Goal: Task Accomplishment & Management: Manage account settings

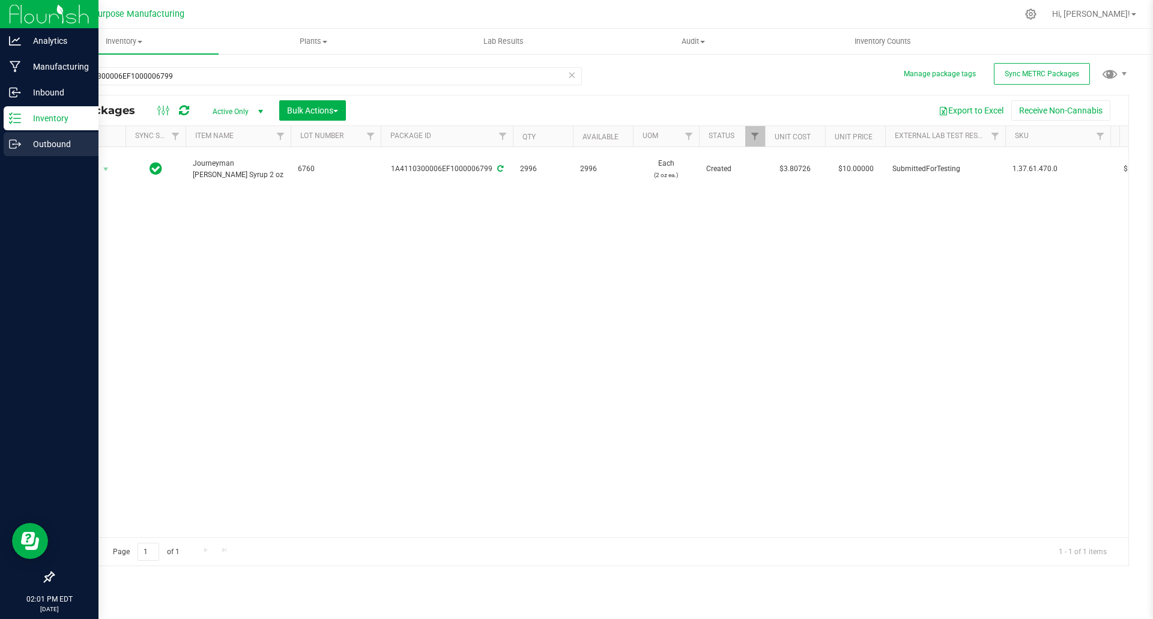
scroll to position [0, 1011]
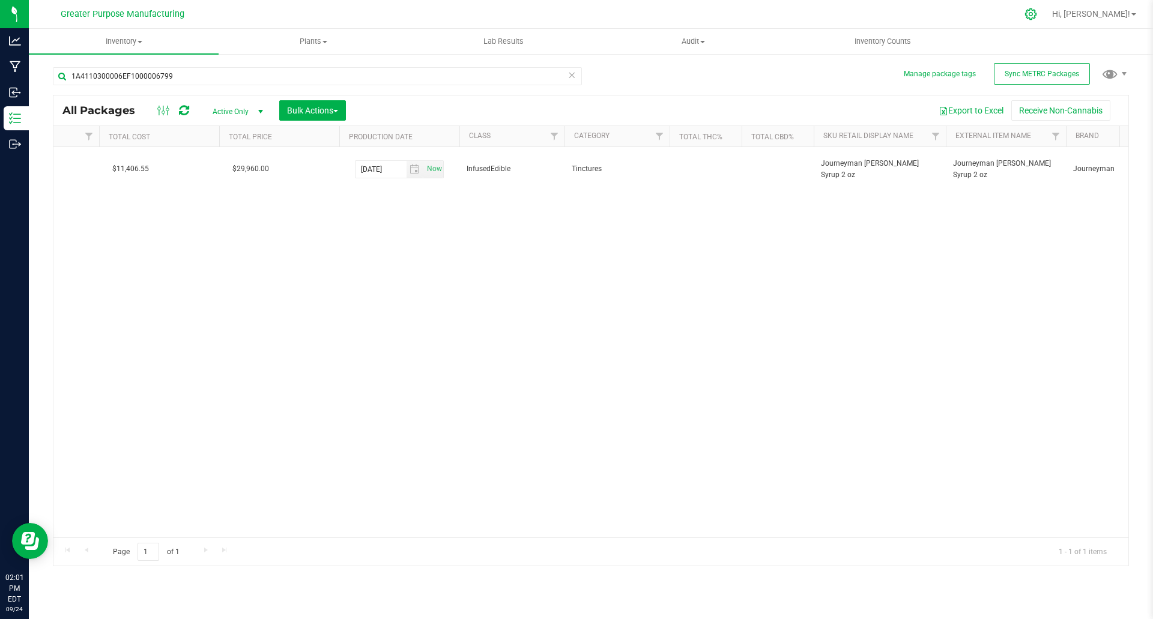
click at [1037, 14] on icon at bounding box center [1030, 14] width 13 height 13
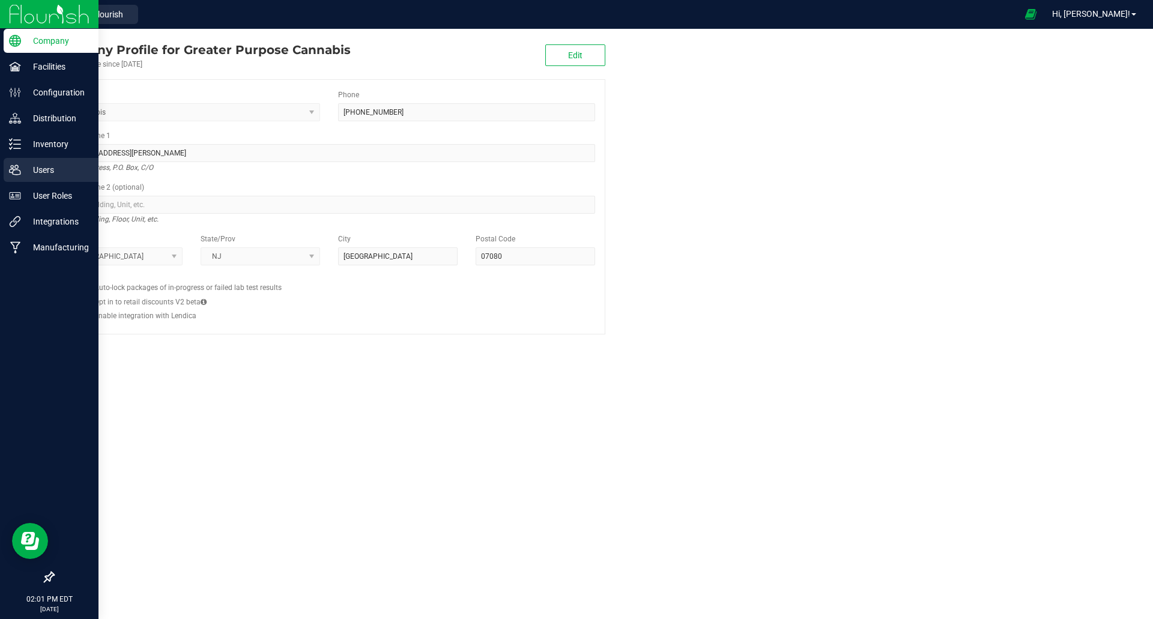
click at [28, 174] on p "Users" at bounding box center [57, 170] width 72 height 14
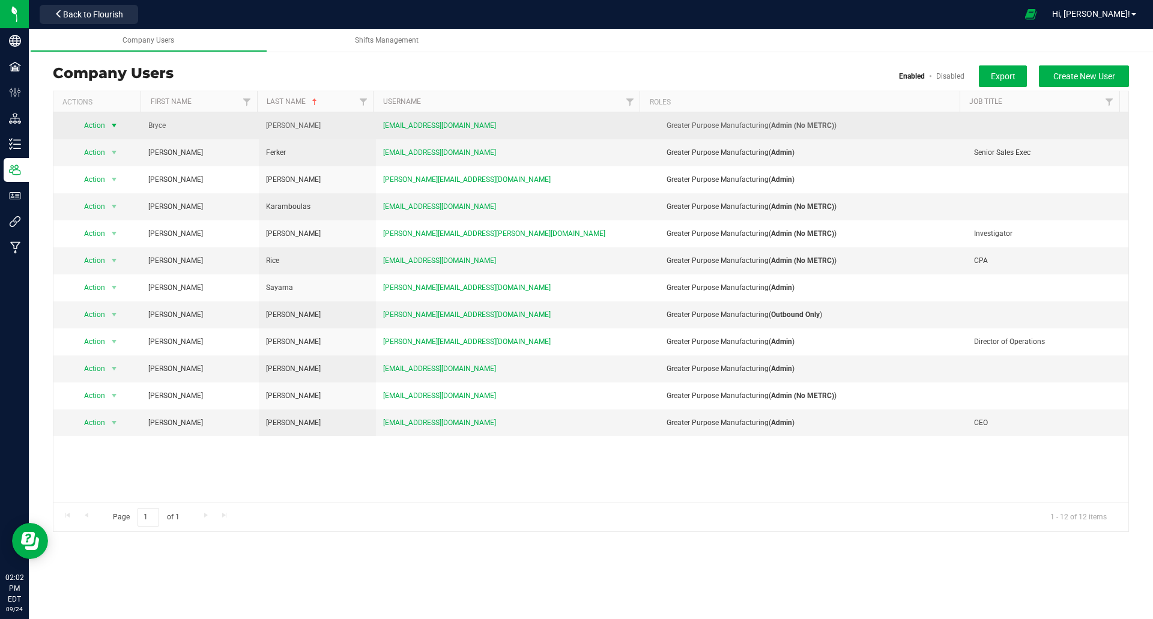
click at [98, 126] on span "Action" at bounding box center [89, 125] width 33 height 17
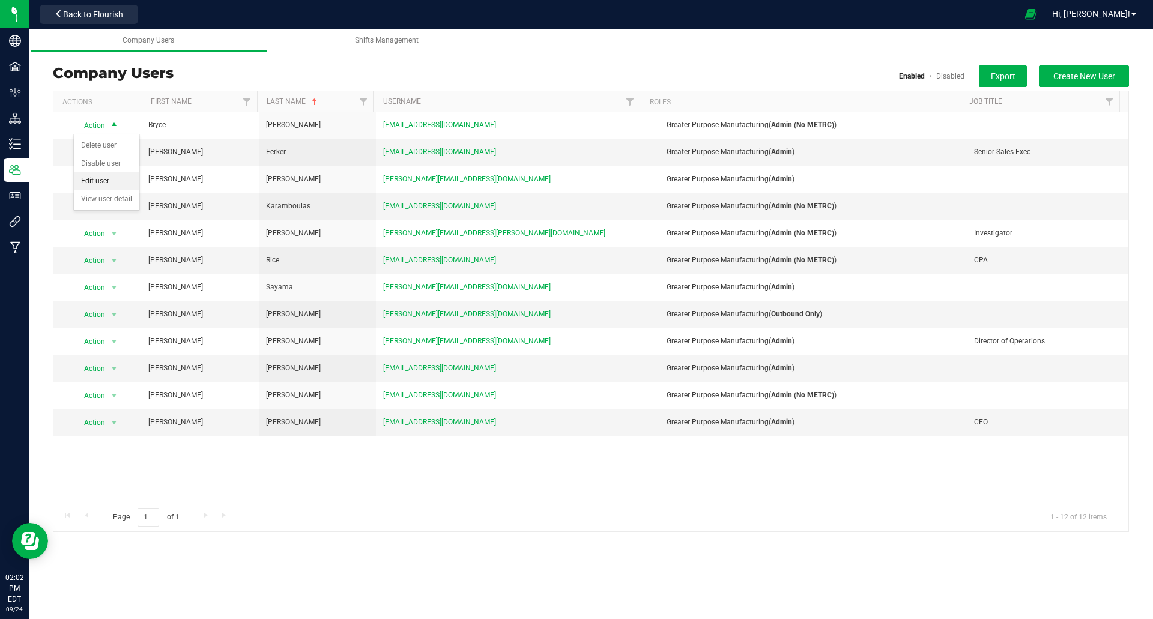
click at [93, 178] on li "Edit user" at bounding box center [106, 181] width 65 height 18
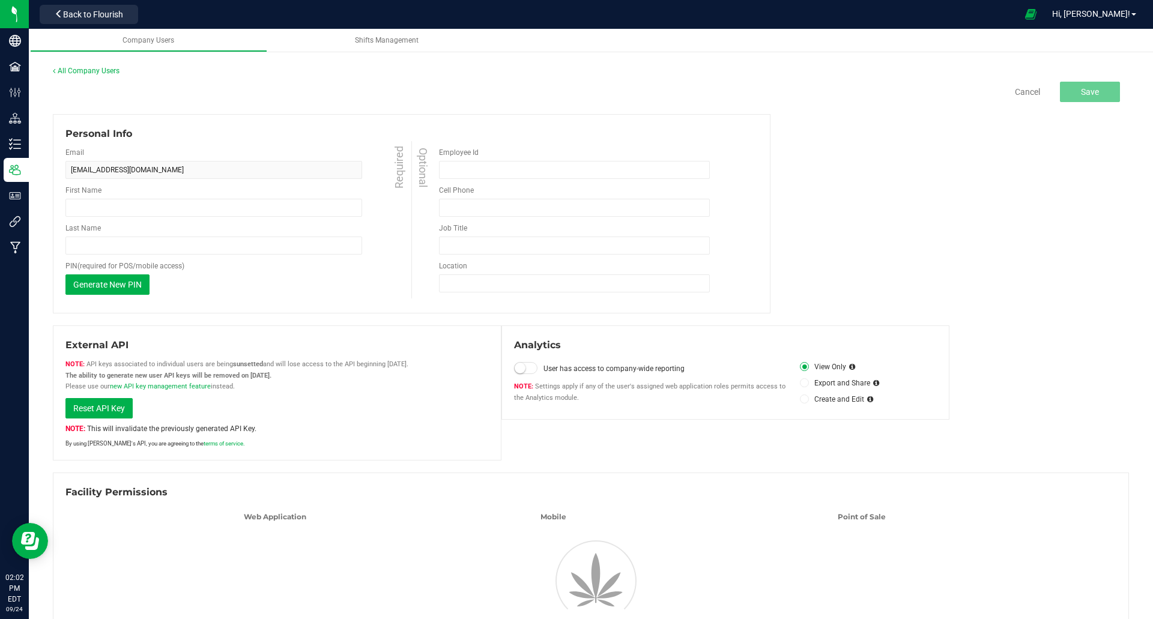
type input "Bryce"
type input "[PERSON_NAME]"
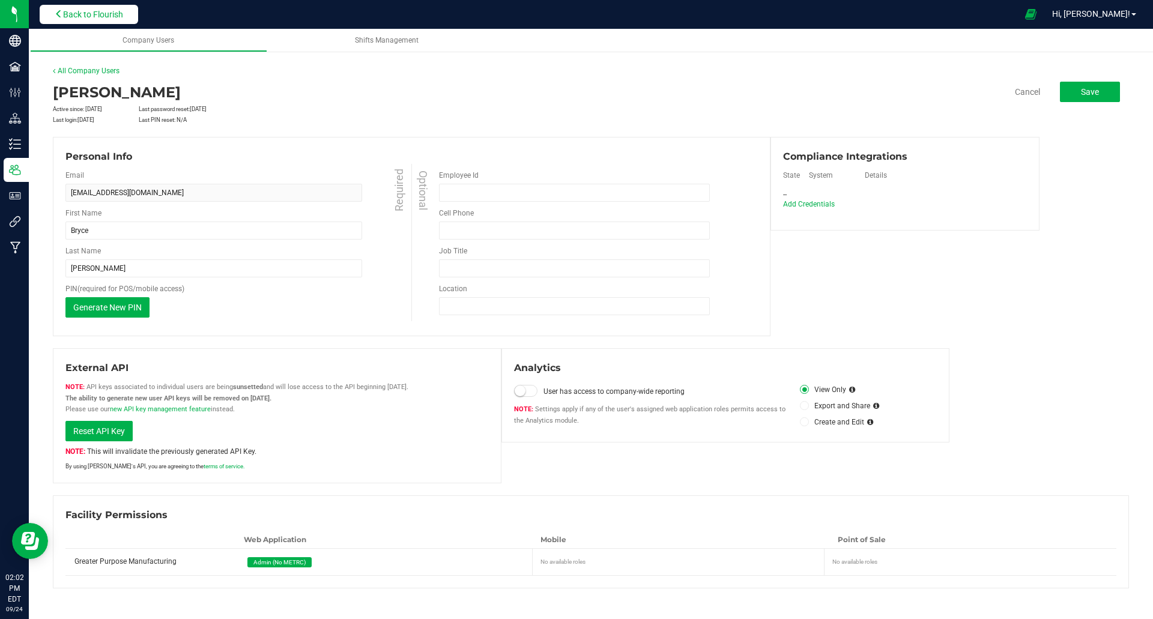
click at [94, 19] on span "Back to Flourish" at bounding box center [93, 15] width 60 height 10
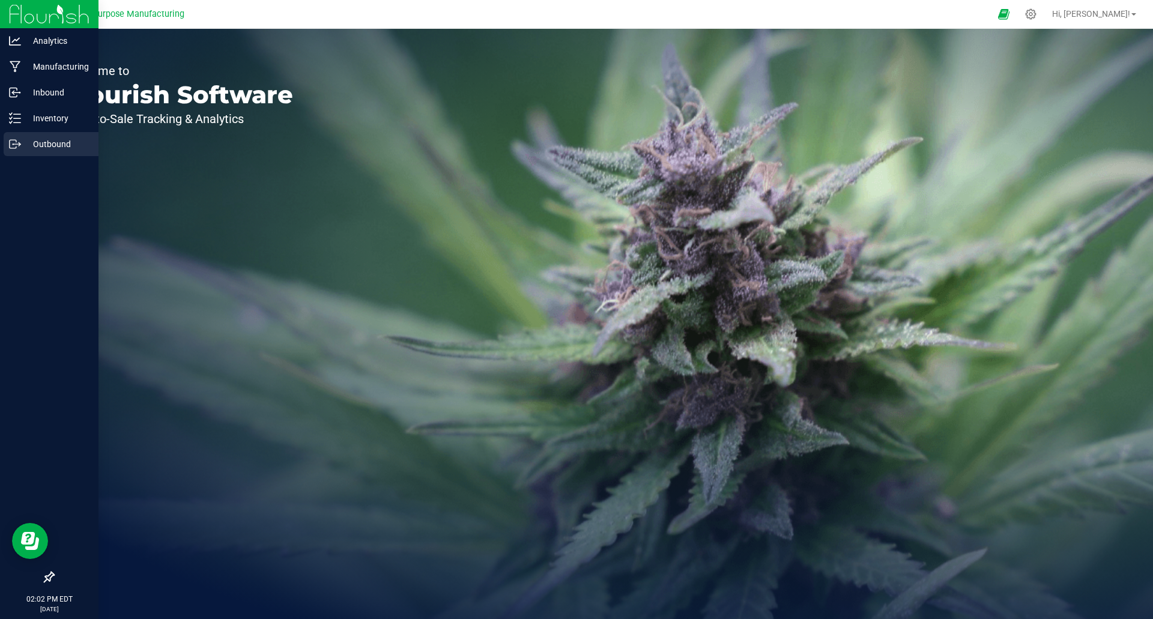
click at [44, 142] on p "Outbound" at bounding box center [57, 144] width 72 height 14
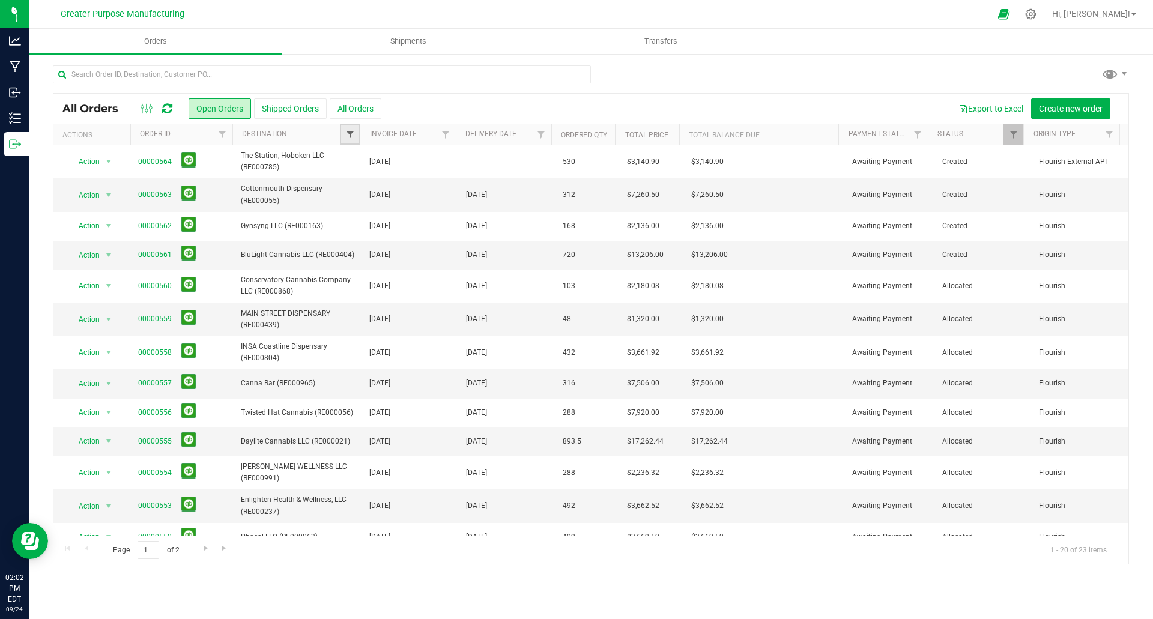
click at [352, 131] on span "Filter" at bounding box center [350, 135] width 10 height 10
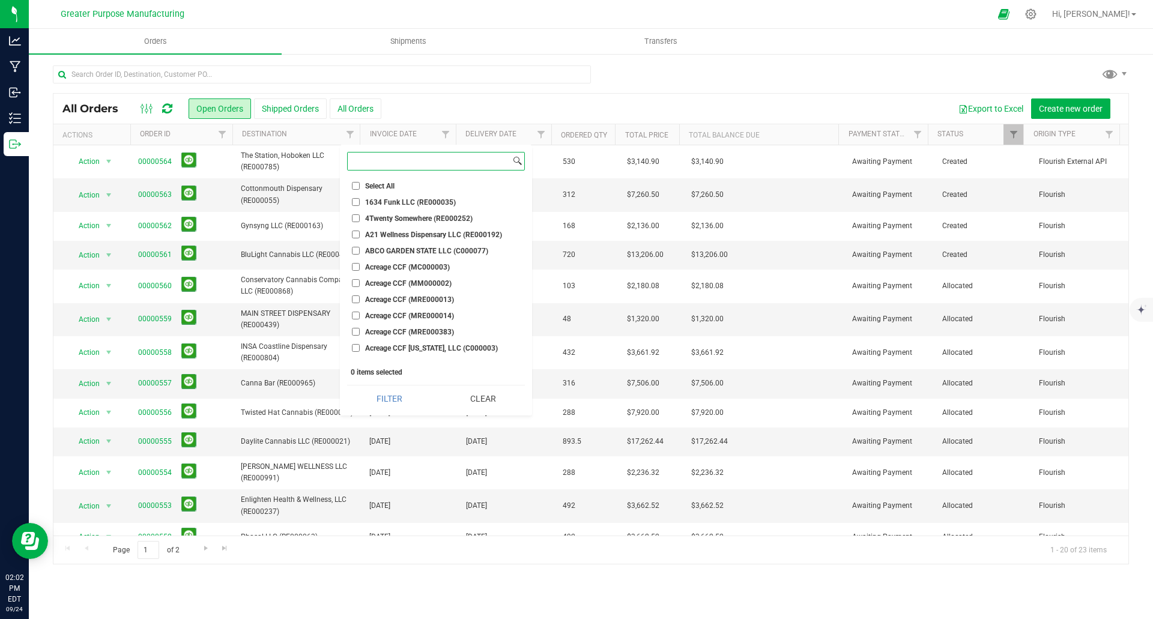
click at [380, 156] on input at bounding box center [429, 161] width 163 height 17
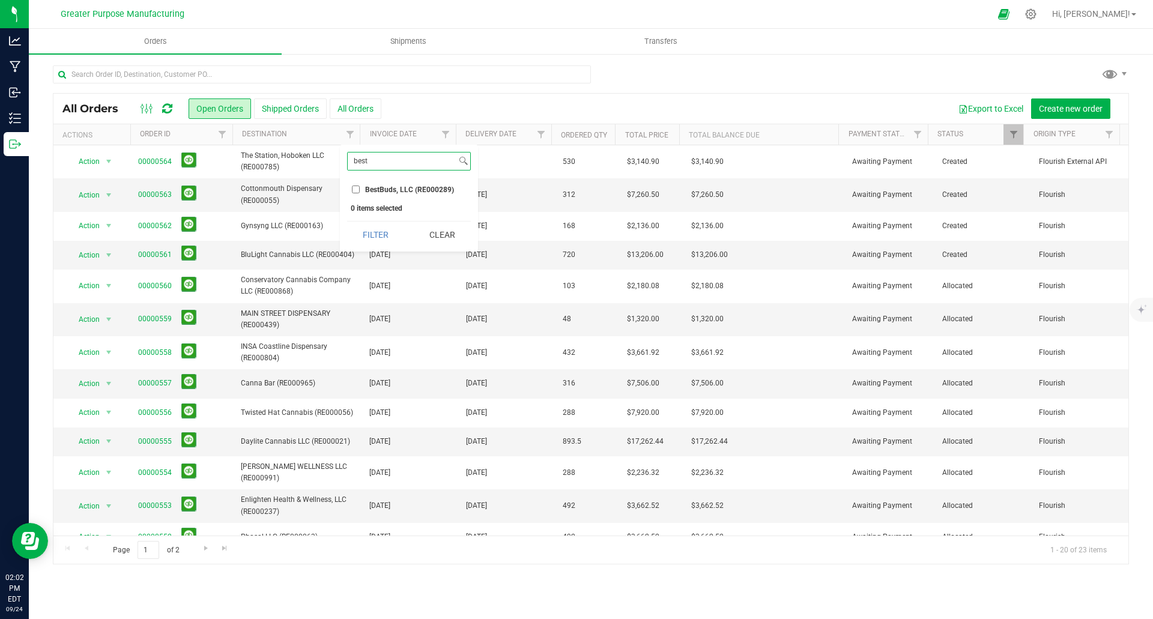
type input "best"
click at [358, 187] on input "BestBuds, LLC (RE000289)" at bounding box center [356, 190] width 8 height 8
checkbox input "true"
click at [360, 236] on button "Filter" at bounding box center [376, 235] width 58 height 26
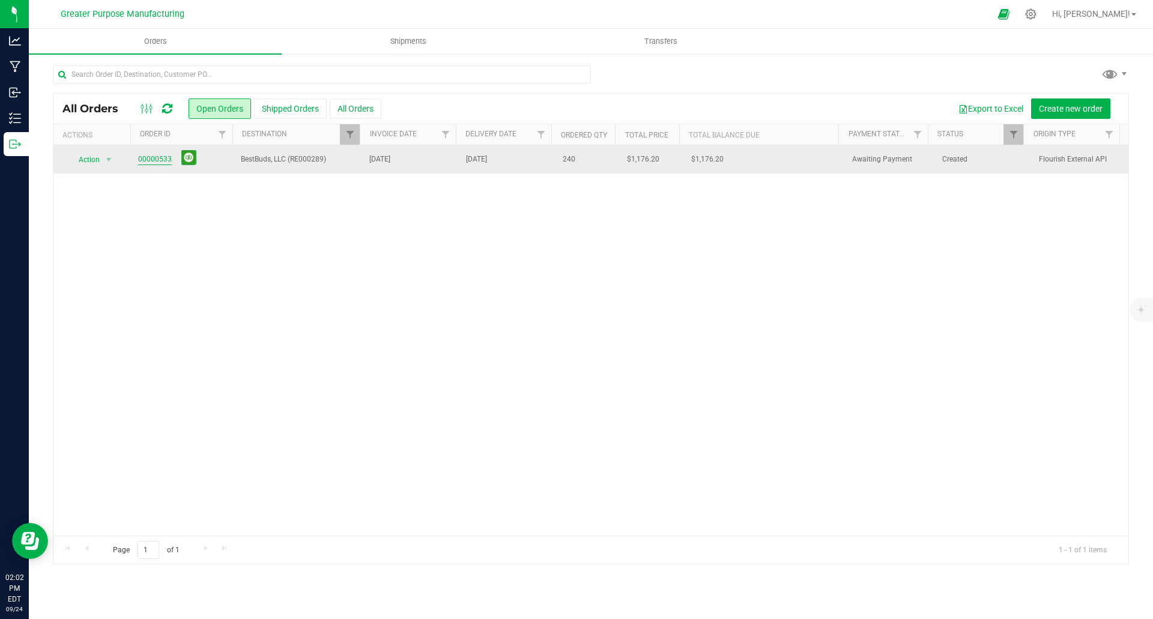
click at [143, 162] on link "00000533" at bounding box center [155, 159] width 34 height 11
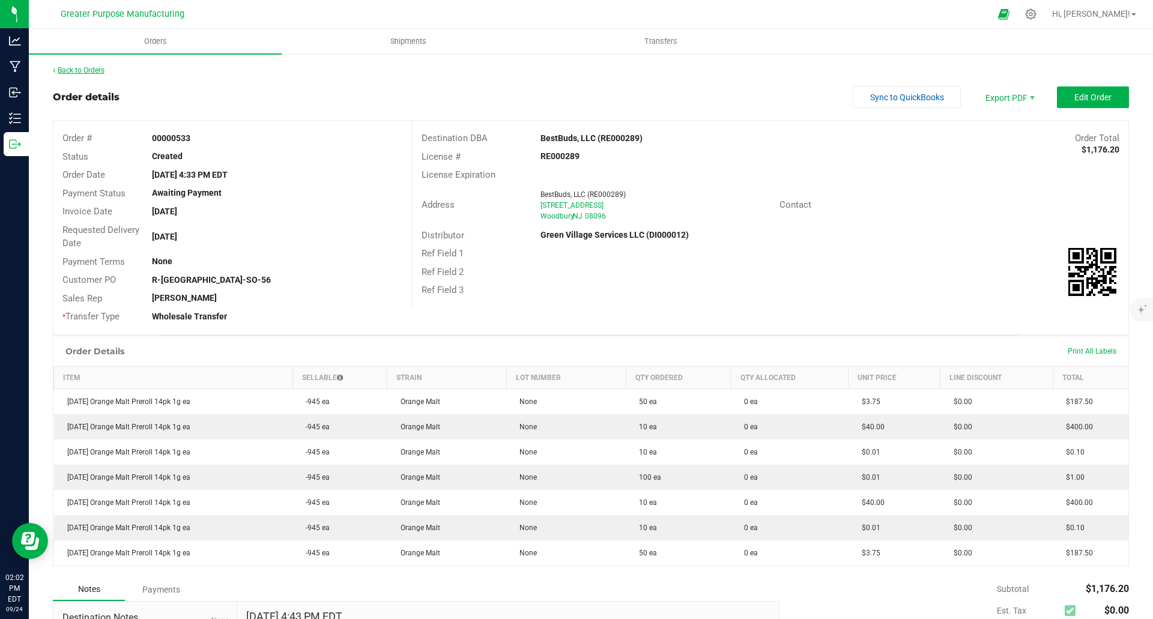
click at [92, 71] on link "Back to Orders" at bounding box center [79, 70] width 52 height 8
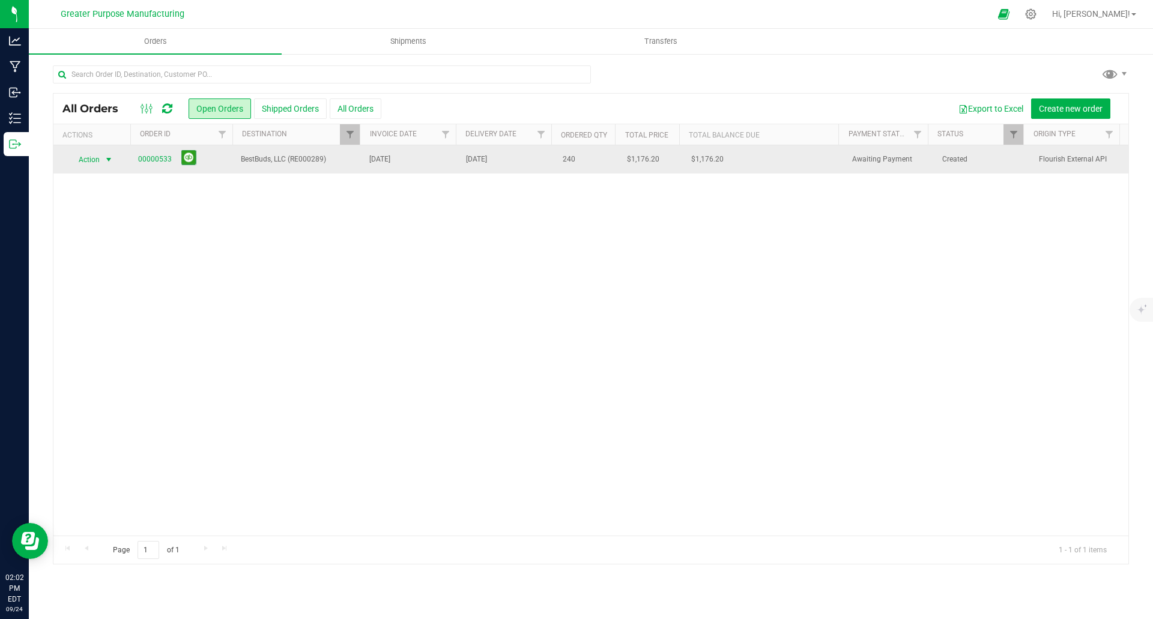
click at [106, 160] on span "select" at bounding box center [109, 160] width 10 height 10
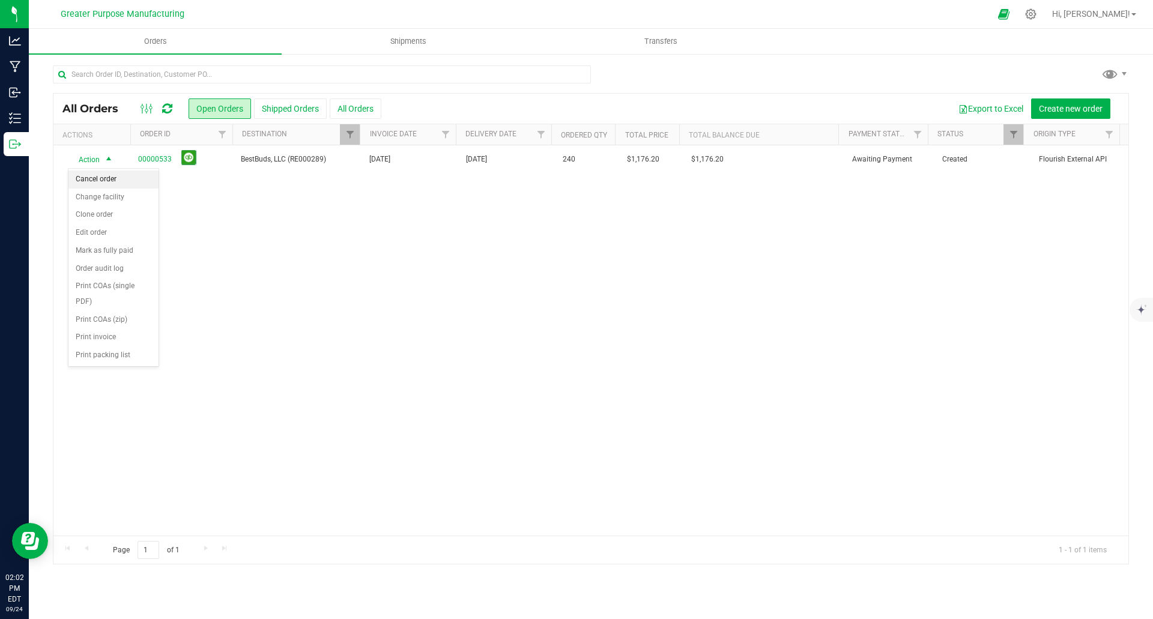
click at [94, 177] on li "Cancel order" at bounding box center [113, 180] width 90 height 18
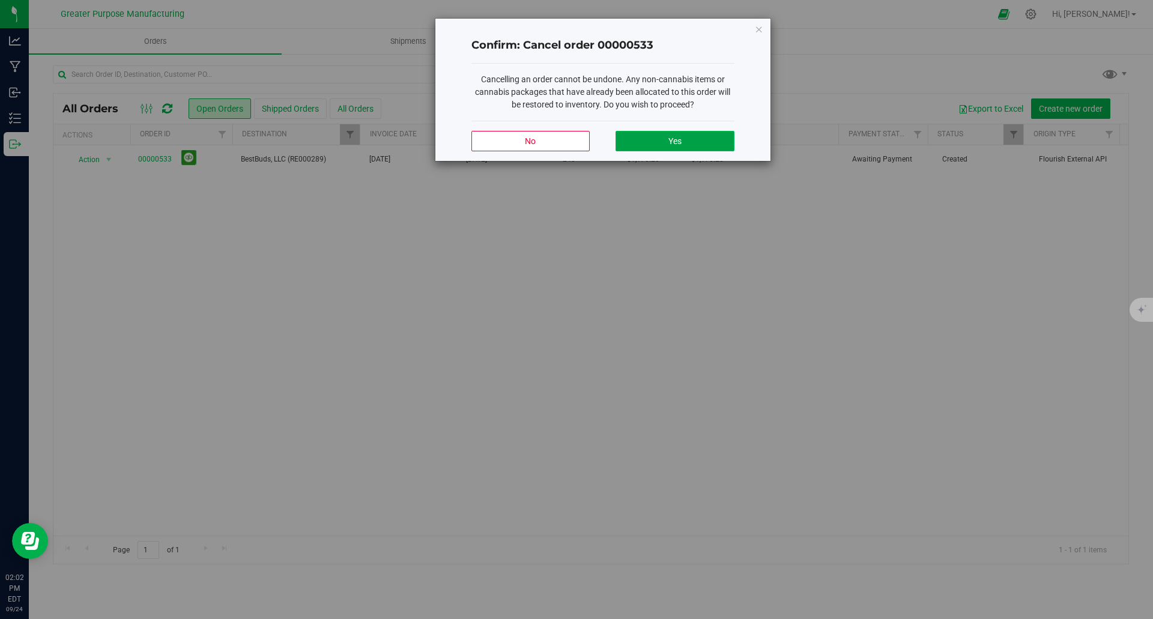
click at [685, 142] on button "Yes" at bounding box center [674, 141] width 118 height 20
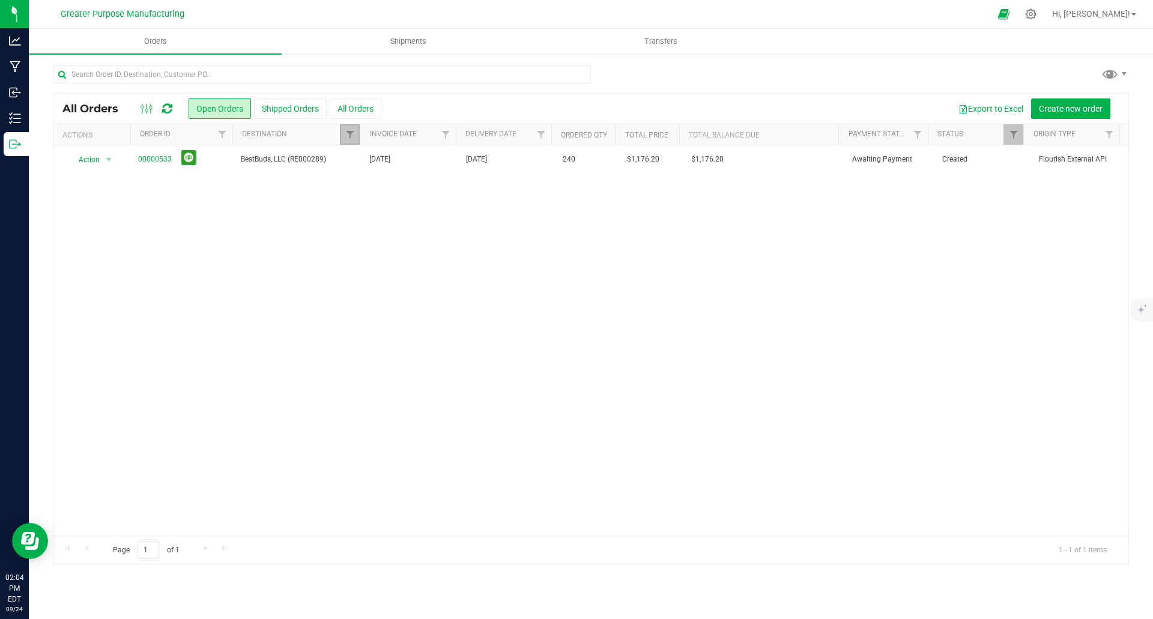
click at [344, 136] on link "Filter" at bounding box center [350, 134] width 20 height 20
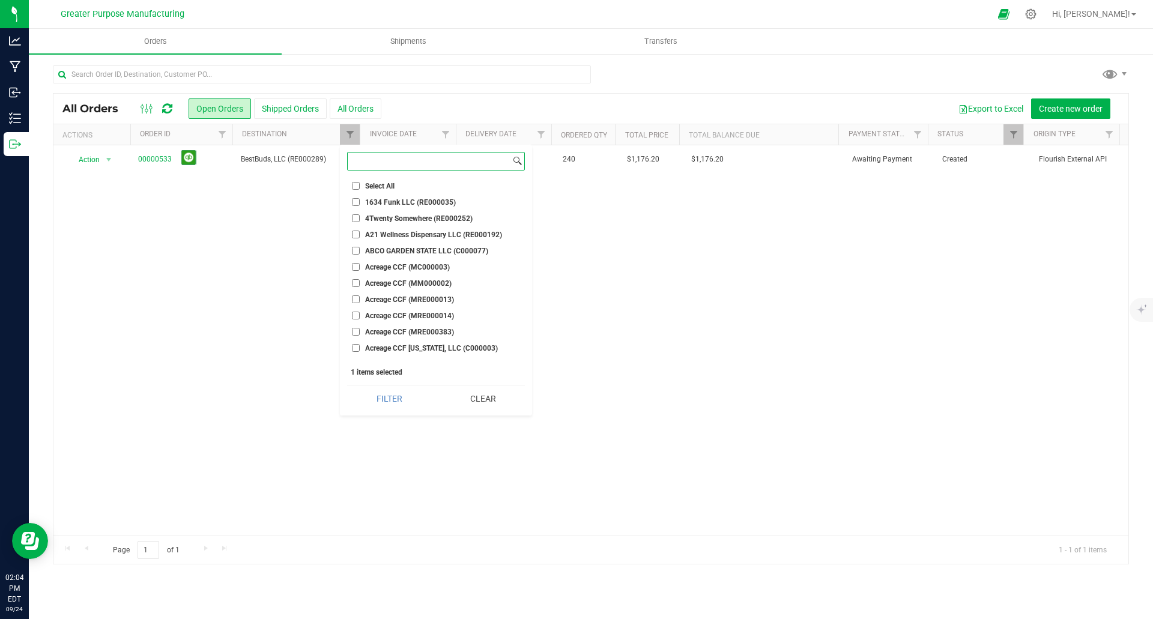
click at [404, 165] on input at bounding box center [429, 161] width 163 height 17
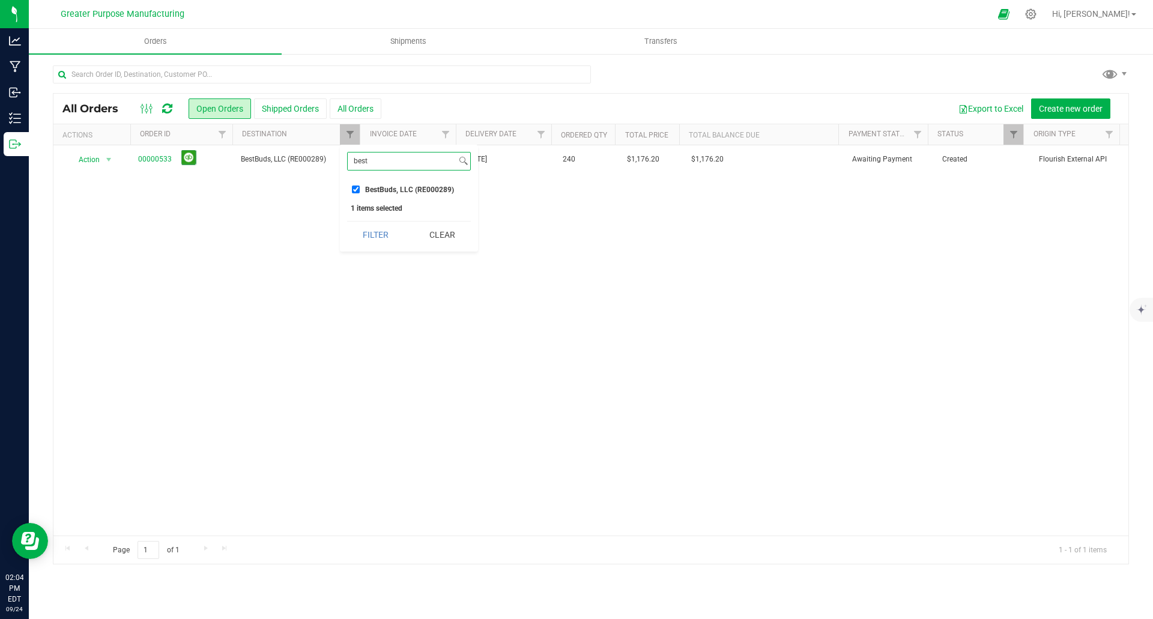
type input "best"
click at [355, 187] on input "BestBuds, LLC (RE000289)" at bounding box center [356, 190] width 8 height 8
checkbox input "false"
click at [371, 157] on input "best" at bounding box center [402, 161] width 109 height 17
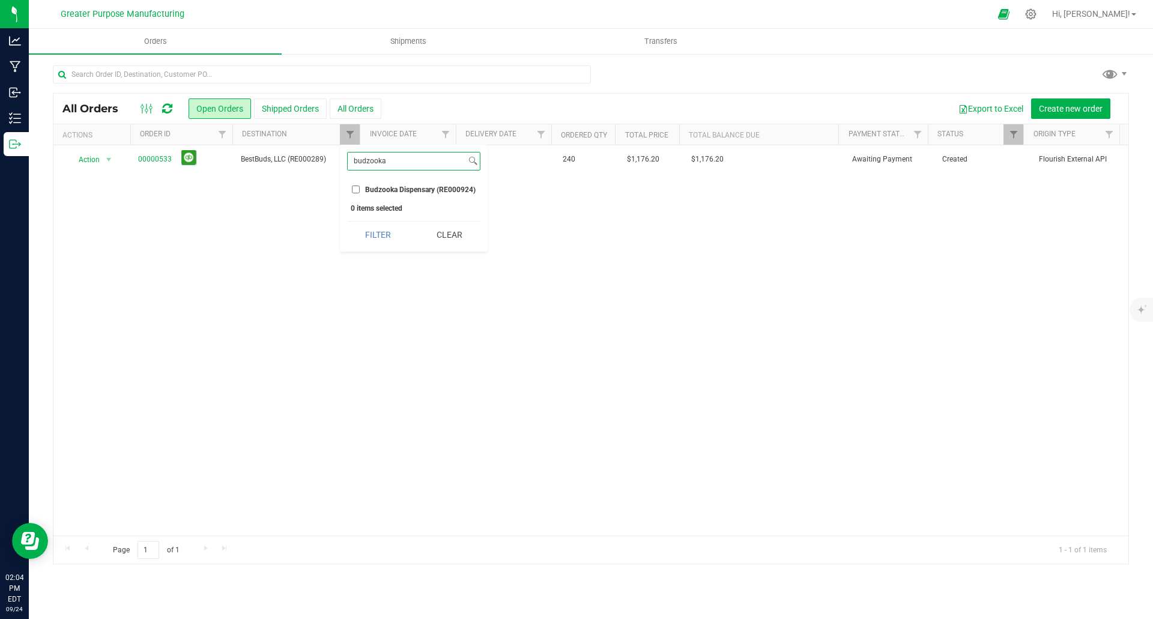
type input "budzooka"
click at [356, 191] on input "Budzooka Dispensary (RE000924)" at bounding box center [356, 190] width 8 height 8
checkbox input "true"
click at [366, 235] on button "Filter" at bounding box center [378, 235] width 62 height 26
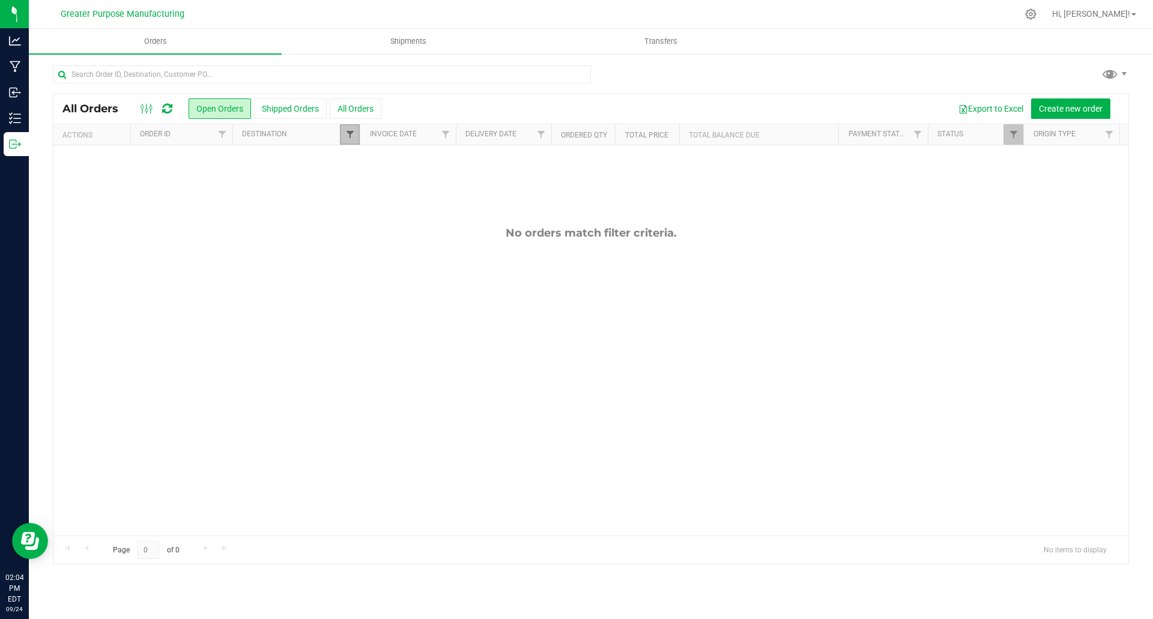
click at [350, 136] on span "Filter" at bounding box center [350, 135] width 10 height 10
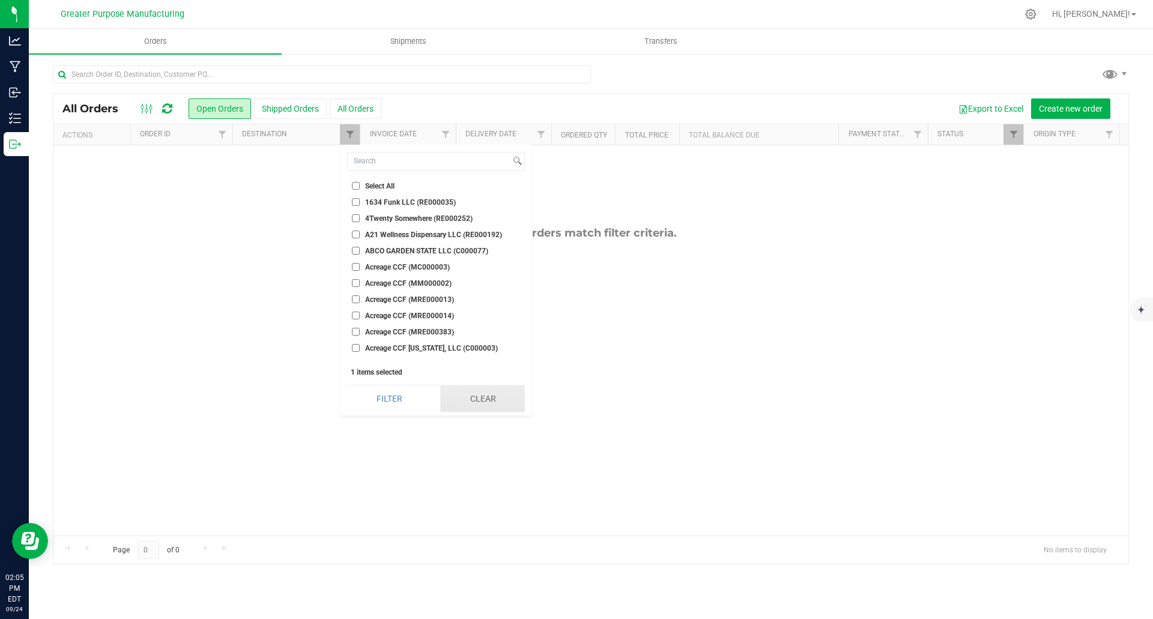
click at [483, 405] on button "Clear" at bounding box center [482, 398] width 85 height 26
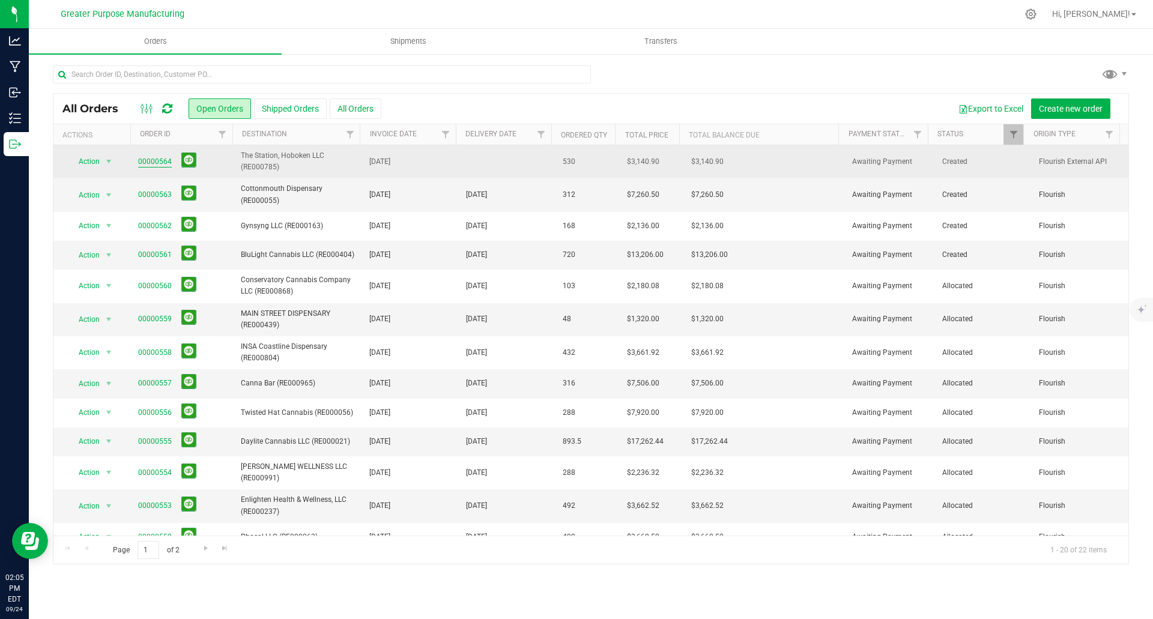
click at [155, 160] on link "00000564" at bounding box center [155, 161] width 34 height 11
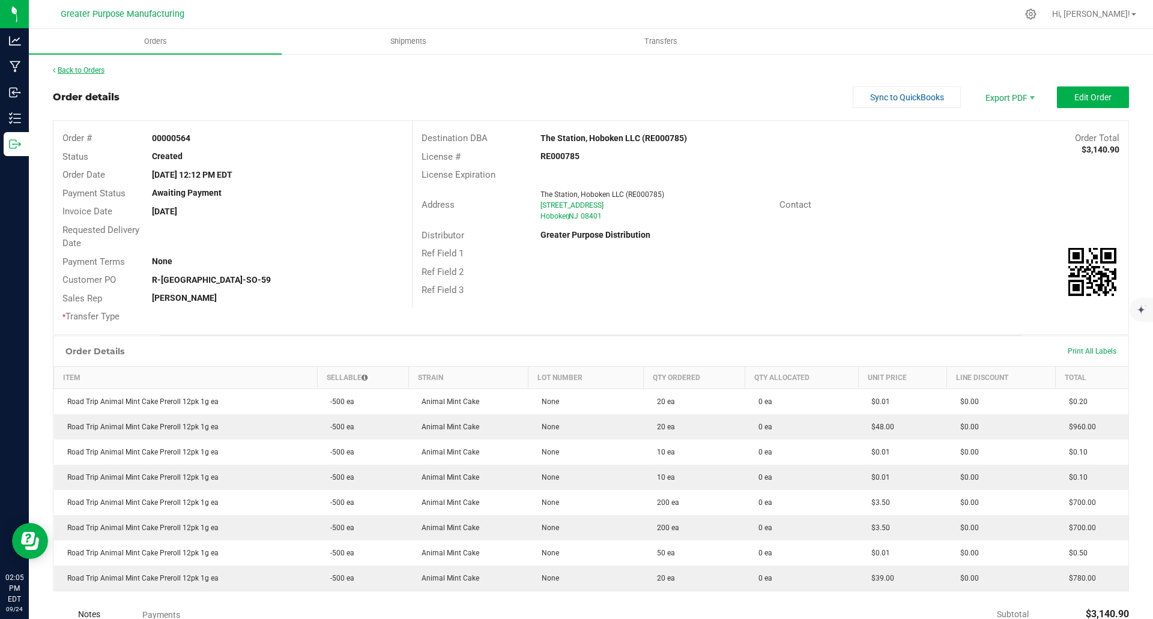
click at [91, 68] on link "Back to Orders" at bounding box center [79, 70] width 52 height 8
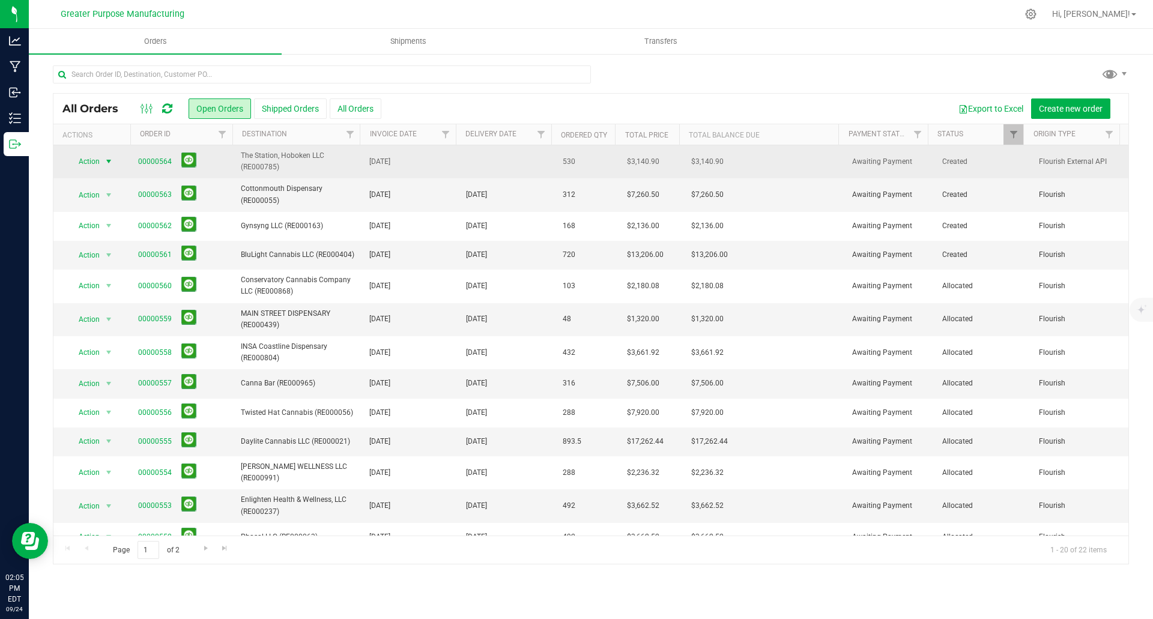
click at [107, 162] on span "select" at bounding box center [109, 162] width 10 height 10
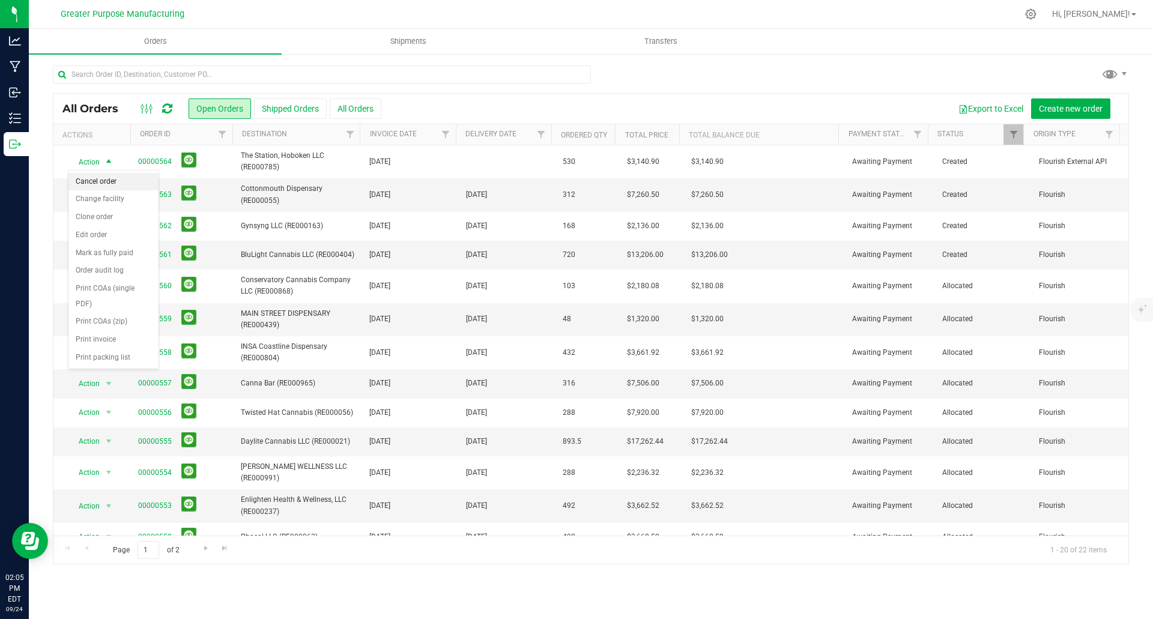
click at [101, 183] on li "Cancel order" at bounding box center [113, 182] width 90 height 18
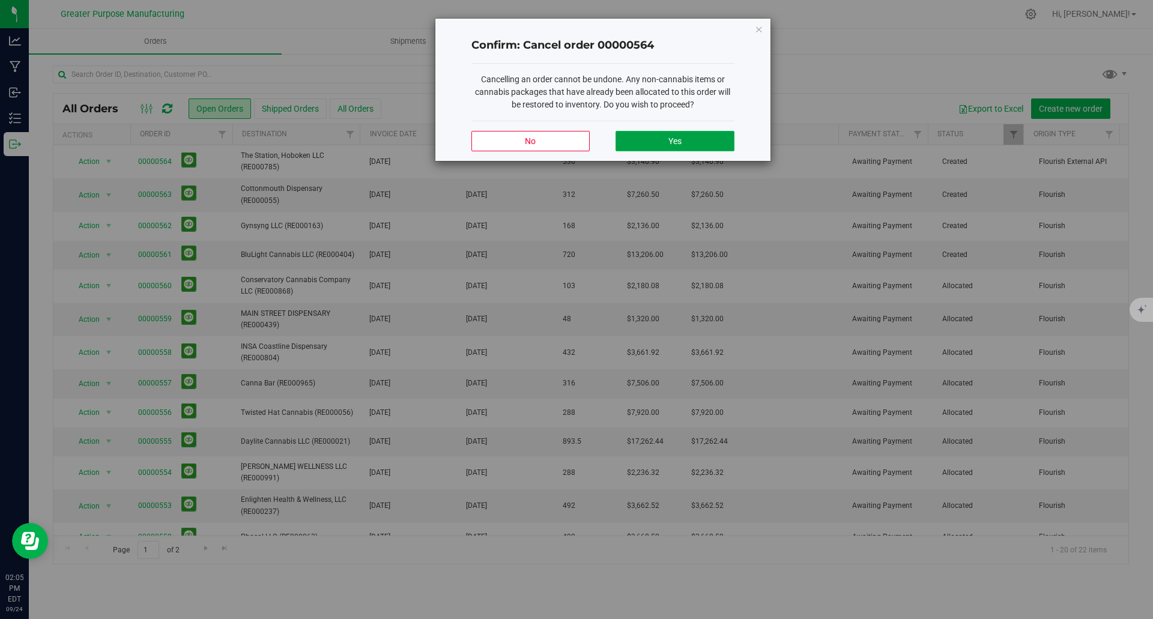
click at [695, 144] on button "Yes" at bounding box center [674, 141] width 118 height 20
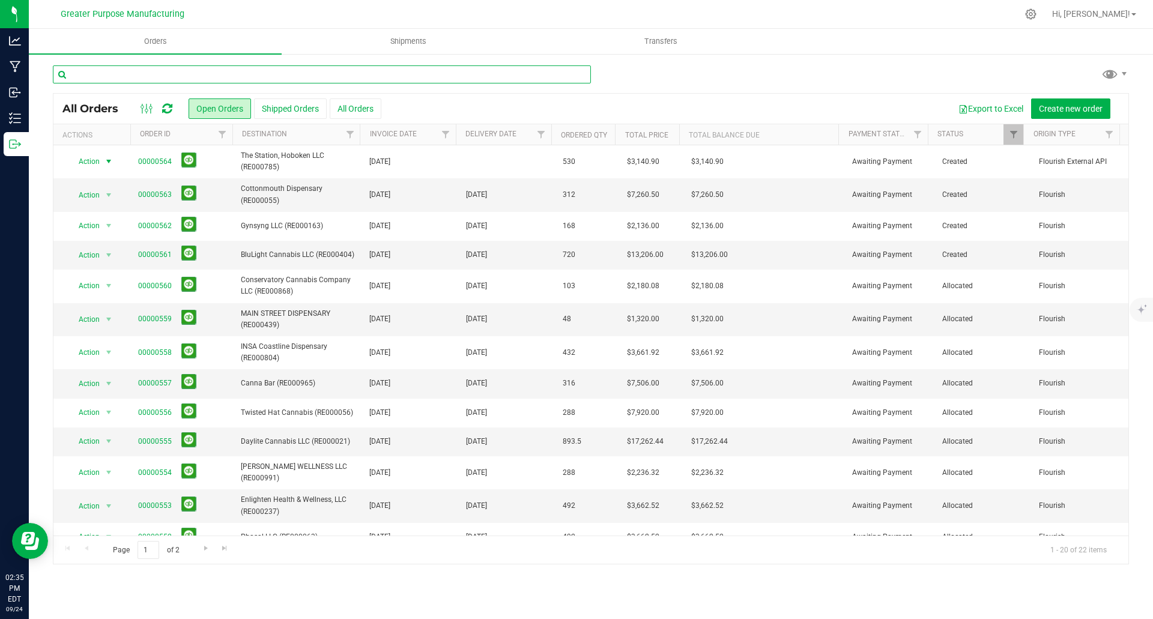
click at [122, 73] on input "text" at bounding box center [322, 74] width 538 height 18
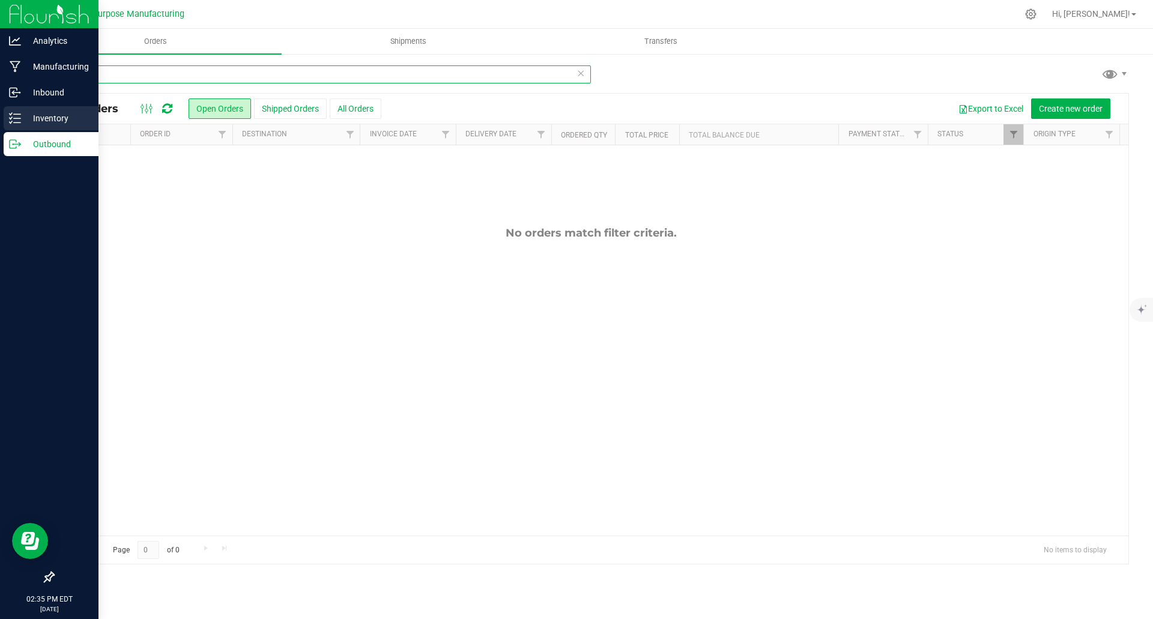
type input "Sunday"
click at [43, 118] on p "Inventory" at bounding box center [57, 118] width 72 height 14
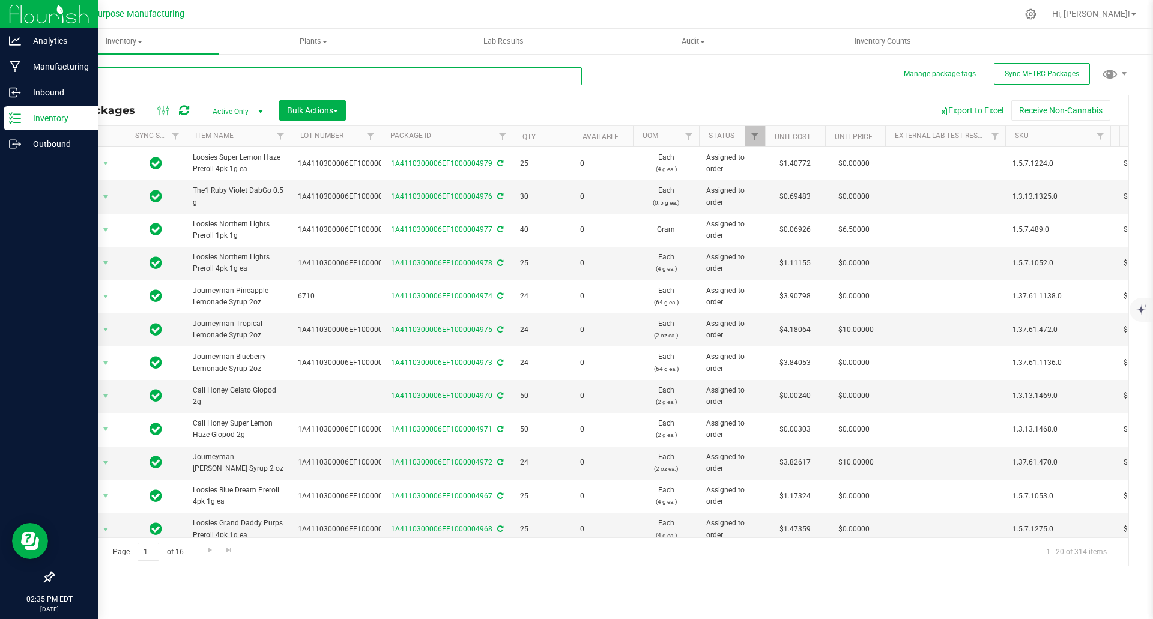
click at [286, 80] on input "text" at bounding box center [317, 76] width 529 height 18
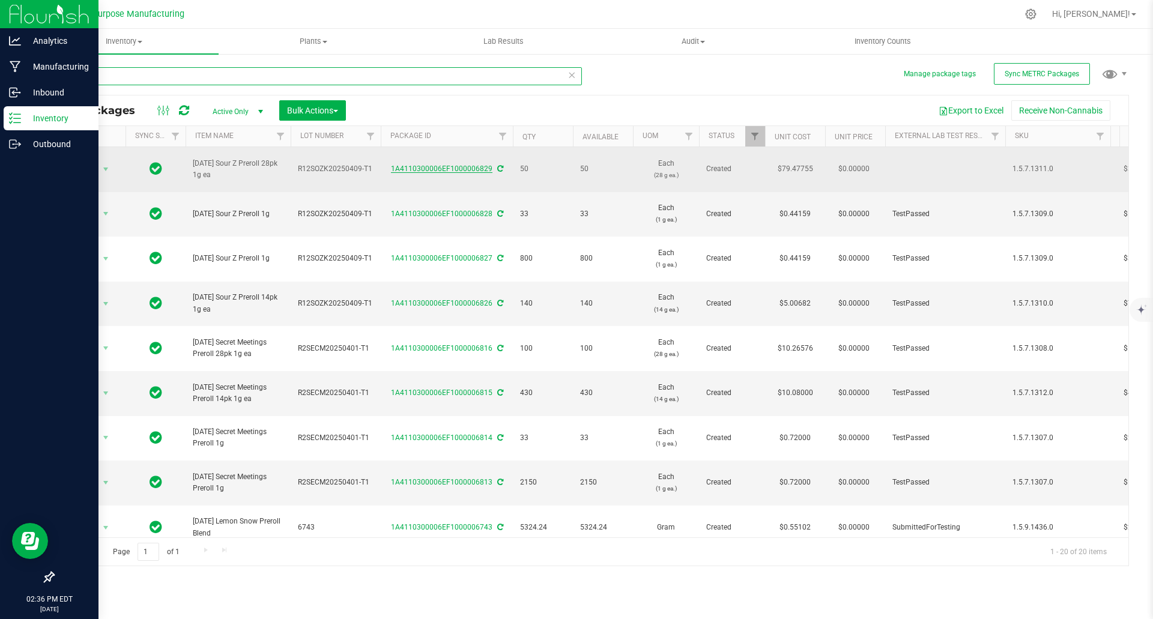
type input "sunday"
click at [475, 165] on link "1A4110300006EF1000006829" at bounding box center [441, 169] width 101 height 8
drag, startPoint x: 216, startPoint y: 169, endPoint x: 186, endPoint y: 157, distance: 33.1
click at [186, 157] on td "Sunday Sour Z Preroll 28pk 1g ea" at bounding box center [238, 169] width 105 height 45
copy span "Sunday Sour Z Preroll 28pk 1g ea"
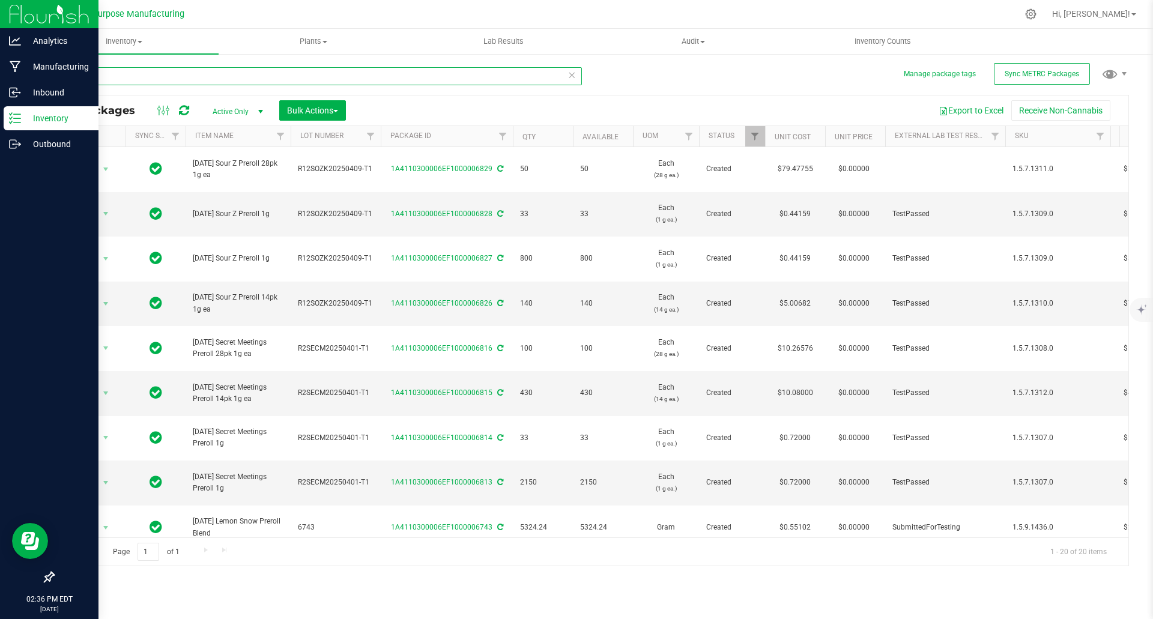
drag, startPoint x: 45, startPoint y: 73, endPoint x: 30, endPoint y: 73, distance: 15.0
click at [30, 73] on div "Manage package tags Sync METRC Packages sunday All Packages Active Only Active …" at bounding box center [591, 236] width 1124 height 366
click at [124, 77] on input "sunday" at bounding box center [317, 76] width 529 height 18
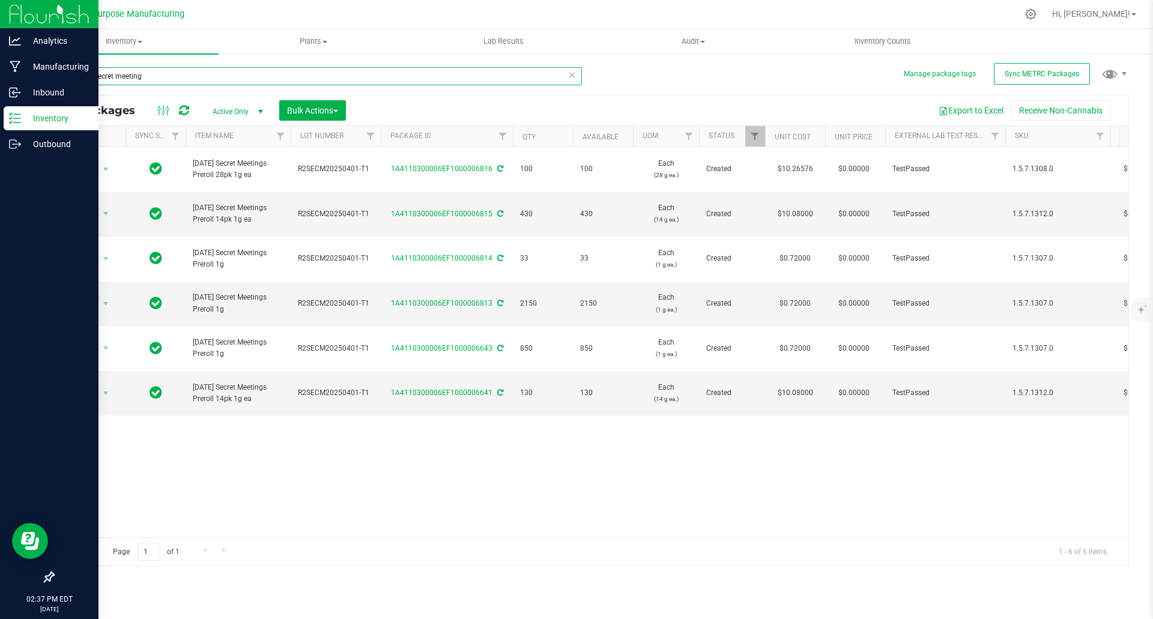
type input "sunday secret meetings"
type input "2025-09-22"
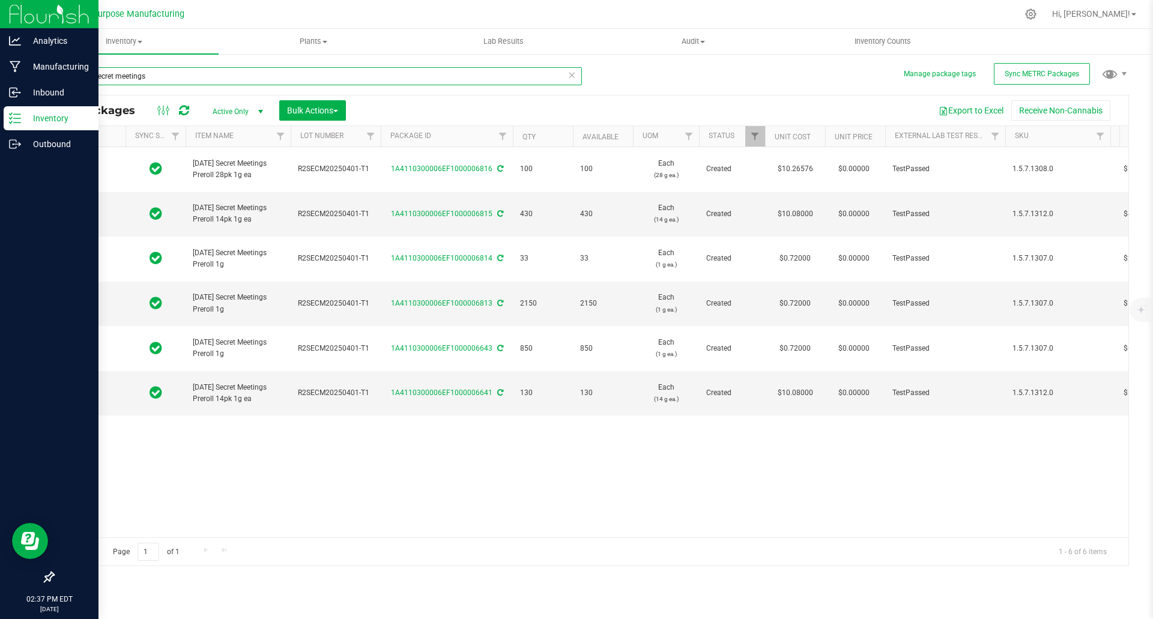
type input "2025-08-17"
type input "sunday secret meetings"
click at [34, 547] on icon "Open Resource Center" at bounding box center [32, 543] width 14 height 13
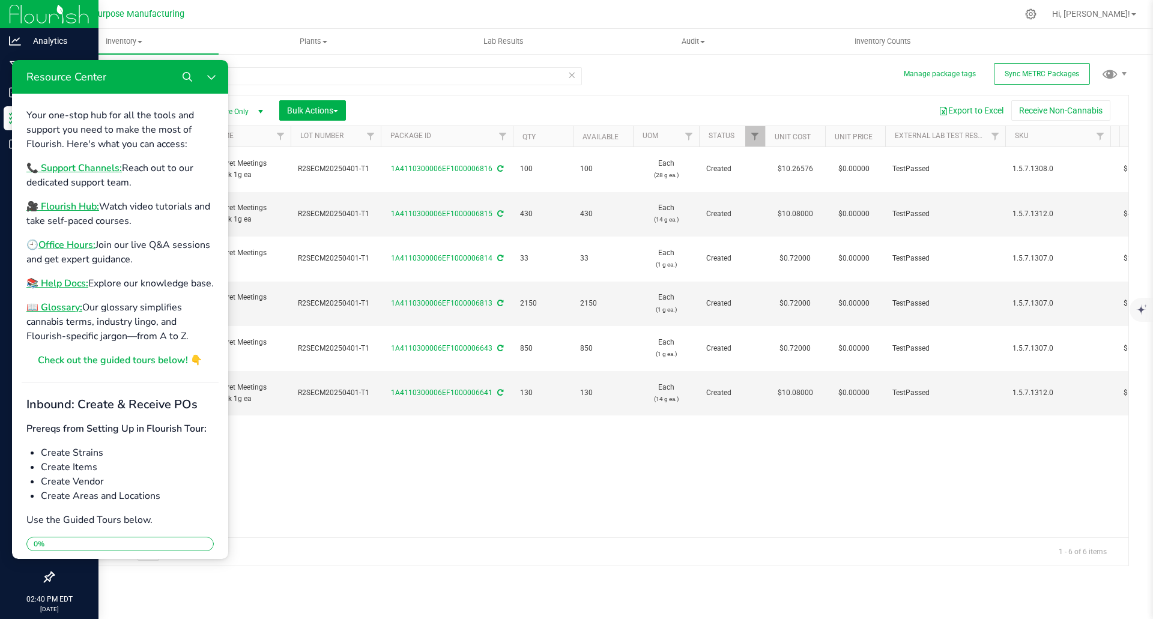
click at [44, 13] on div "Greater Purpose Manufacturing" at bounding box center [122, 14] width 175 height 19
click at [1037, 17] on icon at bounding box center [1030, 14] width 13 height 13
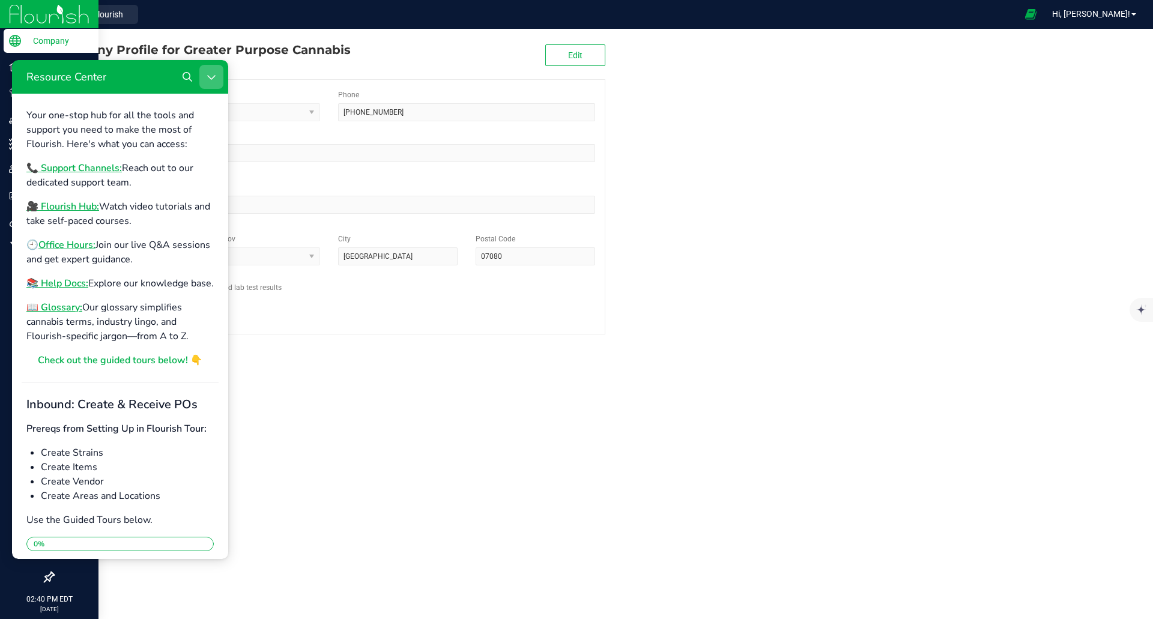
click at [212, 76] on icon "Close Resource Center" at bounding box center [212, 77] width 10 height 10
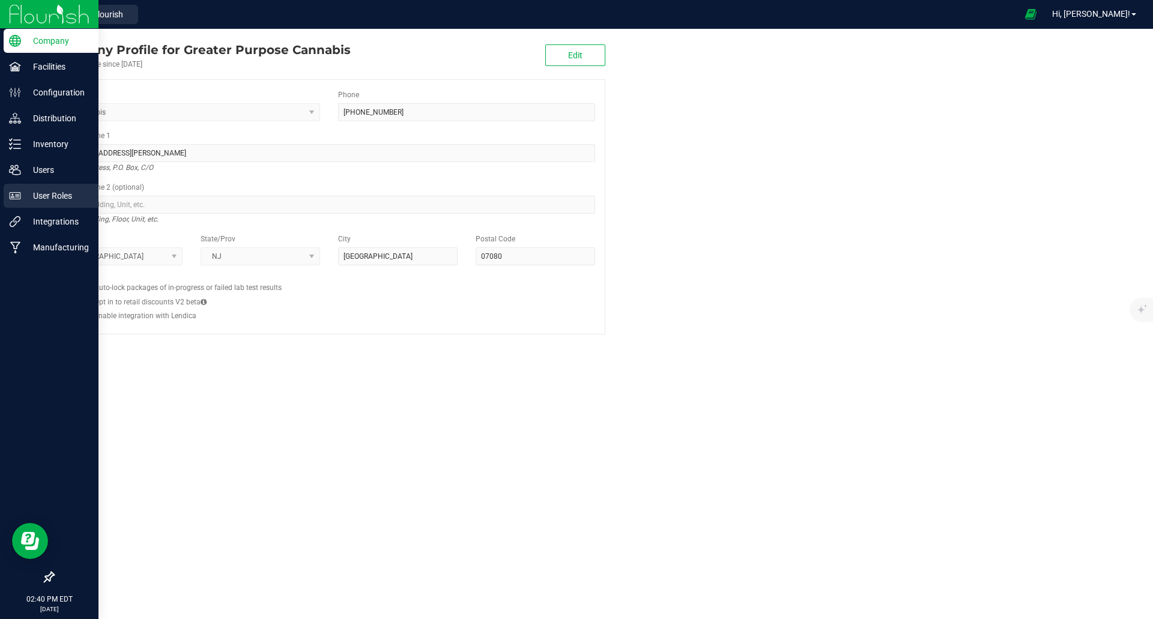
click at [47, 189] on p "User Roles" at bounding box center [57, 196] width 72 height 14
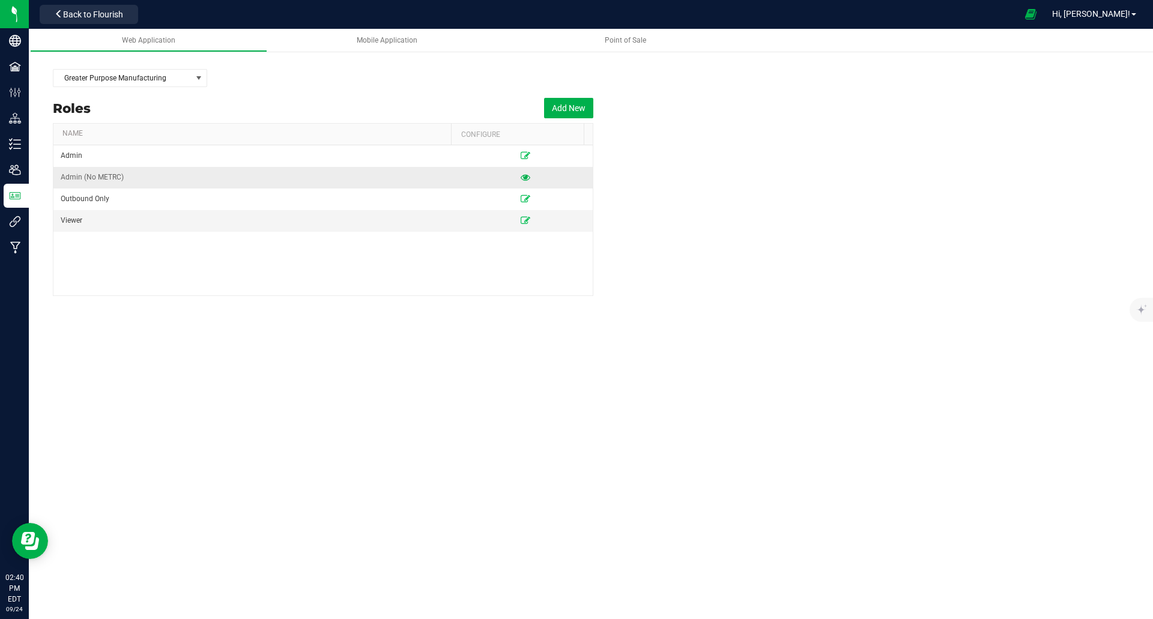
click at [521, 178] on icon at bounding box center [526, 177] width 10 height 7
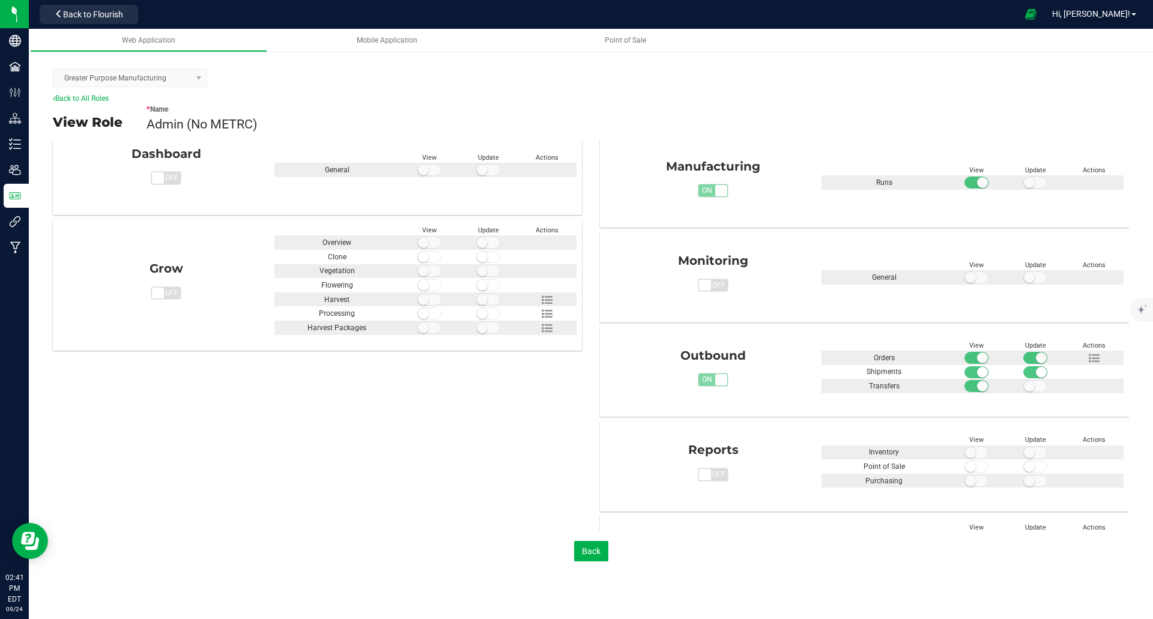
scroll to position [300, 0]
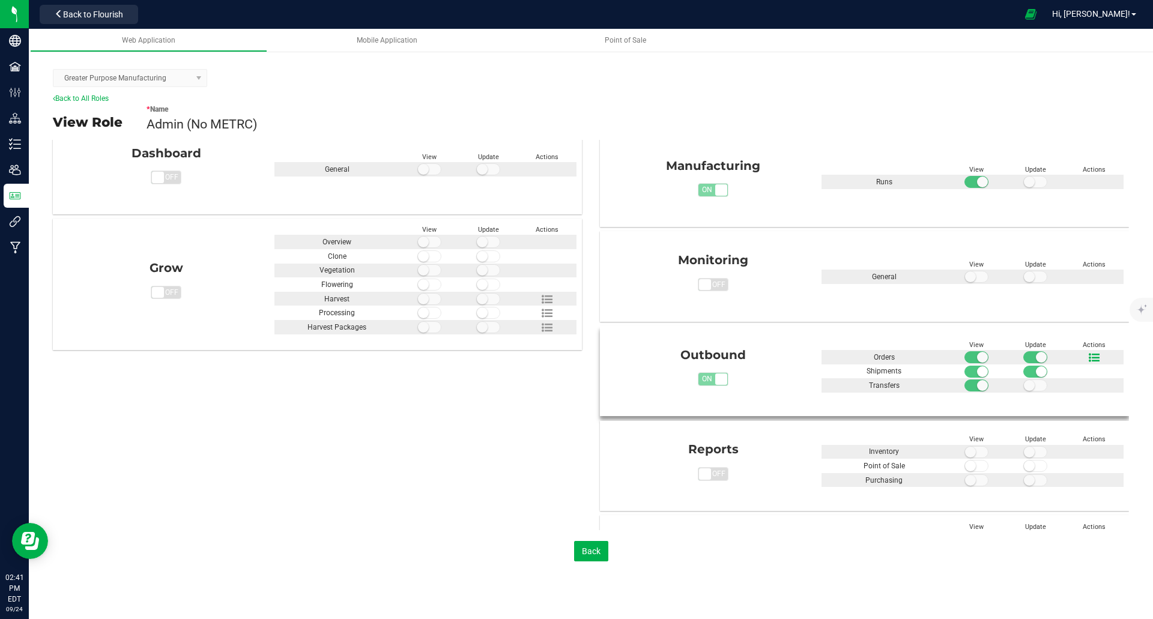
click at [1089, 355] on icon at bounding box center [1094, 357] width 11 height 11
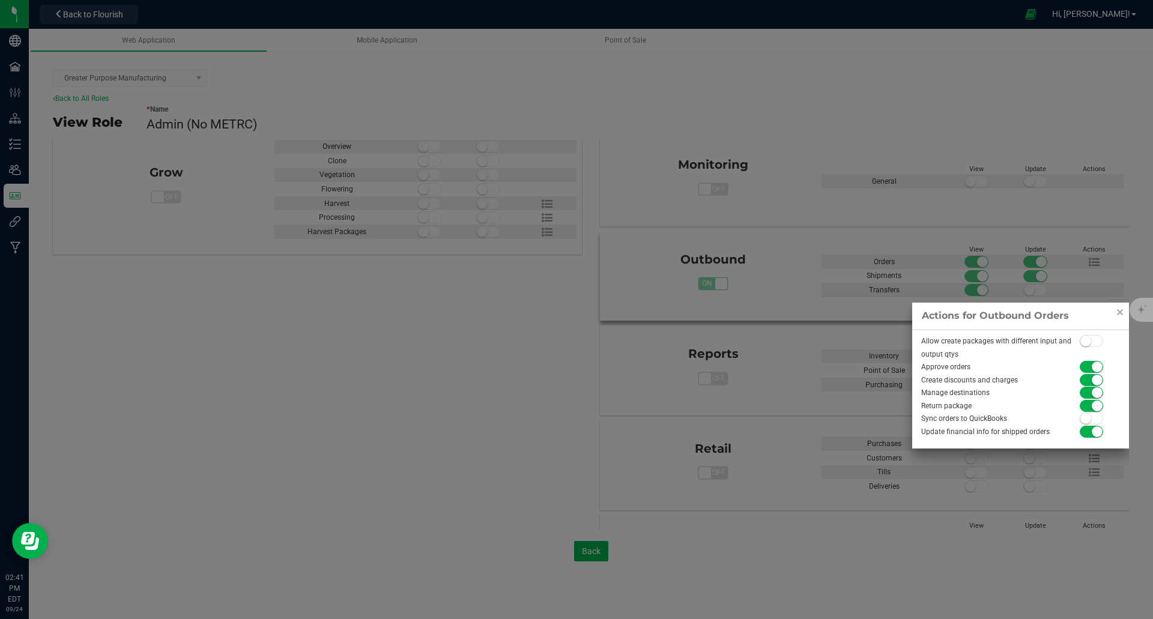
scroll to position [0, 0]
click at [1119, 312] on link "Close" at bounding box center [1120, 312] width 14 height 14
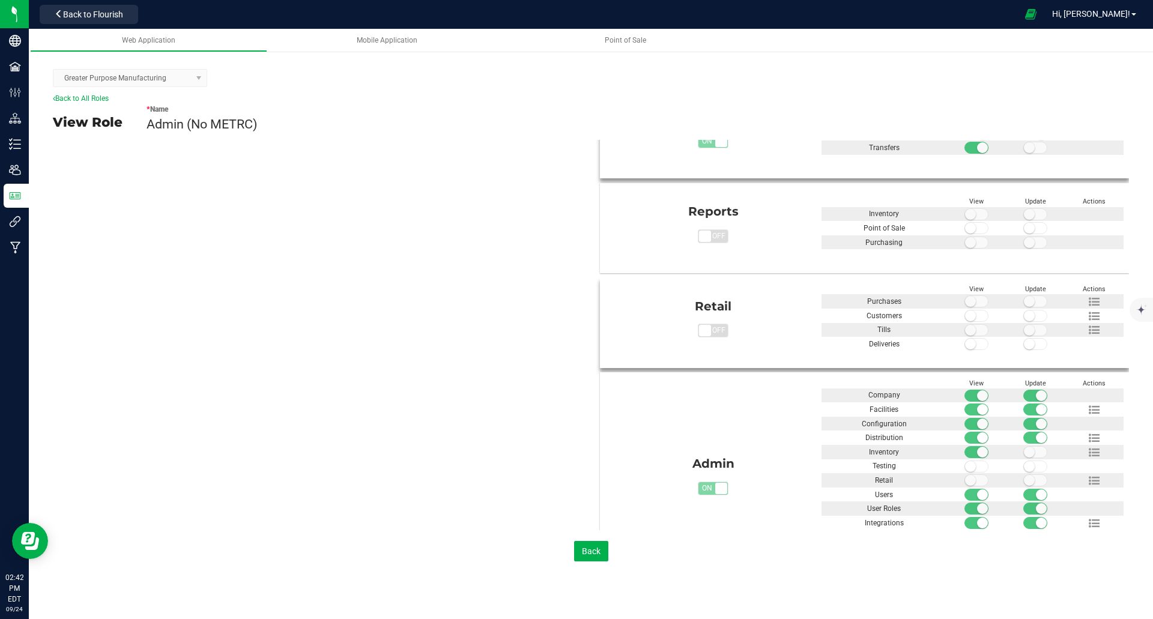
scroll to position [594, 0]
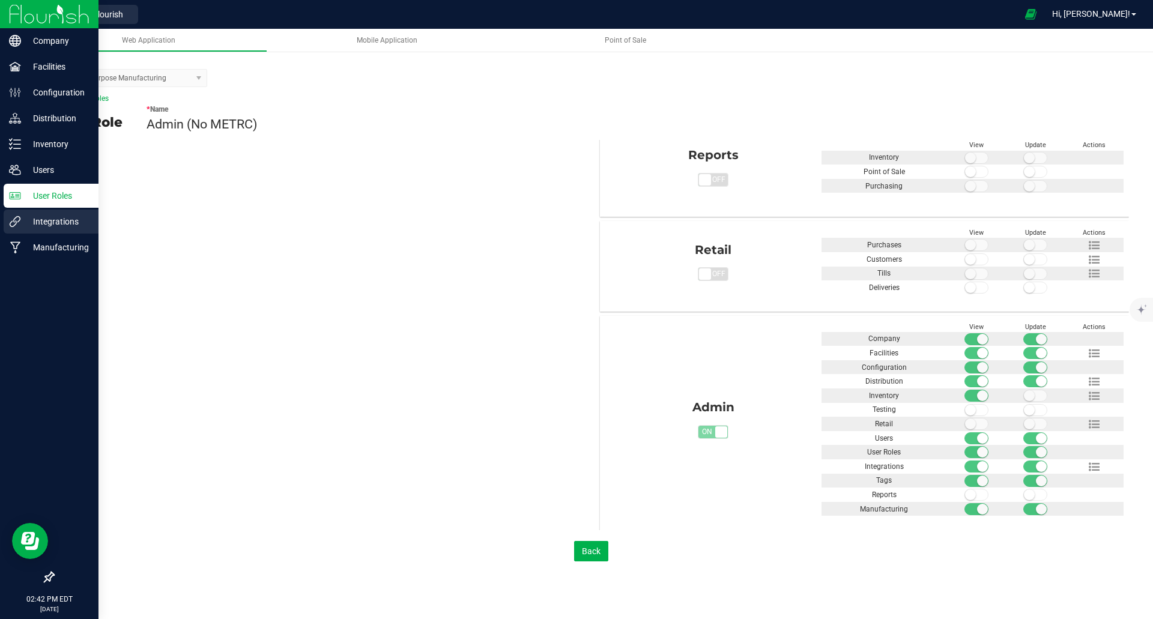
click at [53, 226] on p "Integrations" at bounding box center [57, 221] width 72 height 14
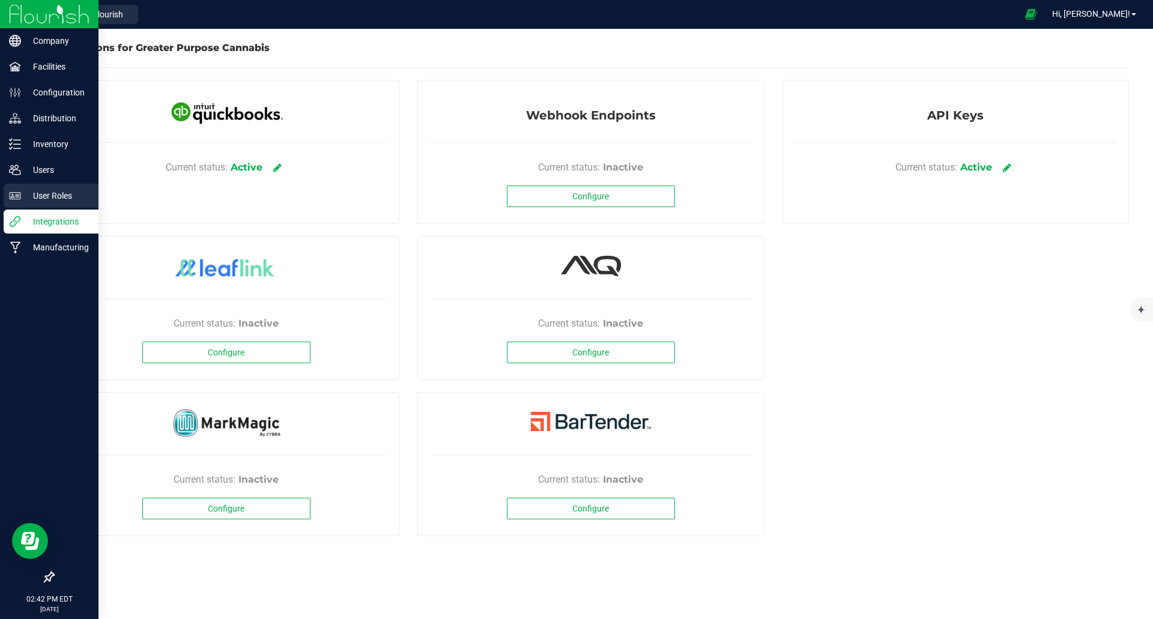
click at [40, 198] on p "User Roles" at bounding box center [57, 196] width 72 height 14
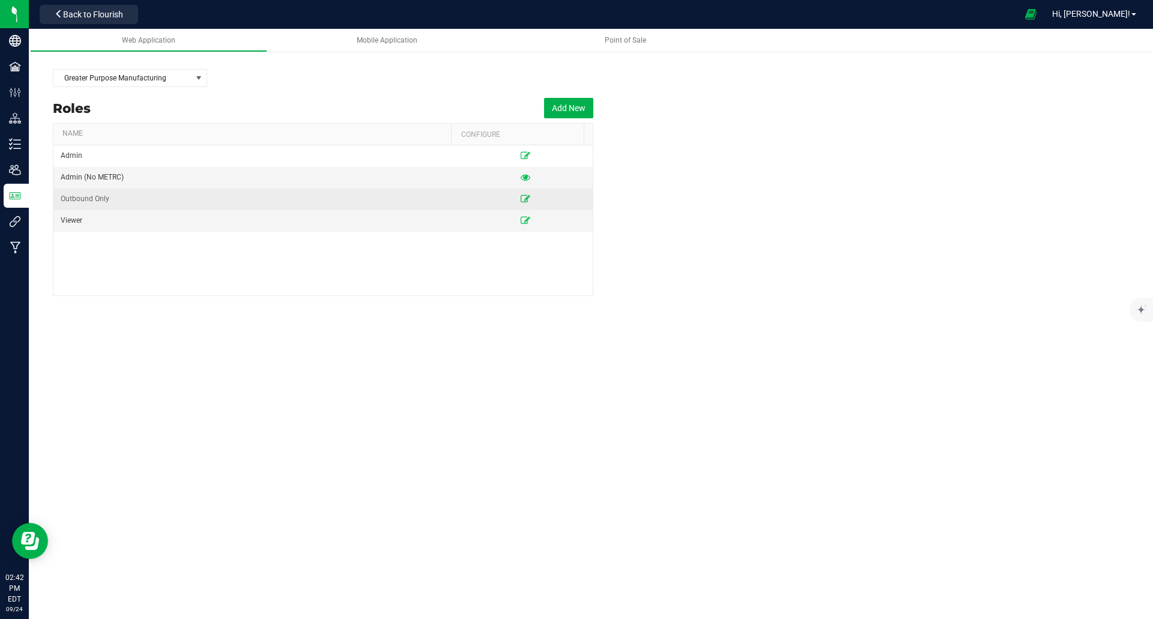
click at [521, 197] on icon at bounding box center [526, 198] width 10 height 7
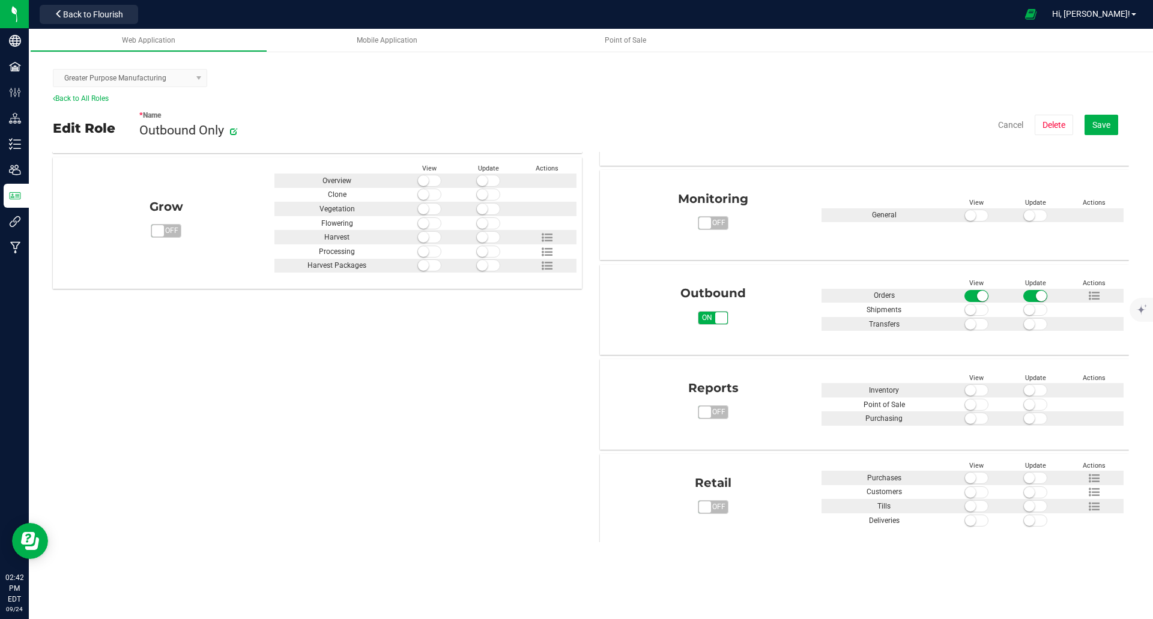
scroll to position [420, 0]
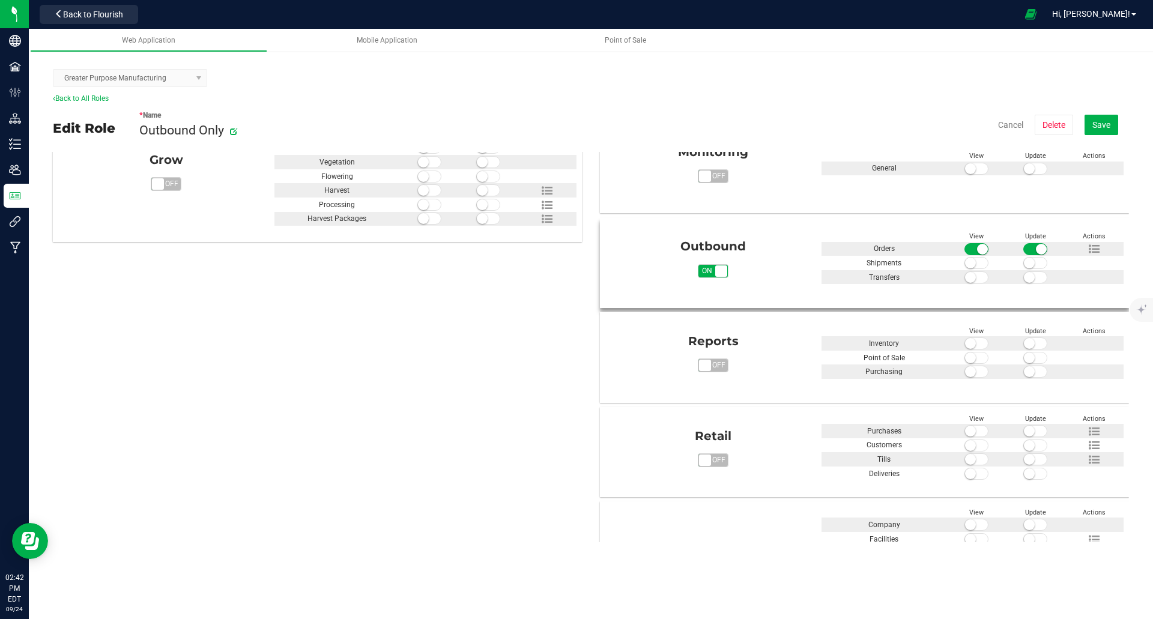
click at [970, 264] on span at bounding box center [976, 263] width 24 height 12
click at [968, 277] on span at bounding box center [976, 277] width 24 height 12
click at [1029, 266] on span at bounding box center [1035, 263] width 24 height 12
click at [1027, 277] on span at bounding box center [1035, 277] width 24 height 12
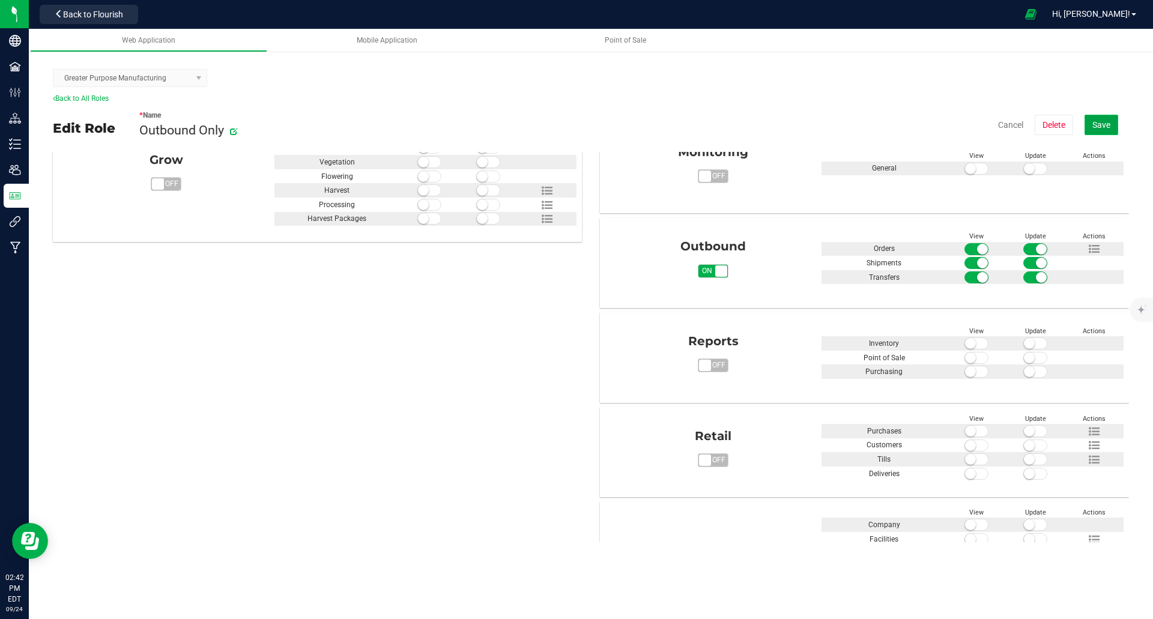
click at [1107, 124] on span "Save" at bounding box center [1101, 125] width 18 height 10
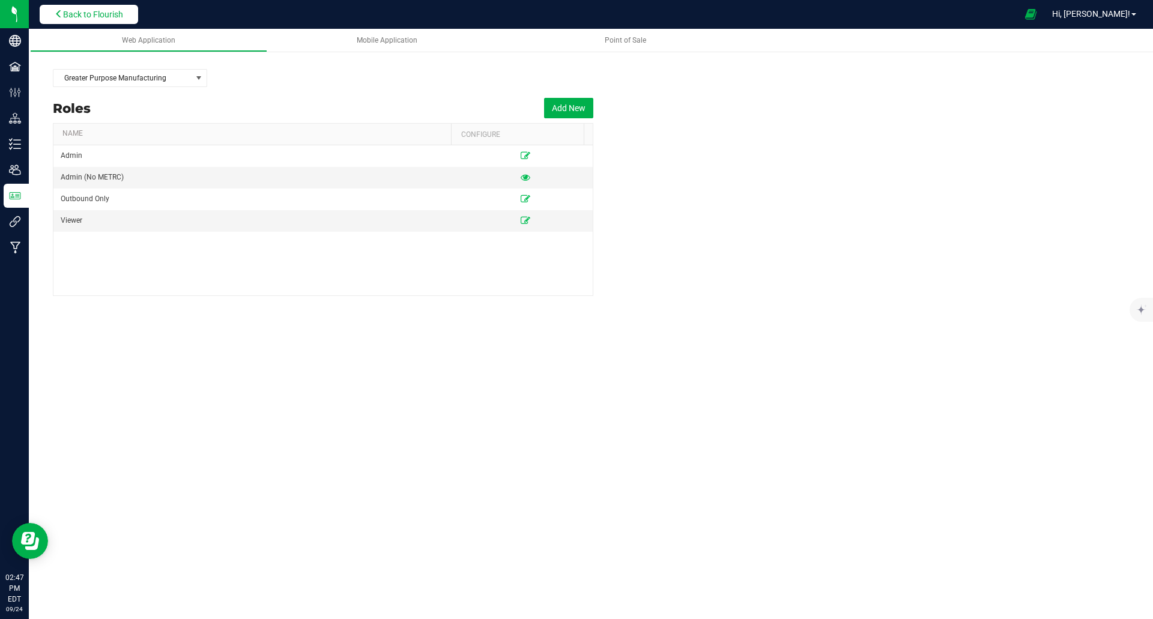
click at [88, 14] on span "Back to Flourish" at bounding box center [93, 15] width 60 height 10
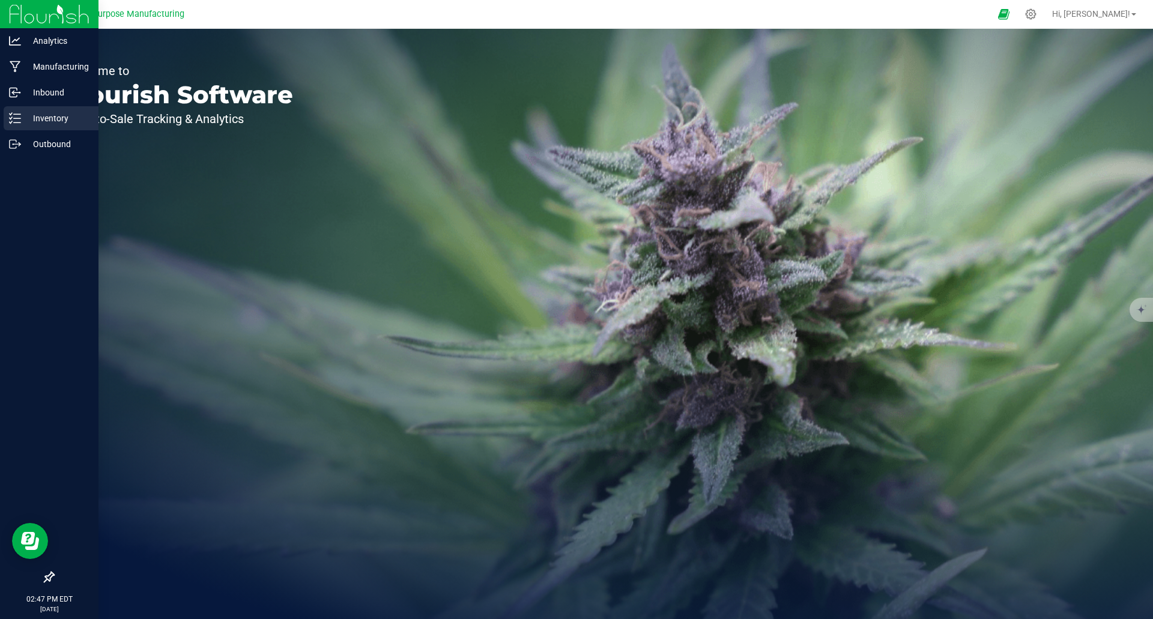
click at [53, 119] on p "Inventory" at bounding box center [57, 118] width 72 height 14
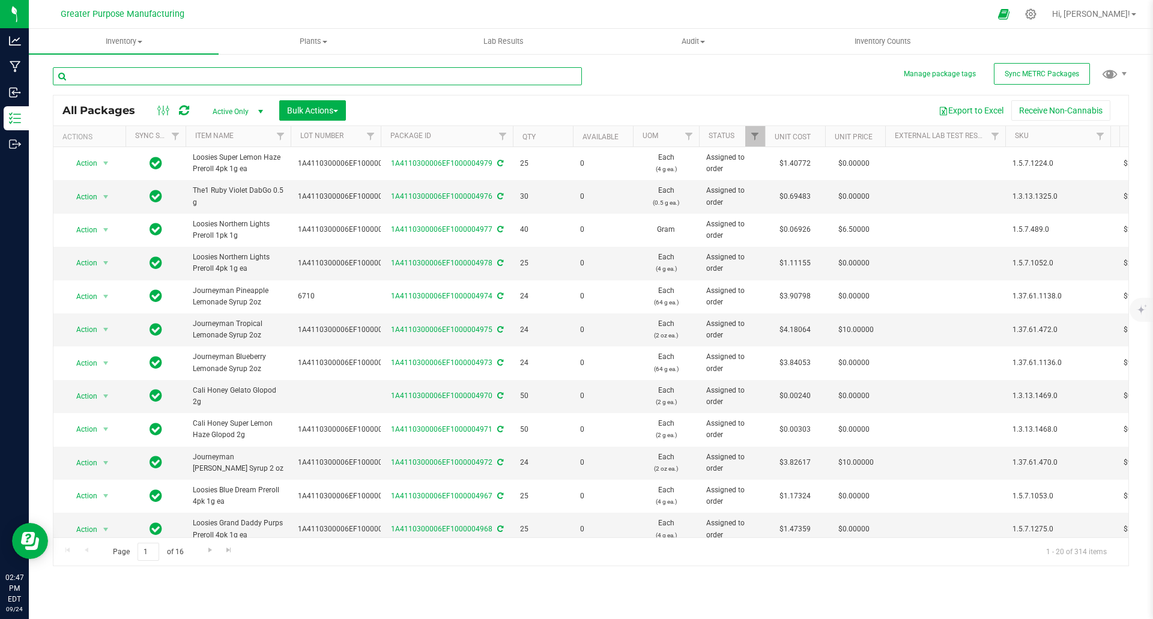
click at [298, 74] on input "text" at bounding box center [317, 76] width 529 height 18
click at [156, 75] on input "text" at bounding box center [317, 76] width 529 height 18
paste input "1.5.7.1307.0"
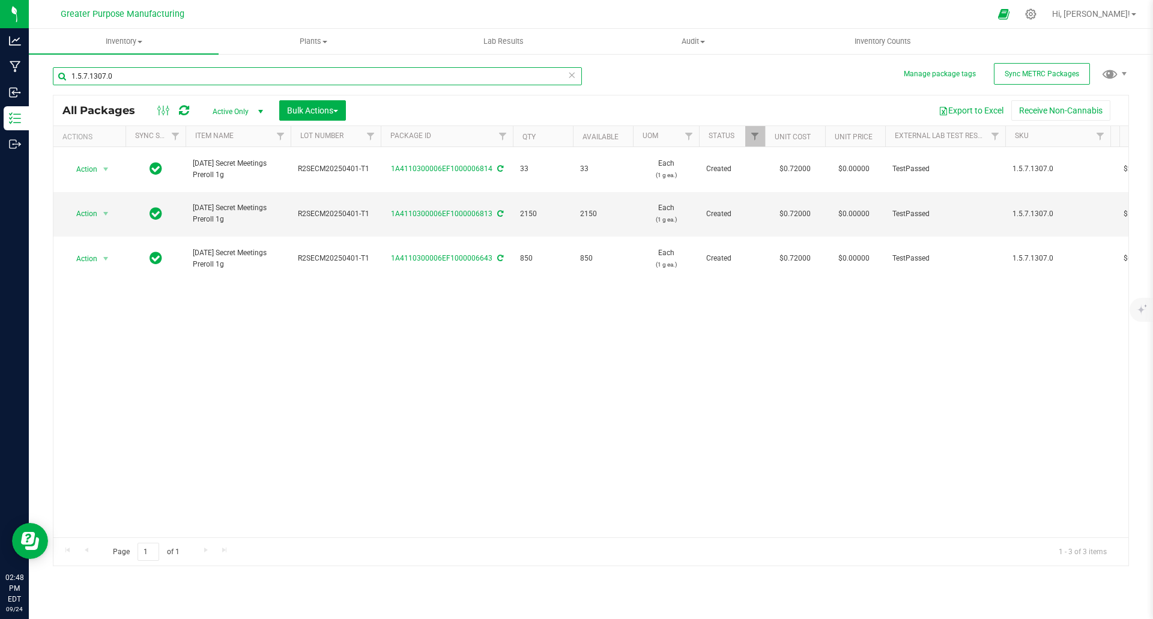
type input "1.5.7.1307.0"
drag, startPoint x: 133, startPoint y: 74, endPoint x: 55, endPoint y: 72, distance: 77.5
click at [55, 72] on input "1.5.7.1307.0" at bounding box center [317, 76] width 529 height 18
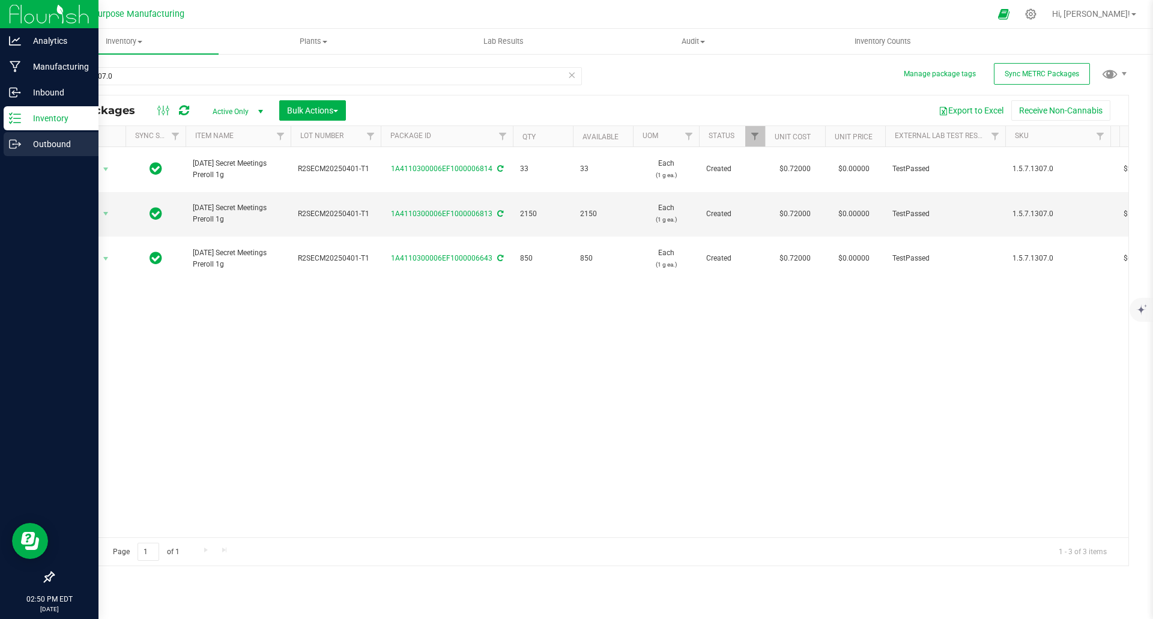
click at [21, 146] on p "Outbound" at bounding box center [57, 144] width 72 height 14
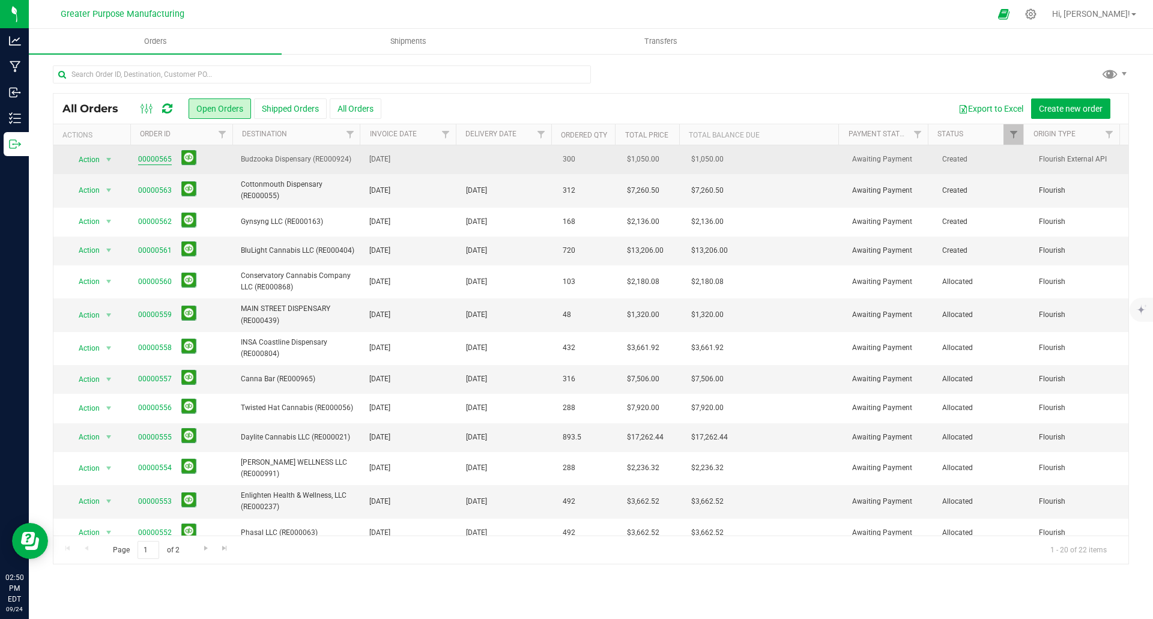
click at [157, 159] on link "00000565" at bounding box center [155, 159] width 34 height 11
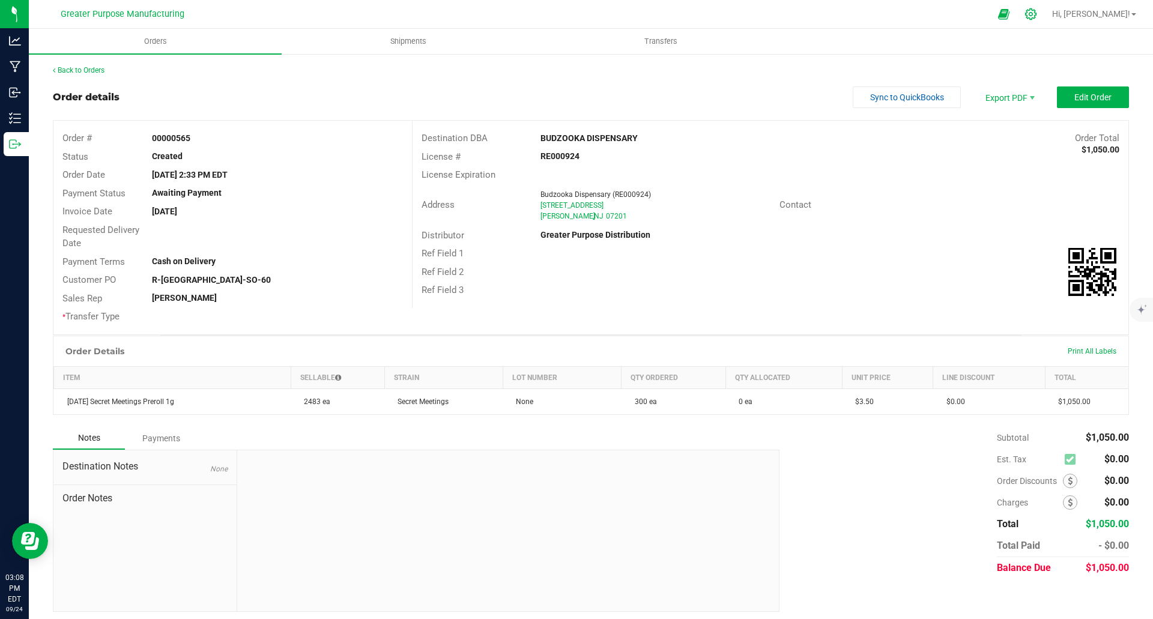
click at [1036, 14] on icon at bounding box center [1030, 13] width 11 height 11
click at [1037, 17] on icon at bounding box center [1030, 14] width 13 height 13
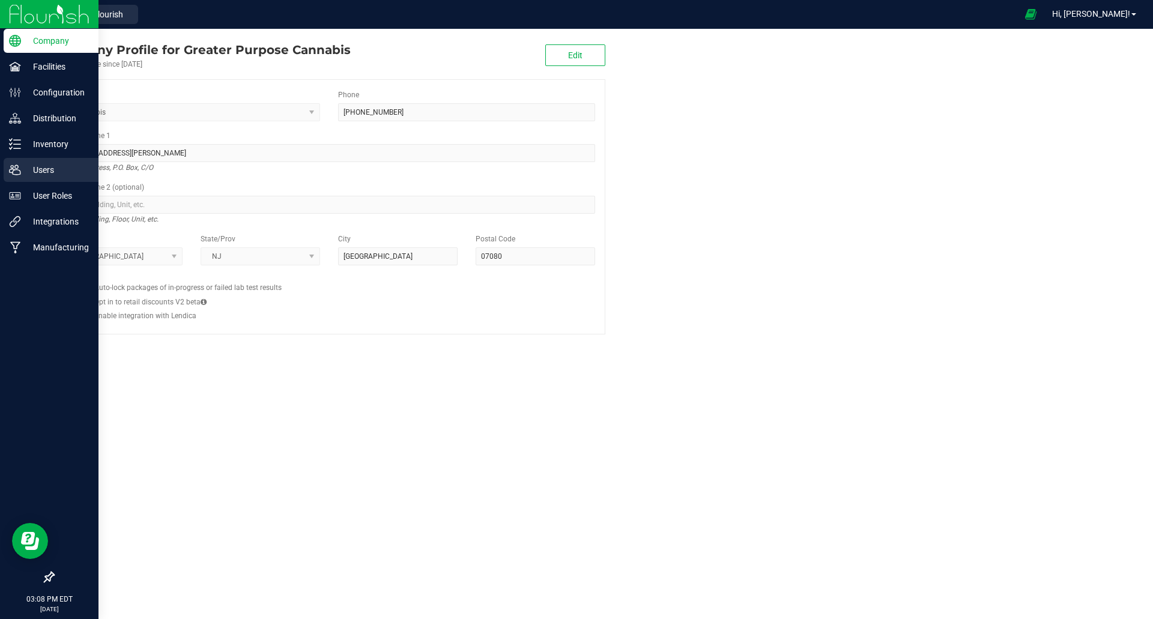
click at [37, 166] on p "Users" at bounding box center [57, 170] width 72 height 14
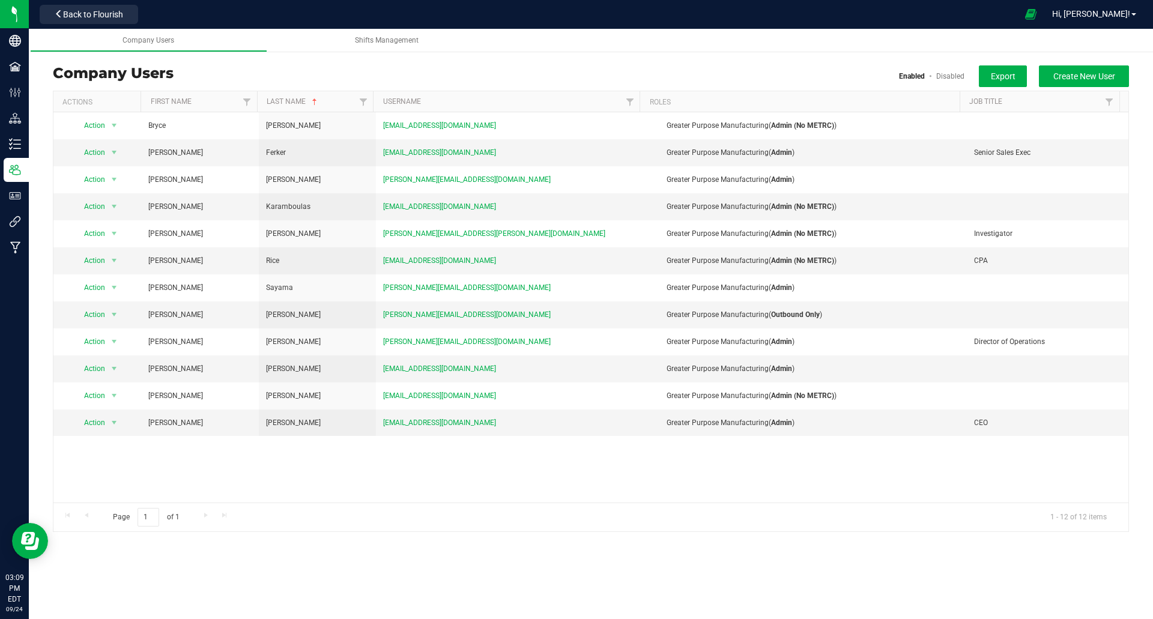
click at [836, 49] on ul "Company Users Shifts Management" at bounding box center [606, 40] width 1153 height 23
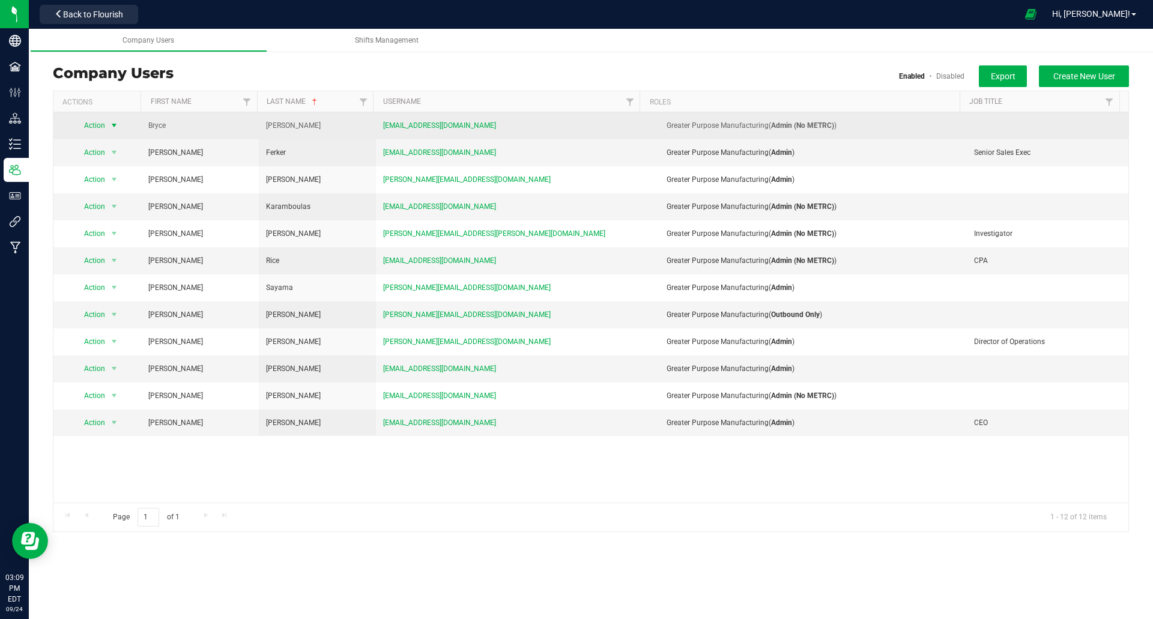
click at [96, 123] on span "Action" at bounding box center [89, 125] width 33 height 17
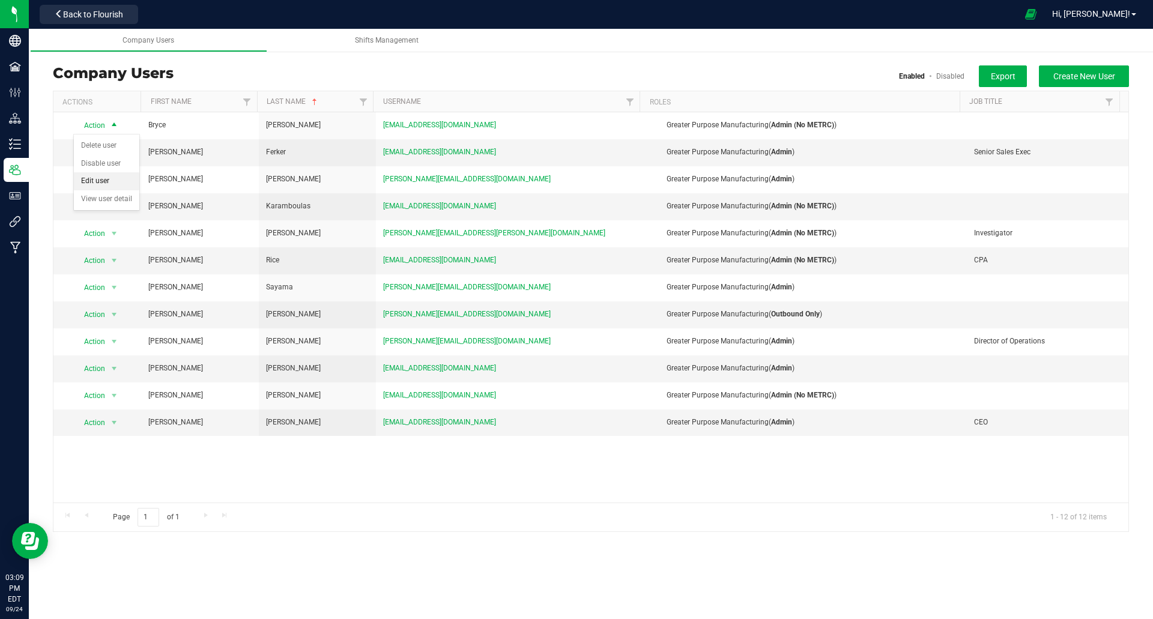
click at [95, 183] on li "Edit user" at bounding box center [106, 181] width 65 height 18
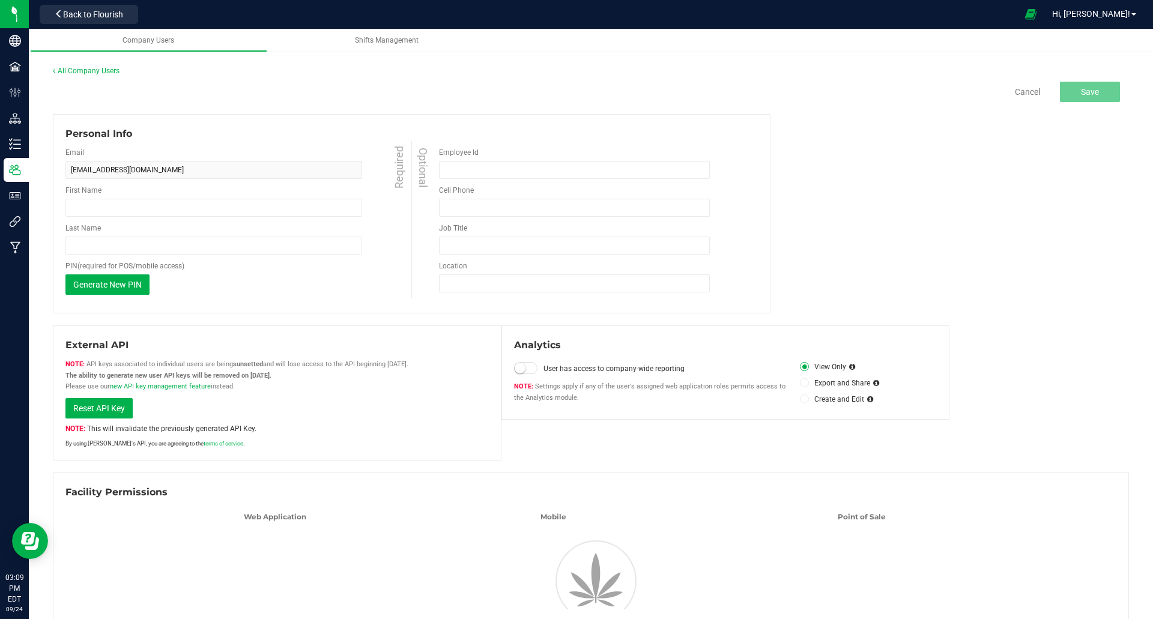
type input "Bryce"
type input "[PERSON_NAME]"
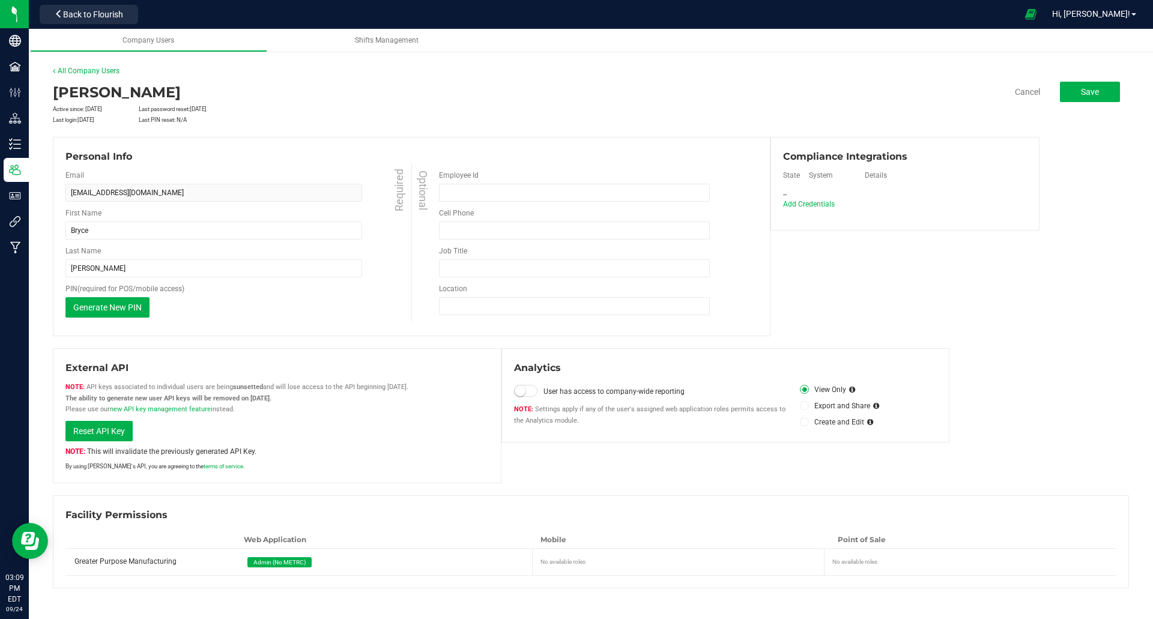
click at [276, 565] on span "Admin (No METRC)" at bounding box center [279, 562] width 52 height 7
click at [327, 563] on div "Admin (No METRC)" at bounding box center [388, 562] width 294 height 26
click at [356, 566] on div "Admin (No METRC)" at bounding box center [388, 562] width 294 height 26
click at [265, 562] on span "Admin (No METRC)" at bounding box center [279, 562] width 52 height 7
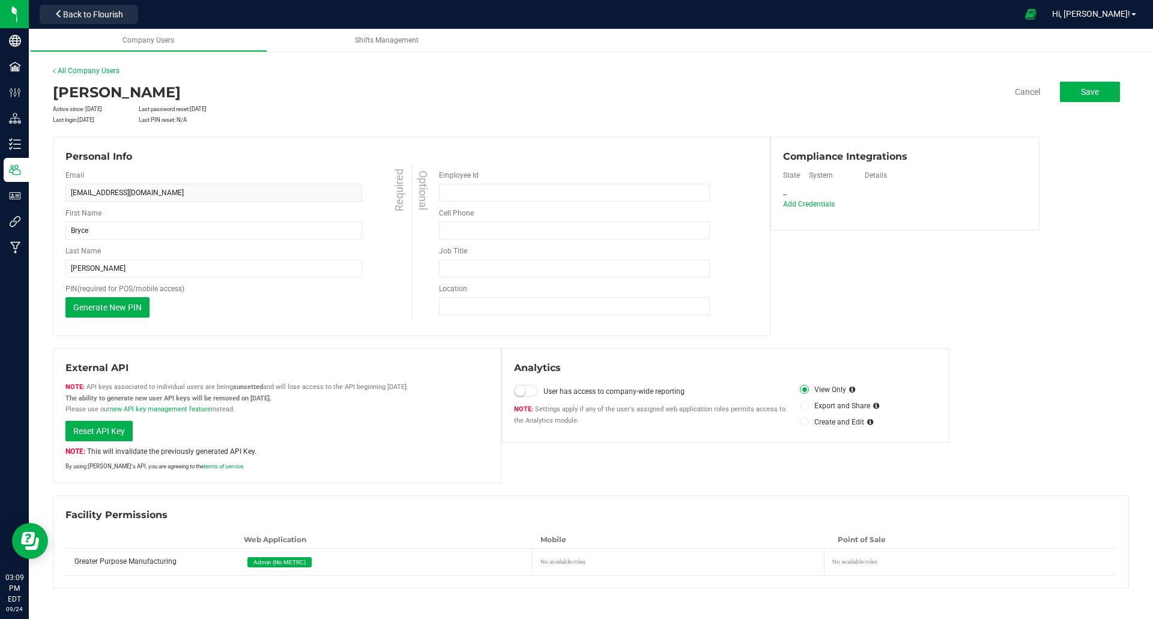
click at [265, 562] on span "Admin (No METRC)" at bounding box center [279, 562] width 52 height 7
click at [1018, 93] on link "Cancel" at bounding box center [1027, 92] width 25 height 12
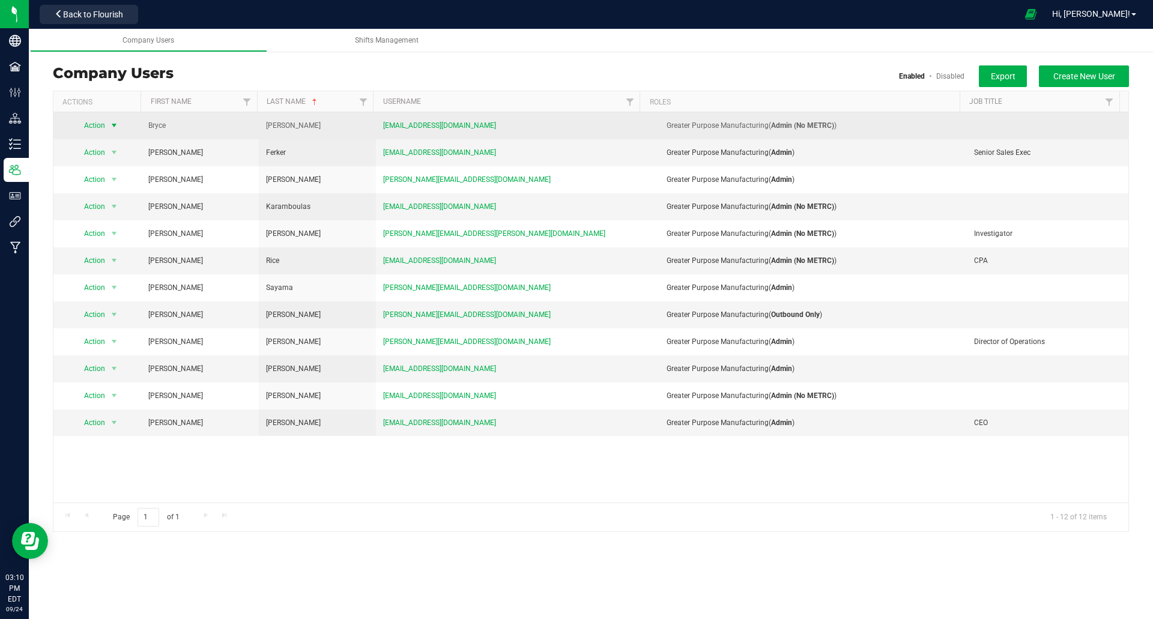
click at [94, 125] on span "Action" at bounding box center [89, 125] width 33 height 17
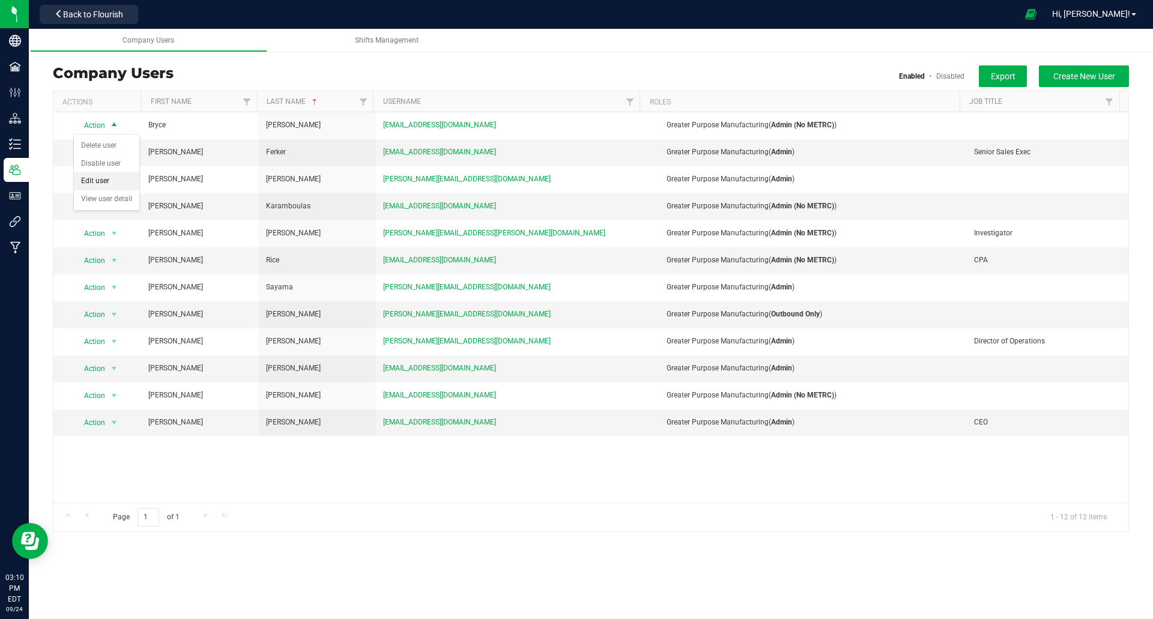
click at [92, 183] on li "Edit user" at bounding box center [106, 181] width 65 height 18
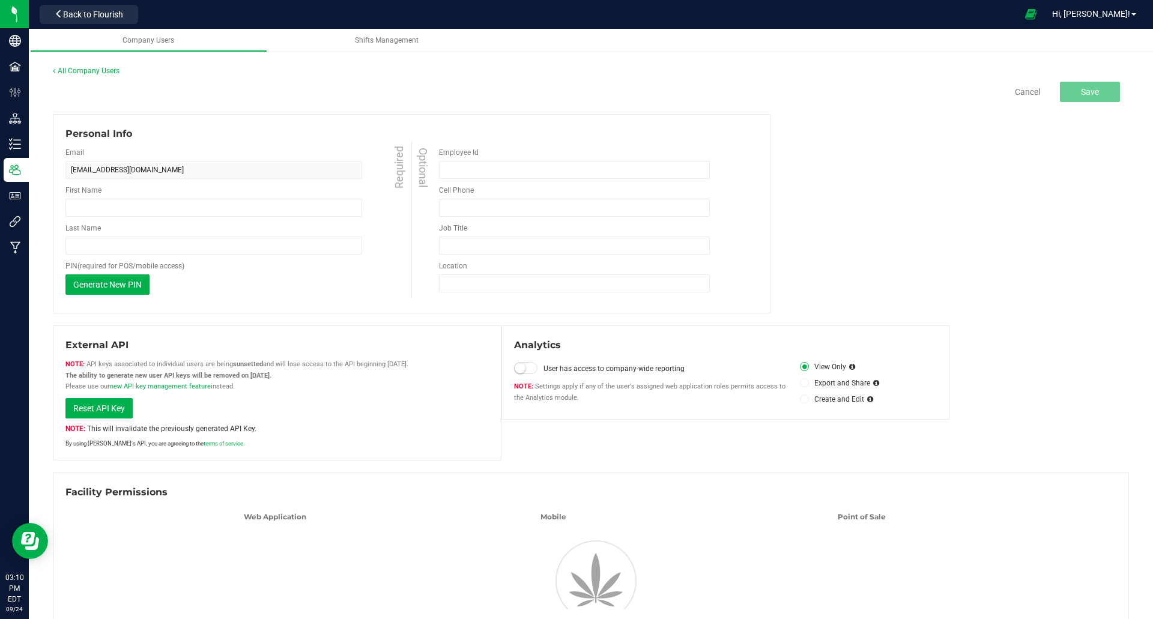
type input "Bryce"
type input "[PERSON_NAME]"
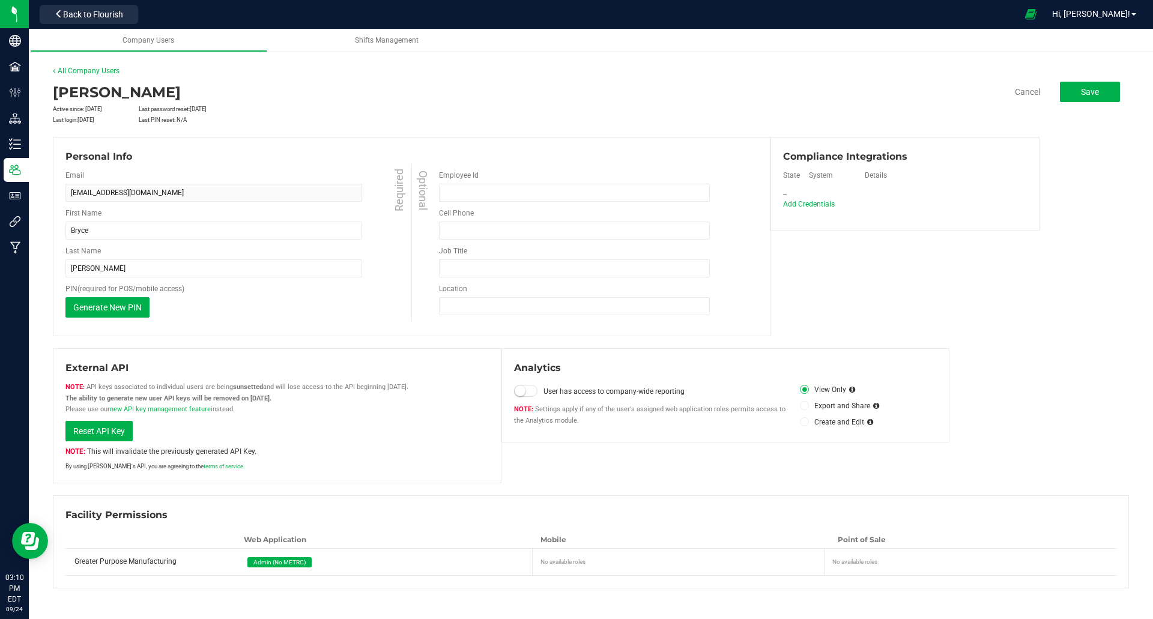
click at [387, 564] on div "Admin (No METRC)" at bounding box center [388, 562] width 294 height 26
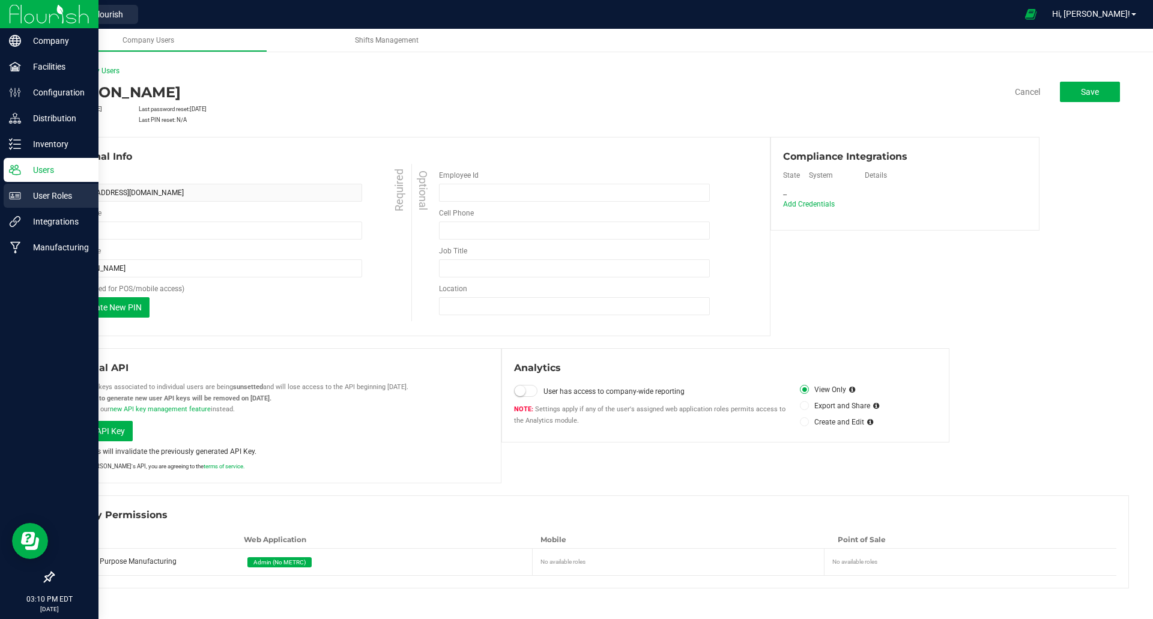
click at [46, 196] on p "User Roles" at bounding box center [57, 196] width 72 height 14
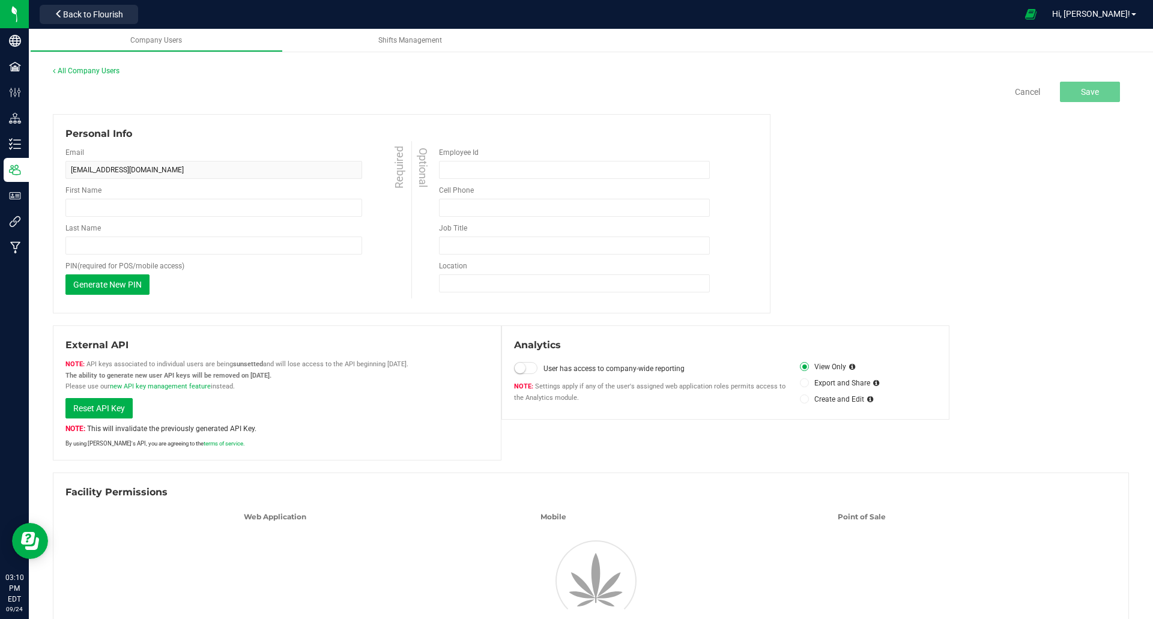
type input "Bryce"
type input "[PERSON_NAME]"
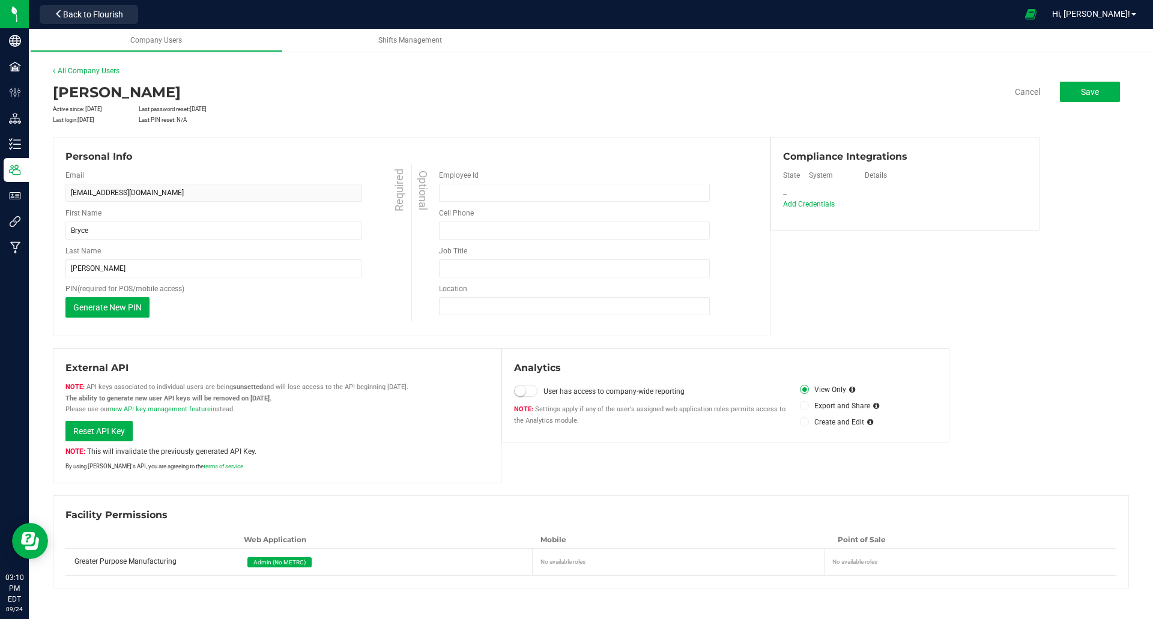
click at [264, 561] on span "Admin (No METRC)" at bounding box center [279, 562] width 52 height 7
click at [1077, 88] on button "Save" at bounding box center [1090, 92] width 60 height 20
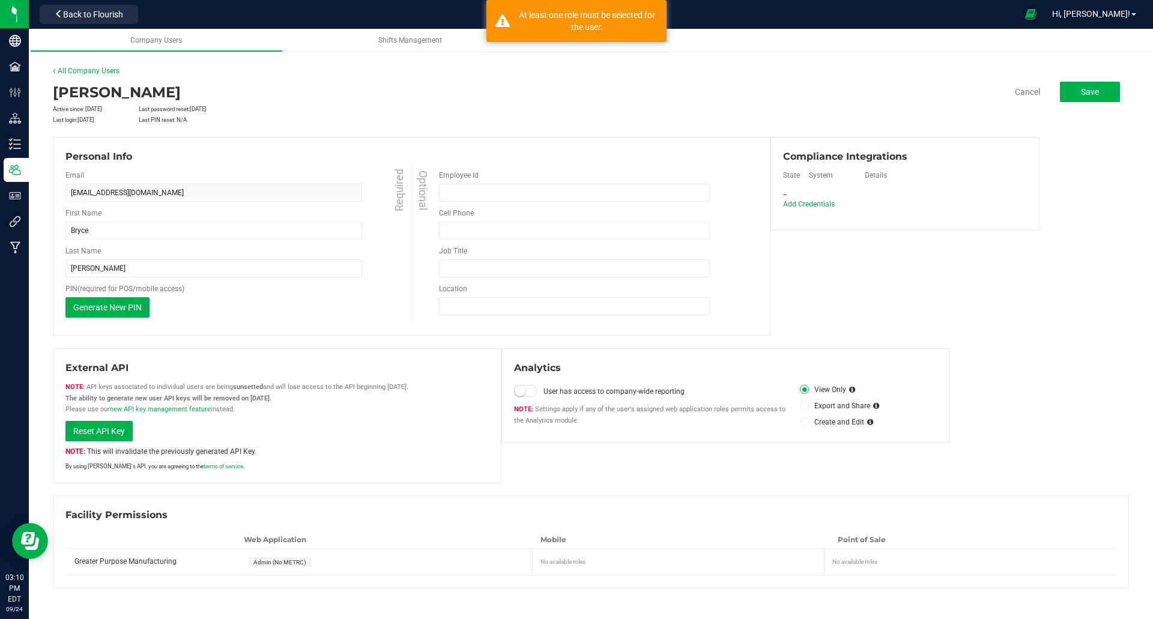
click at [334, 557] on div "Admin (No METRC)" at bounding box center [388, 562] width 294 height 26
click at [297, 563] on span "Admin (No METRC)" at bounding box center [279, 562] width 52 height 7
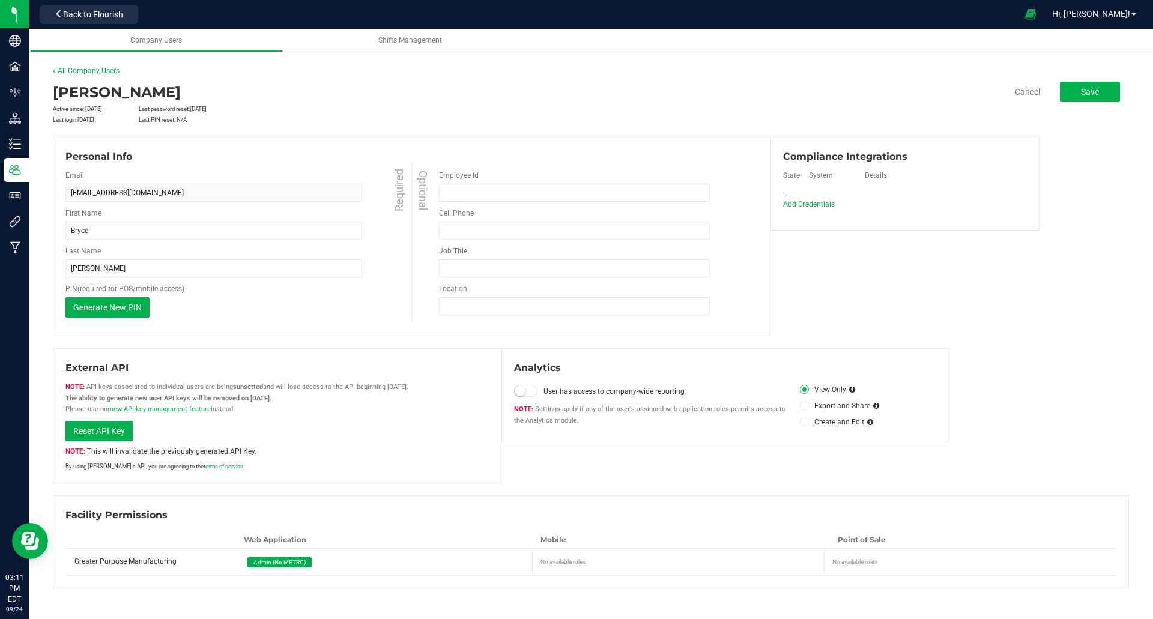
click at [61, 71] on link "All Company Users" at bounding box center [86, 71] width 67 height 8
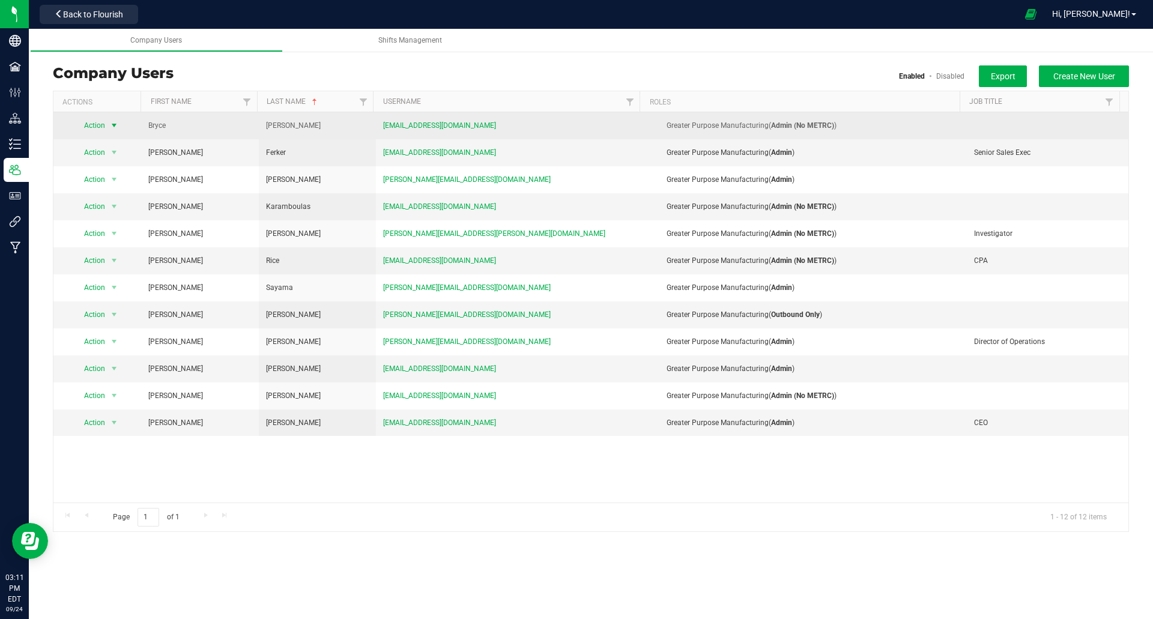
click at [111, 124] on span "select" at bounding box center [114, 126] width 10 height 10
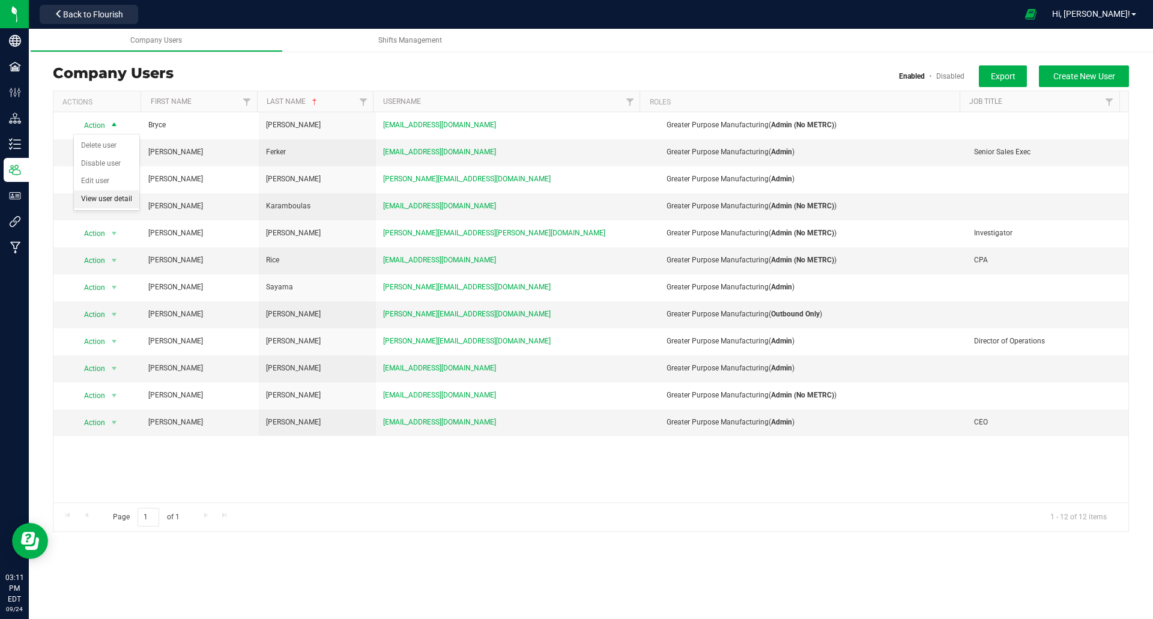
click at [98, 199] on li "View user detail" at bounding box center [106, 199] width 65 height 18
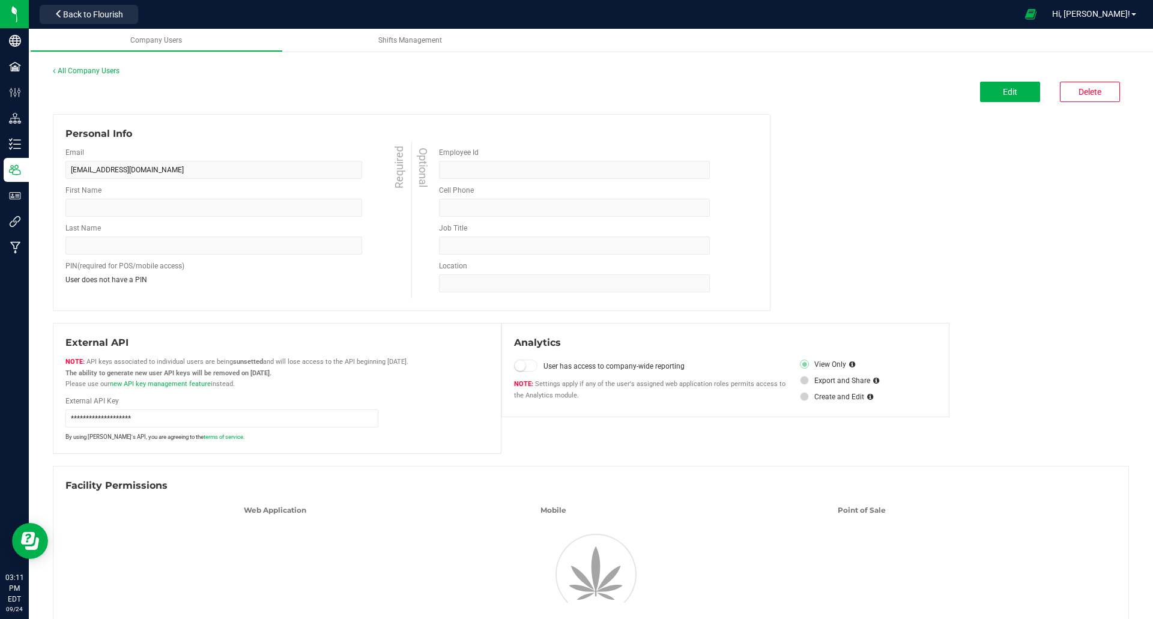
type input "Bryce"
type input "[PERSON_NAME]"
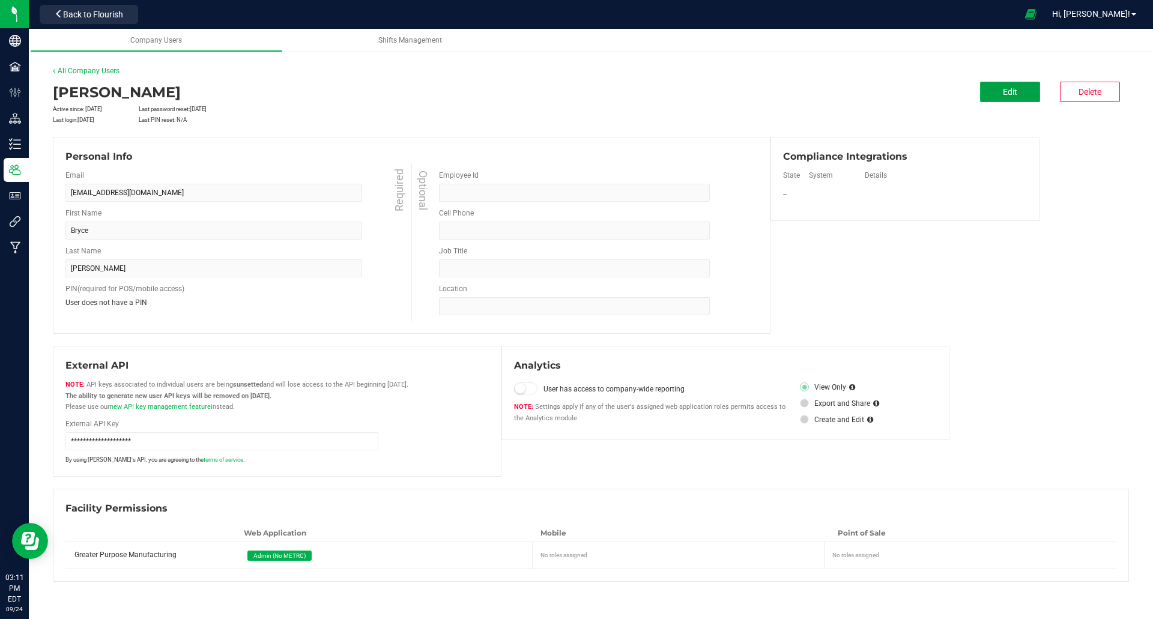
click at [1014, 89] on span "Edit" at bounding box center [1010, 92] width 14 height 10
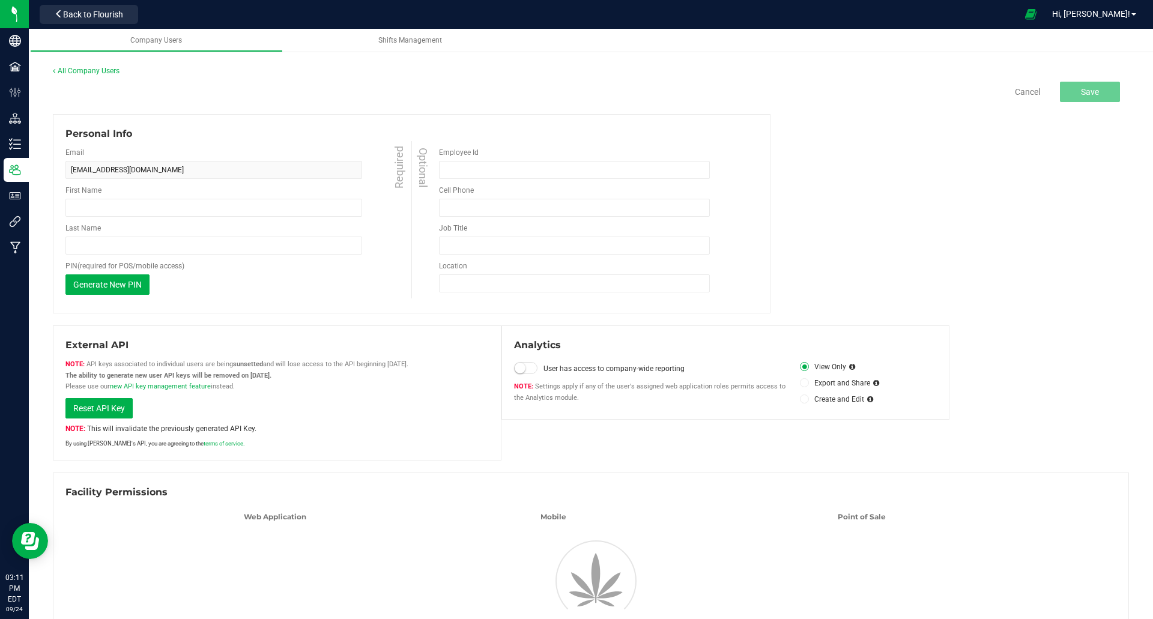
type input "Bryce"
type input "[PERSON_NAME]"
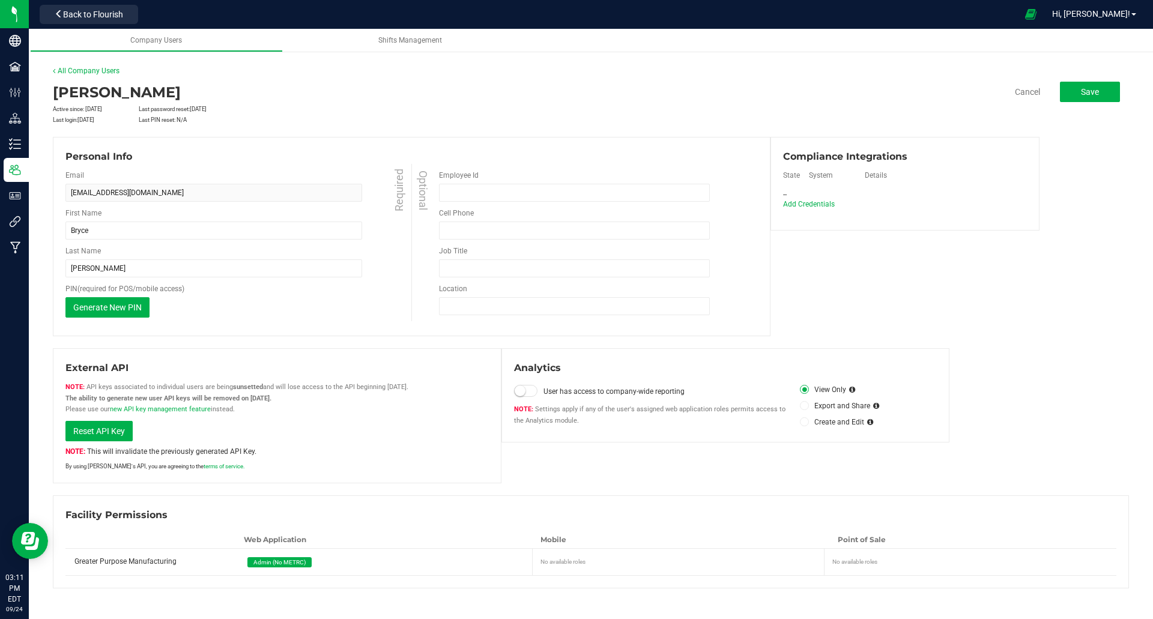
click at [383, 563] on div "Admin (No METRC)" at bounding box center [388, 562] width 294 height 26
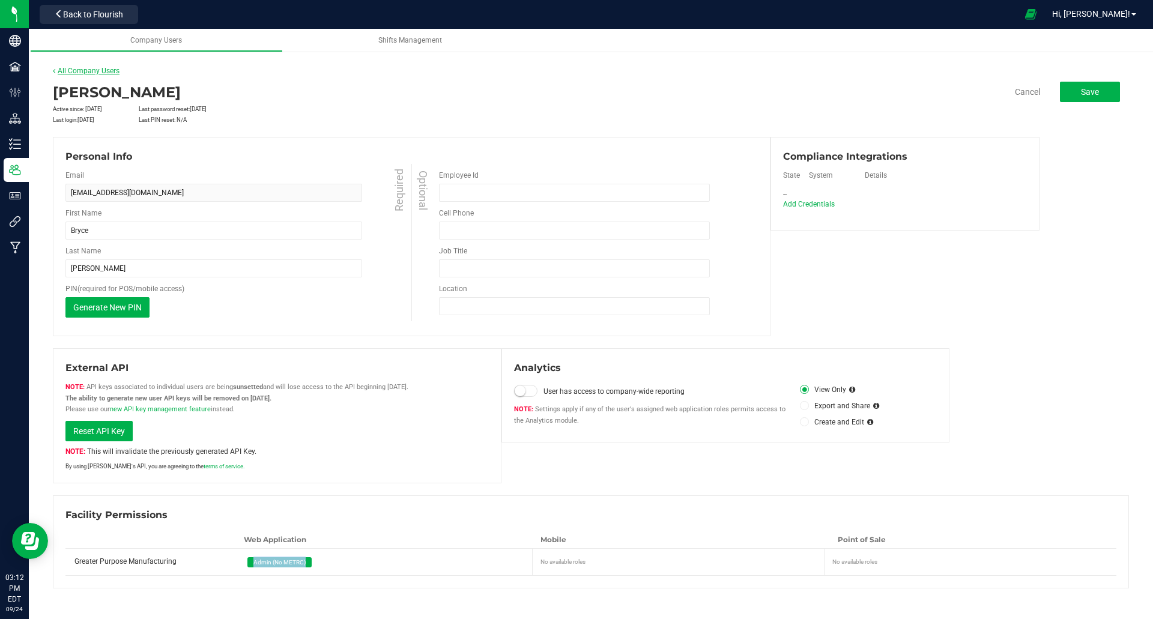
click at [91, 68] on link "All Company Users" at bounding box center [86, 71] width 67 height 8
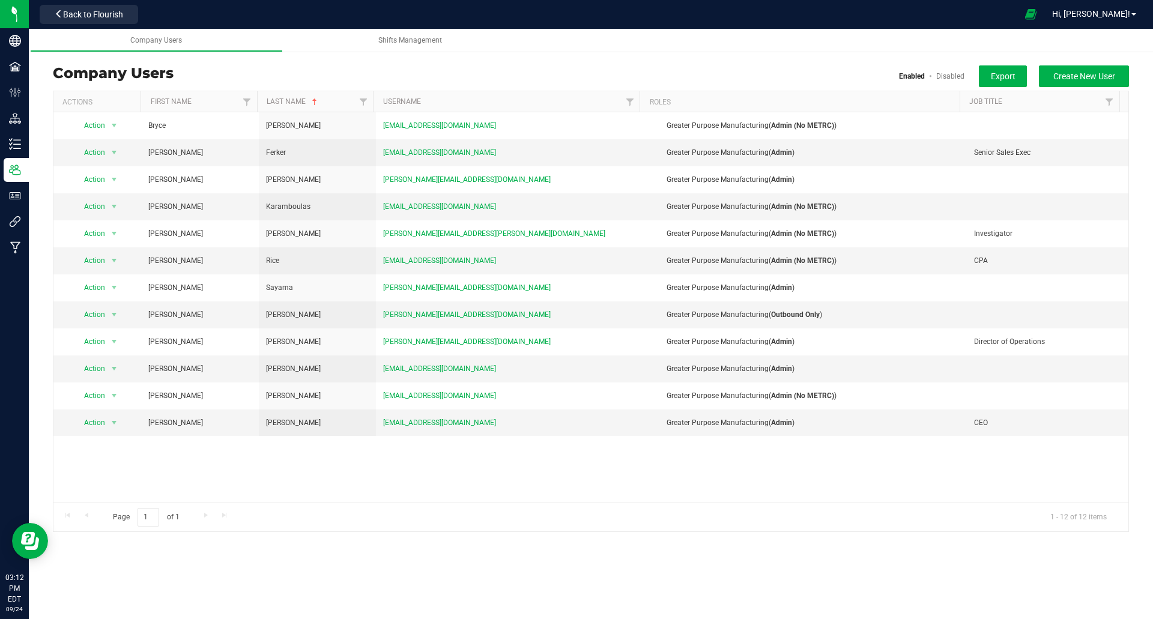
click at [297, 470] on div "Action Action Delete user Disable user Edit user View user detail [PERSON_NAME]…" at bounding box center [590, 307] width 1075 height 390
click at [1122, 12] on span "Hi, [PERSON_NAME]!" at bounding box center [1091, 14] width 78 height 10
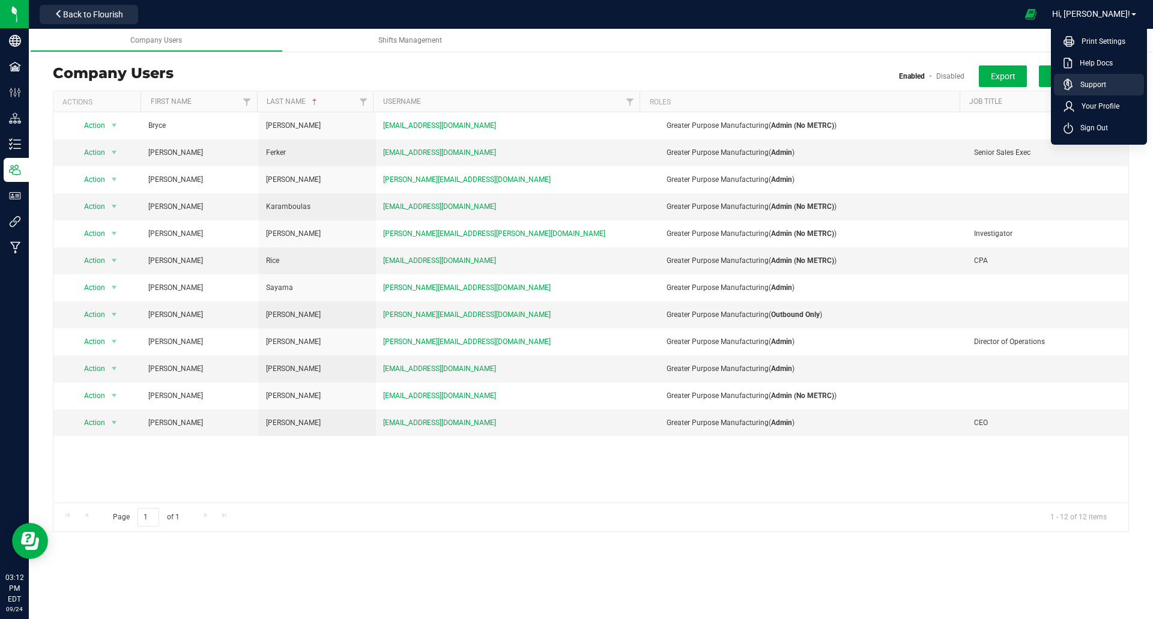
click at [1086, 83] on span "Support" at bounding box center [1089, 85] width 33 height 12
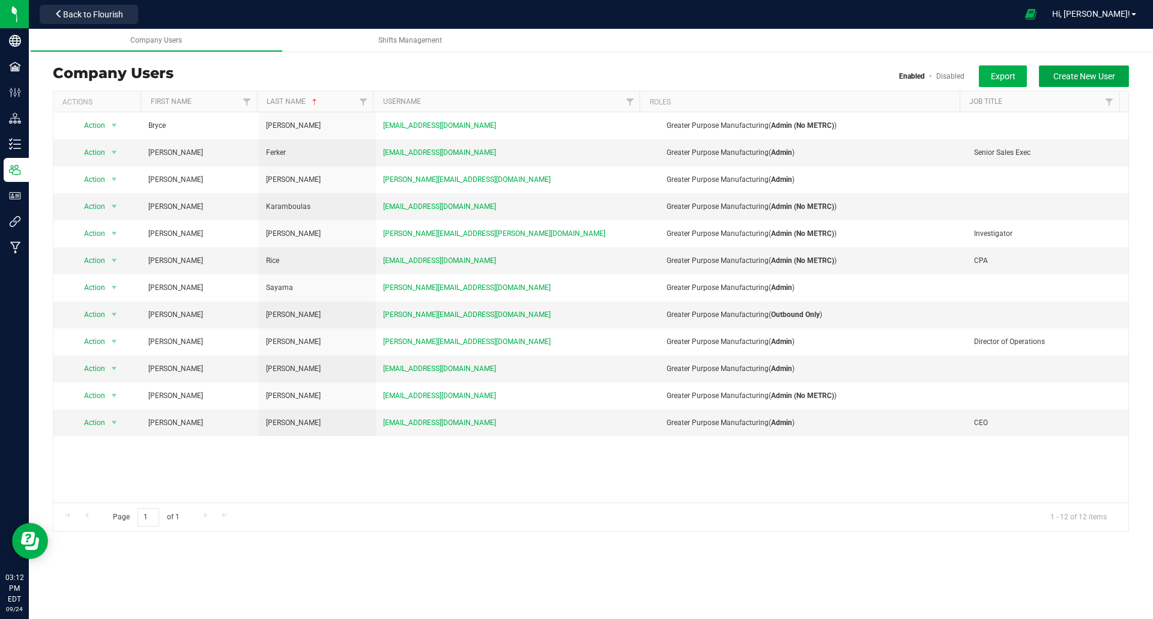
click at [1078, 82] on button "Create New User" at bounding box center [1084, 76] width 90 height 22
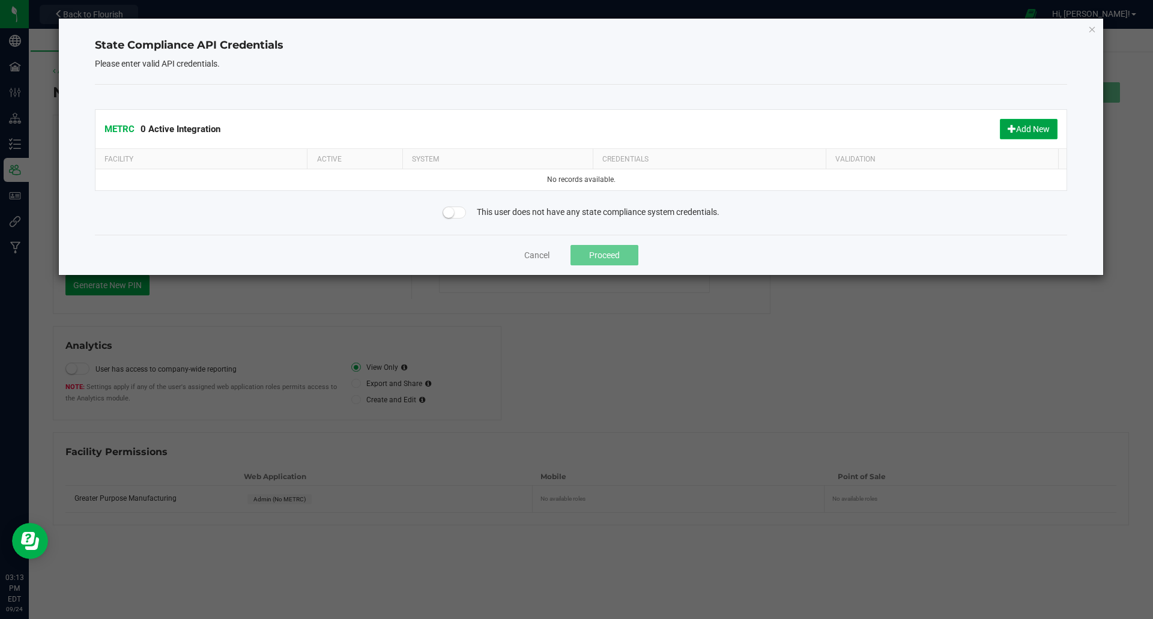
click at [1032, 128] on button "Add New" at bounding box center [1029, 129] width 58 height 20
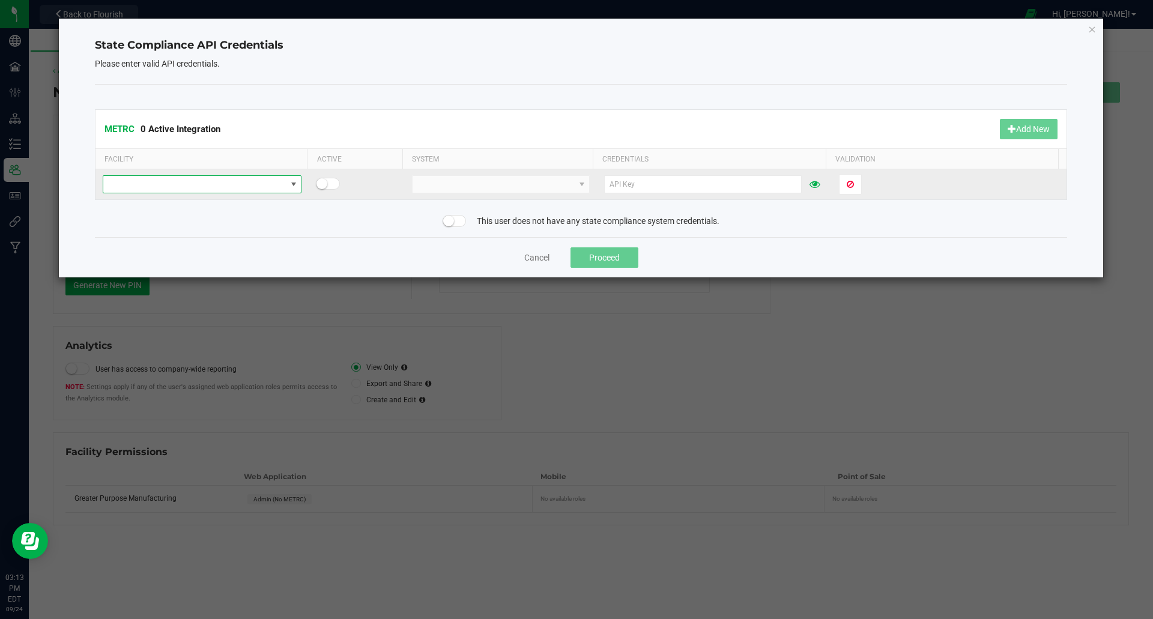
click at [291, 183] on span at bounding box center [294, 185] width 10 height 10
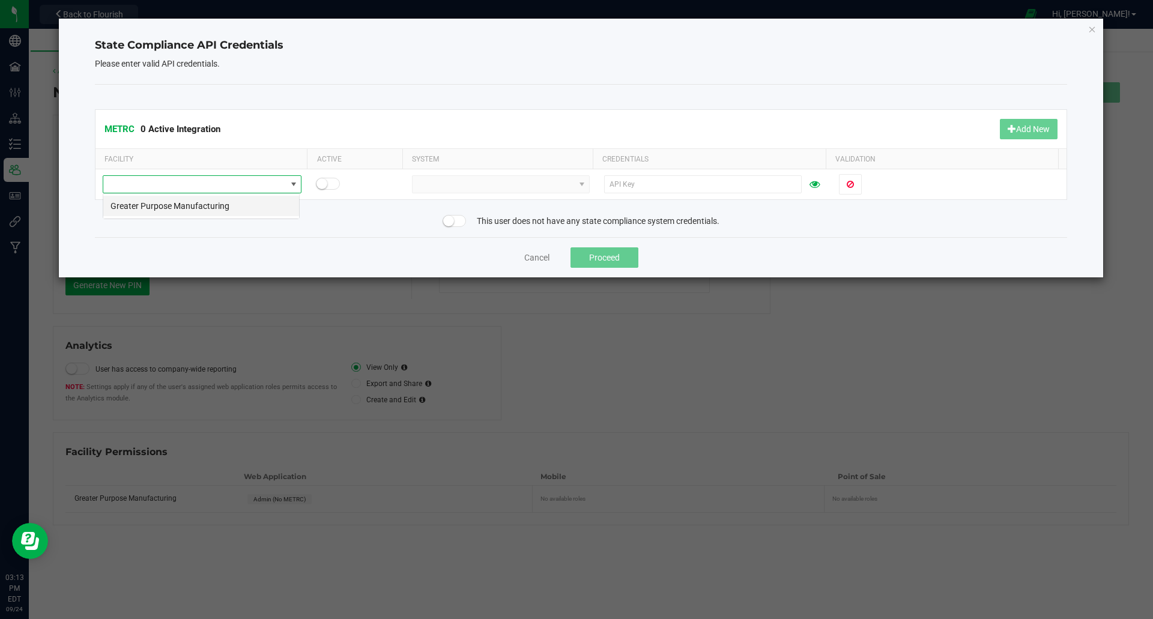
scroll to position [18, 197]
click at [187, 206] on li "Greater Purpose Manufacturing" at bounding box center [201, 206] width 196 height 20
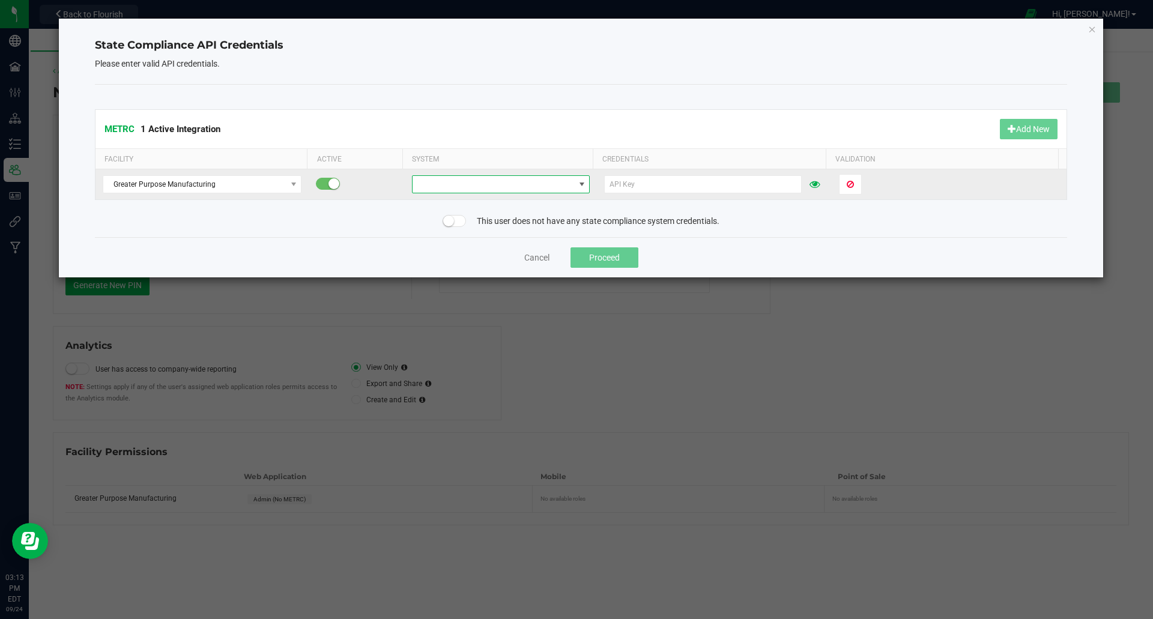
click at [577, 183] on span at bounding box center [582, 185] width 10 height 10
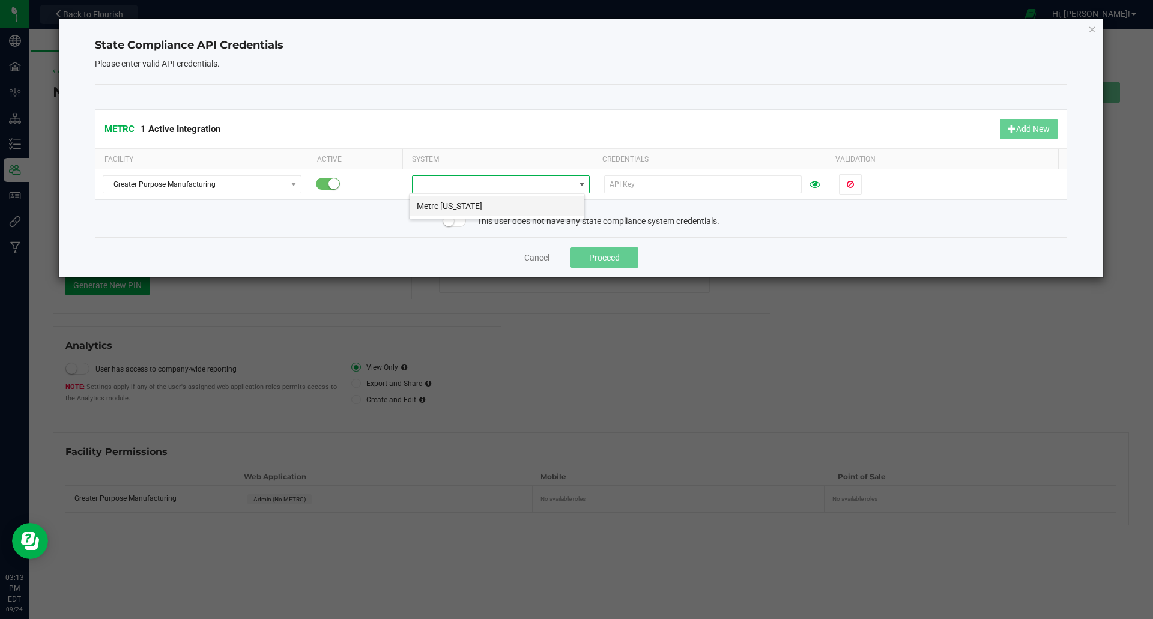
click at [451, 208] on li "Metrc [US_STATE]" at bounding box center [496, 206] width 175 height 20
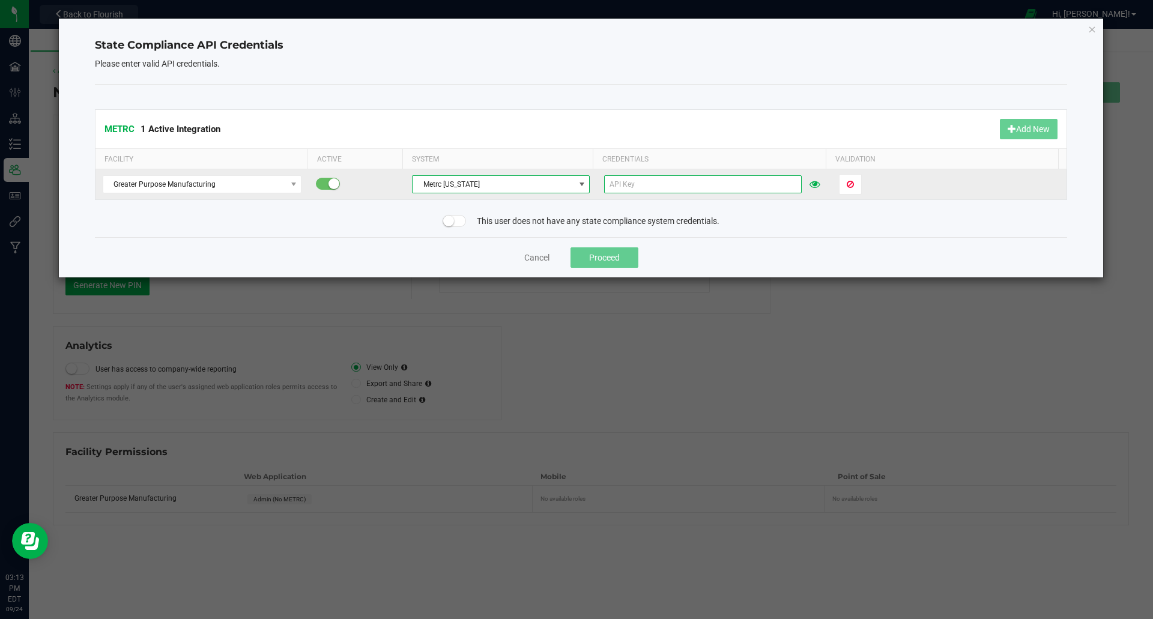
click at [715, 183] on input "text" at bounding box center [703, 184] width 198 height 18
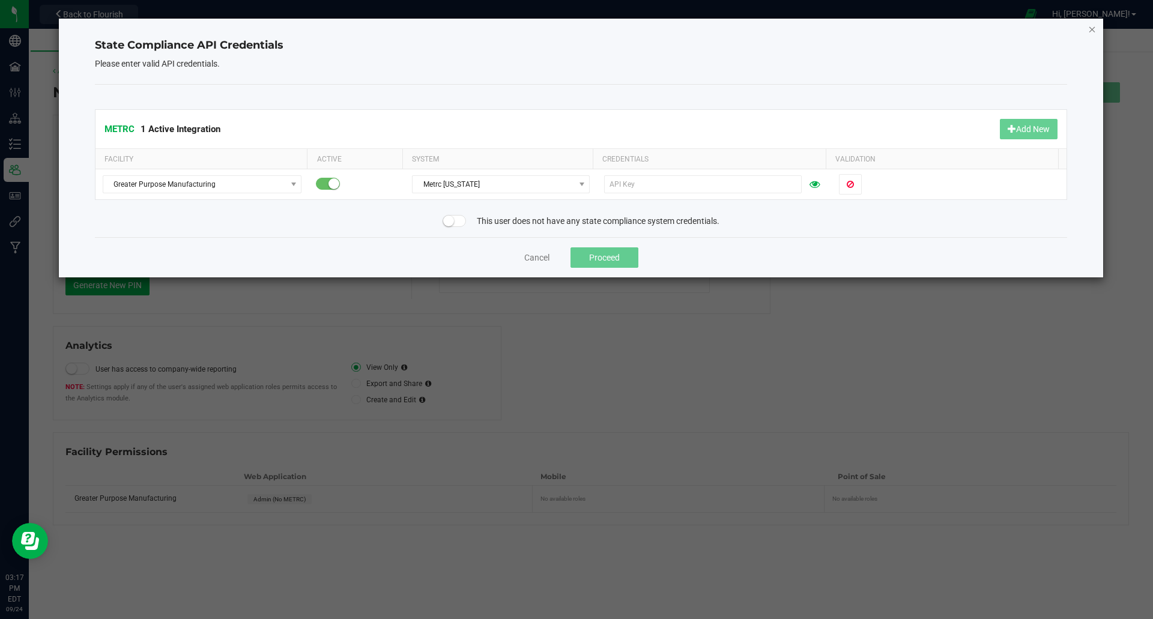
click at [1089, 29] on icon "Close" at bounding box center [1092, 29] width 8 height 14
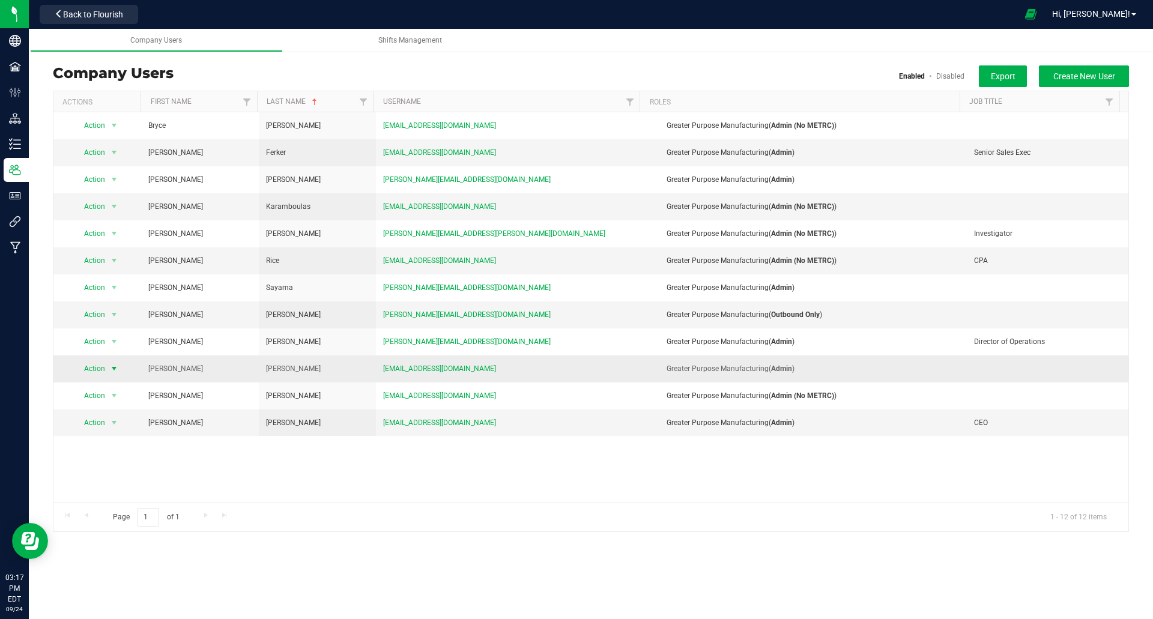
click at [95, 366] on span "Action" at bounding box center [89, 368] width 33 height 17
click at [107, 424] on li "Edit user" at bounding box center [106, 424] width 65 height 18
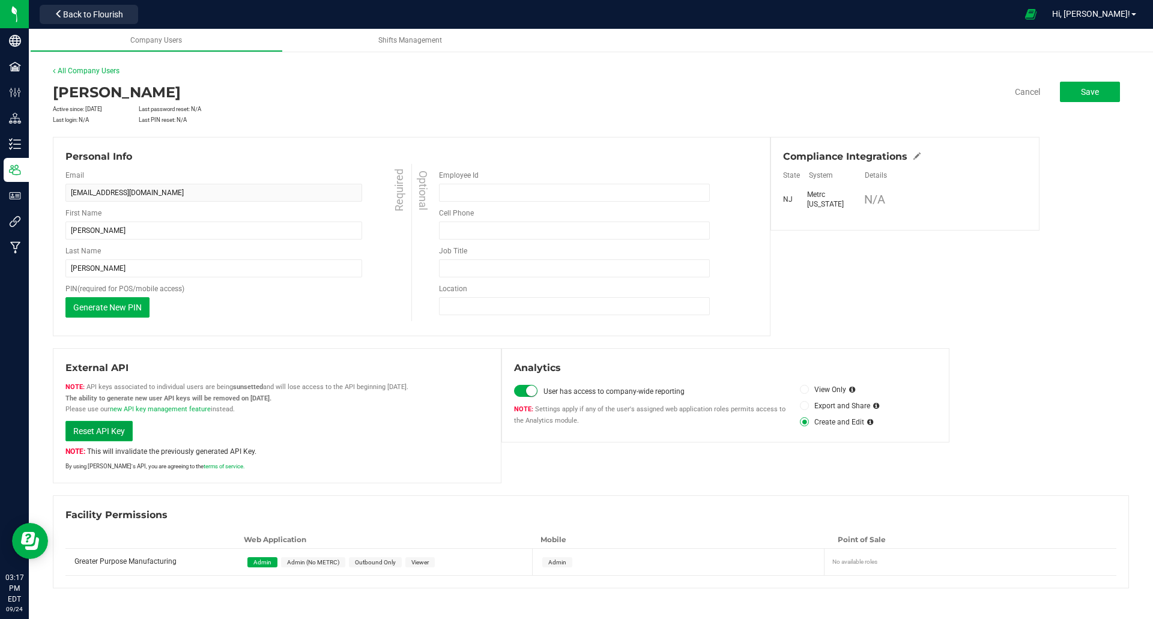
click at [107, 435] on span "Reset API Key" at bounding box center [99, 431] width 52 height 10
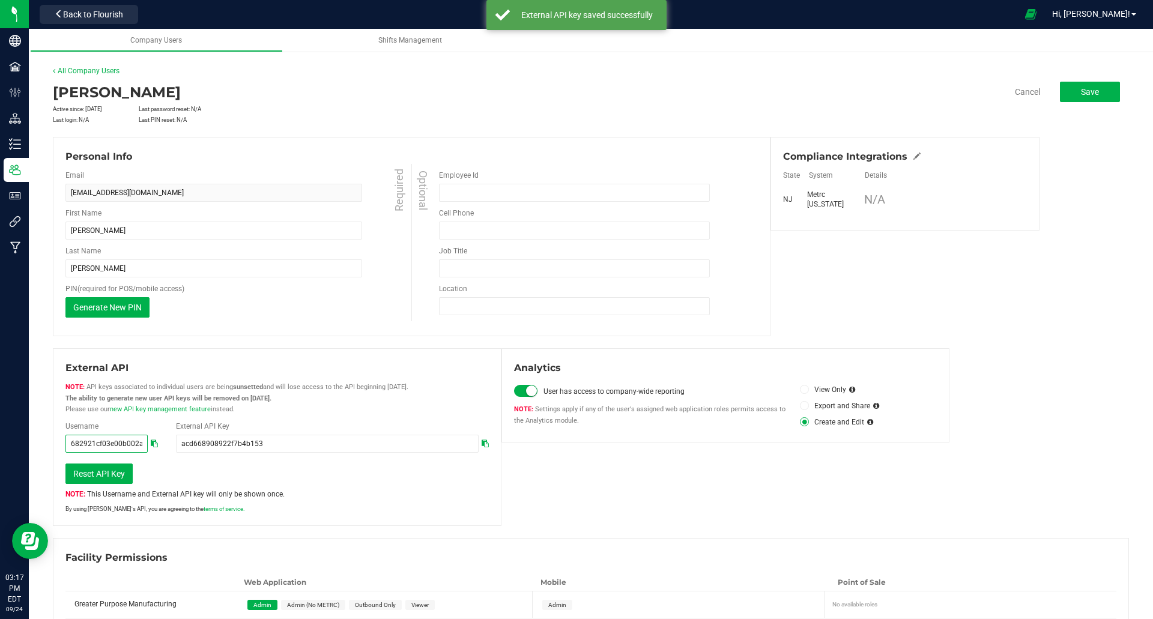
click at [119, 444] on input "682921cf03e00b002ad9d1f8" at bounding box center [106, 444] width 82 height 18
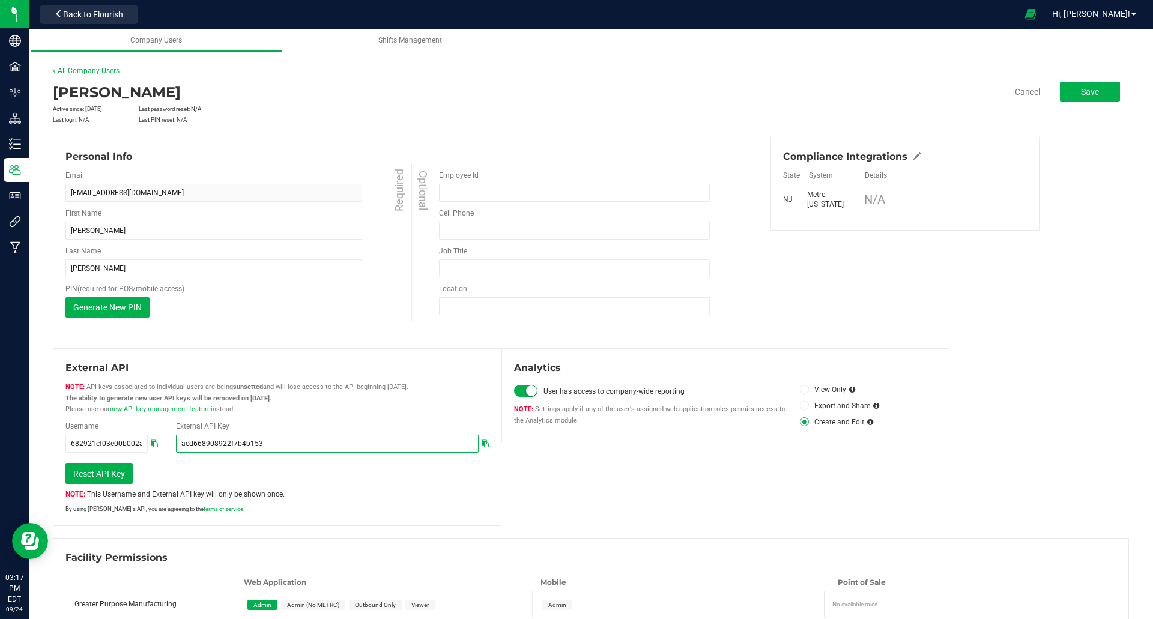
click at [429, 445] on input "acd668908922f7b4b153" at bounding box center [327, 444] width 303 height 18
click at [483, 444] on icon at bounding box center [485, 443] width 7 height 7
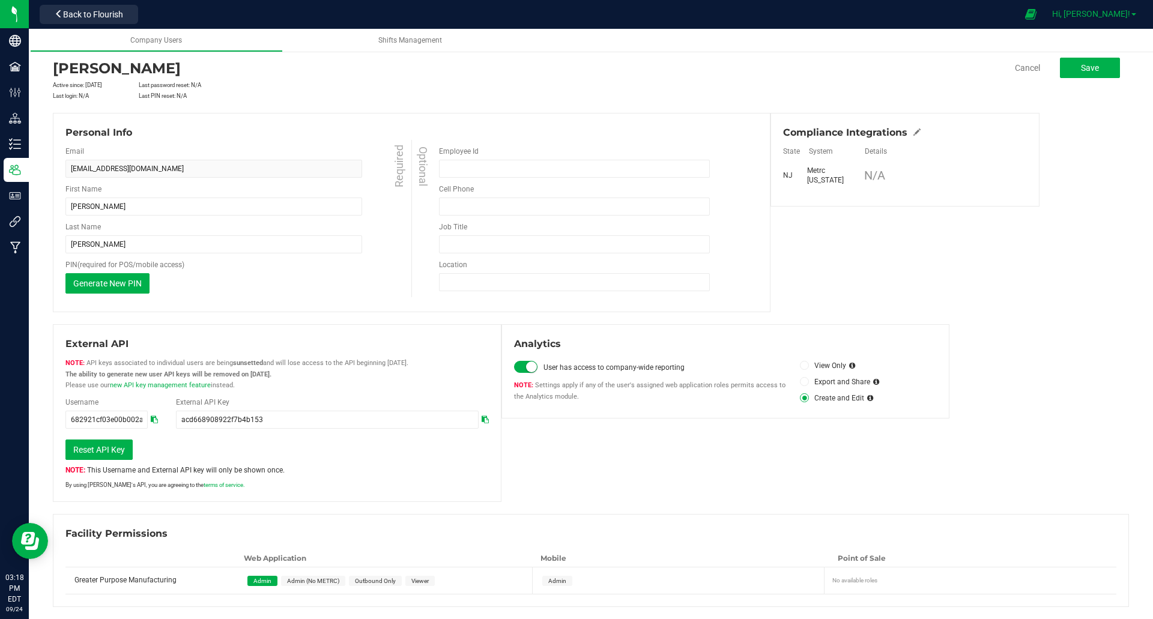
click at [1132, 13] on link "Hi, [PERSON_NAME]!" at bounding box center [1094, 14] width 94 height 13
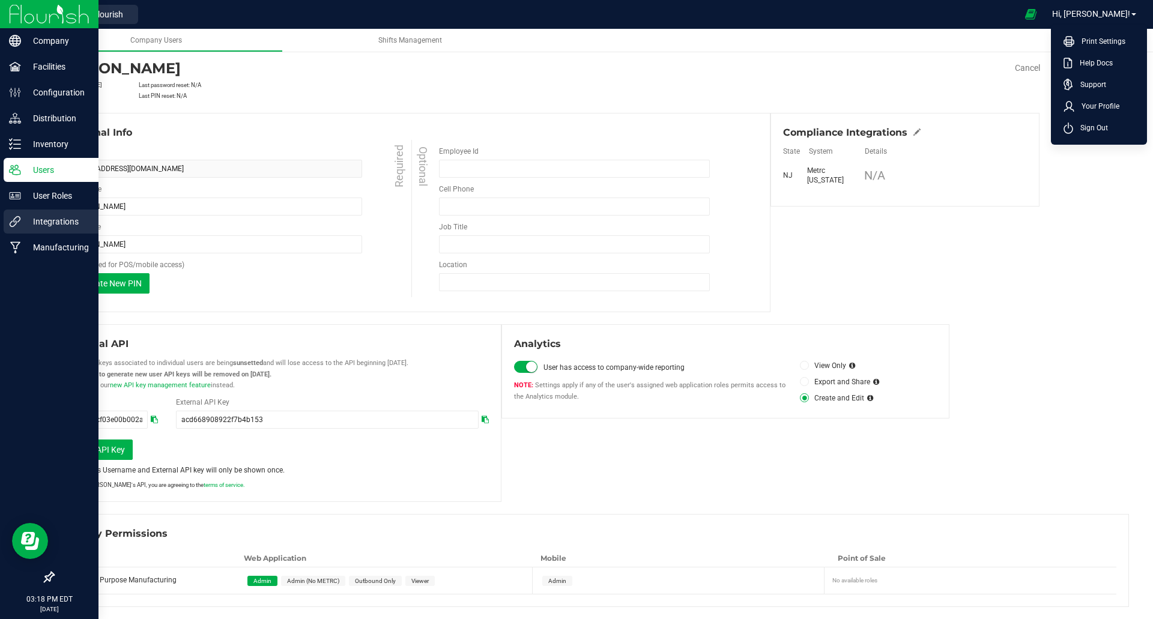
click at [51, 220] on p "Integrations" at bounding box center [57, 221] width 72 height 14
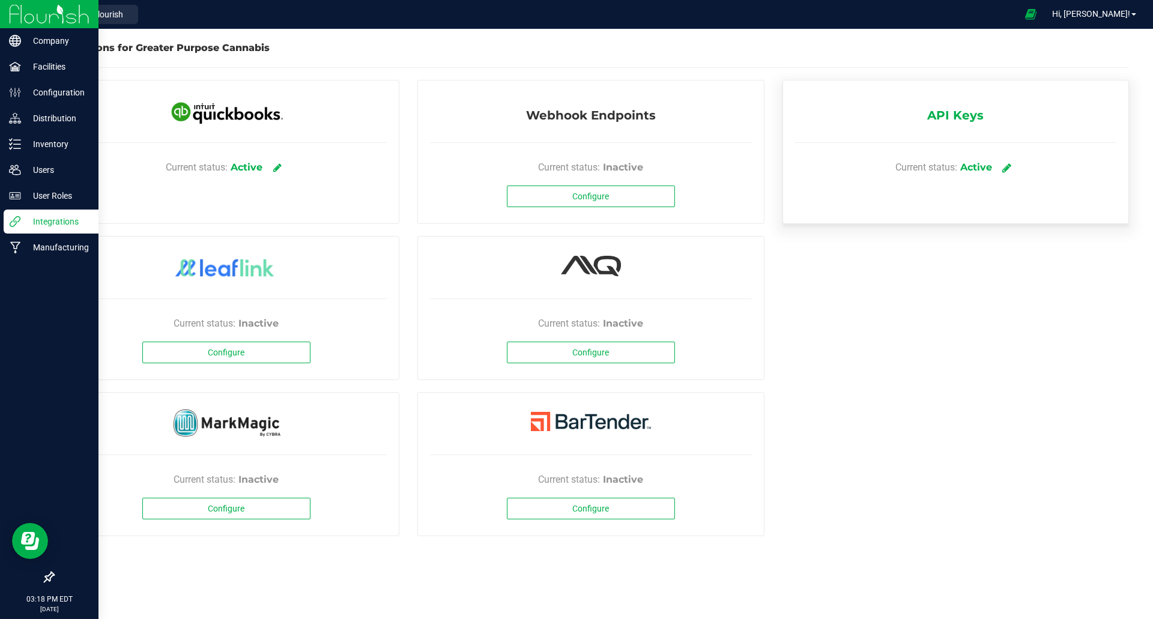
click at [1008, 166] on icon at bounding box center [1006, 167] width 9 height 11
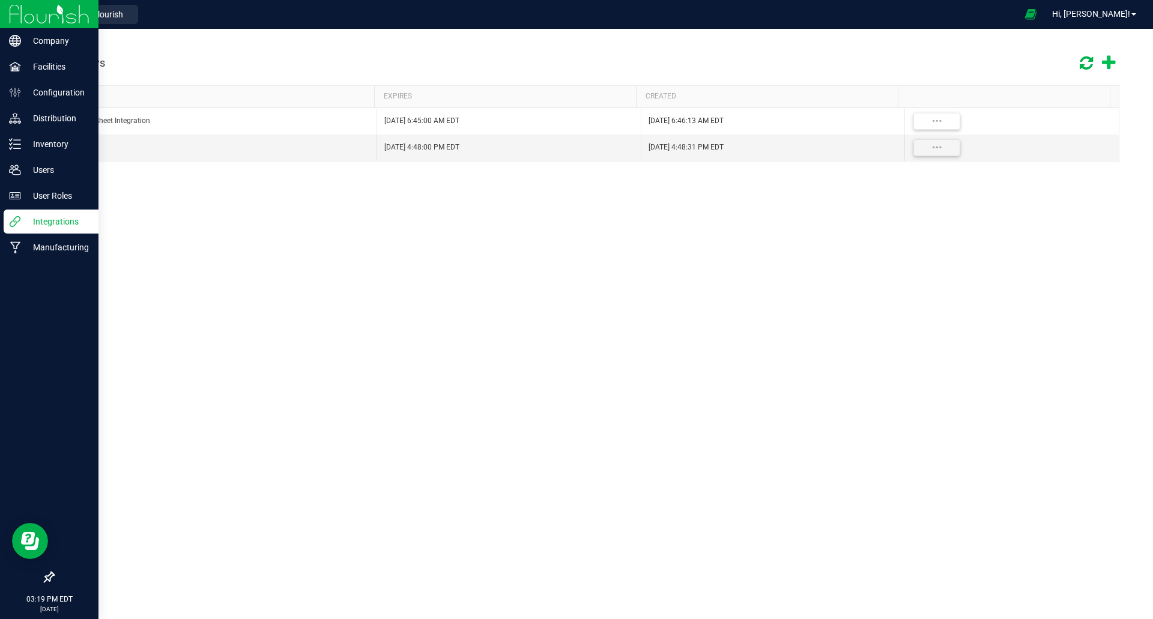
click at [1108, 59] on icon at bounding box center [1108, 63] width 13 height 17
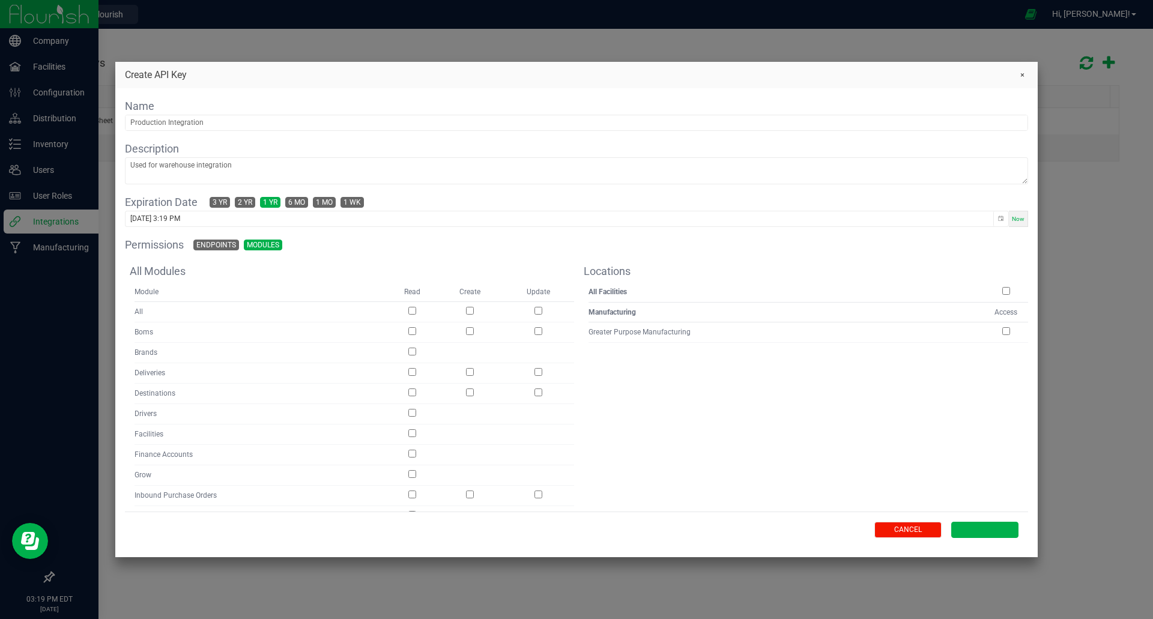
click at [919, 533] on span "Cancel" at bounding box center [908, 530] width 28 height 10
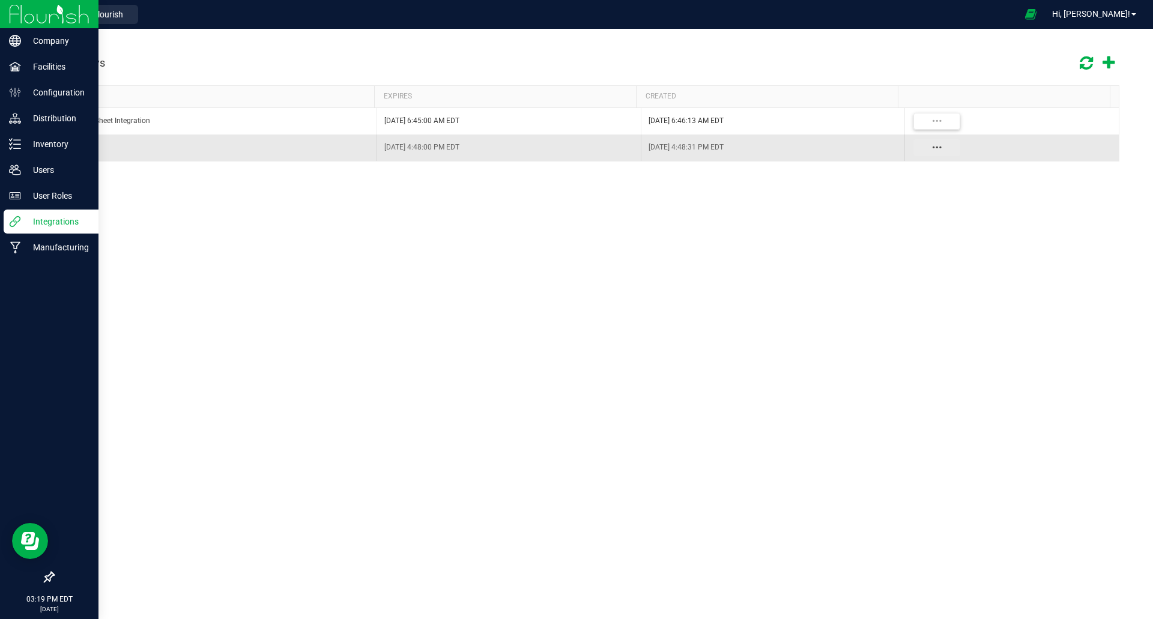
click at [929, 145] on button "Data table" at bounding box center [936, 147] width 47 height 17
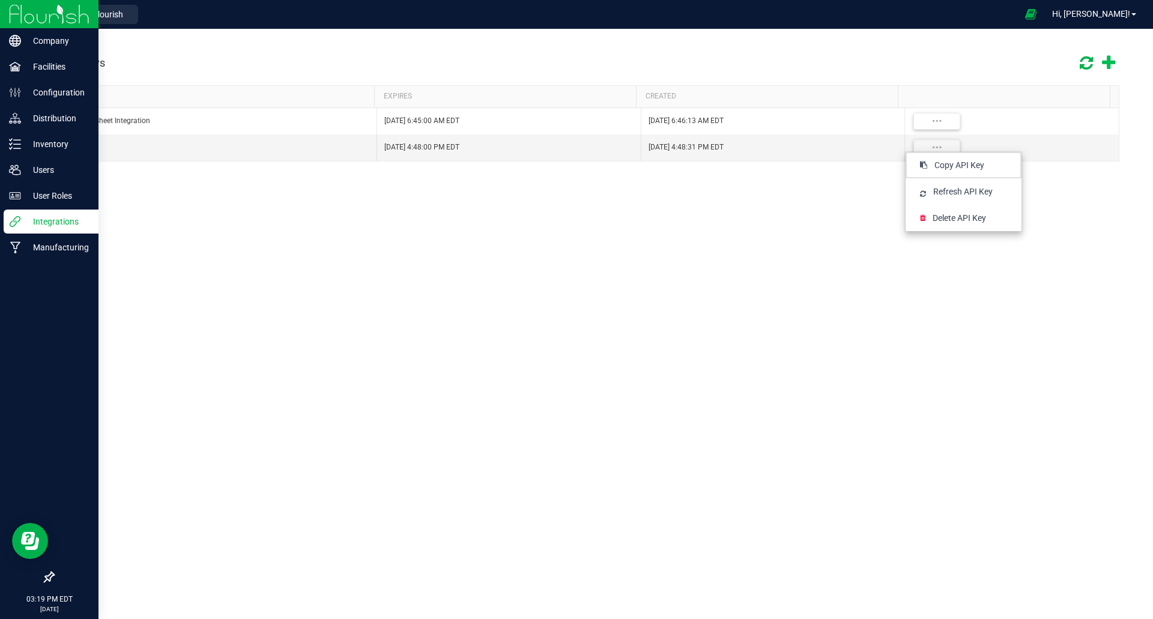
click at [1111, 62] on icon at bounding box center [1108, 63] width 13 height 17
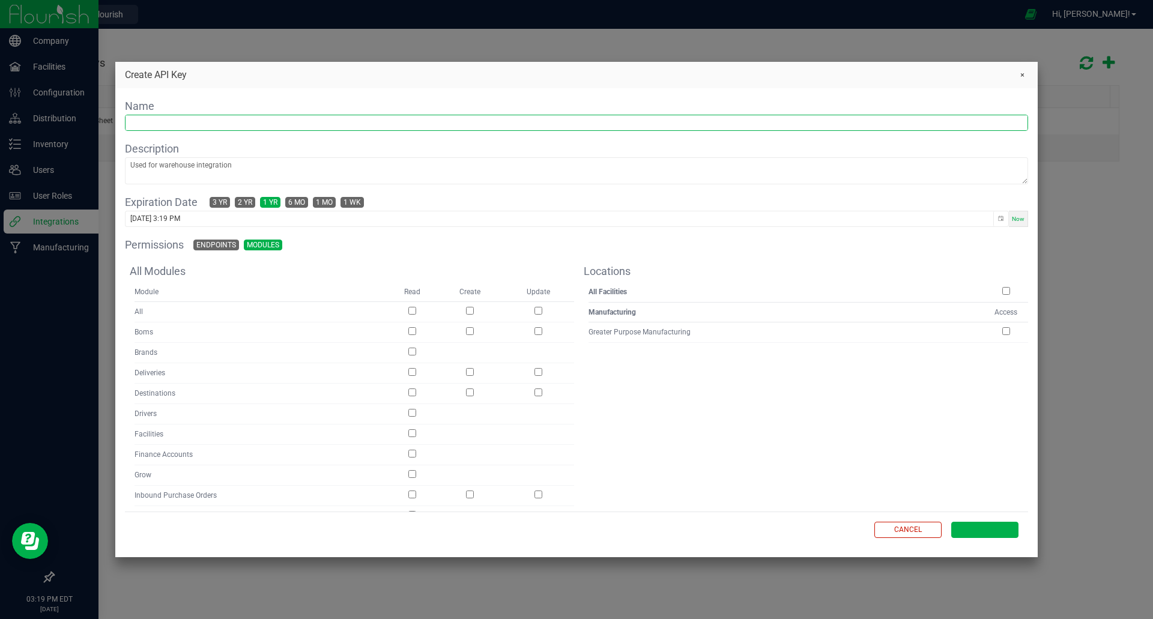
click at [218, 125] on input "text" at bounding box center [576, 122] width 902 height 15
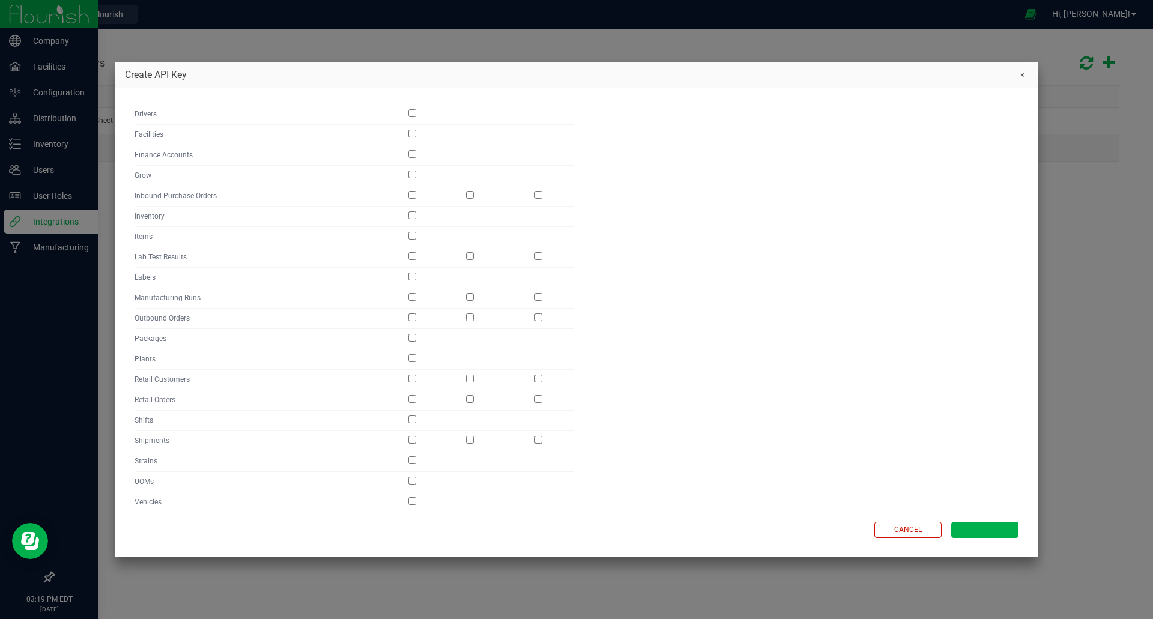
scroll to position [300, 0]
type input "MyTrace09242025"
click at [415, 318] on td at bounding box center [412, 317] width 50 height 20
click at [413, 316] on input "checkbox" at bounding box center [412, 317] width 8 height 8
checkbox input "true"
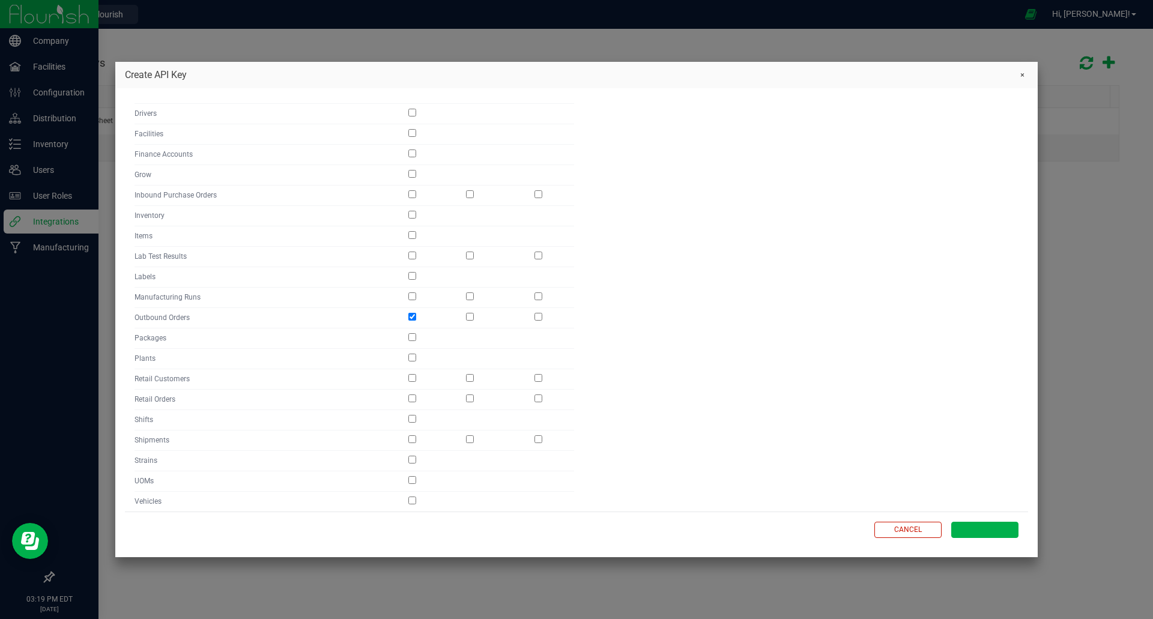
click at [468, 318] on input "checkbox" at bounding box center [470, 317] width 8 height 8
checkbox input "true"
click at [534, 316] on input "checkbox" at bounding box center [538, 317] width 8 height 8
checkbox input "true"
click at [414, 214] on input "checkbox" at bounding box center [412, 215] width 8 height 8
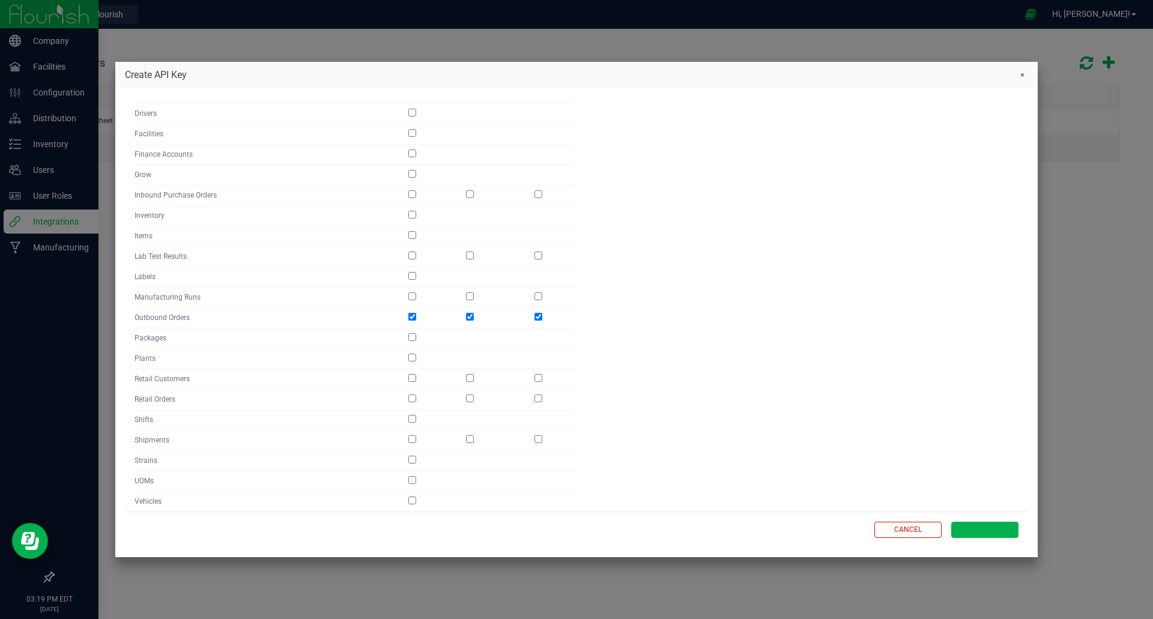
checkbox input "true"
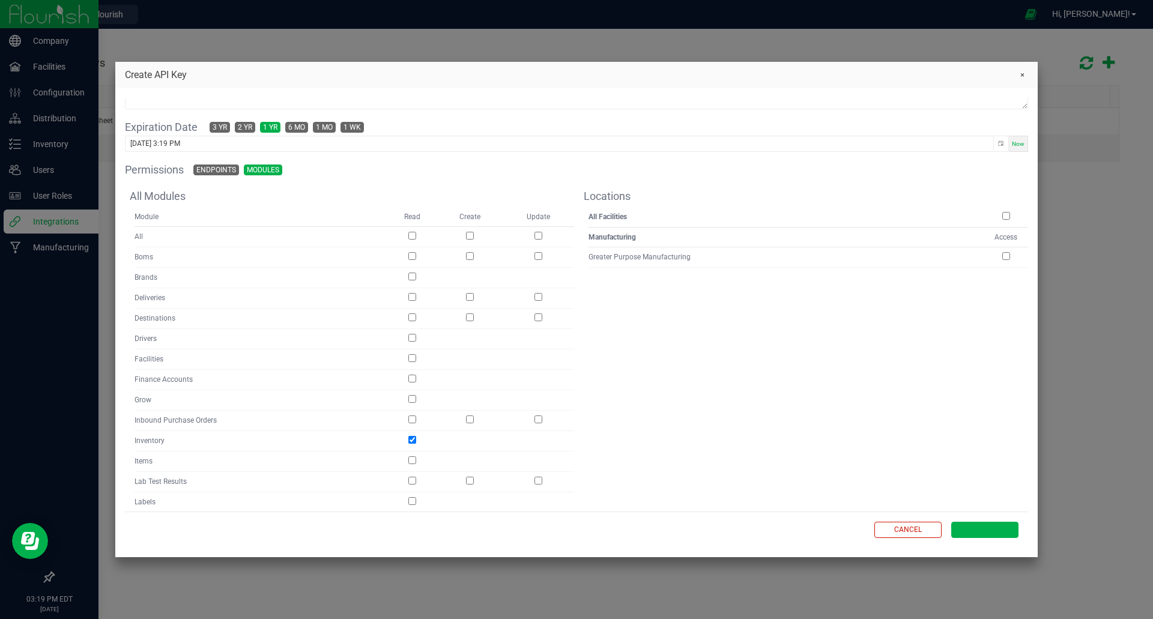
scroll to position [60, 0]
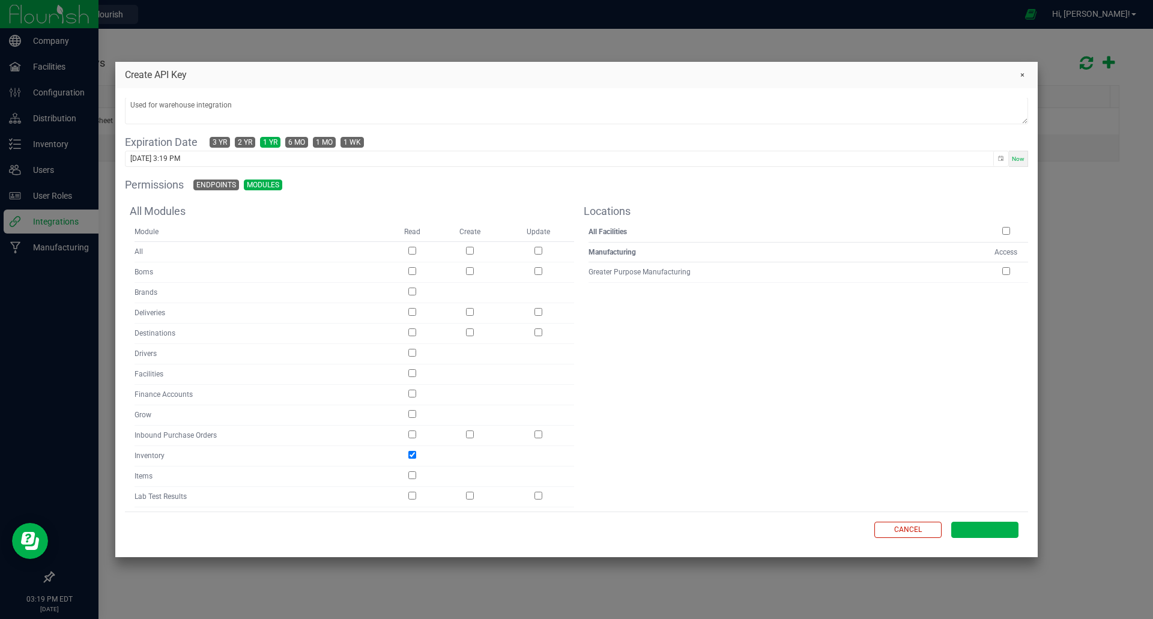
click at [1002, 272] on input "checkbox" at bounding box center [1006, 271] width 8 height 8
checkbox input "true"
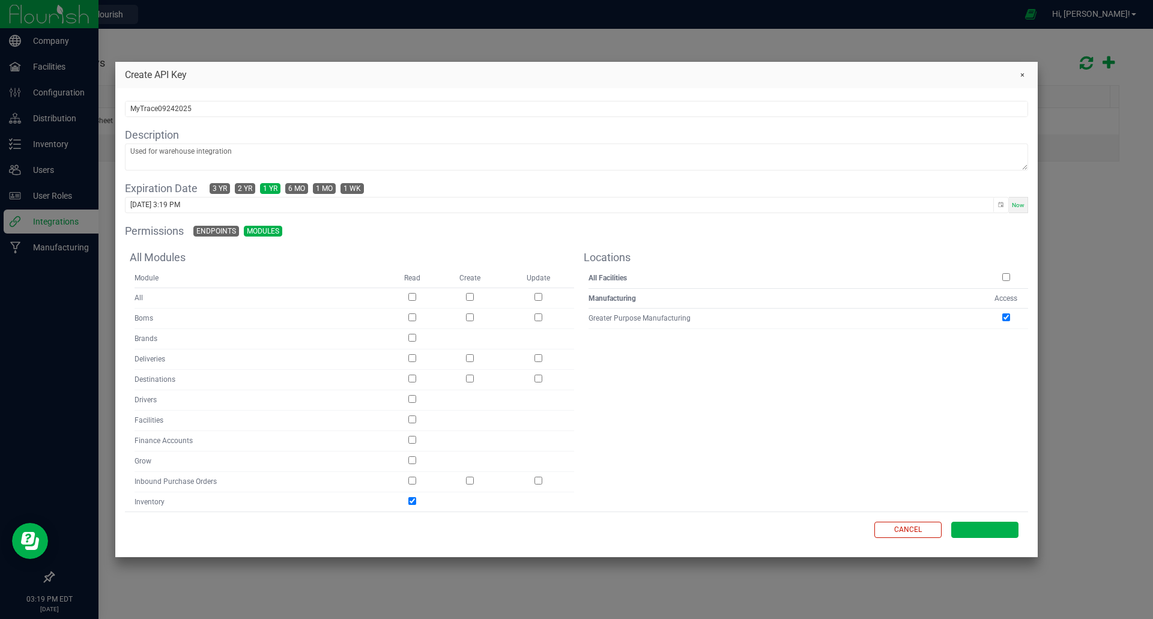
scroll to position [0, 0]
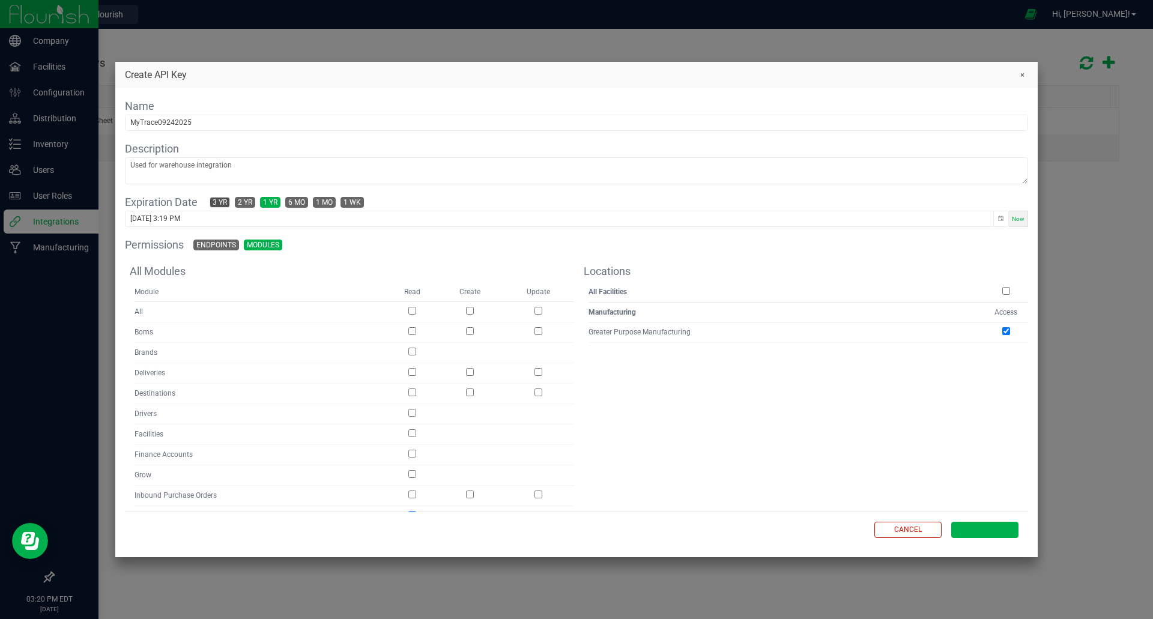
click at [220, 205] on span "3 yr" at bounding box center [220, 203] width 14 height 10
type input "[DATE] 3:20 PM"
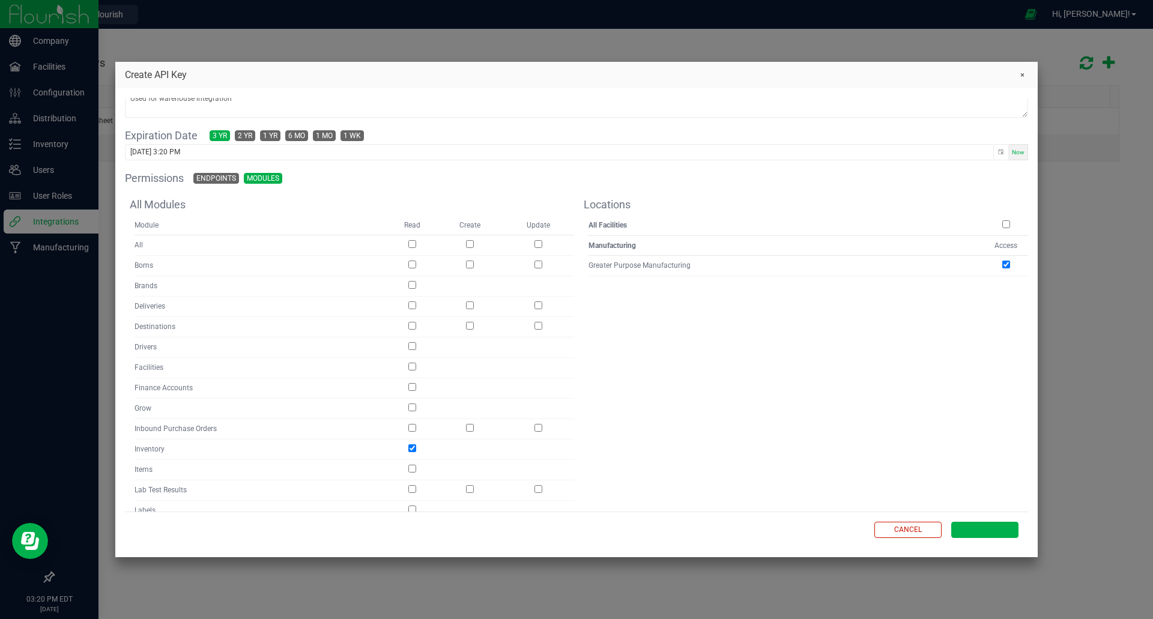
scroll to position [120, 0]
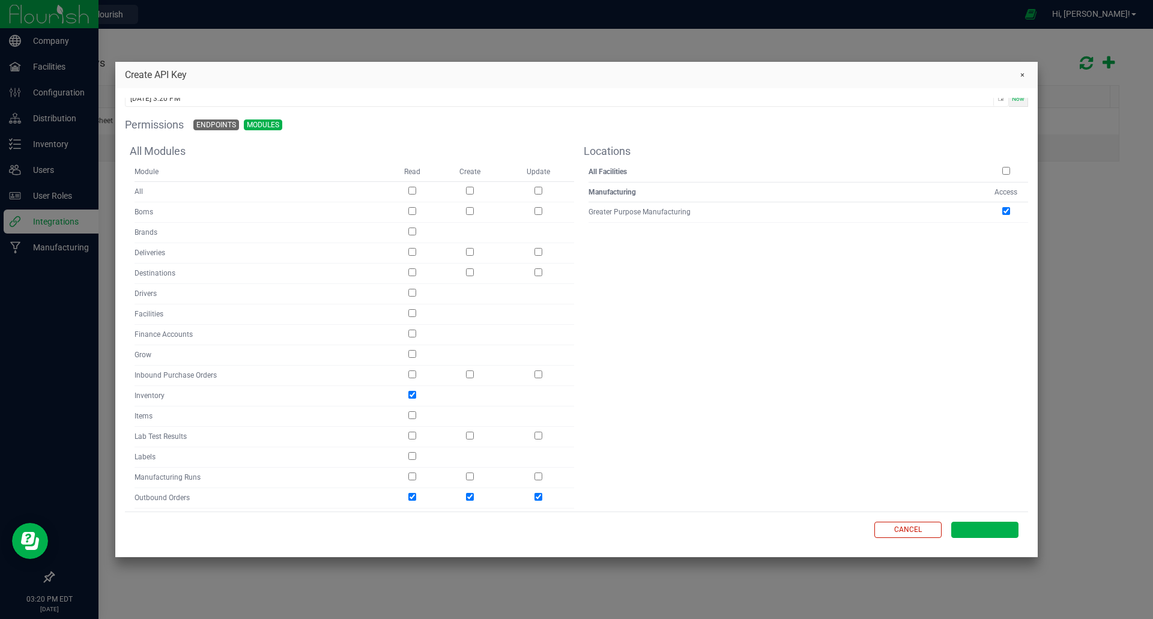
click at [412, 251] on input "checkbox" at bounding box center [412, 252] width 8 height 8
checkbox input "true"
click at [411, 273] on input "checkbox" at bounding box center [412, 272] width 8 height 8
checkbox input "true"
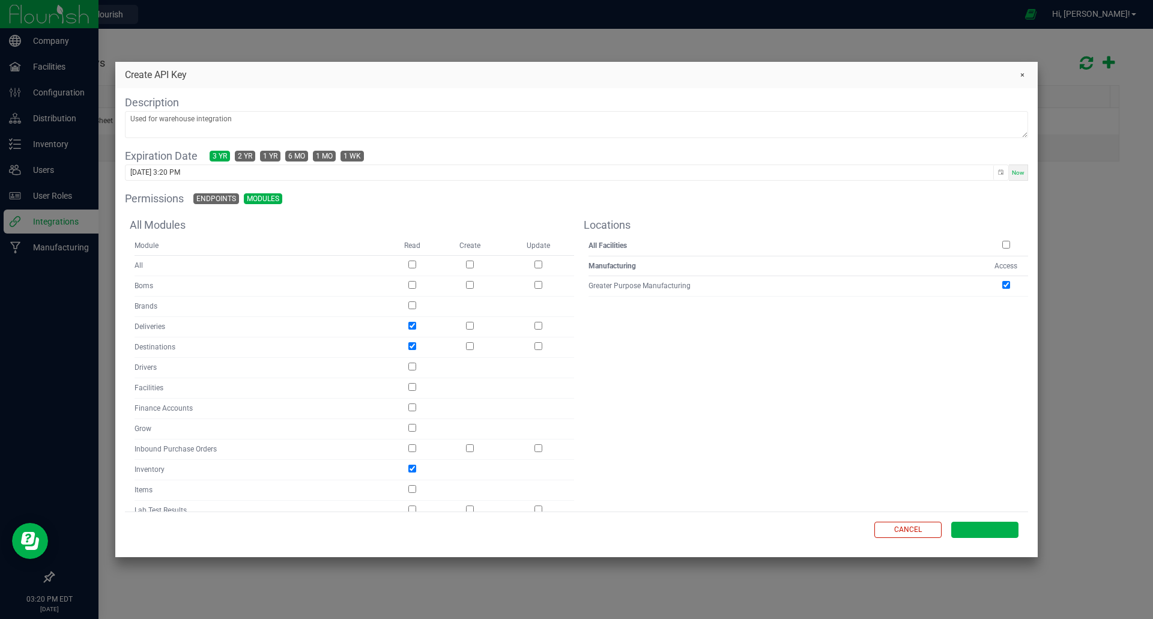
scroll to position [60, 0]
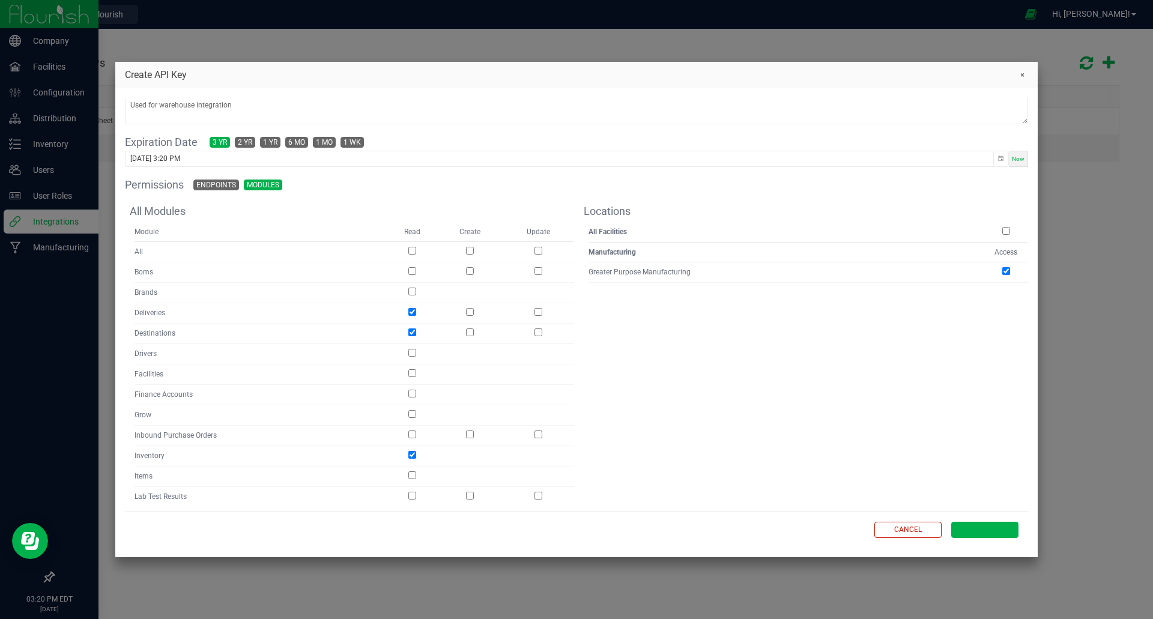
click at [412, 292] on input "checkbox" at bounding box center [412, 292] width 8 height 8
checkbox input "true"
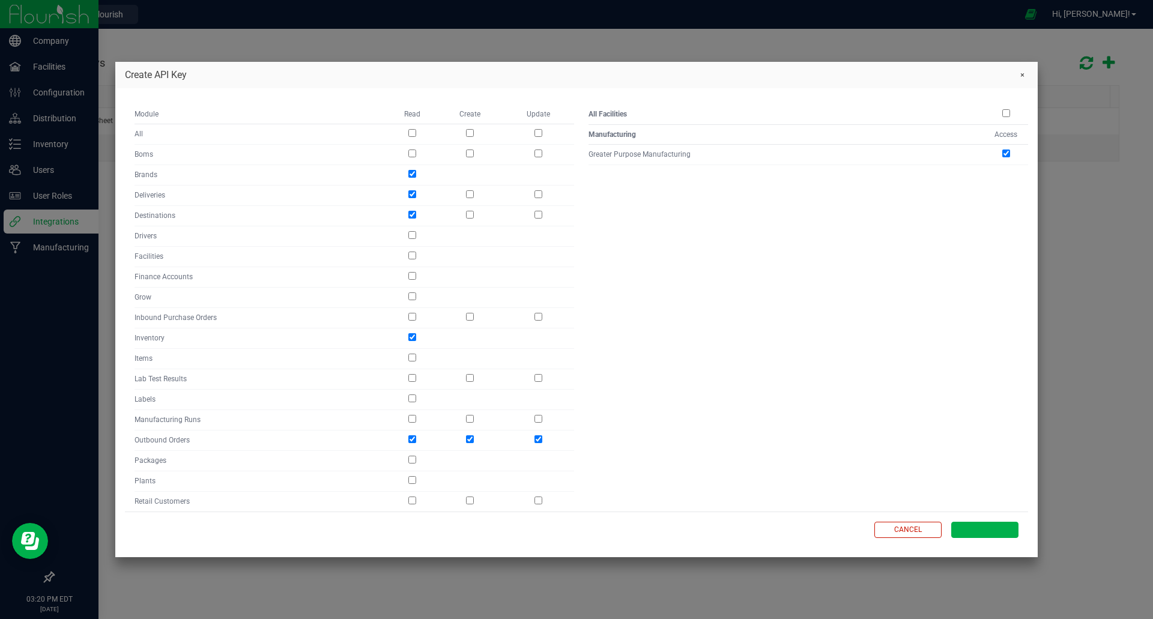
scroll to position [180, 0]
click at [412, 355] on input "checkbox" at bounding box center [412, 355] width 8 height 8
checkbox input "true"
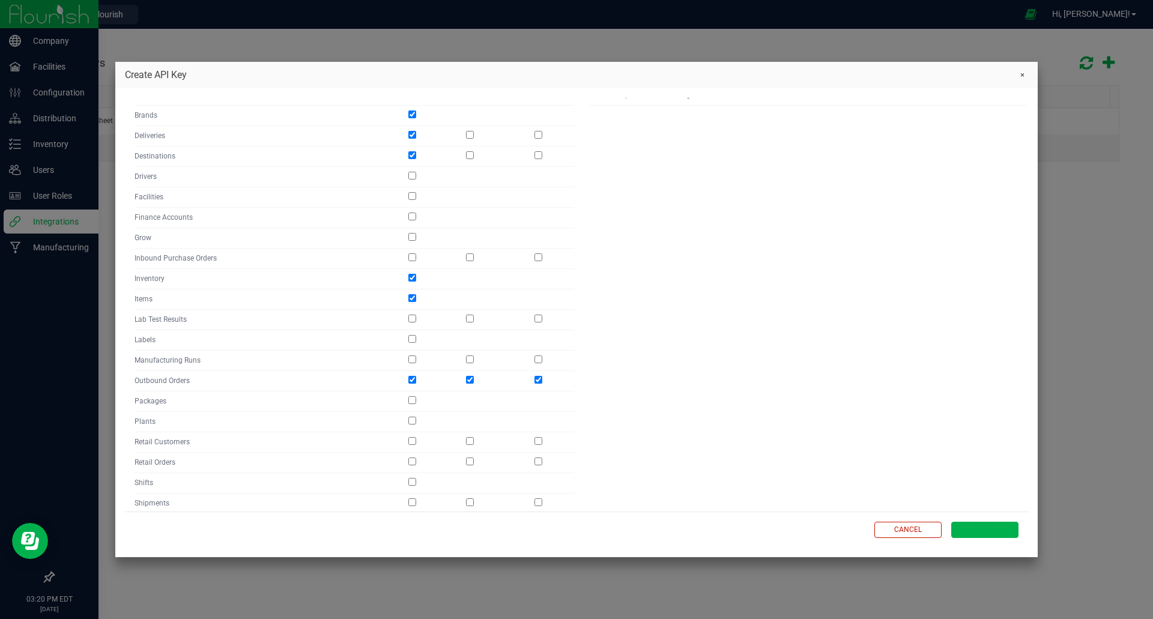
scroll to position [240, 0]
click at [411, 396] on input "checkbox" at bounding box center [412, 397] width 8 height 8
checkbox input "true"
click at [411, 378] on input "checkbox" at bounding box center [412, 378] width 8 height 8
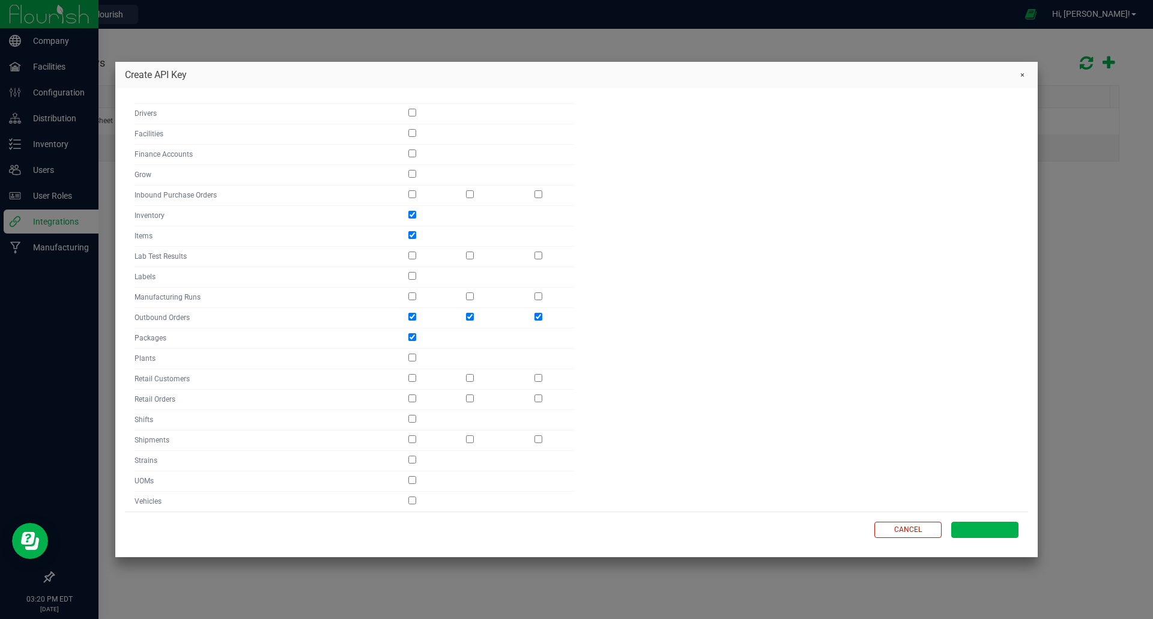
checkbox input "true"
click at [412, 401] on input "checkbox" at bounding box center [412, 398] width 8 height 8
checkbox input "true"
click at [411, 438] on input "checkbox" at bounding box center [412, 439] width 8 height 8
checkbox input "true"
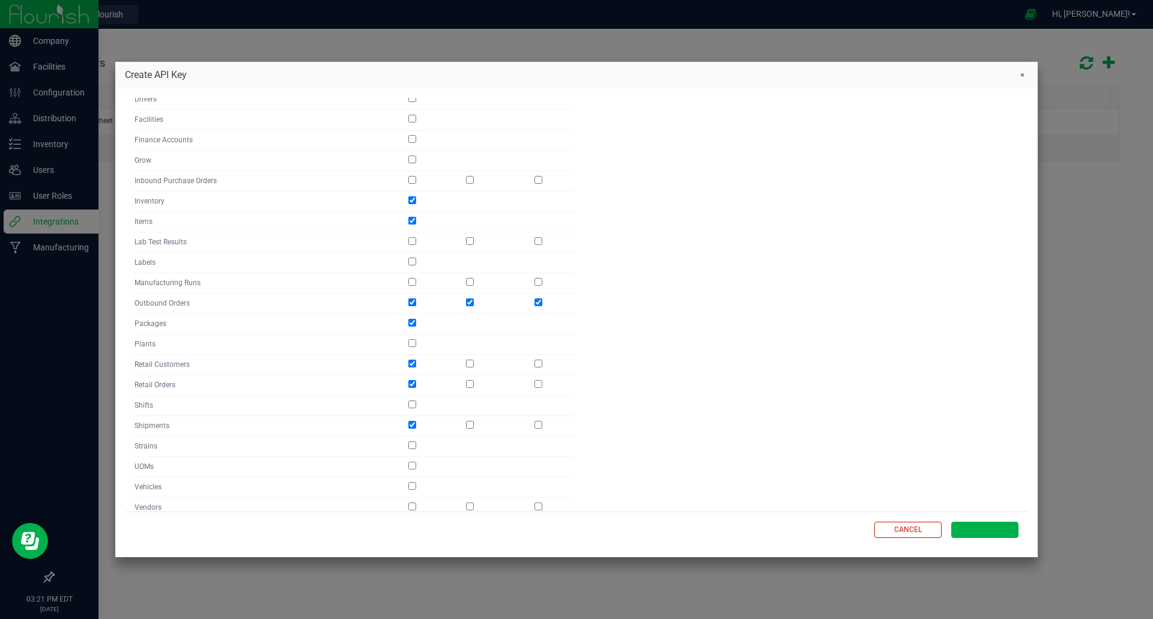
scroll to position [326, 0]
click at [411, 435] on input "checkbox" at bounding box center [412, 434] width 8 height 8
checkbox input "true"
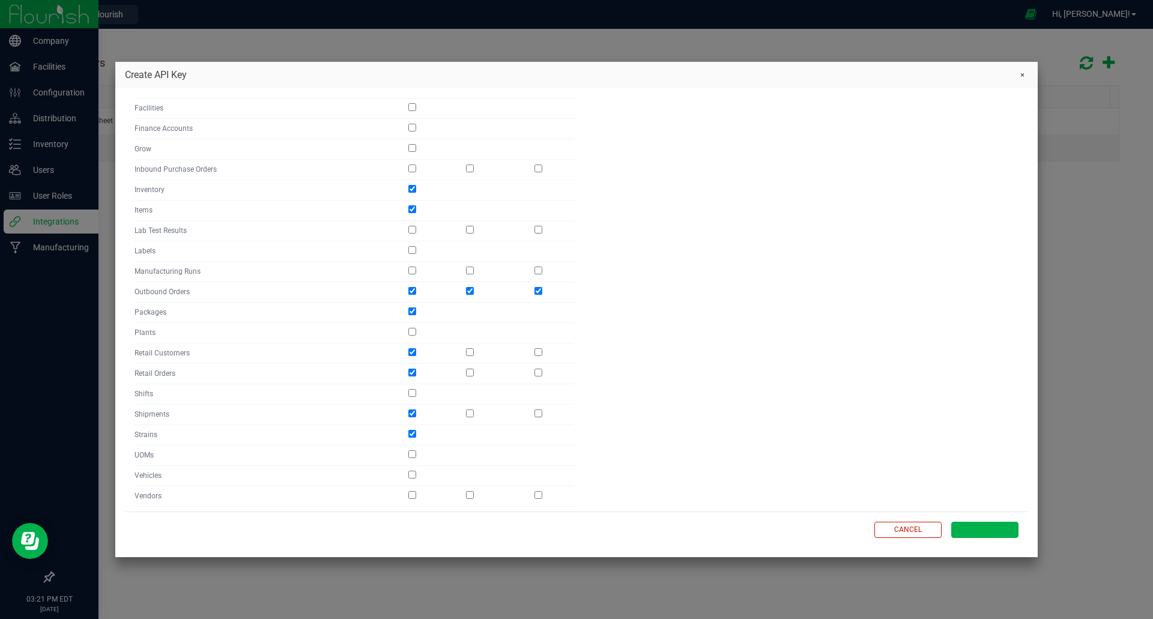
click at [413, 455] on input "checkbox" at bounding box center [412, 454] width 8 height 8
checkbox input "true"
drag, startPoint x: 410, startPoint y: 474, endPoint x: 412, endPoint y: 487, distance: 13.3
click at [410, 474] on input "checkbox" at bounding box center [412, 475] width 8 height 8
checkbox input "true"
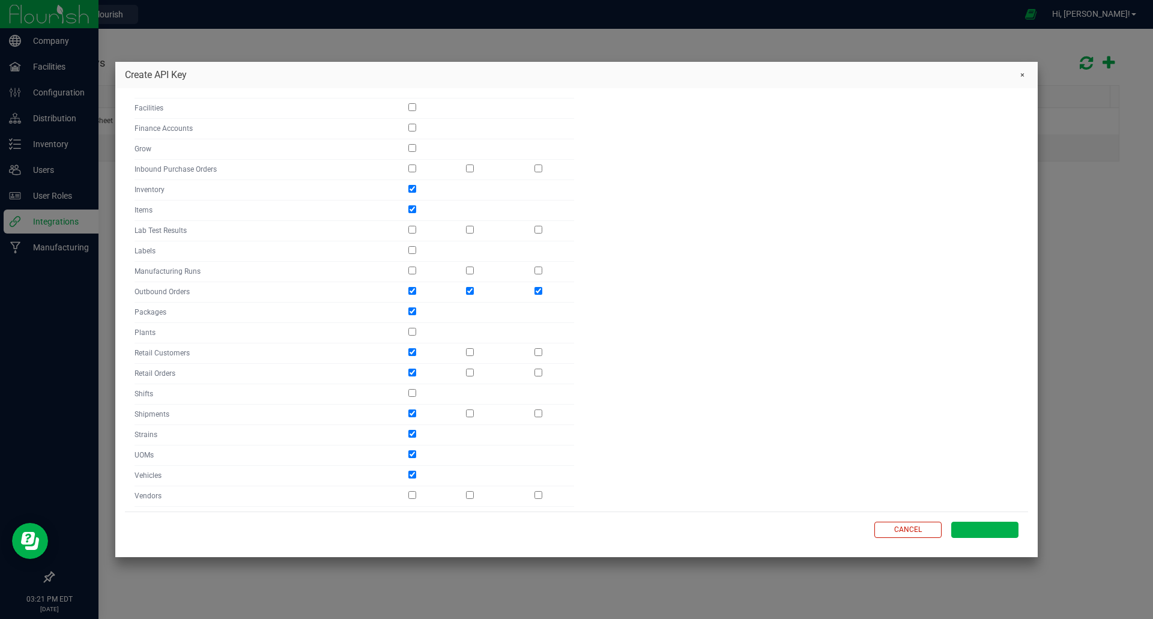
click at [411, 497] on input "checkbox" at bounding box center [412, 495] width 8 height 8
checkbox input "true"
click at [988, 530] on span "Create" at bounding box center [985, 530] width 26 height 10
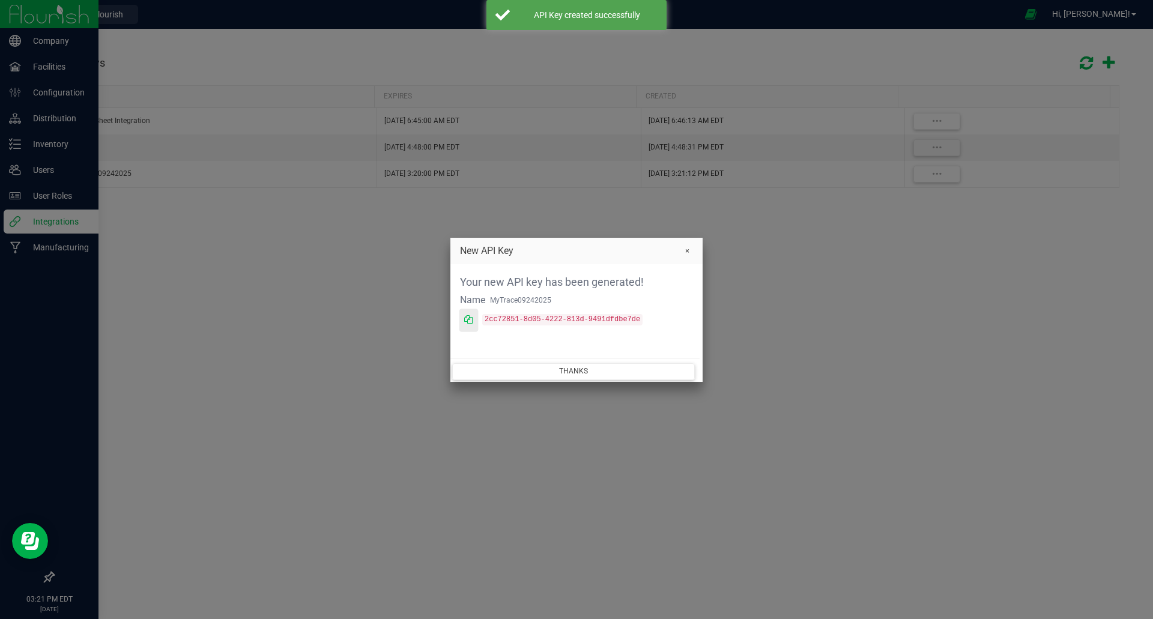
click at [470, 321] on icon at bounding box center [468, 319] width 8 height 8
click at [113, 265] on div at bounding box center [576, 309] width 1153 height 619
click at [576, 373] on button "Thanks" at bounding box center [573, 371] width 243 height 16
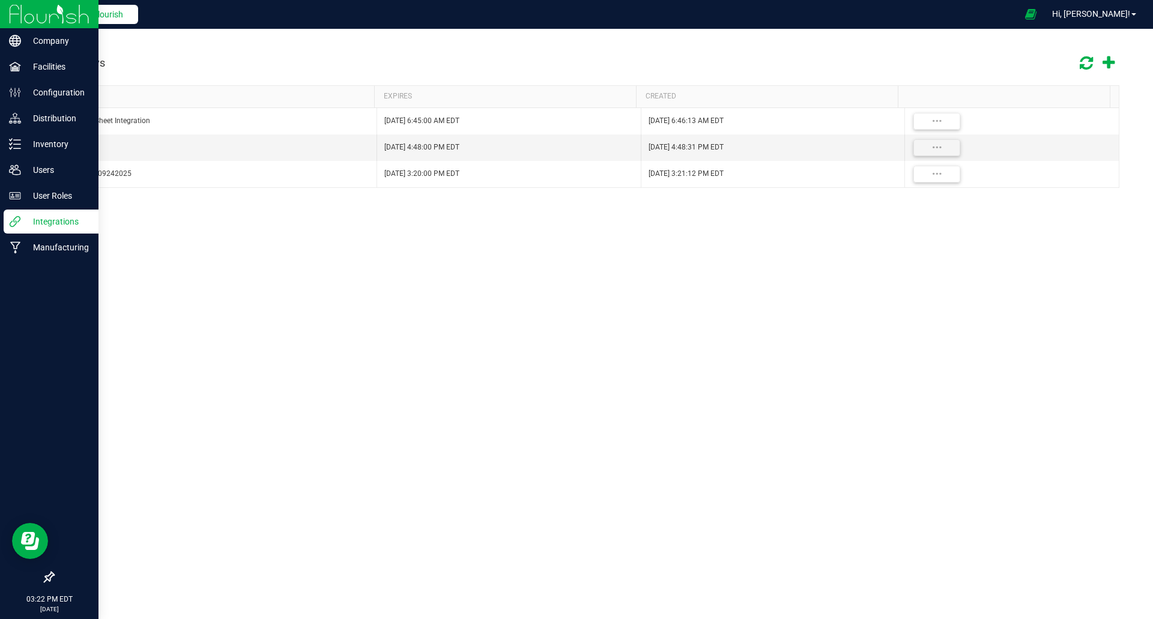
click at [99, 14] on span "Back to Flourish" at bounding box center [93, 15] width 60 height 10
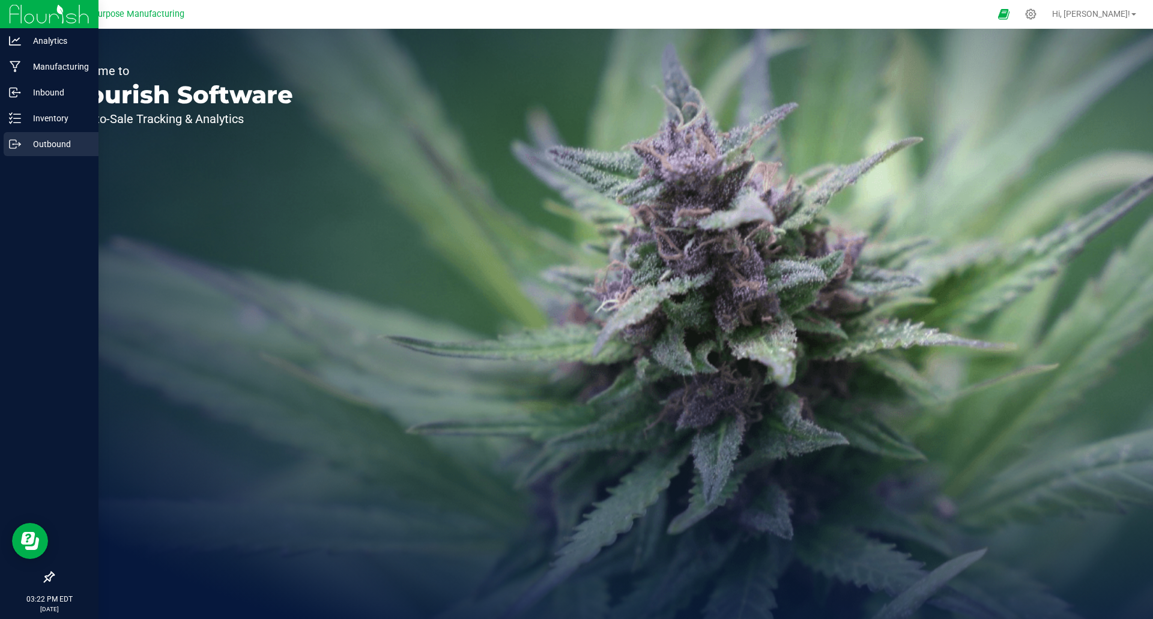
click at [21, 144] on p "Outbound" at bounding box center [57, 144] width 72 height 14
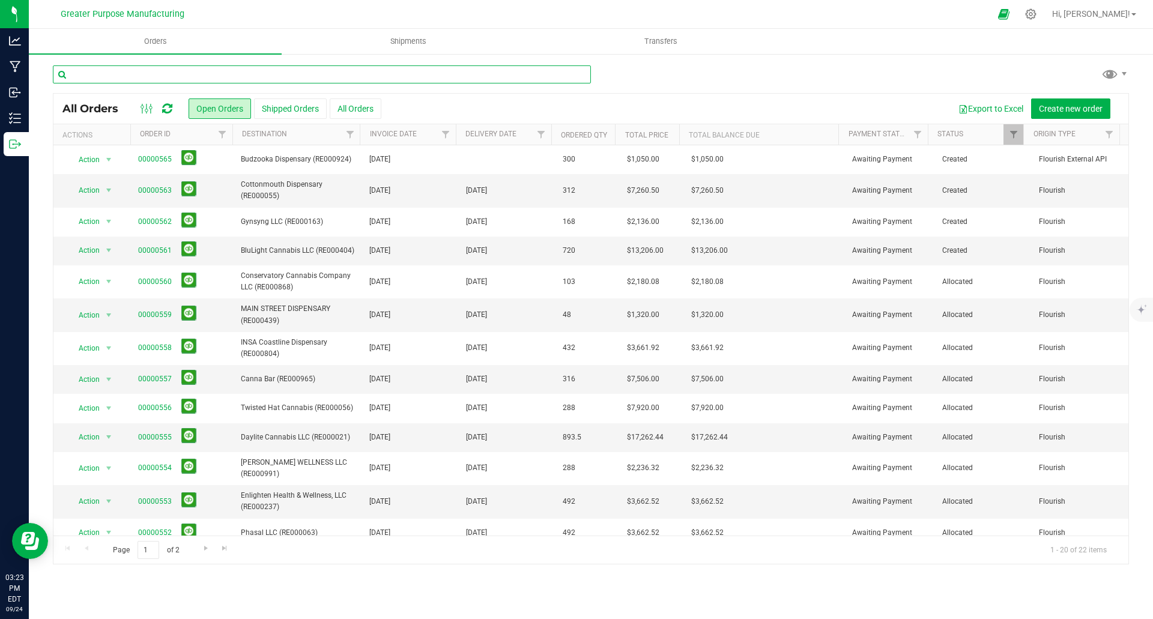
click at [298, 77] on input "text" at bounding box center [322, 74] width 538 height 18
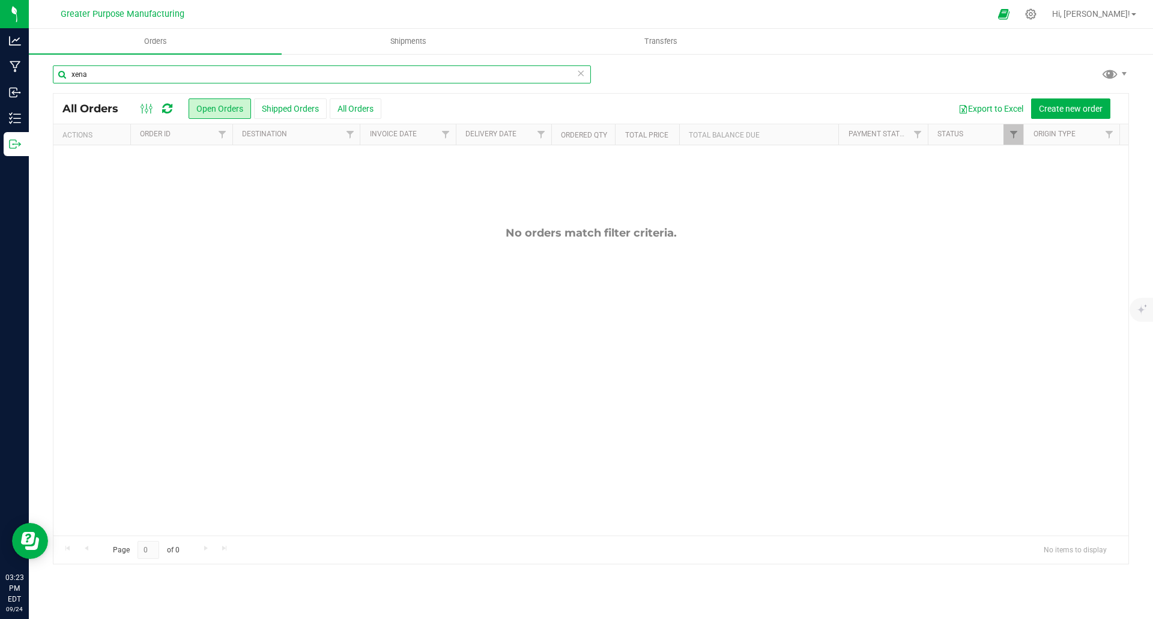
type input "xena"
click at [1037, 14] on icon at bounding box center [1030, 14] width 13 height 13
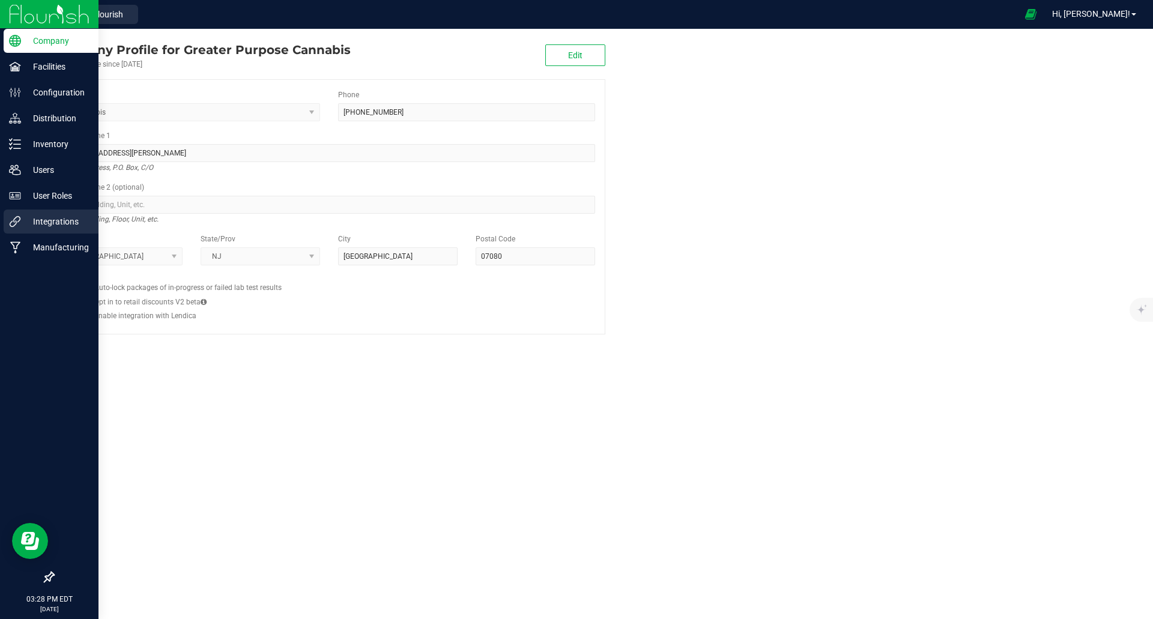
click at [48, 226] on p "Integrations" at bounding box center [57, 221] width 72 height 14
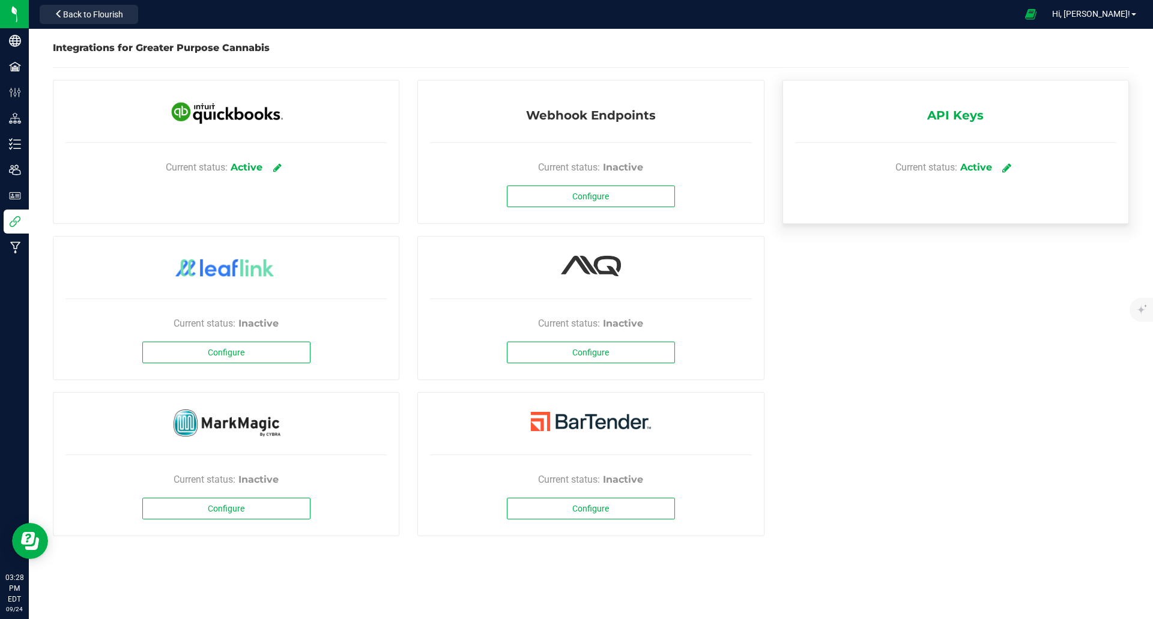
click at [1009, 169] on icon at bounding box center [1006, 167] width 9 height 11
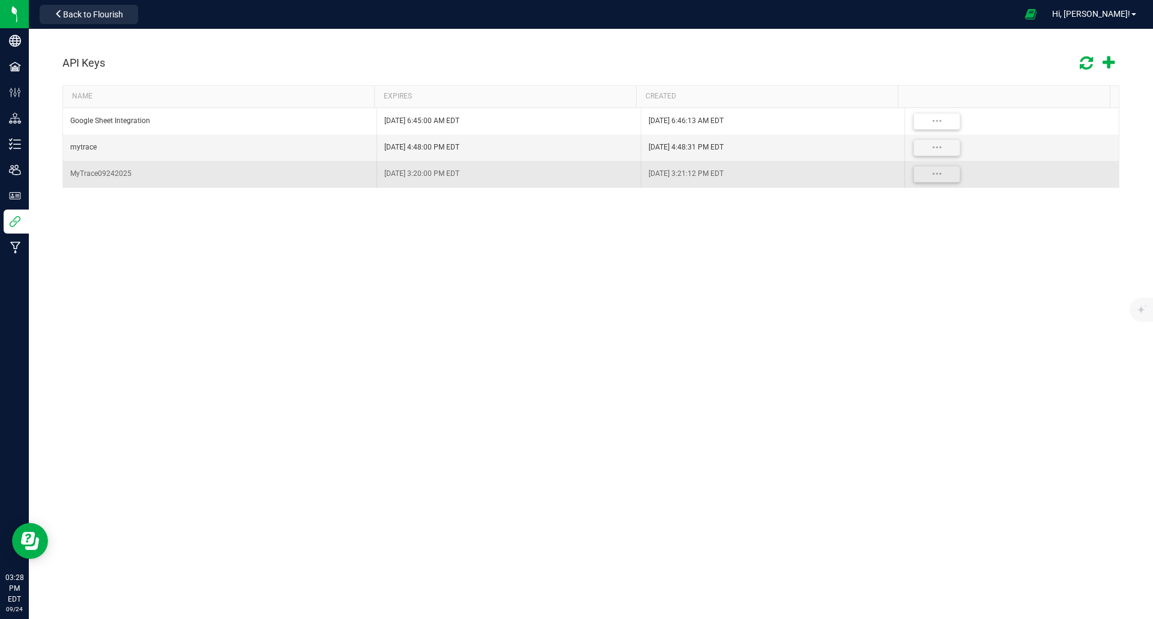
click at [91, 173] on div "MyTrace09242025" at bounding box center [219, 173] width 299 height 11
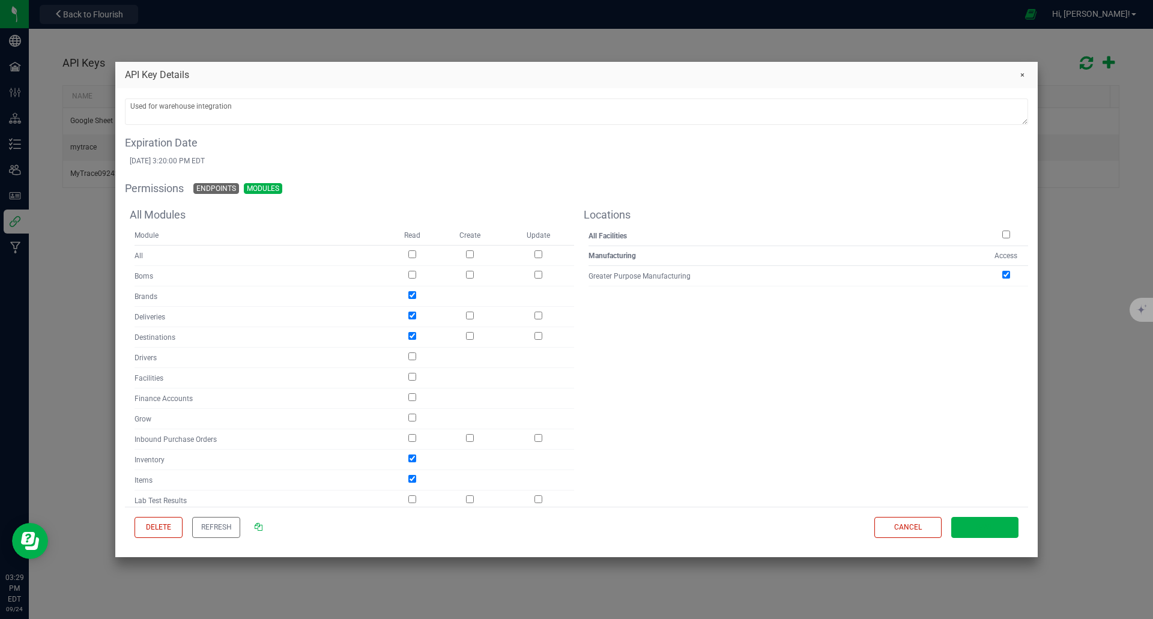
scroll to position [60, 0]
click at [414, 379] on input "checkbox" at bounding box center [412, 379] width 8 height 8
checkbox input "true"
click at [973, 530] on button "Save" at bounding box center [984, 527] width 67 height 21
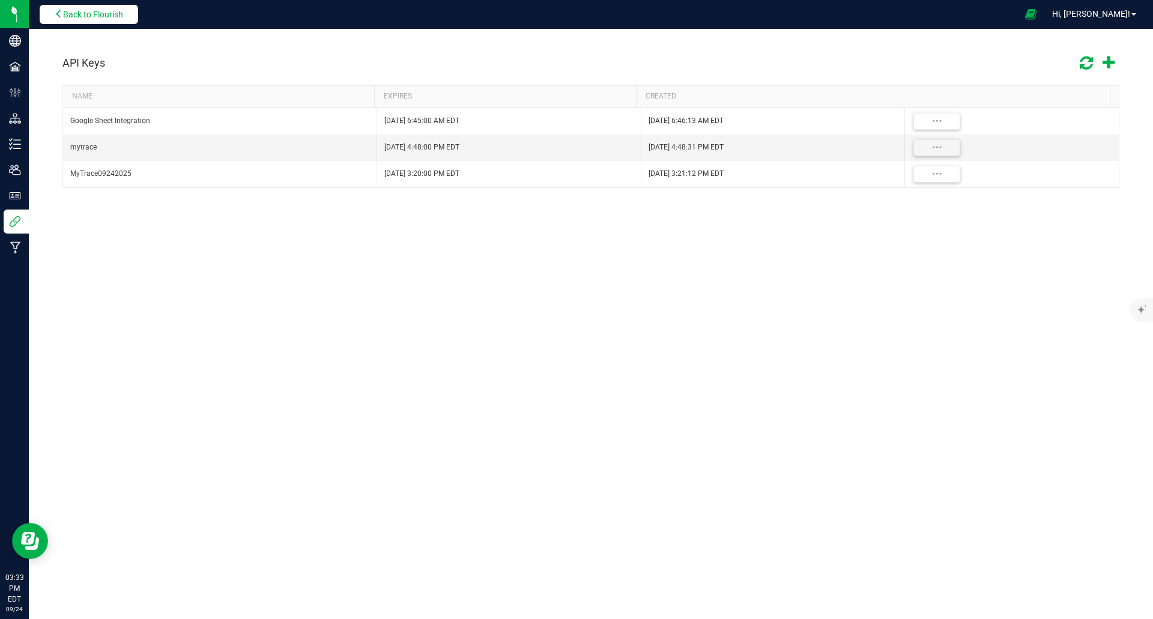
click at [95, 14] on span "Back to Flourish" at bounding box center [93, 15] width 60 height 10
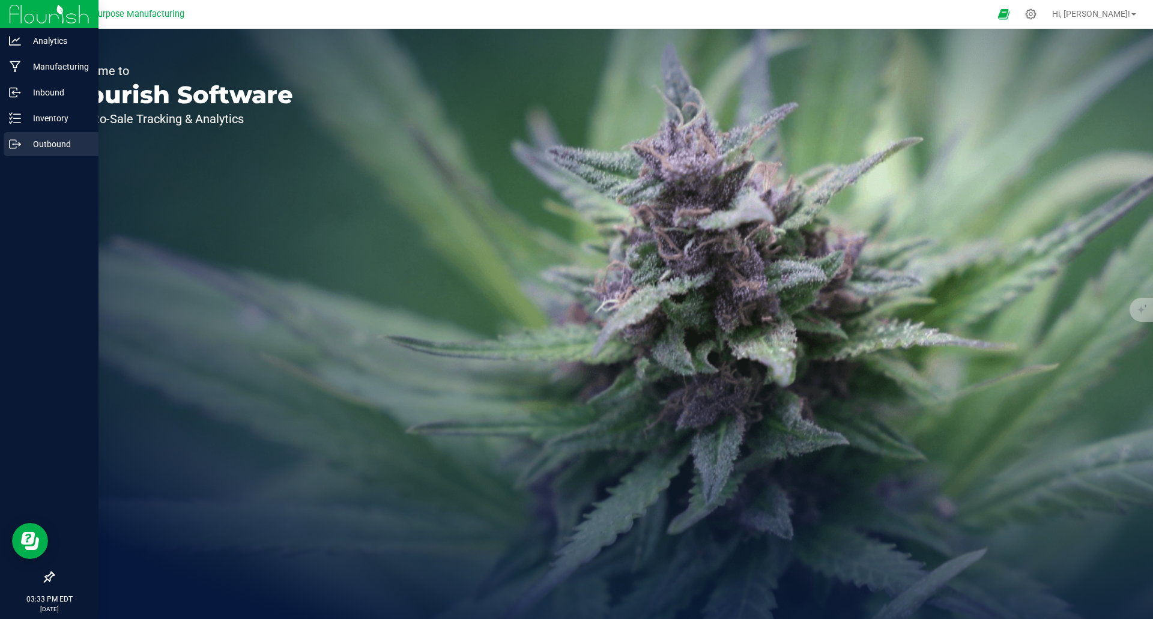
click at [53, 141] on p "Outbound" at bounding box center [57, 144] width 72 height 14
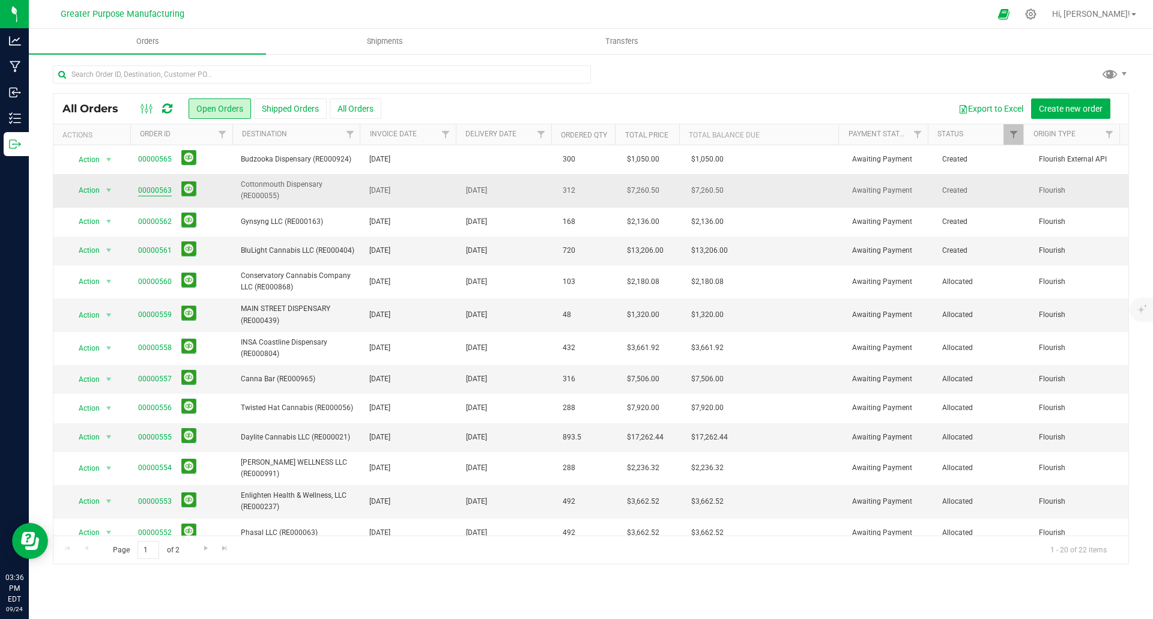
click at [156, 189] on link "00000563" at bounding box center [155, 190] width 34 height 11
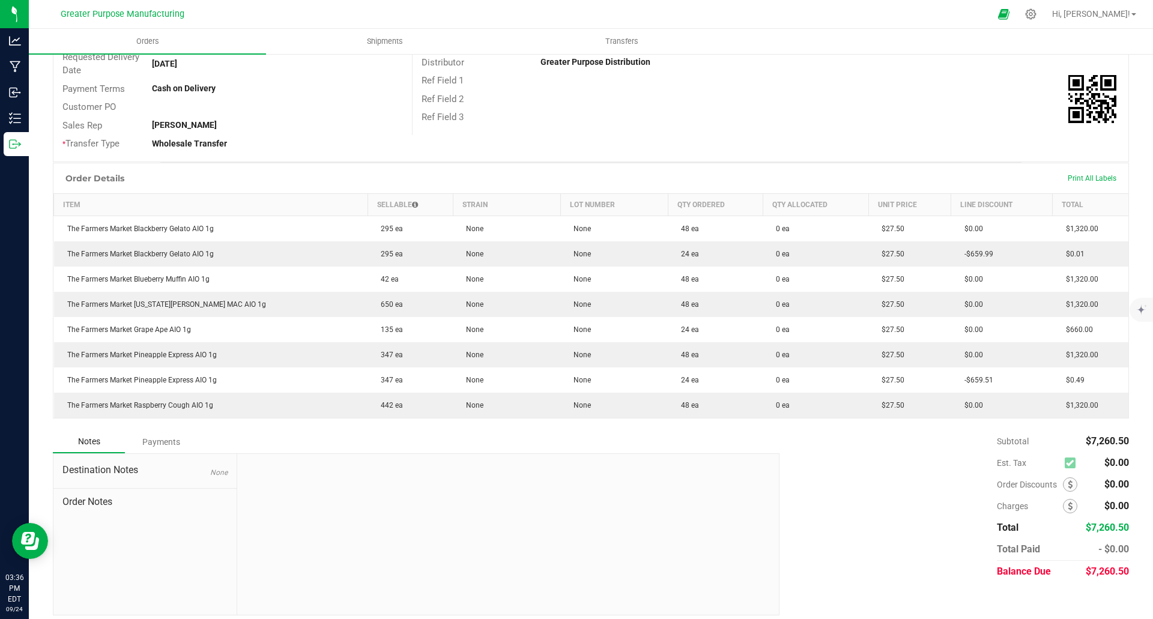
scroll to position [181, 0]
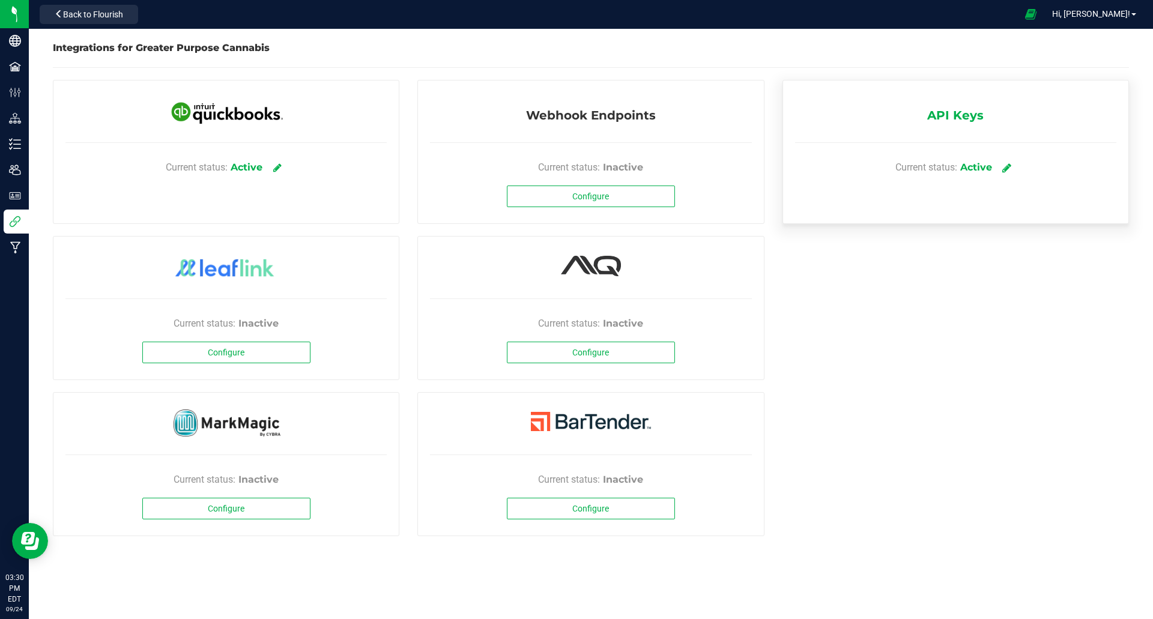
click at [1008, 169] on icon at bounding box center [1006, 167] width 9 height 11
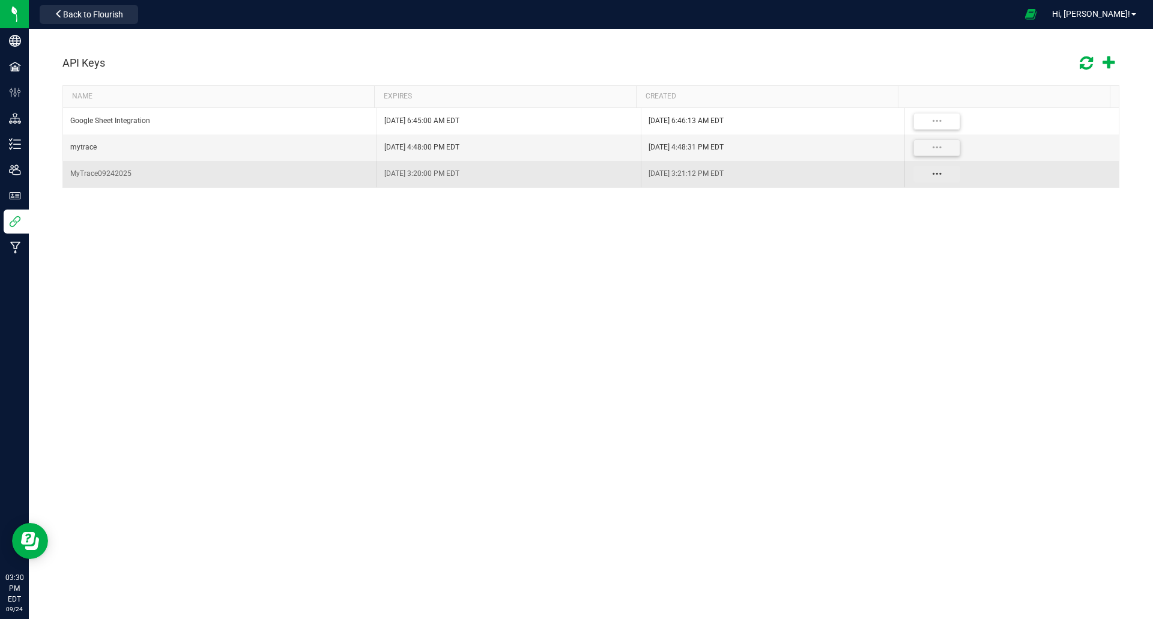
click at [932, 175] on button "Data table" at bounding box center [936, 174] width 47 height 17
click at [641, 172] on td "[DATE] 3:21:12 PM EDT" at bounding box center [773, 174] width 264 height 26
click at [123, 168] on div "MyTrace09242025" at bounding box center [219, 173] width 299 height 11
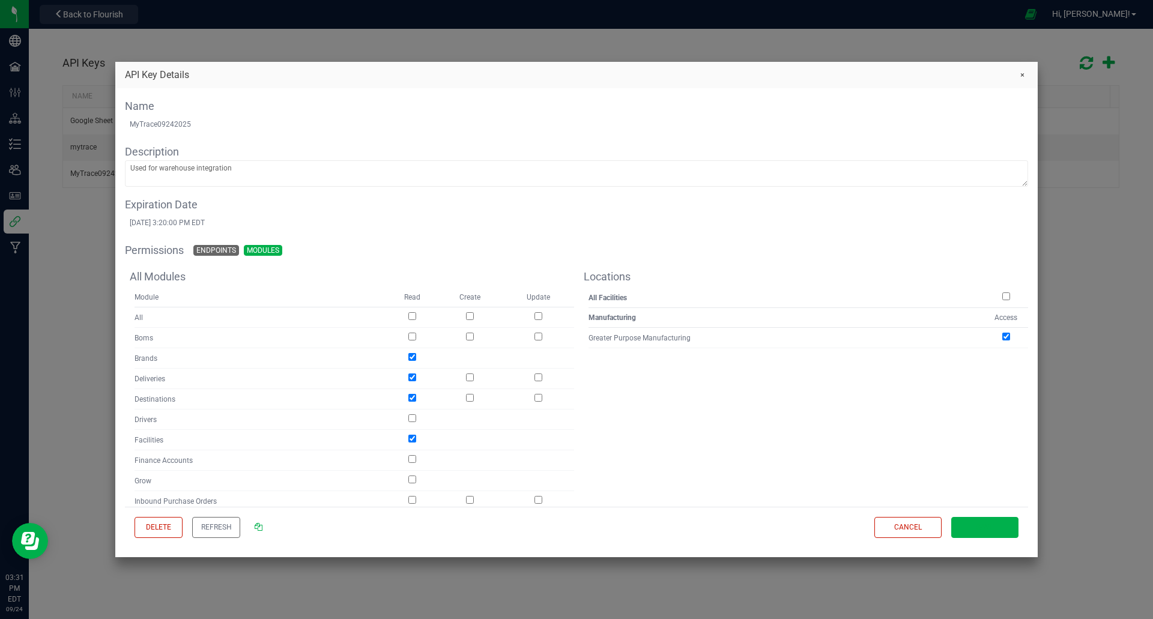
click at [413, 316] on input "checkbox" at bounding box center [412, 316] width 8 height 8
checkbox input "true"
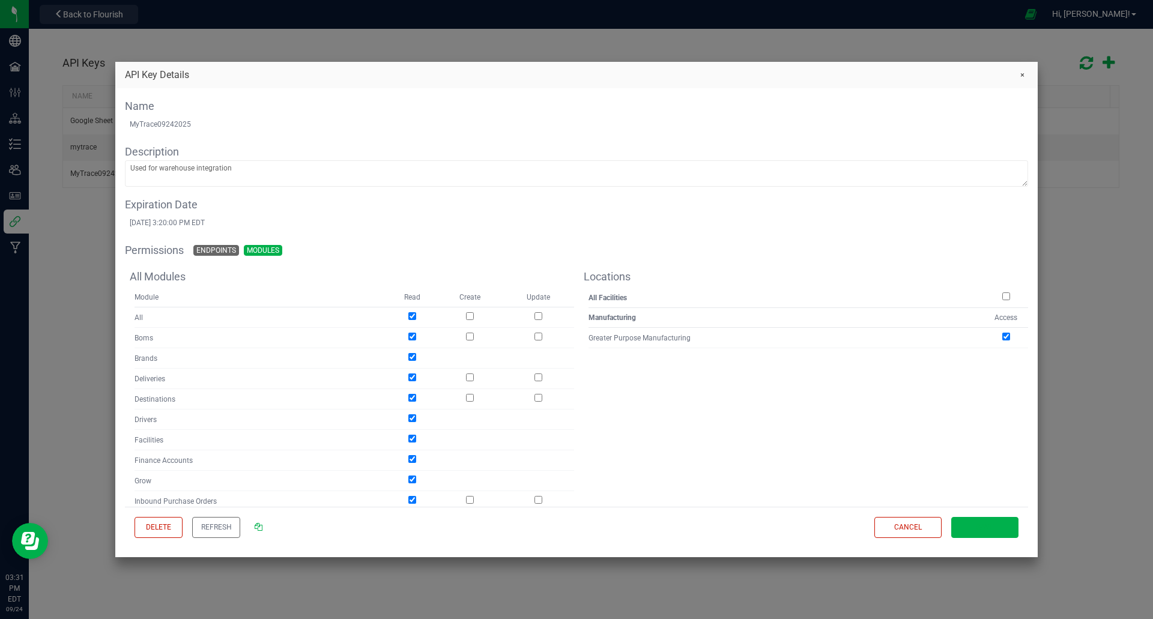
checkbox input "true"
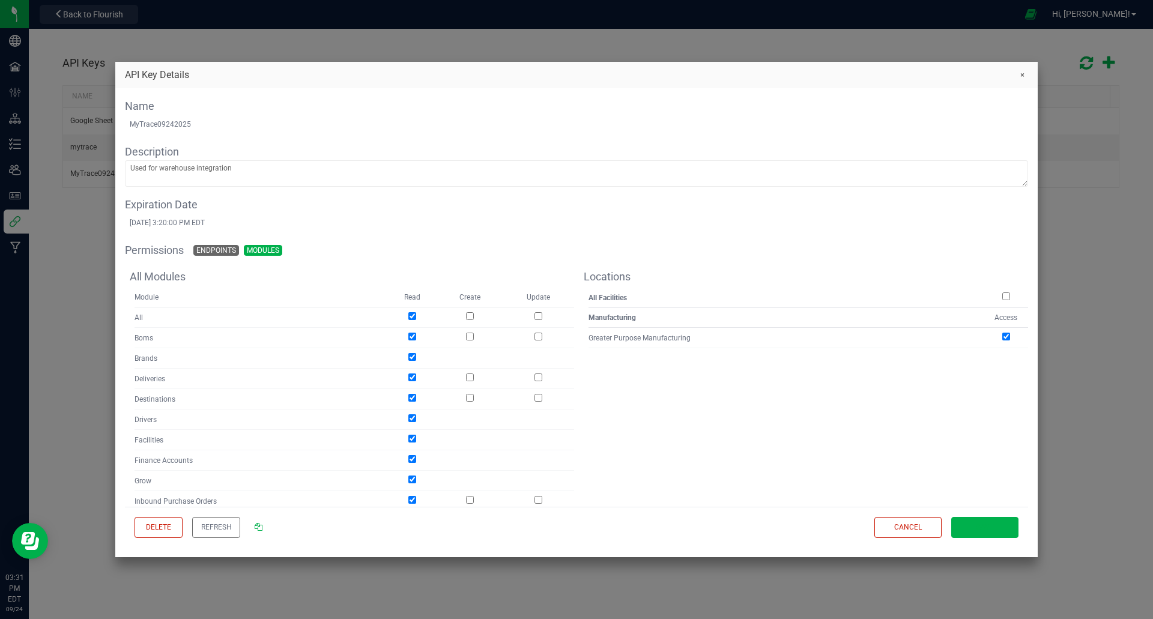
checkbox input "true"
drag, startPoint x: 467, startPoint y: 315, endPoint x: 531, endPoint y: 336, distance: 67.8
click at [467, 315] on input "checkbox" at bounding box center [470, 316] width 8 height 8
checkbox input "true"
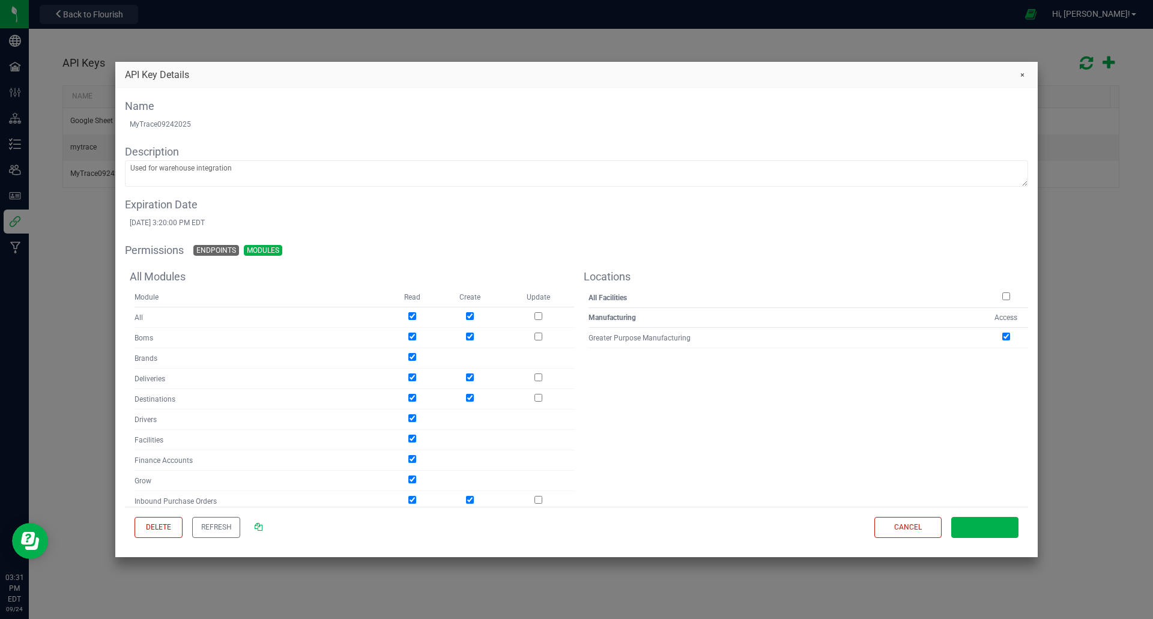
checkbox input "true"
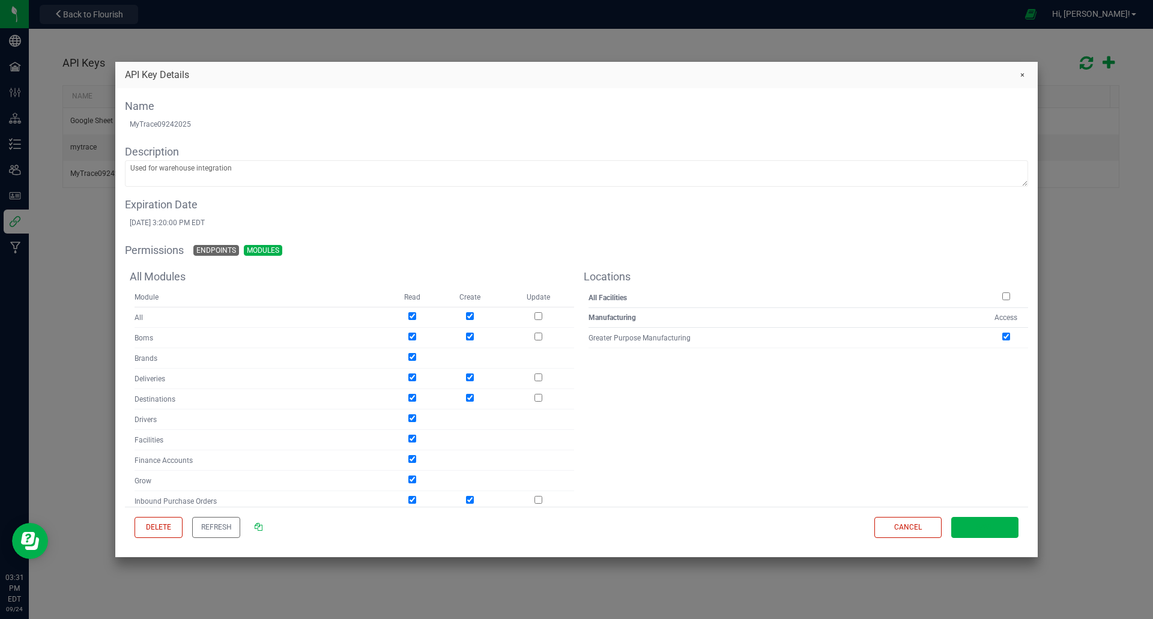
checkbox input "true"
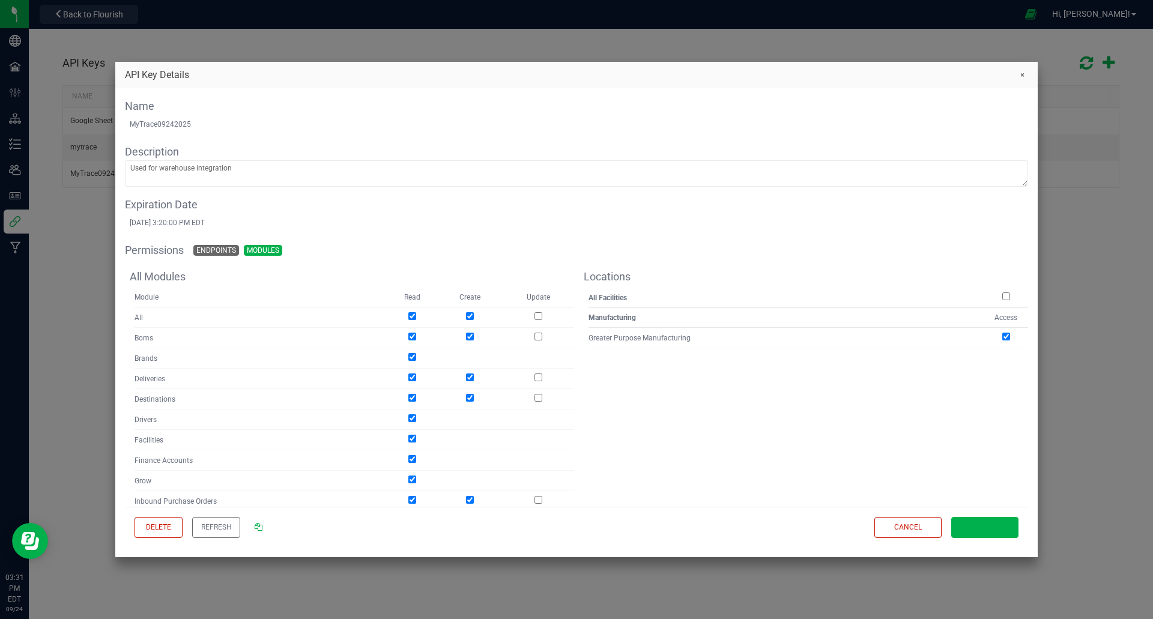
click at [536, 318] on input "checkbox" at bounding box center [538, 316] width 8 height 8
checkbox input "true"
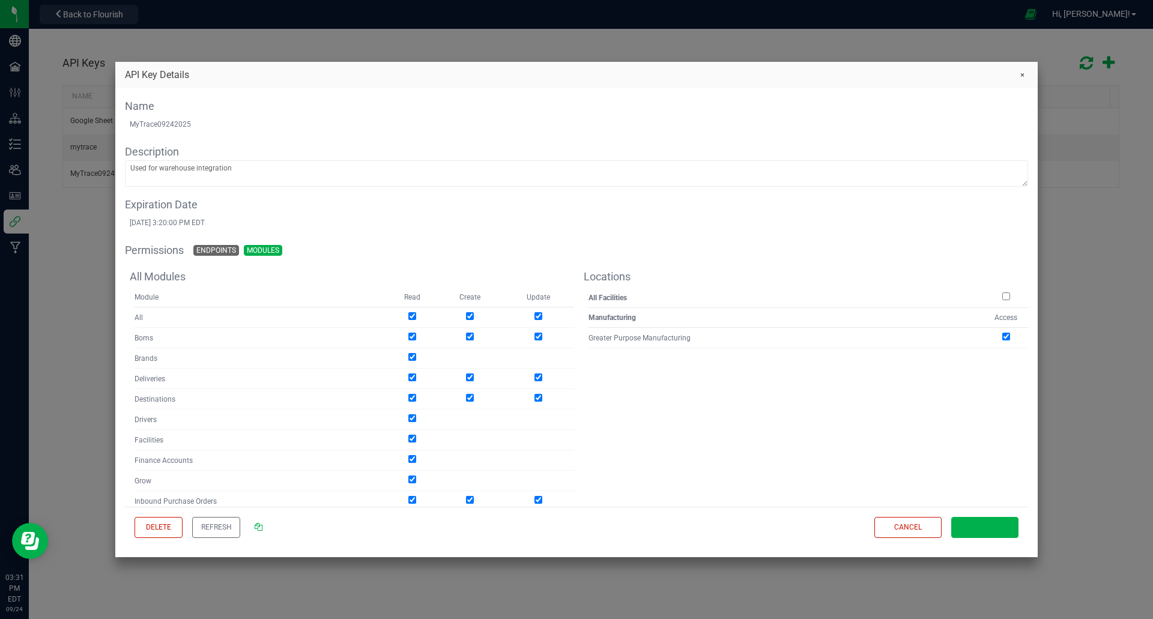
checkbox input "true"
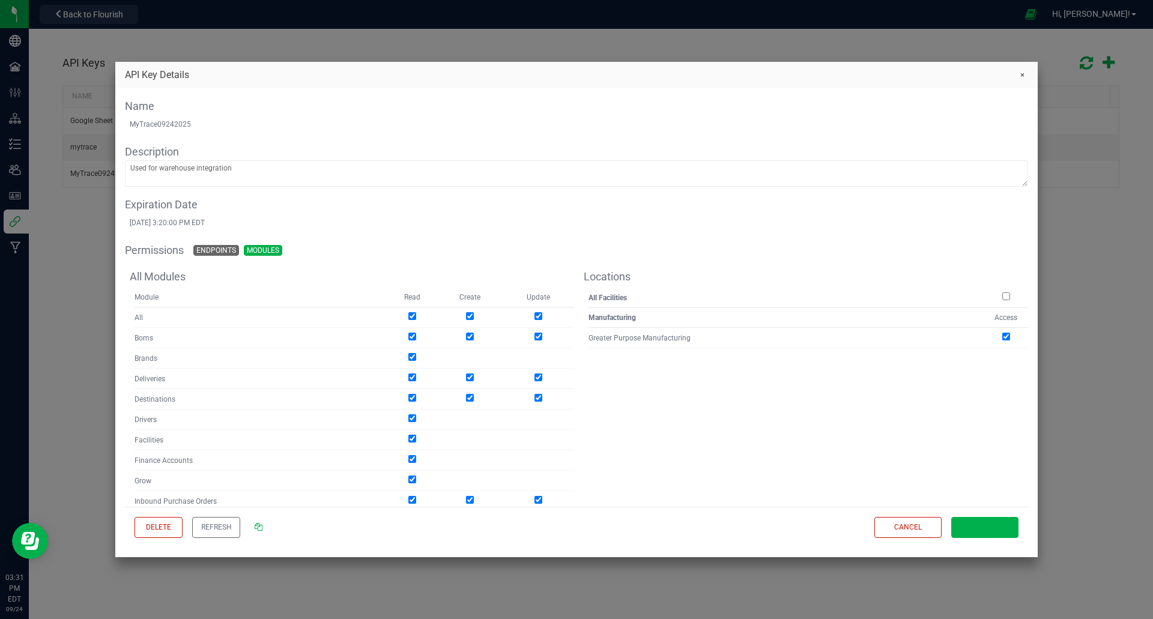
checkbox input "true"
click at [1002, 298] on th at bounding box center [1006, 300] width 44 height 16
click at [1002, 296] on input "checkbox" at bounding box center [1006, 296] width 8 height 8
checkbox input "true"
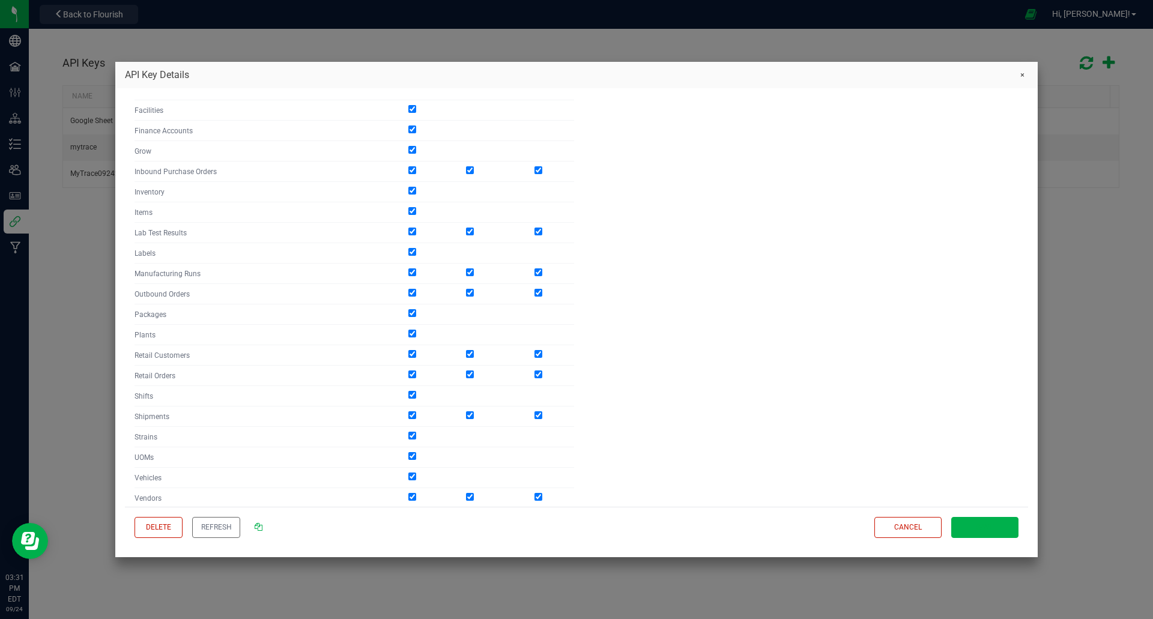
scroll to position [336, 0]
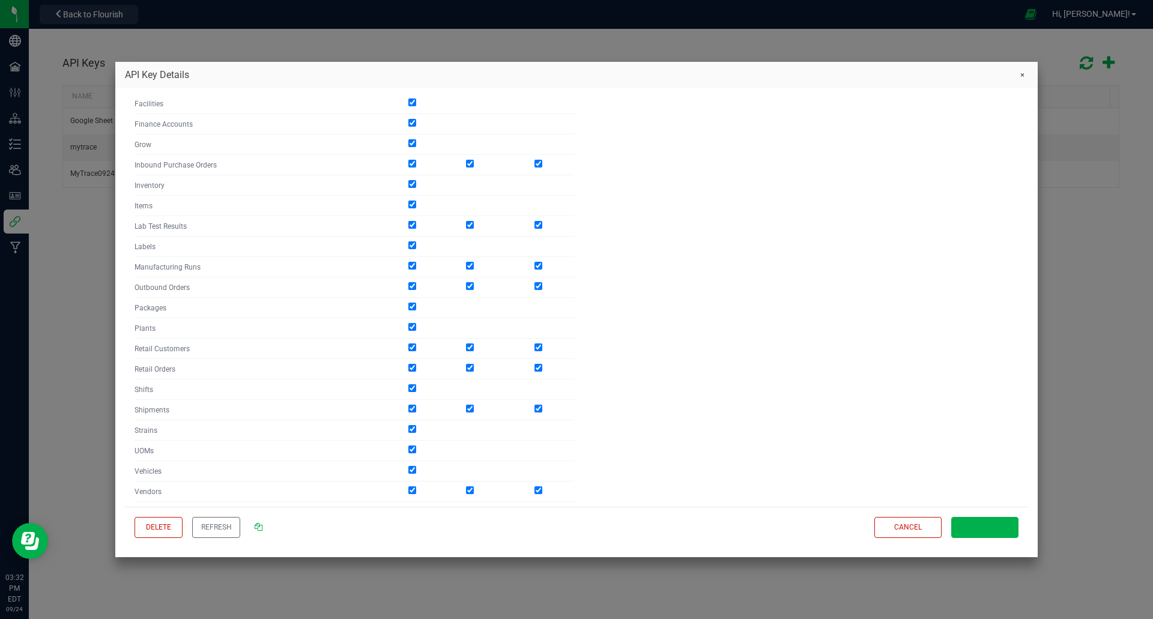
click at [983, 525] on span "Save" at bounding box center [984, 527] width 17 height 10
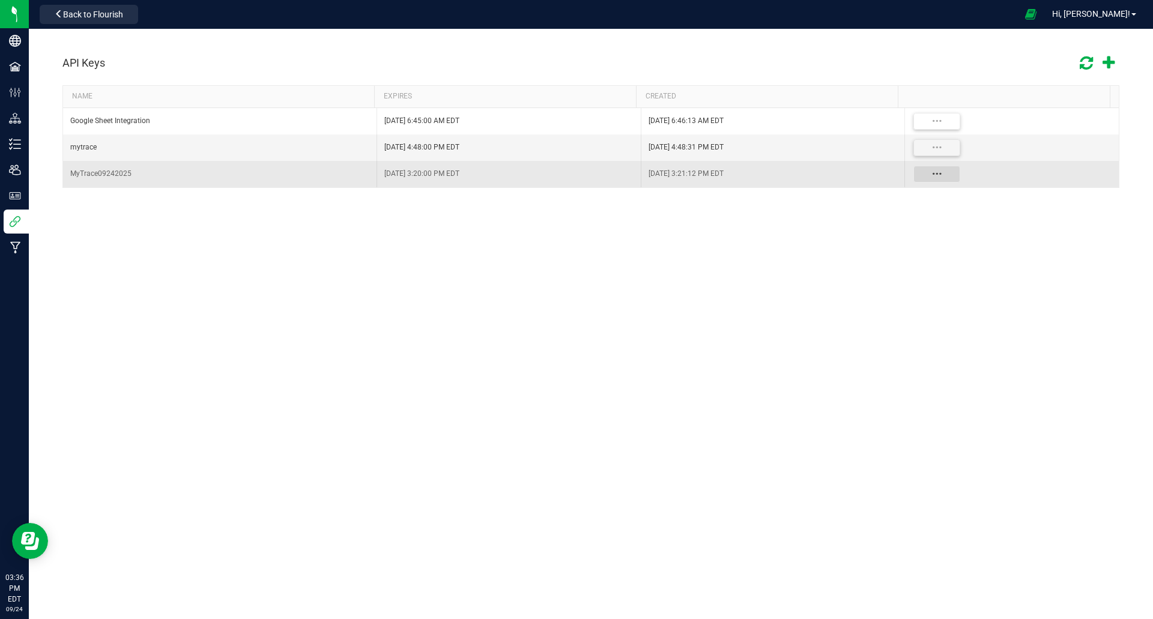
click at [923, 175] on button "Data table" at bounding box center [936, 174] width 47 height 17
click at [437, 174] on div "[DATE] 3:20:00 PM EDT" at bounding box center [508, 173] width 249 height 11
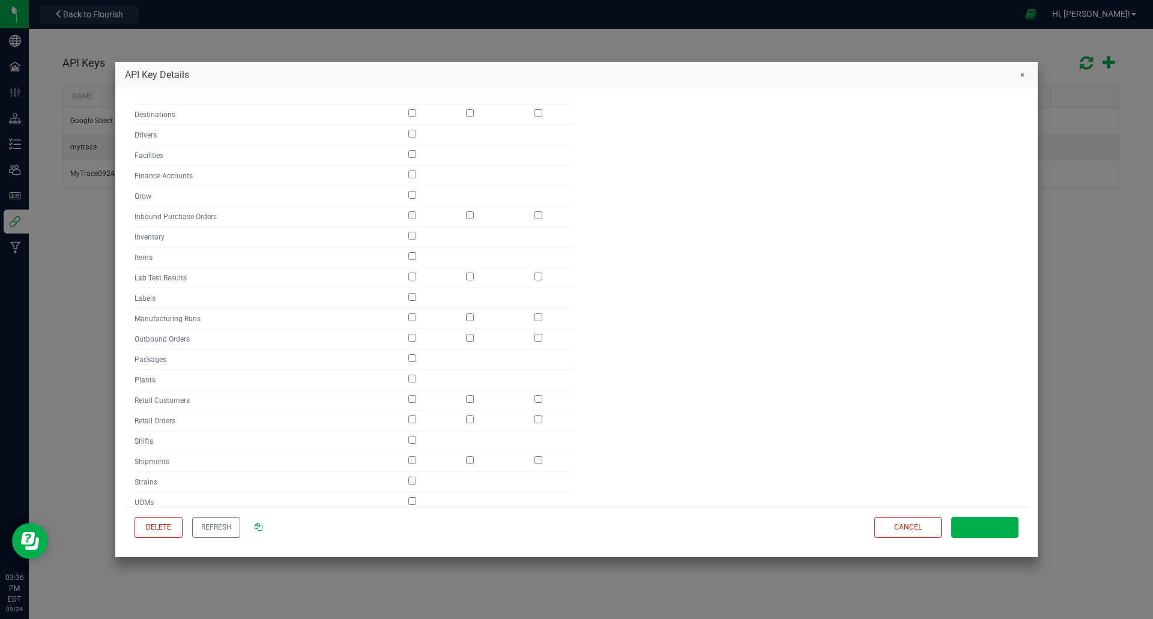
scroll to position [0, 0]
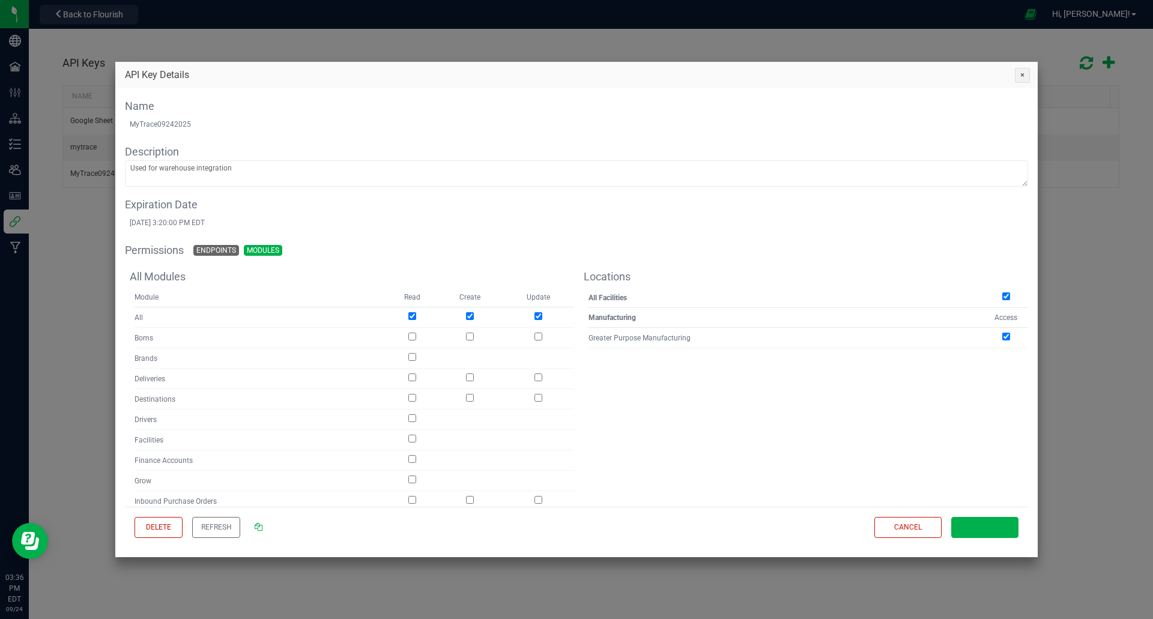
click at [1022, 76] on button "Close" at bounding box center [1022, 75] width 16 height 16
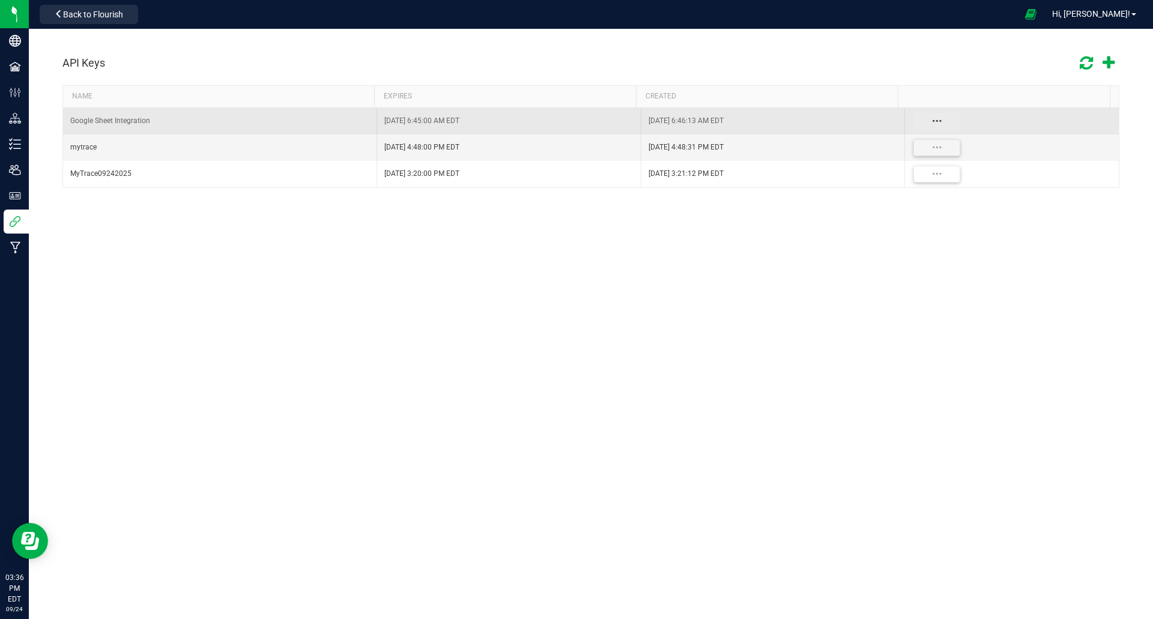
click at [933, 120] on button "Data table" at bounding box center [936, 121] width 47 height 17
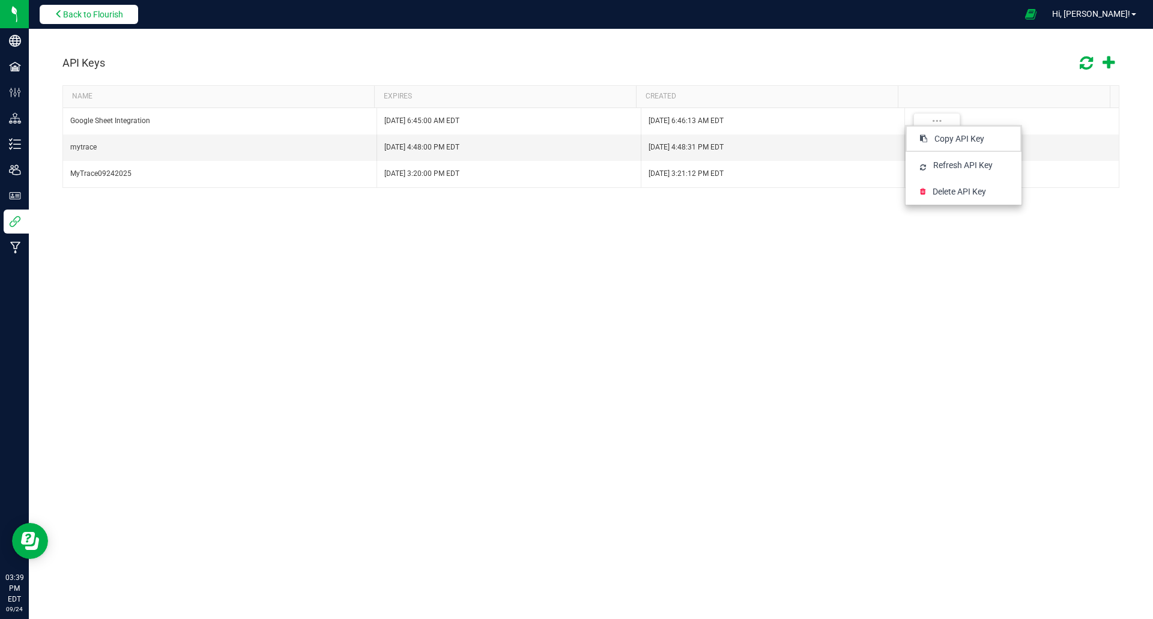
click at [85, 17] on span "Back to Flourish" at bounding box center [93, 15] width 60 height 10
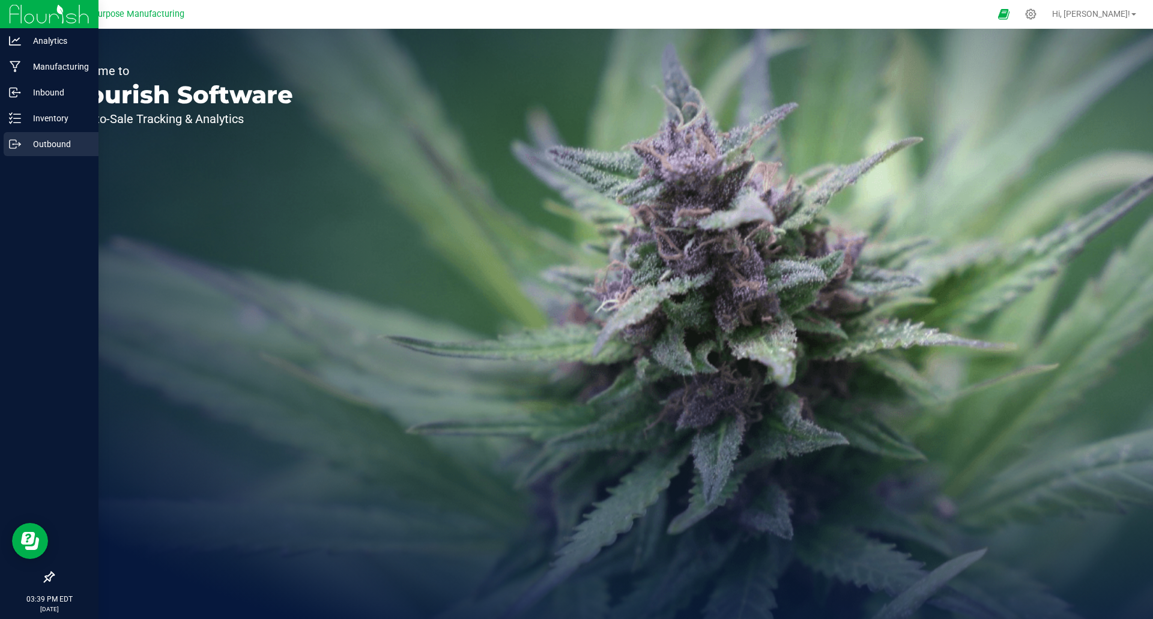
click at [49, 145] on p "Outbound" at bounding box center [57, 144] width 72 height 14
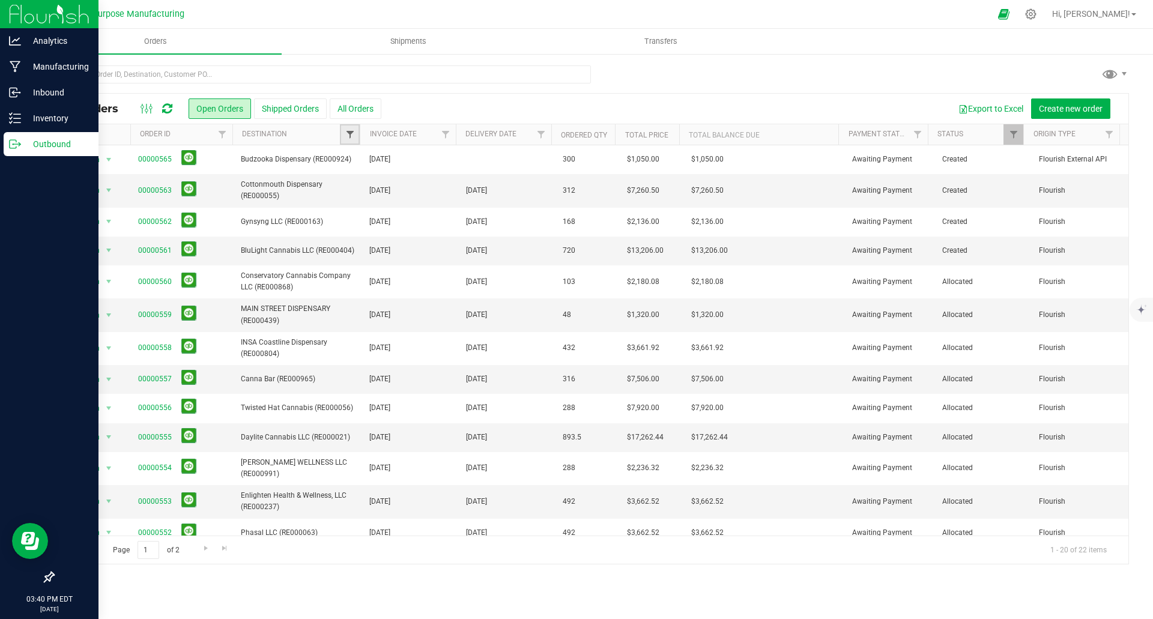
click at [353, 136] on span "Filter" at bounding box center [350, 135] width 10 height 10
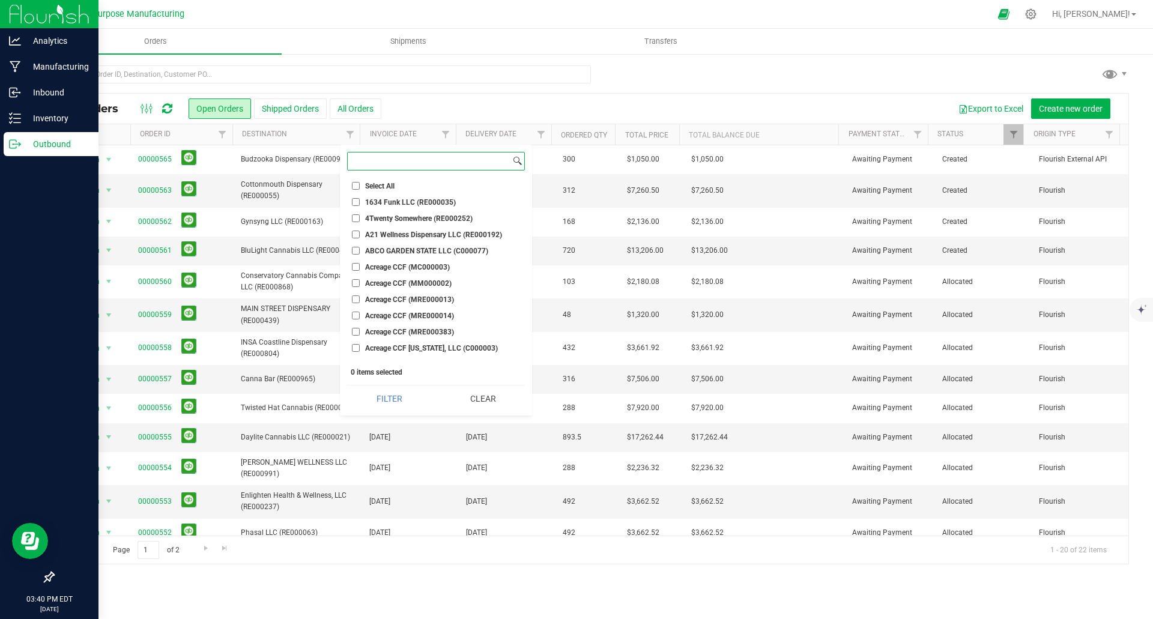
click at [380, 164] on input at bounding box center [429, 161] width 163 height 17
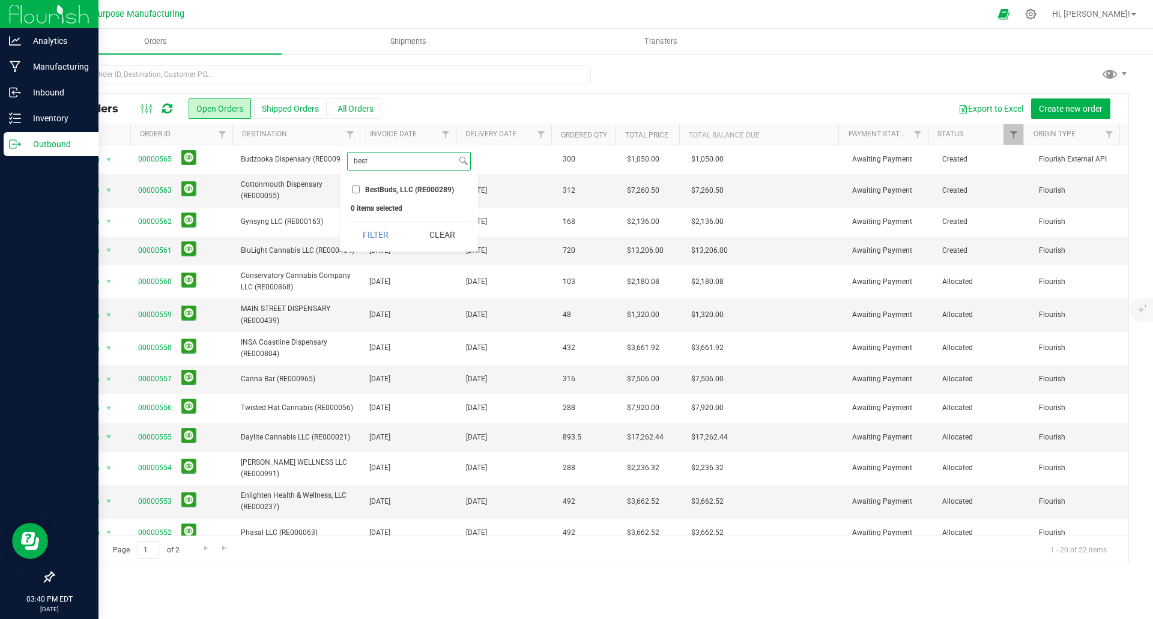
type input "best"
click at [355, 188] on input "BestBuds, LLC (RE000289)" at bounding box center [356, 190] width 8 height 8
checkbox input "true"
click at [378, 237] on button "Filter" at bounding box center [376, 235] width 58 height 26
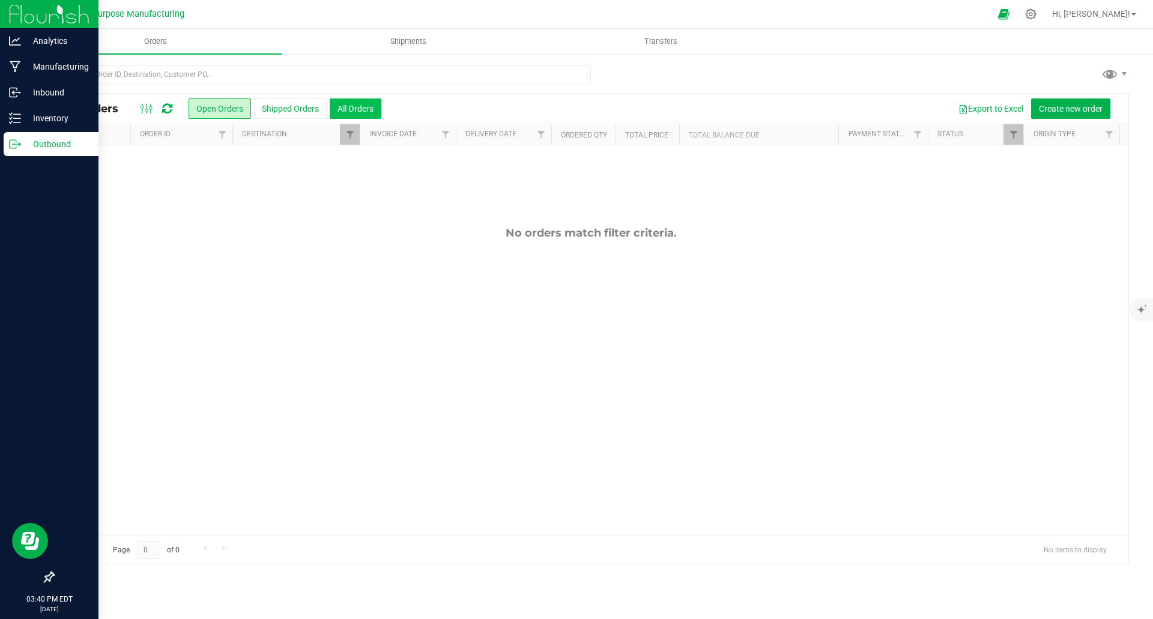
click at [367, 106] on button "All Orders" at bounding box center [356, 108] width 52 height 20
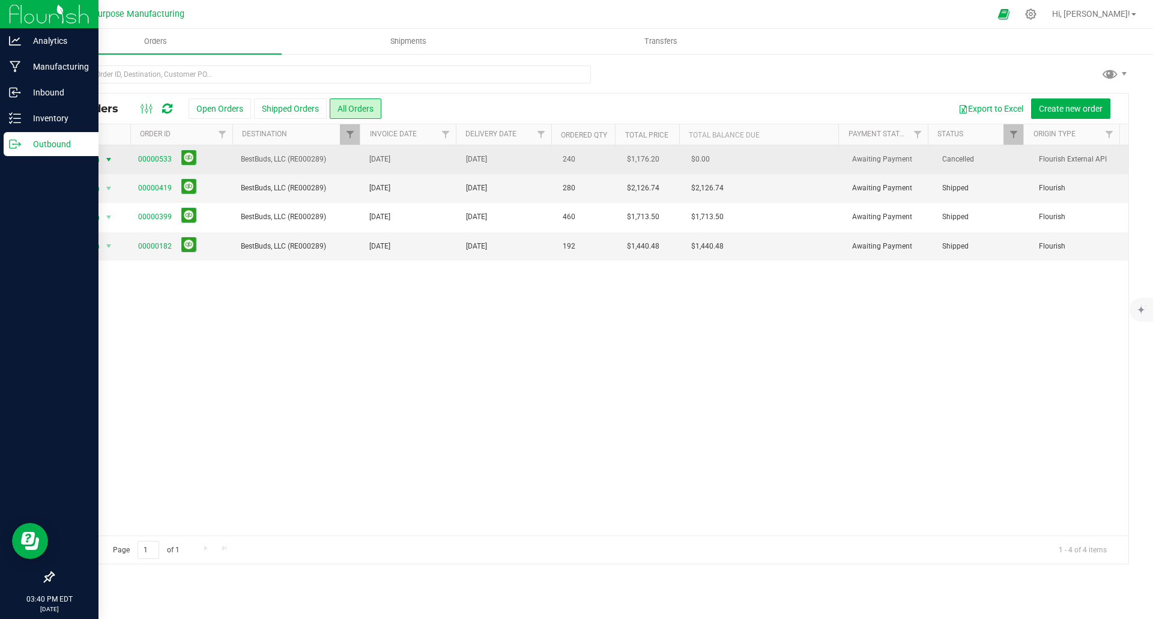
click at [109, 160] on span "select" at bounding box center [109, 160] width 10 height 10
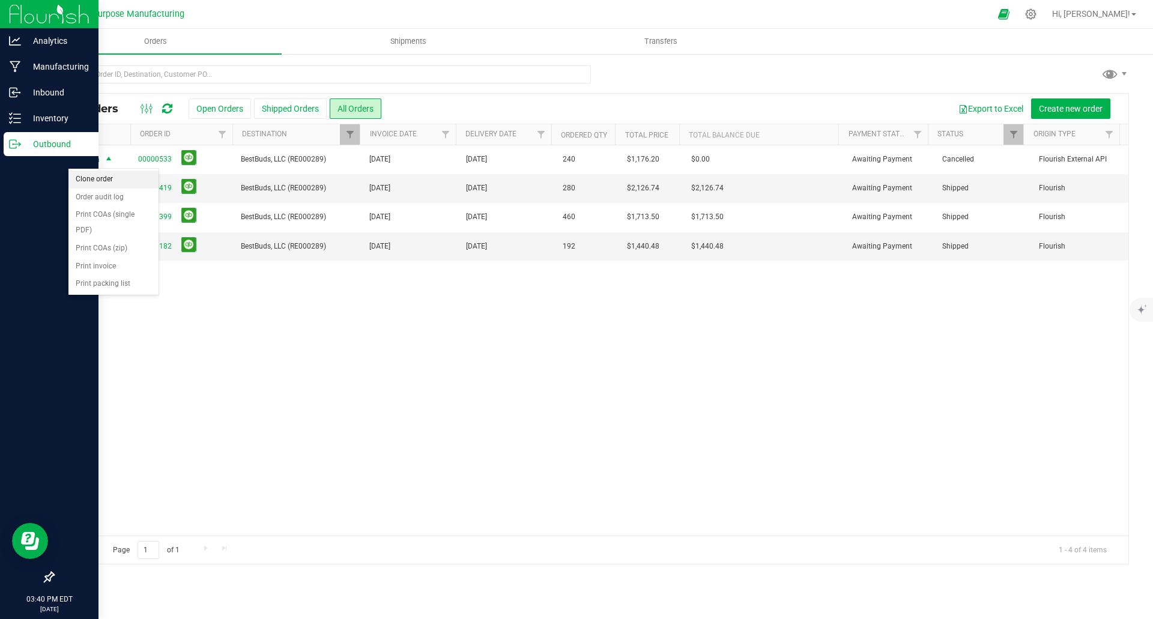
click at [98, 178] on li "Clone order" at bounding box center [113, 180] width 90 height 18
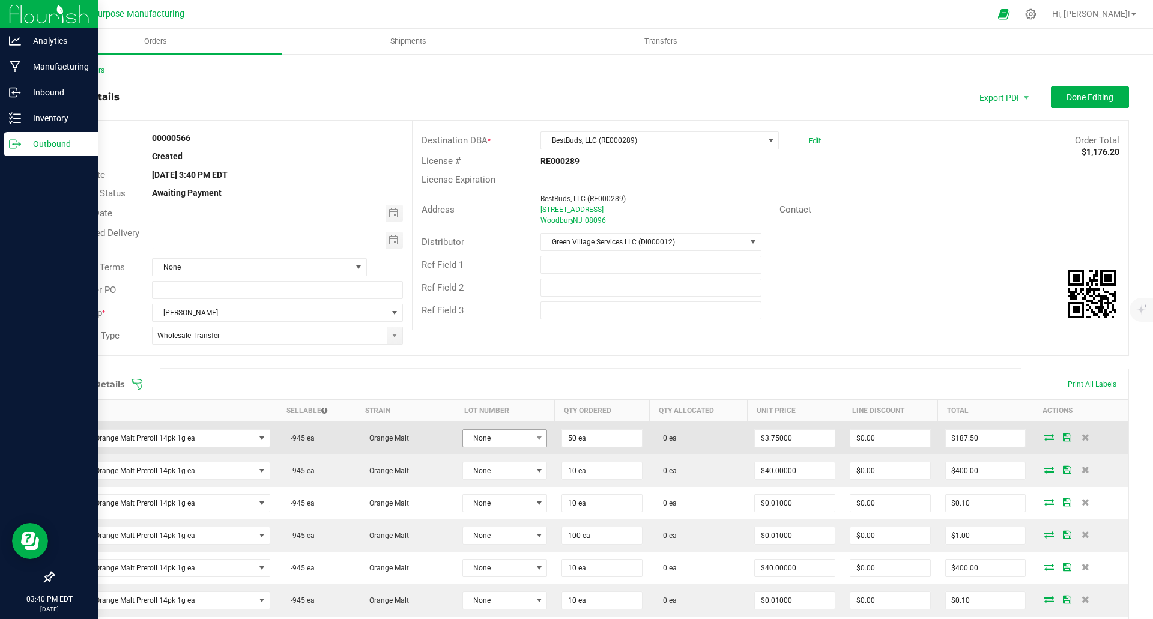
scroll to position [120, 0]
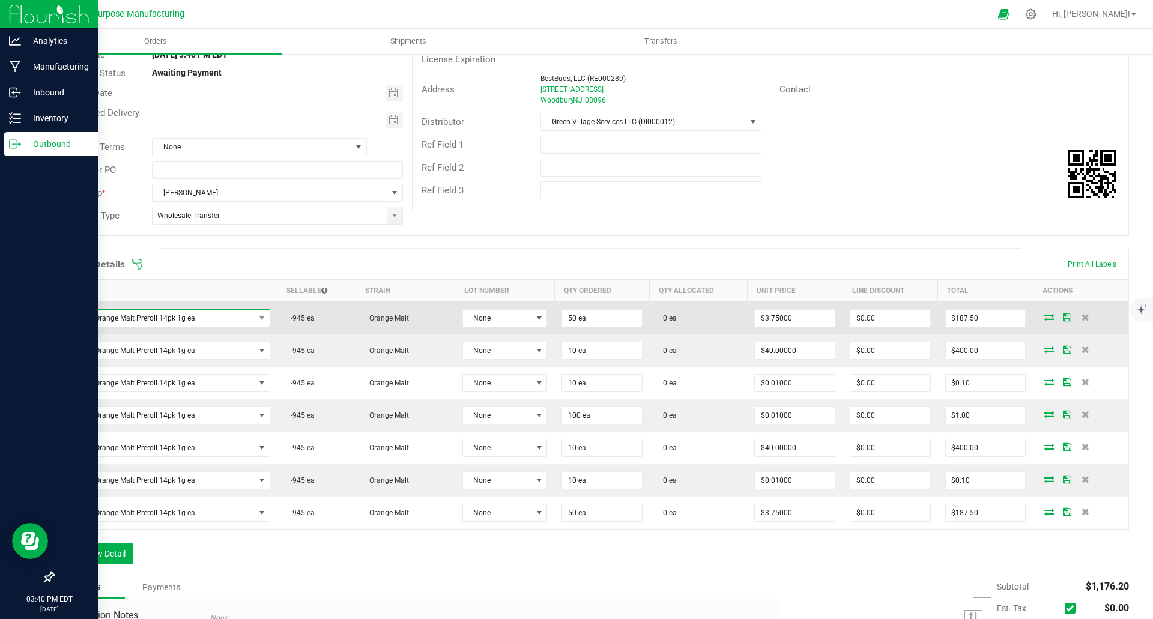
click at [125, 318] on span "Sunday Orange Malt Preroll 14pk 1g ea" at bounding box center [158, 318] width 193 height 17
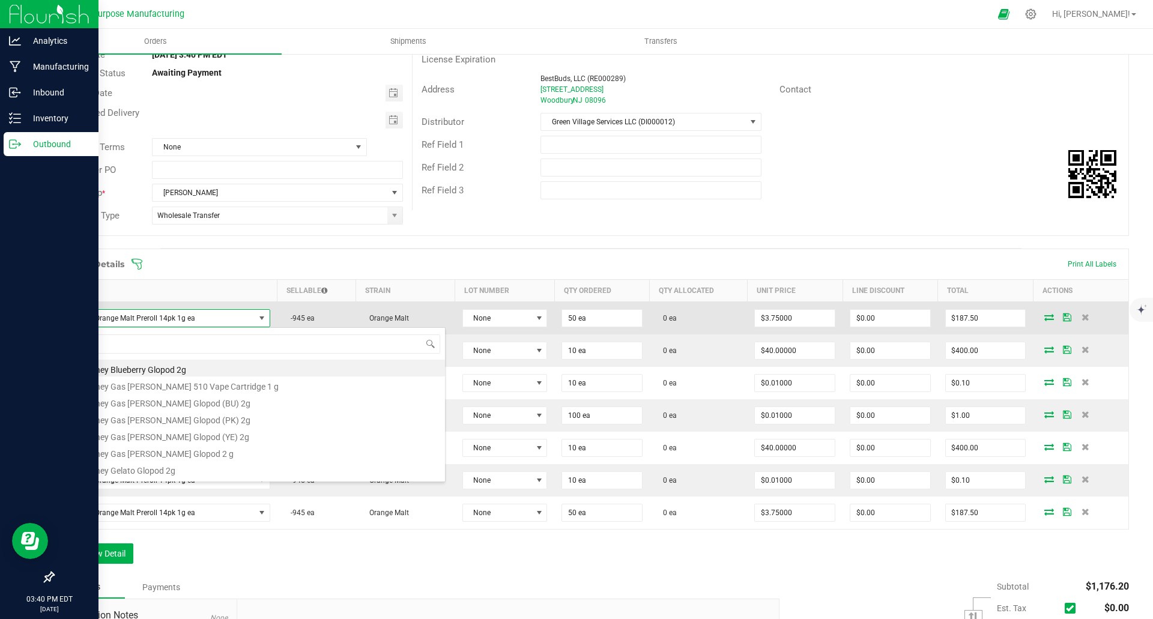
scroll to position [18, 208]
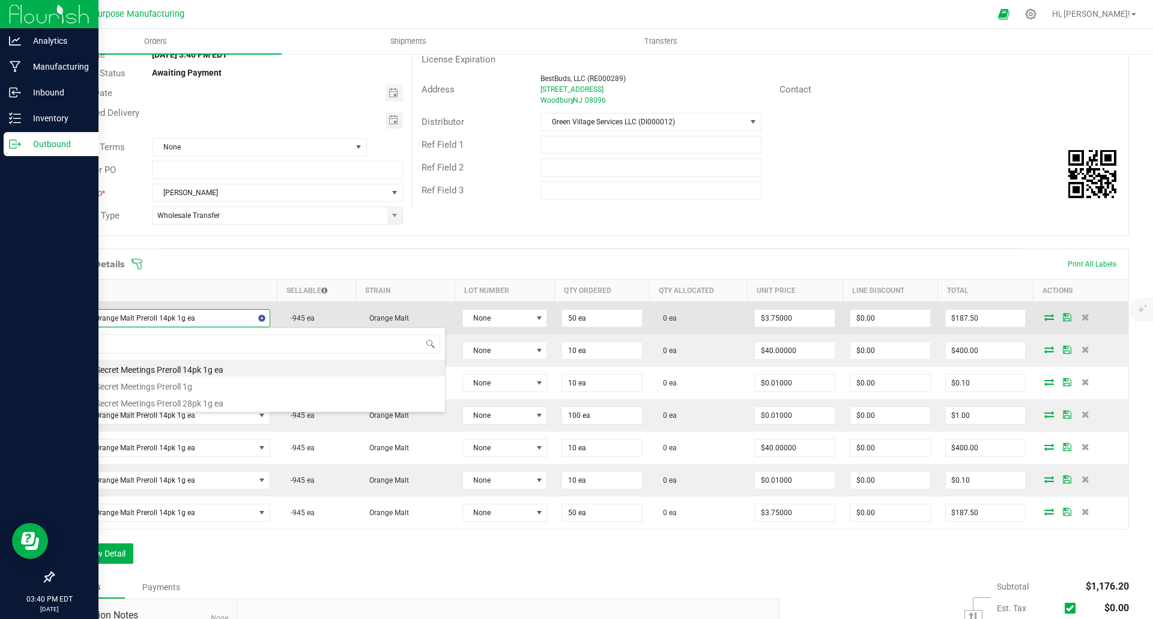
type input "secret"
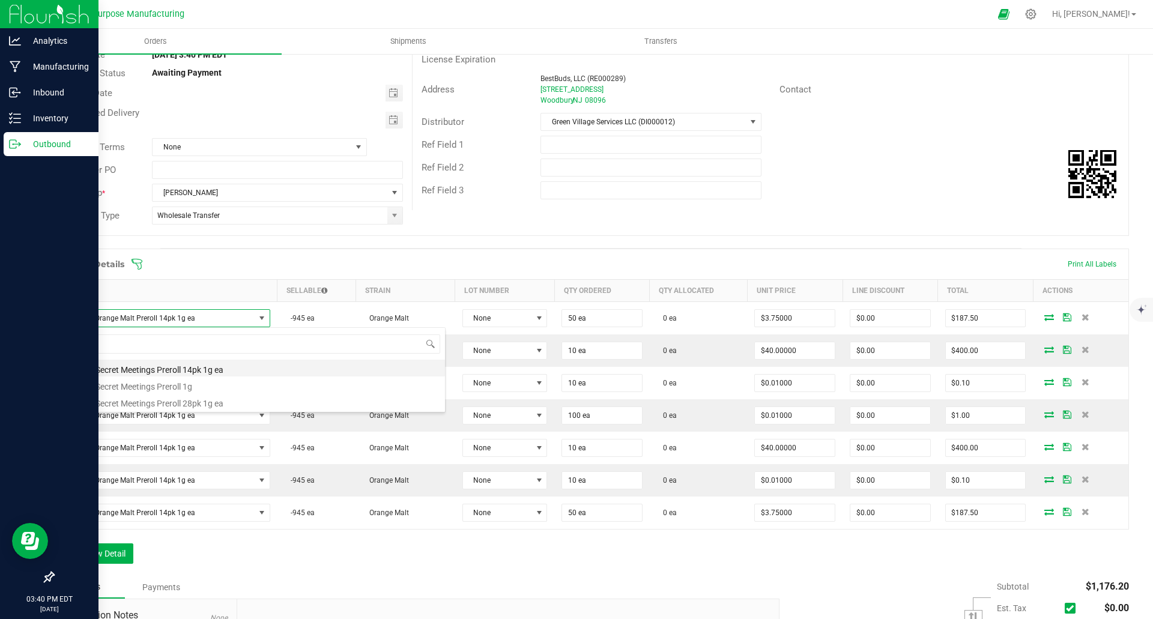
click at [151, 366] on li "Sunday Secret Meetings Preroll 14pk 1g ea" at bounding box center [253, 368] width 383 height 17
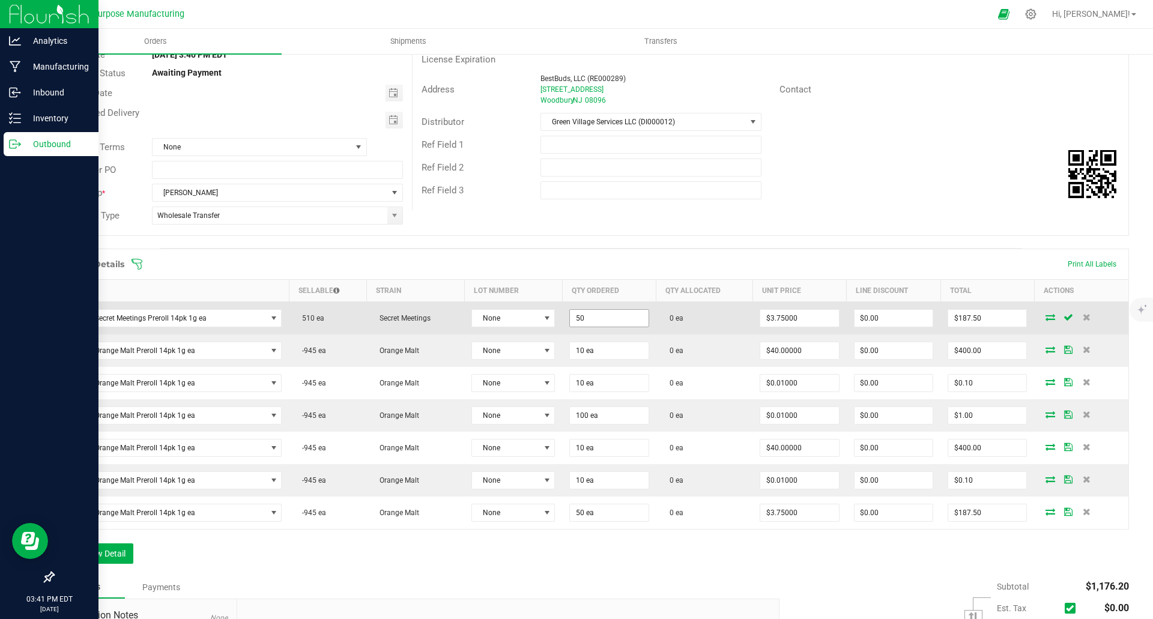
click at [640, 315] on input "50" at bounding box center [609, 318] width 78 height 17
type input "10 ea"
type input "3.75"
type input "$37.50"
click at [997, 315] on input "37.5" at bounding box center [987, 318] width 78 height 17
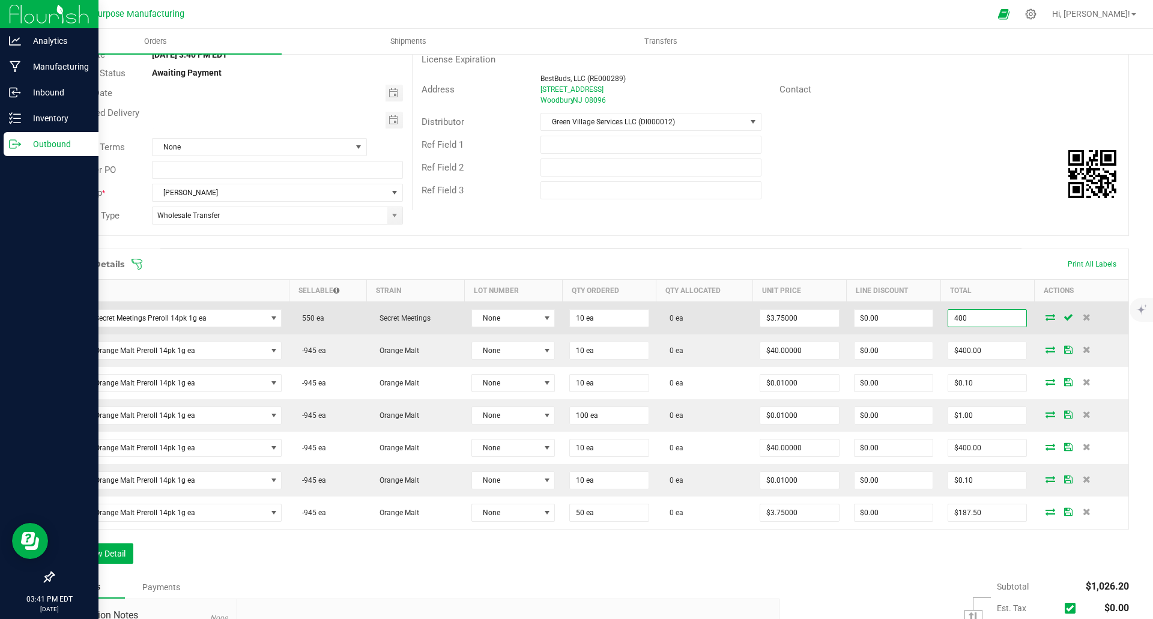
type input "400"
type input "$40.00000"
type input "$400.00"
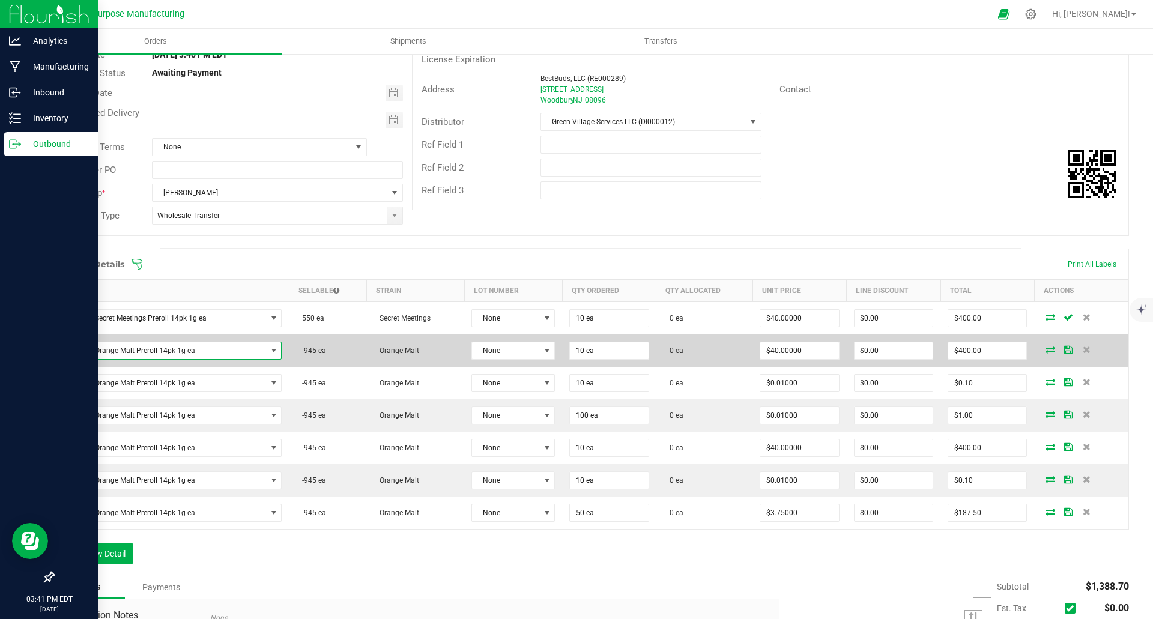
click at [222, 349] on span "Sunday Orange Malt Preroll 14pk 1g ea" at bounding box center [164, 350] width 205 height 17
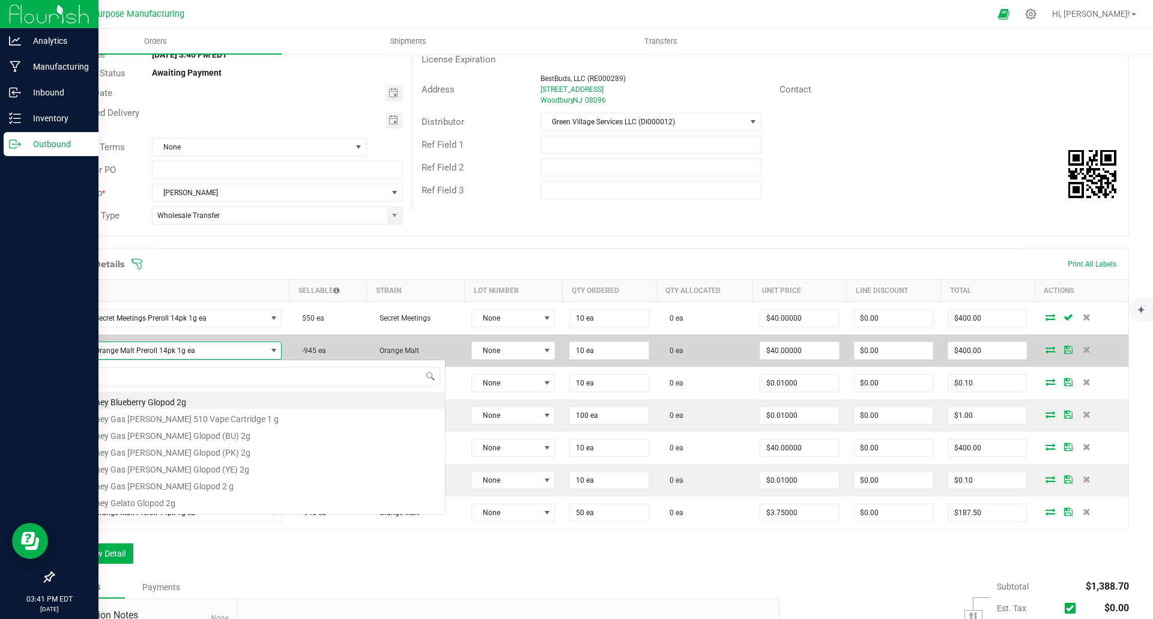
scroll to position [18, 221]
type input "secret"
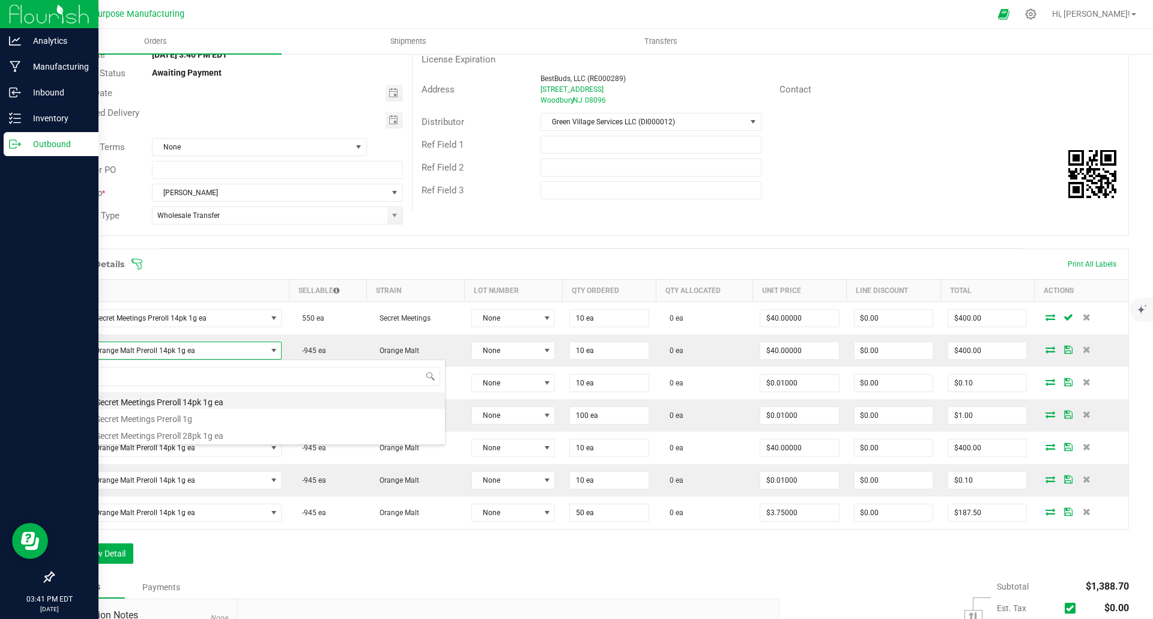
click at [150, 402] on li "Sunday Secret Meetings Preroll 14pk 1g ea" at bounding box center [253, 400] width 383 height 17
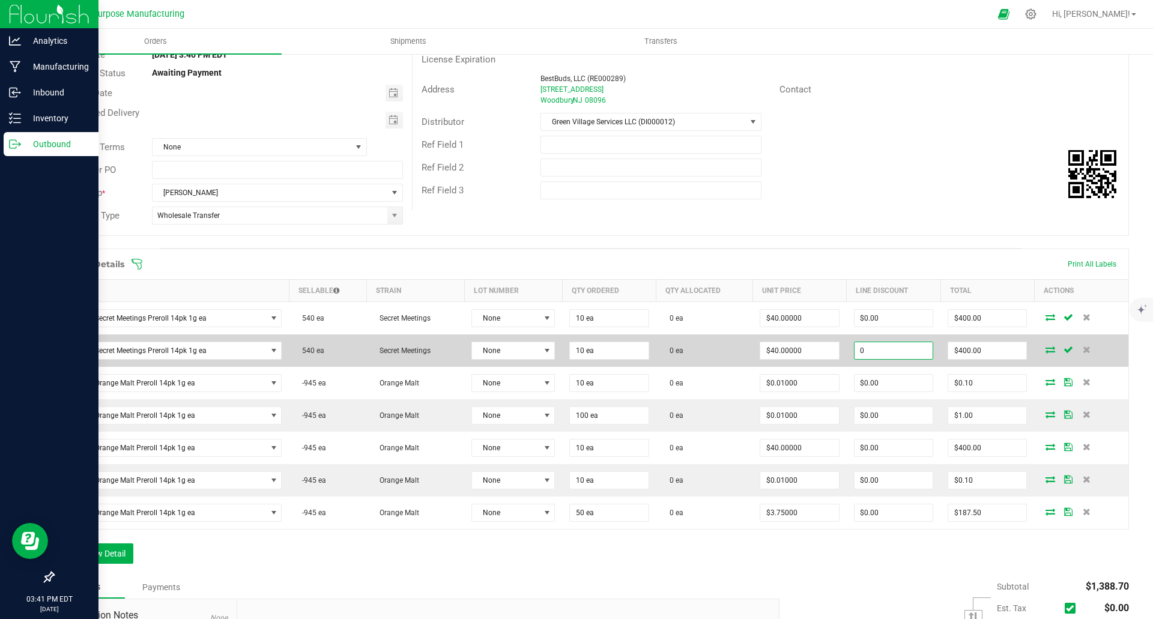
click at [913, 351] on input "0" at bounding box center [893, 350] width 78 height 17
type input "$0.00"
type input "400"
click at [991, 352] on input "400" at bounding box center [987, 350] width 78 height 17
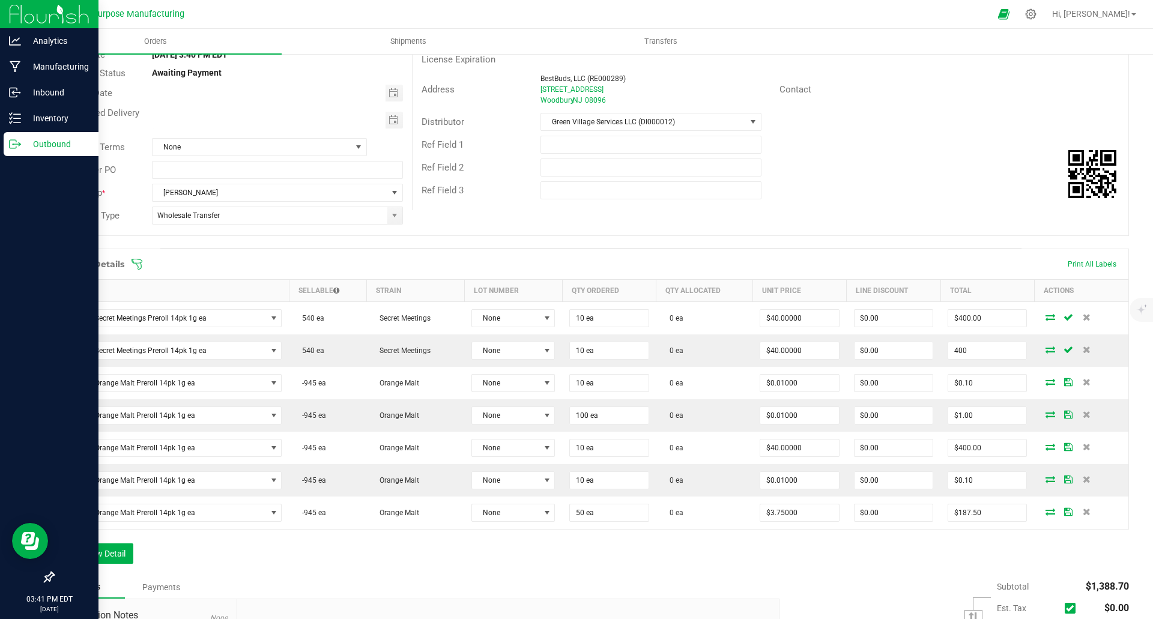
click at [991, 352] on input "400" at bounding box center [987, 350] width 78 height 17
type input "0.01"
type input "$0.00100"
type input "$0.01"
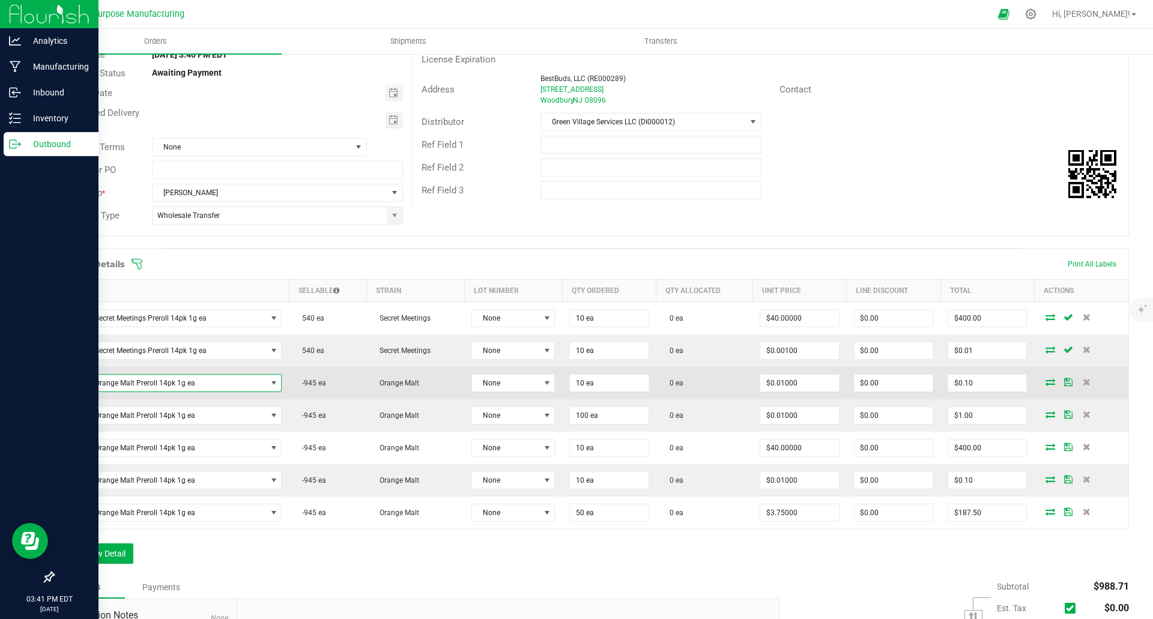
click at [130, 387] on span "Sunday Orange Malt Preroll 14pk 1g ea" at bounding box center [164, 383] width 205 height 17
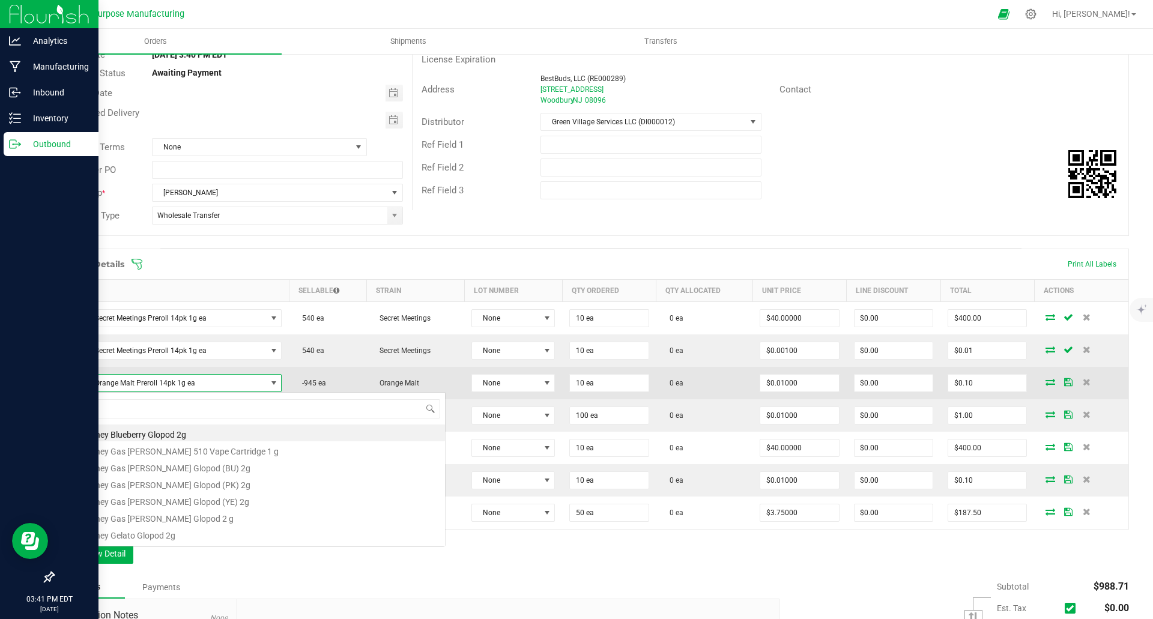
scroll to position [18, 219]
type input "sunday soap"
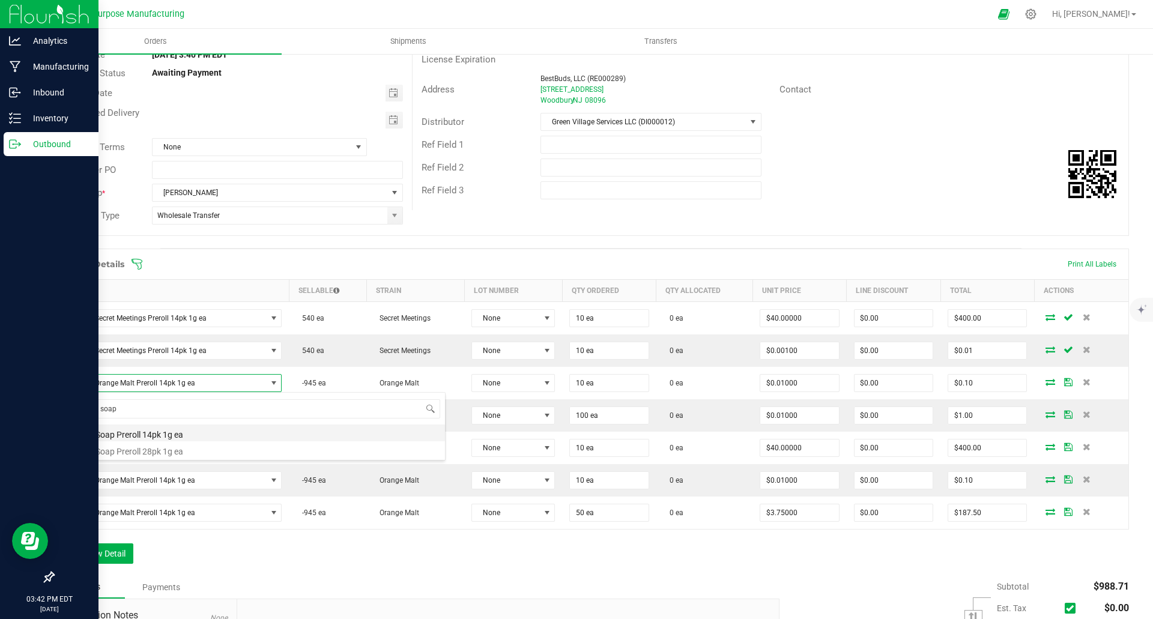
click at [139, 434] on li "Sunday Soap Preroll 14pk 1g ea" at bounding box center [253, 433] width 383 height 17
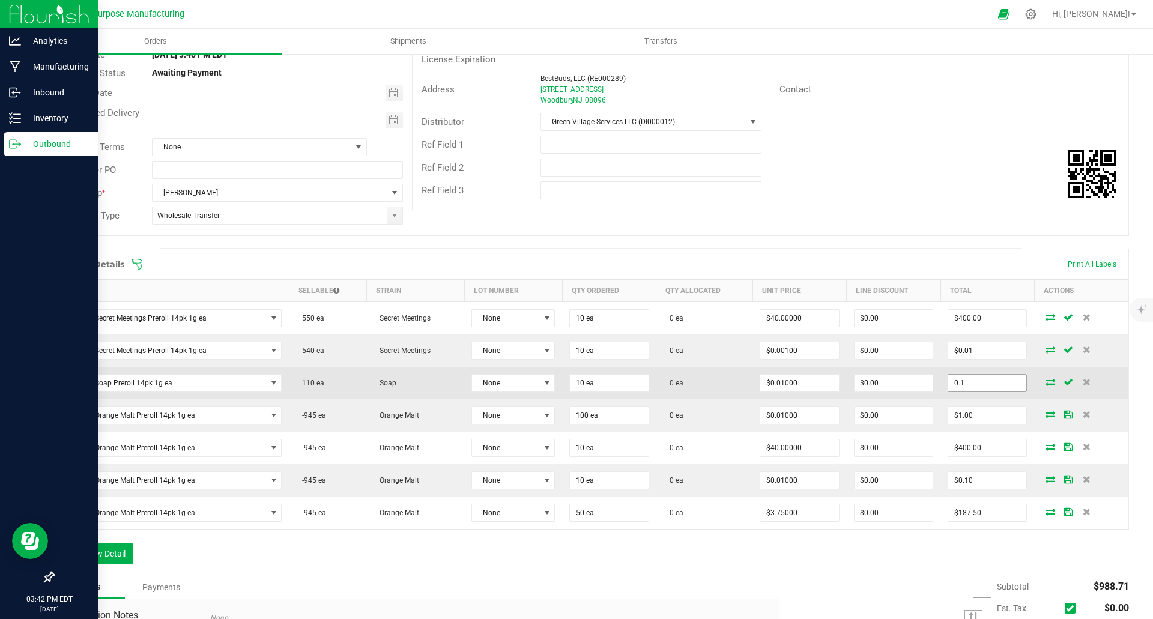
click at [981, 383] on input "0.1" at bounding box center [987, 383] width 78 height 17
type input "400"
type input "$40.00000"
type input "$400.00"
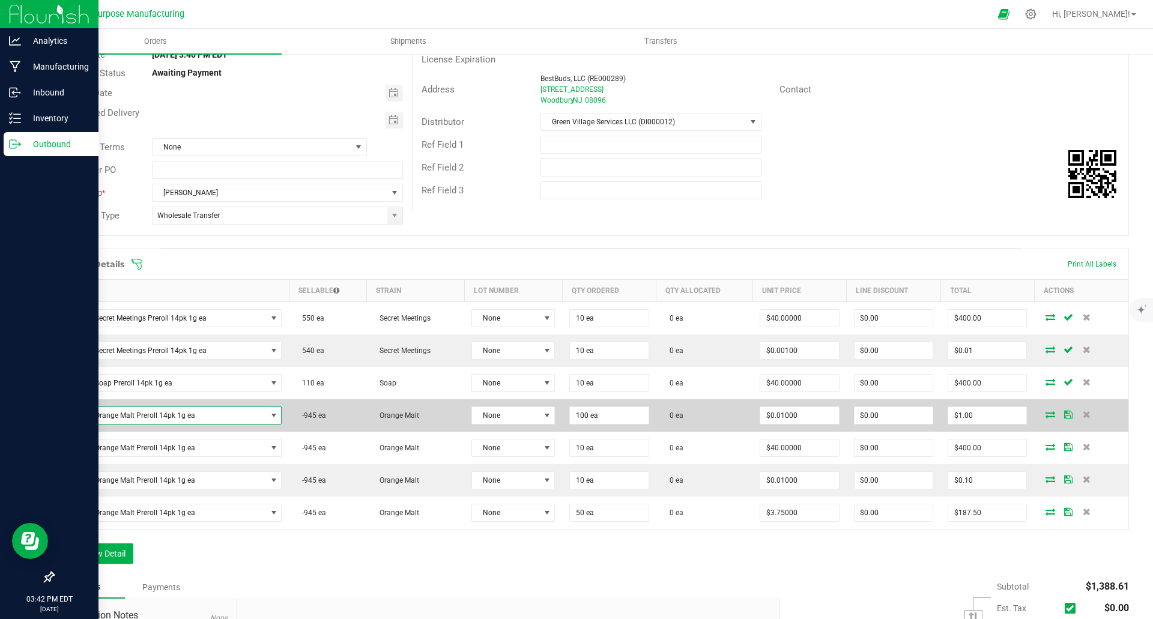
click at [229, 414] on span "Sunday Orange Malt Preroll 14pk 1g ea" at bounding box center [164, 415] width 205 height 17
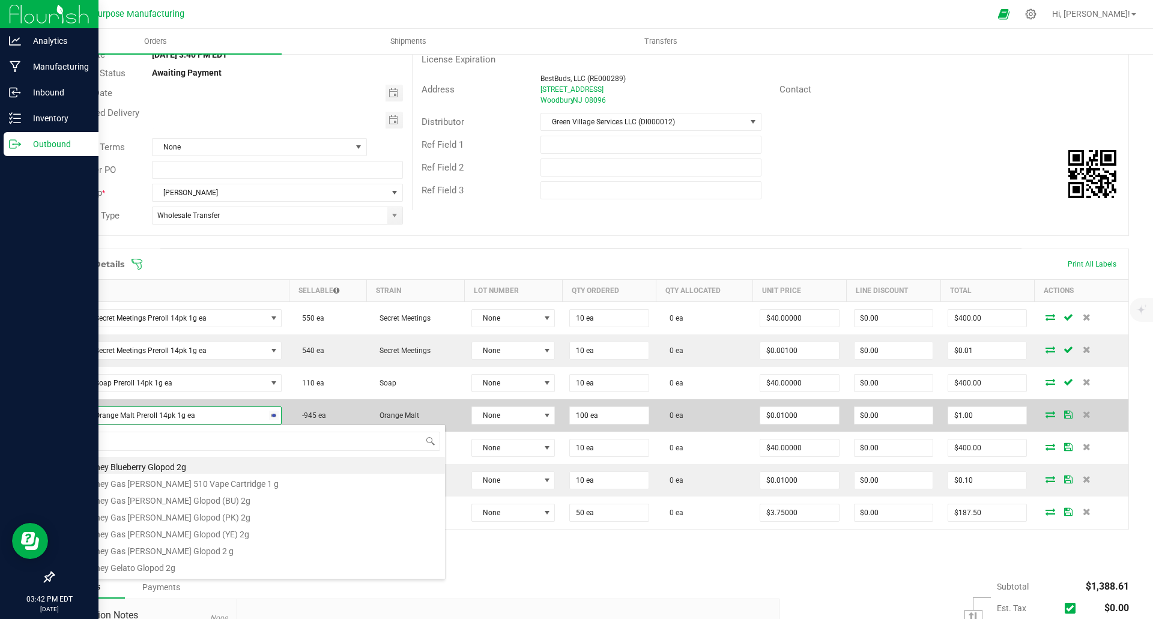
type input "soap"
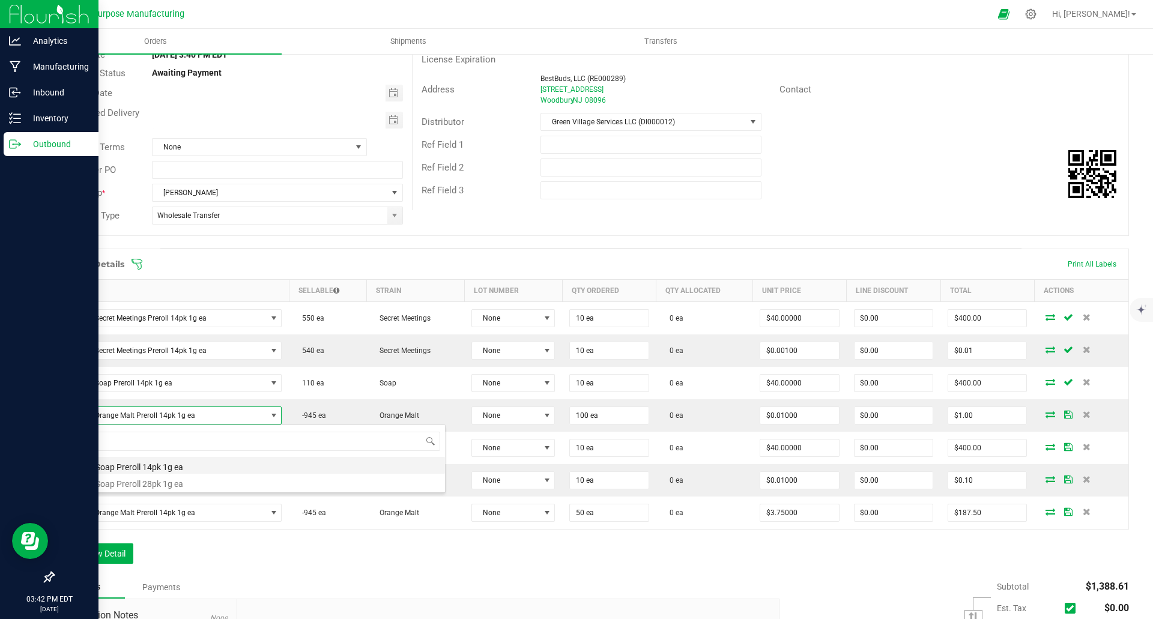
click at [160, 462] on li "Sunday Soap Preroll 14pk 1g ea" at bounding box center [253, 465] width 383 height 17
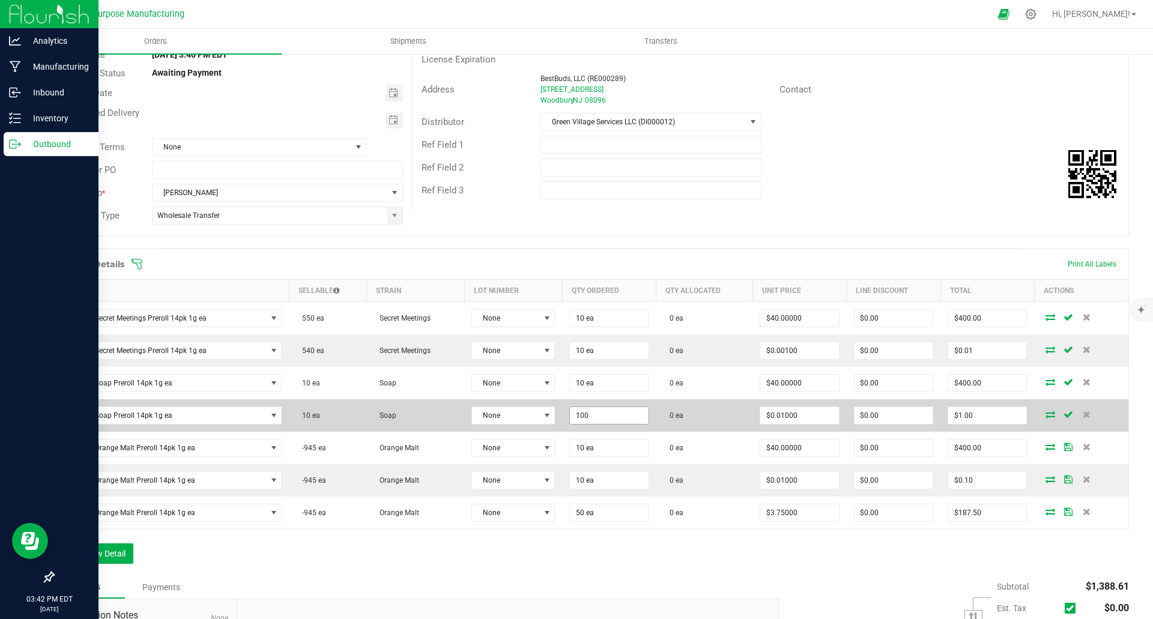
click at [633, 418] on input "100" at bounding box center [609, 415] width 78 height 17
type input "10 ea"
type input "0.01"
type input "$0.10"
type input "10 ea"
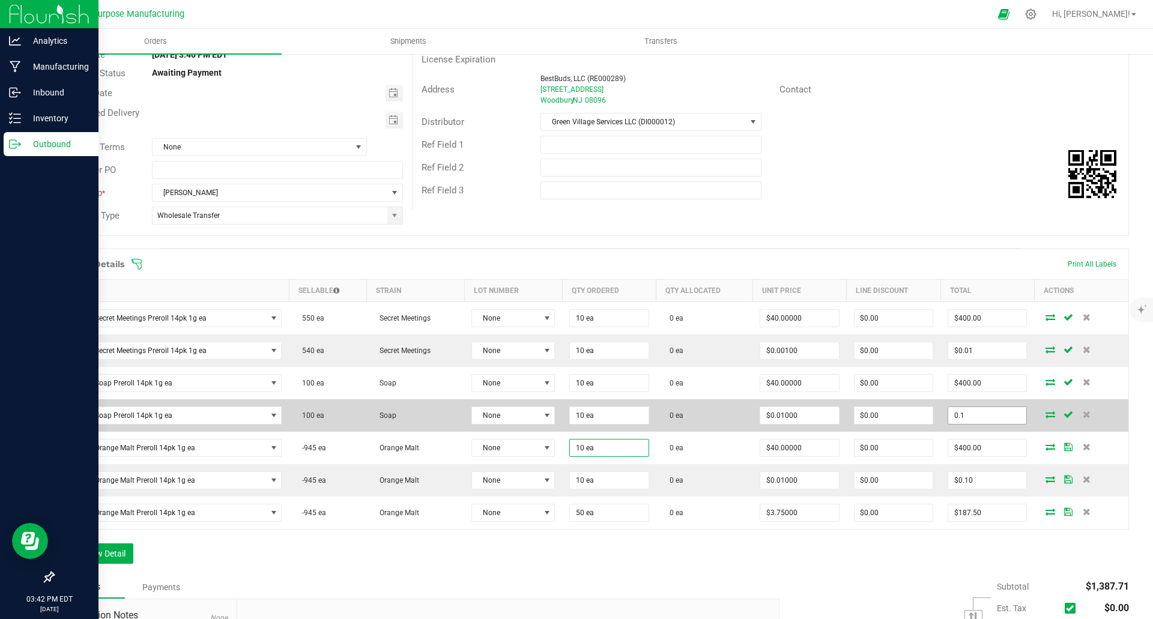
click at [990, 414] on input "0.1" at bounding box center [987, 415] width 78 height 17
type input "0.01"
type input "$0.00100"
type input "$0.01"
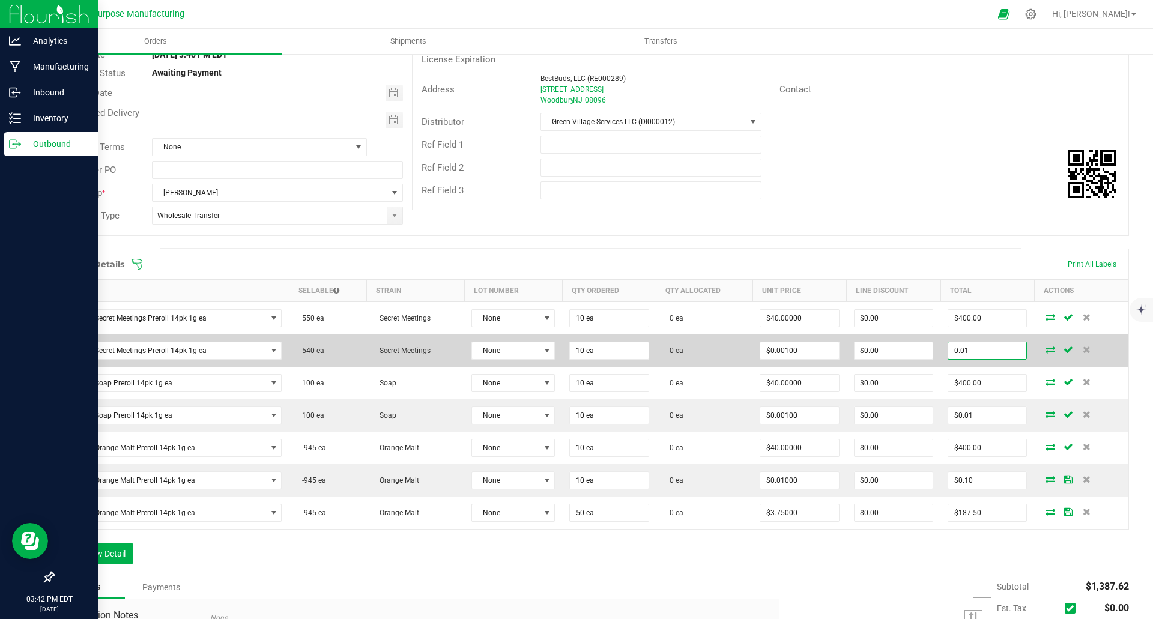
click at [981, 351] on input "0.01" at bounding box center [987, 350] width 78 height 17
type input ".1"
type input "$0.01000"
type input "$0.10"
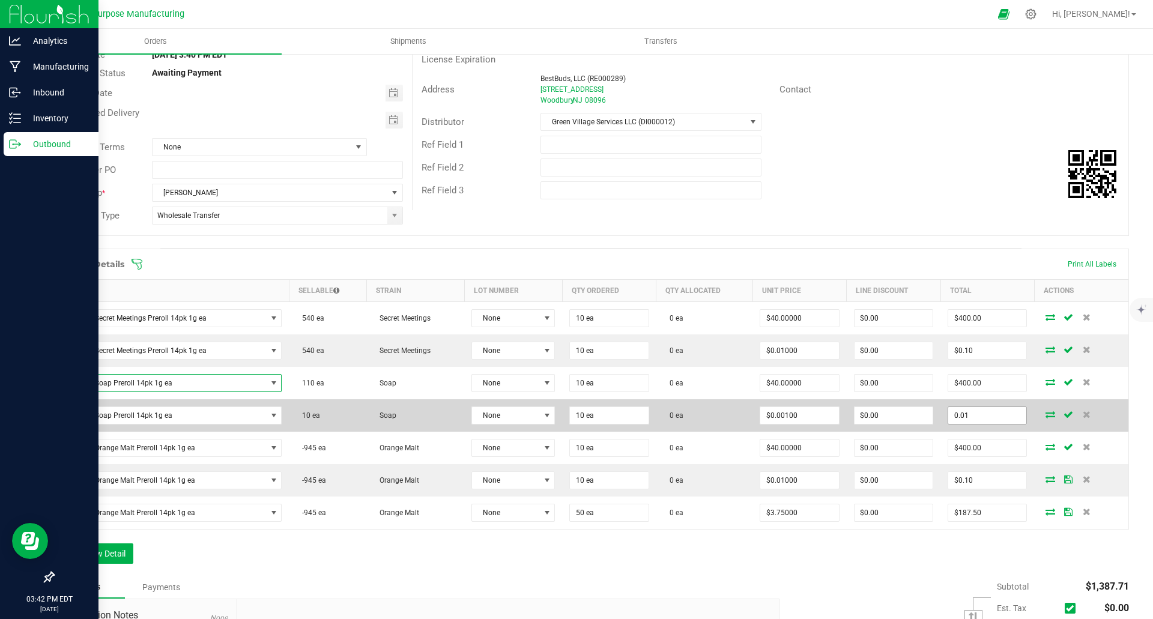
click at [987, 420] on input "0.01" at bounding box center [987, 415] width 78 height 17
type input ".1"
type input "$0.01000"
type input "$0.10"
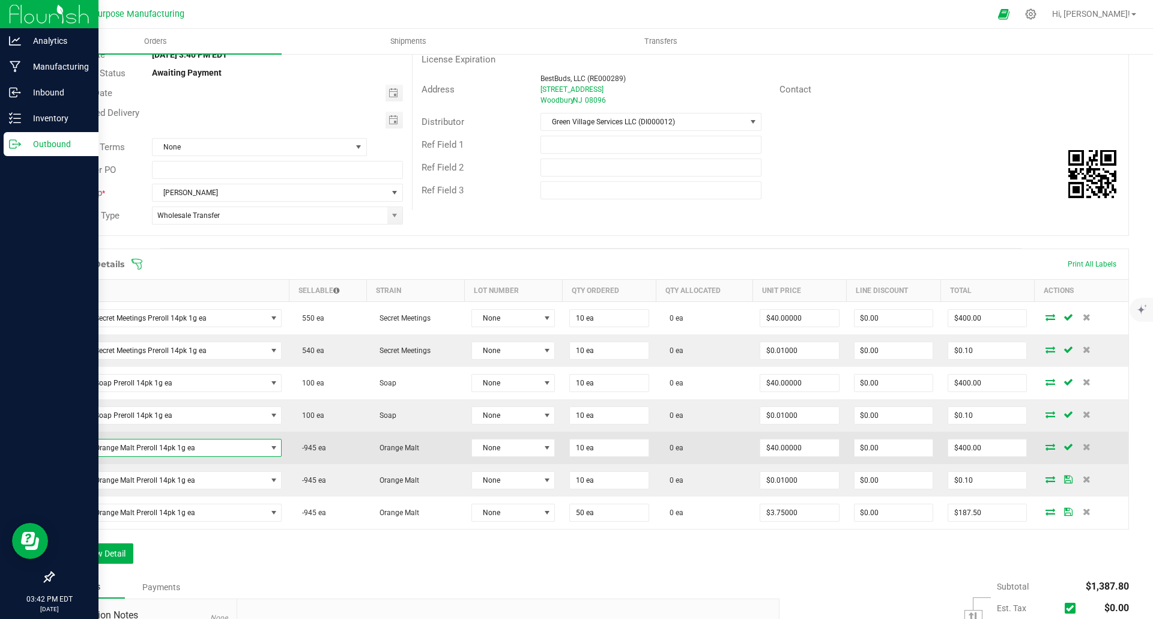
click at [171, 447] on span "Sunday Orange Malt Preroll 14pk 1g ea" at bounding box center [164, 448] width 205 height 17
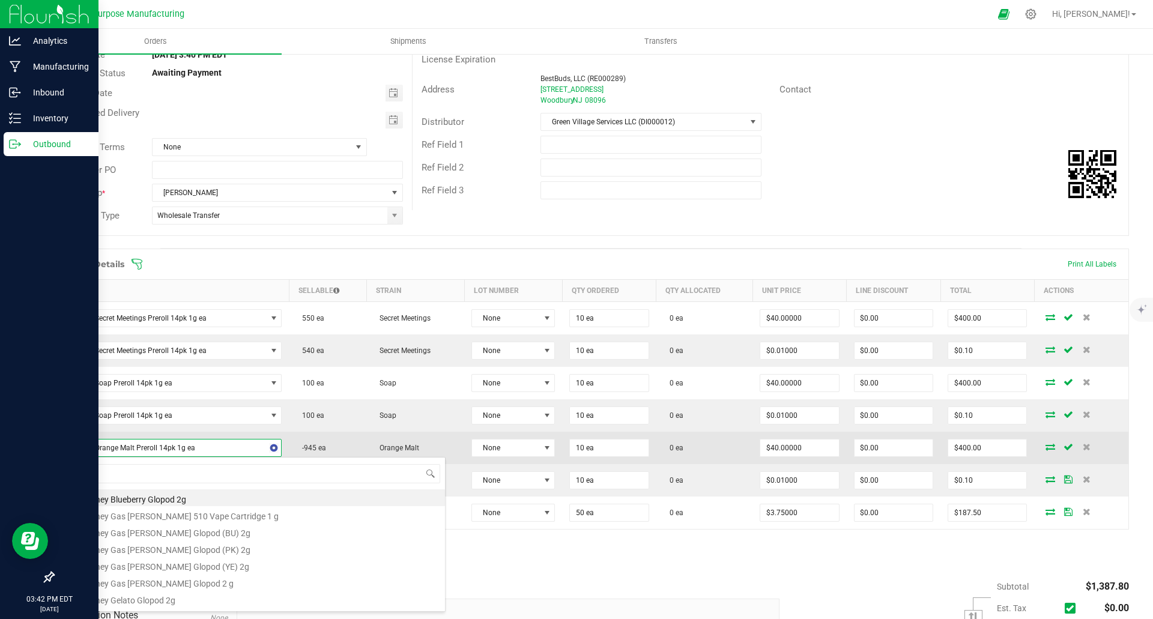
type input "secret"
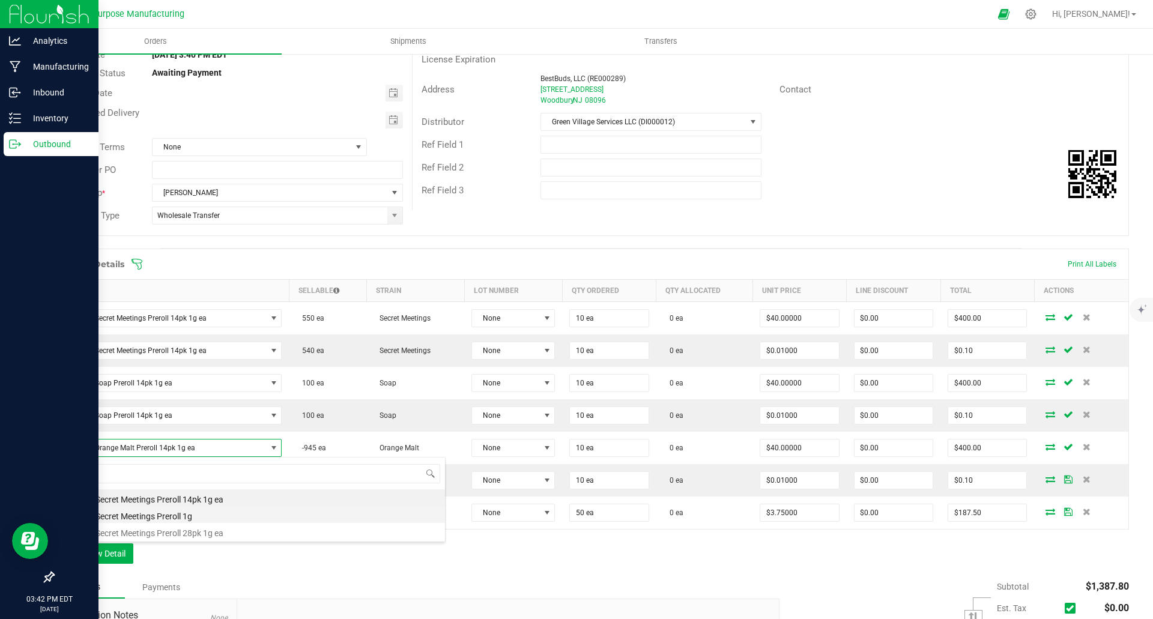
click at [170, 519] on li "[DATE] Secret Meetings Preroll 1g" at bounding box center [253, 514] width 383 height 17
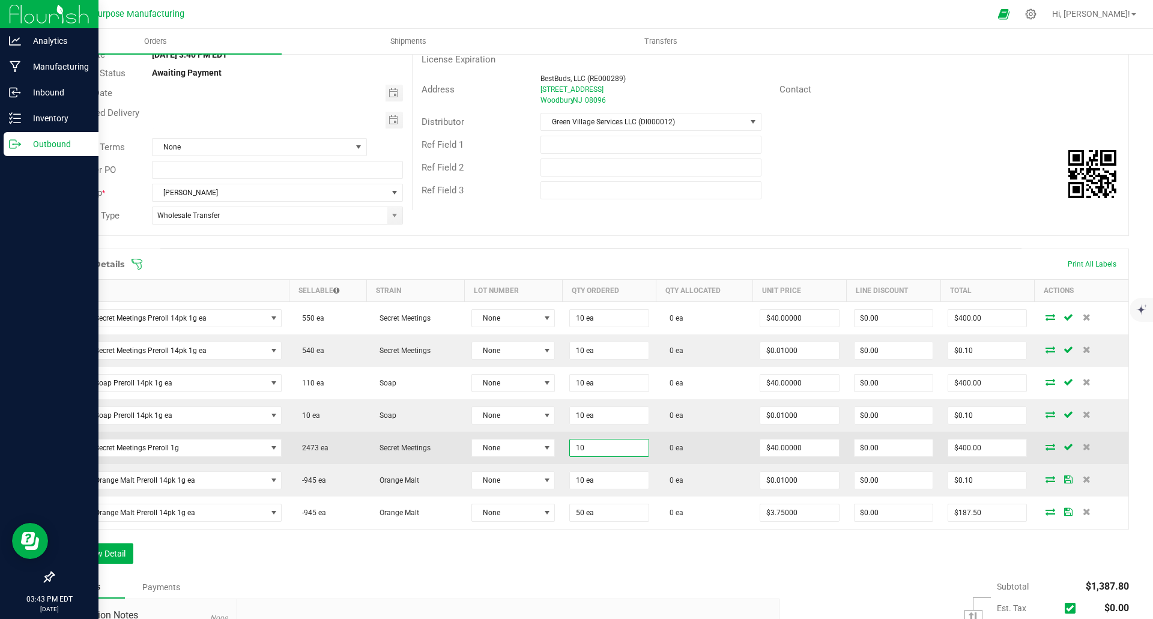
click at [635, 452] on input "10" at bounding box center [609, 448] width 78 height 17
type input "100 ea"
type input "40"
type input "$4,000.00"
click at [993, 451] on input "4000" at bounding box center [987, 448] width 78 height 17
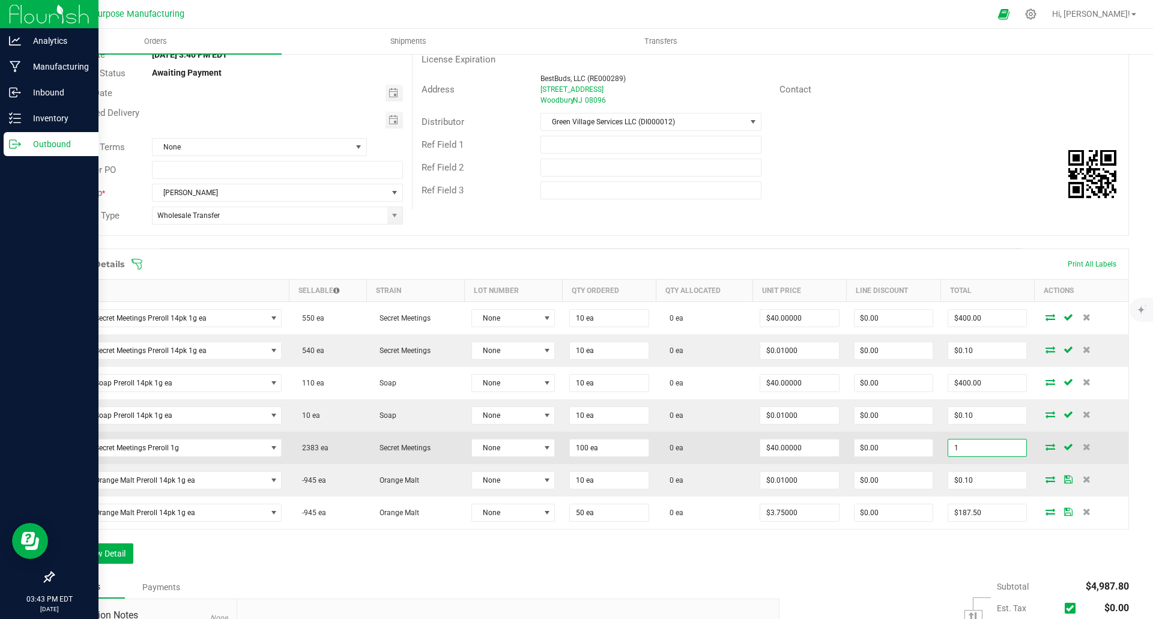
type input "1"
type input "$0.01000"
type input "$1.00"
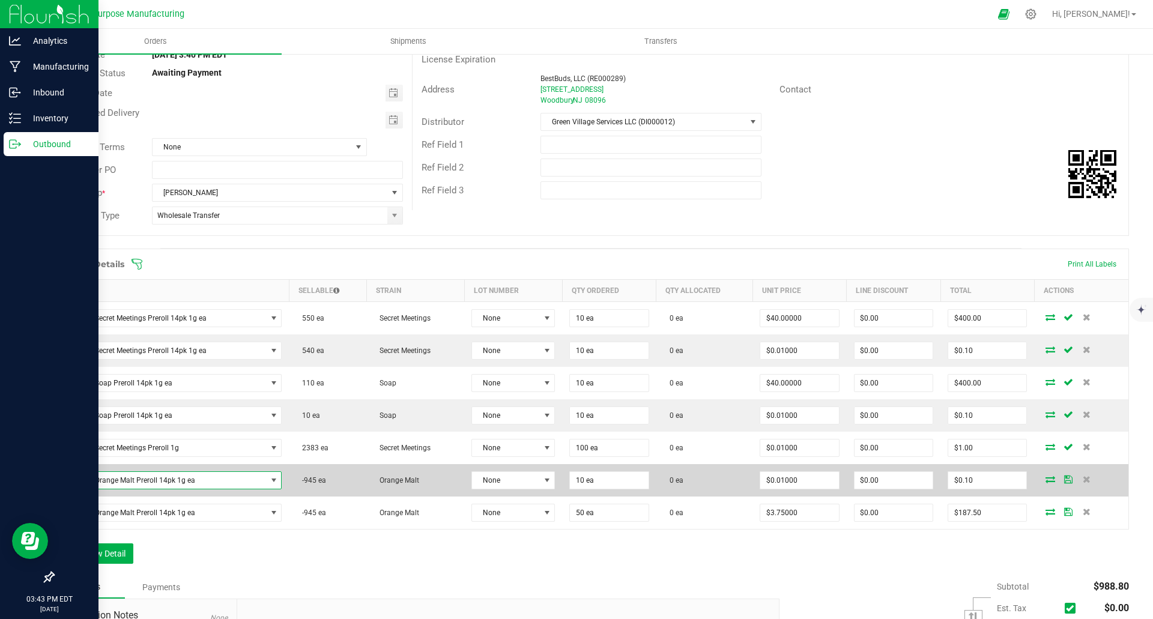
click at [228, 486] on span "Sunday Orange Malt Preroll 14pk 1g ea" at bounding box center [164, 480] width 205 height 17
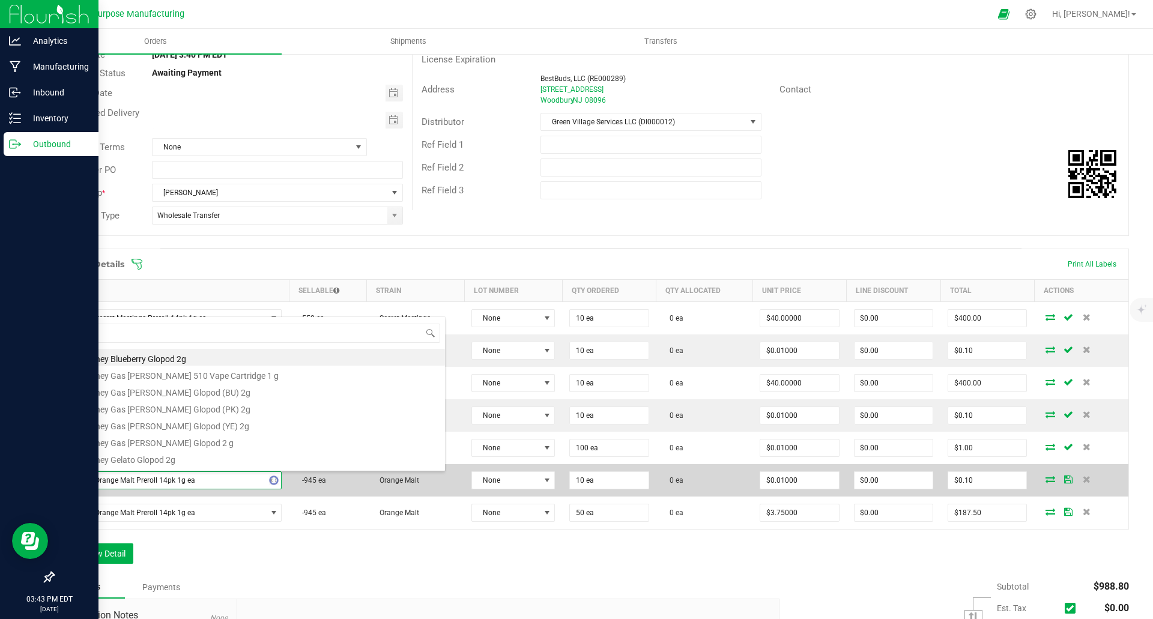
type input "secret"
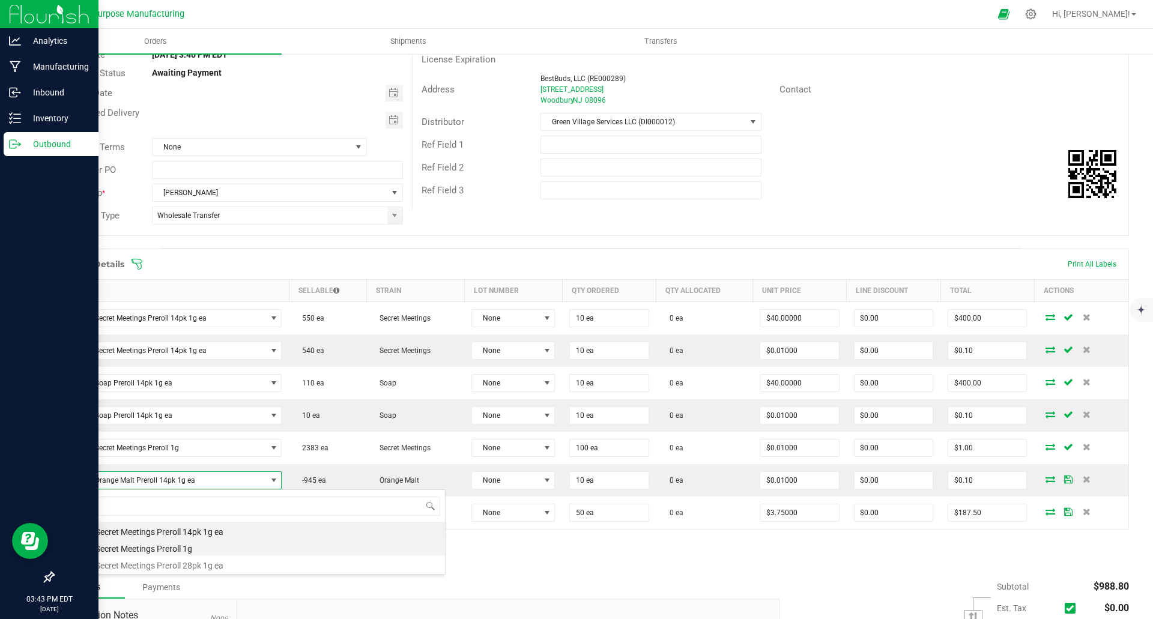
click at [210, 546] on li "[DATE] Secret Meetings Preroll 1g" at bounding box center [253, 547] width 383 height 17
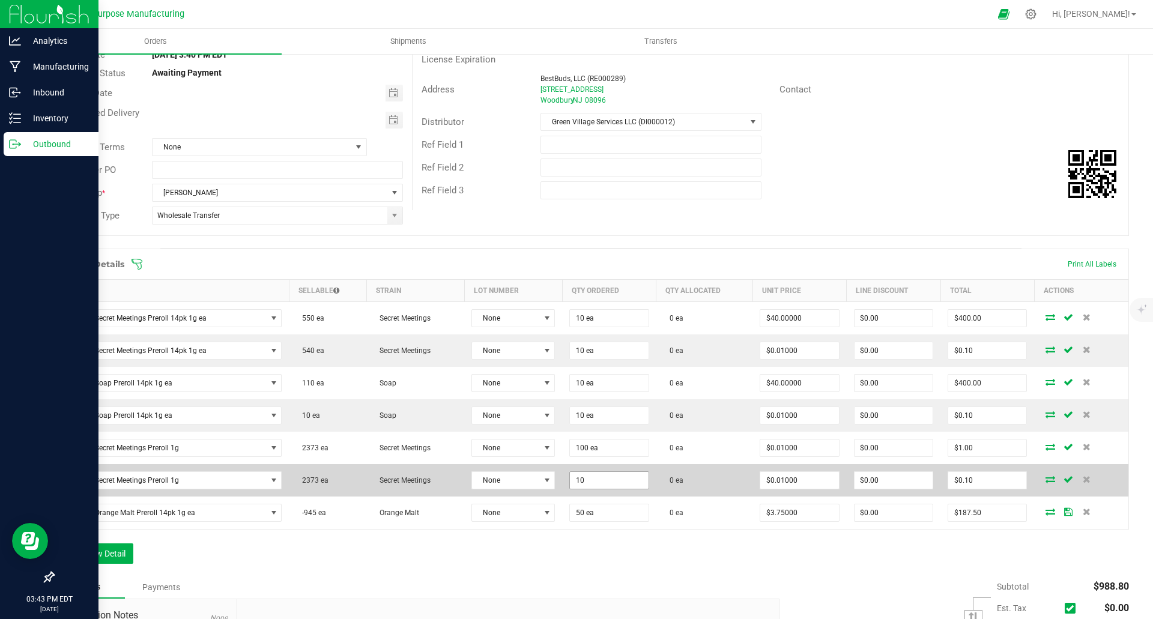
click at [618, 477] on input "10" at bounding box center [609, 480] width 78 height 17
type input "50 ea"
type input "0.01"
type input "$0.50"
click at [814, 474] on input "0.01" at bounding box center [799, 480] width 78 height 17
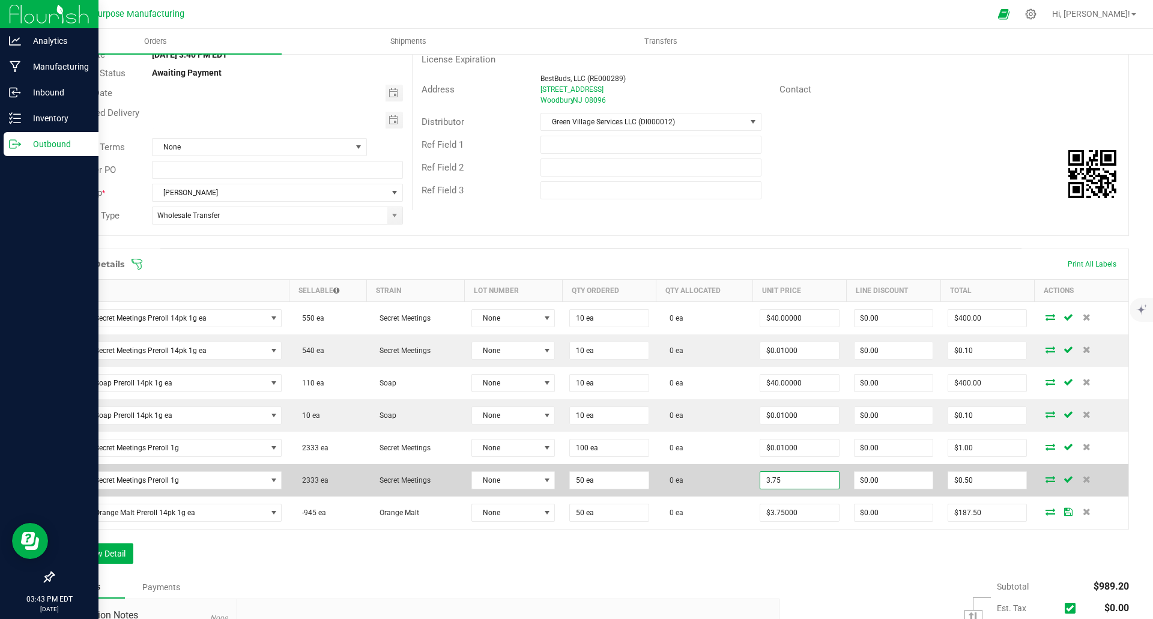
type input "$3.75000"
type input "0"
type input "$187.50"
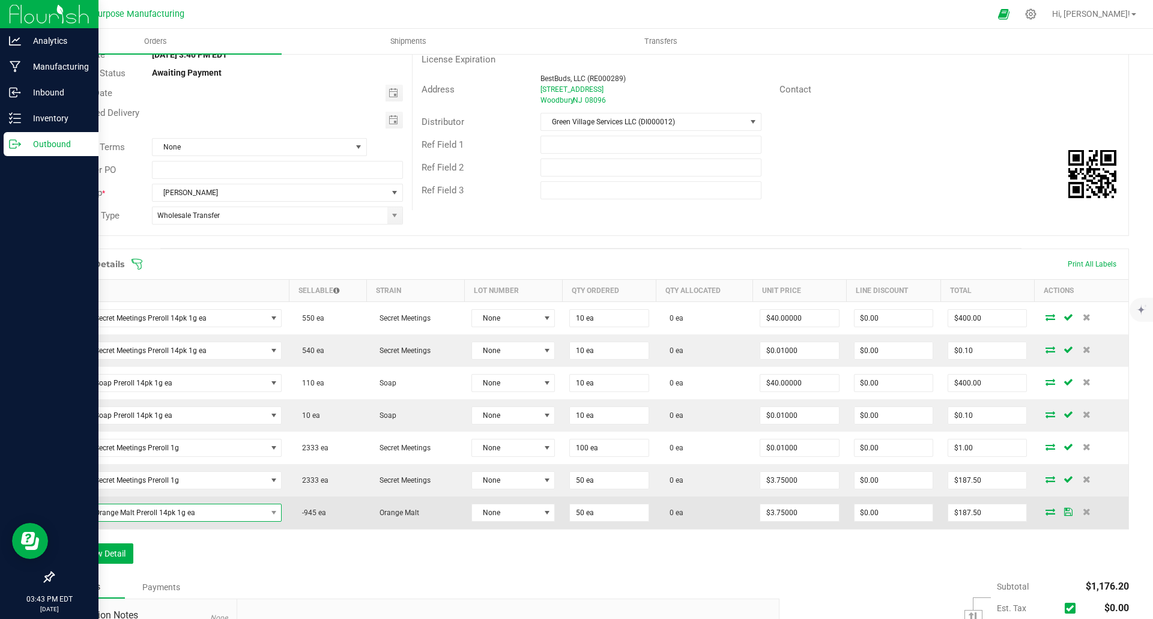
click at [213, 512] on span "Sunday Orange Malt Preroll 14pk 1g ea" at bounding box center [164, 512] width 205 height 17
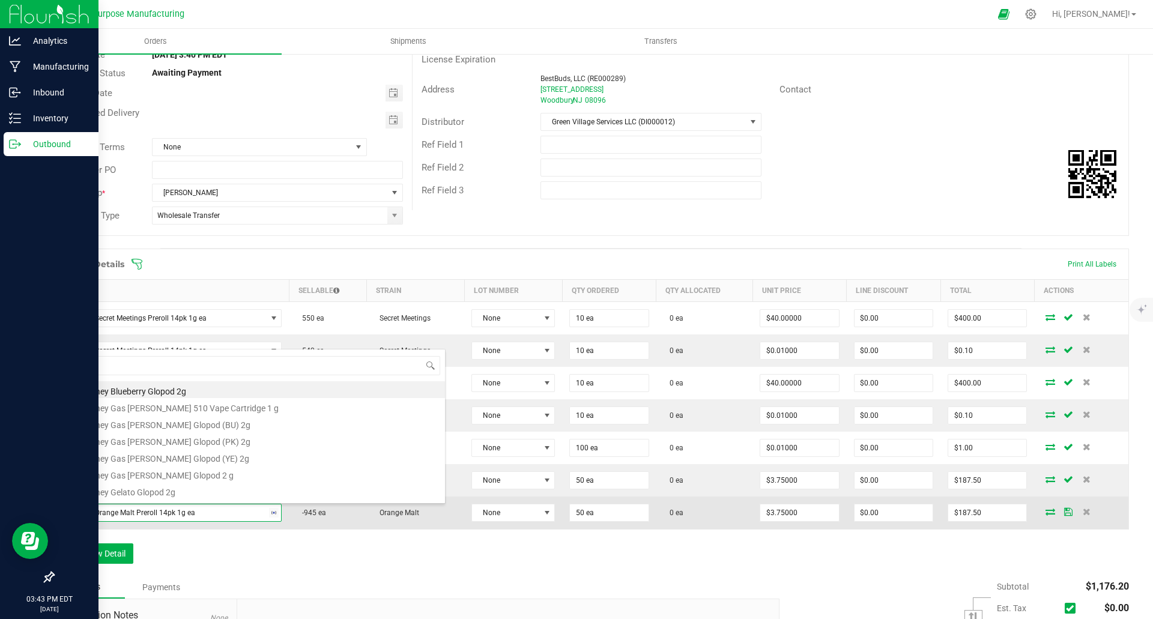
type input "sour z"
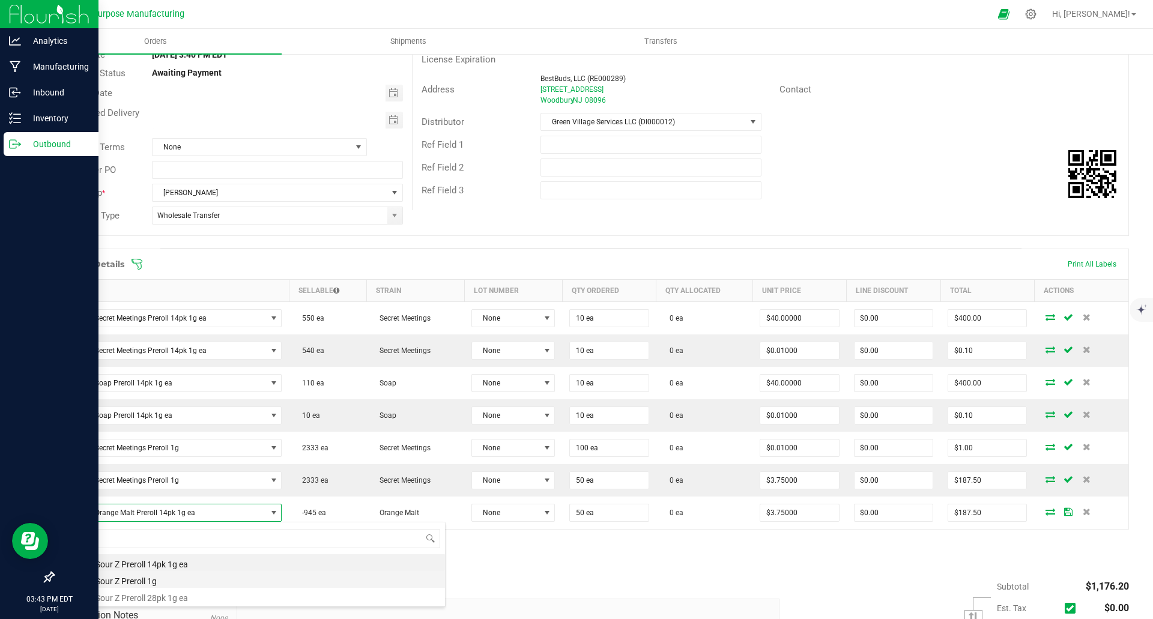
click at [156, 581] on li "Sunday Sour Z Preroll 1g" at bounding box center [253, 579] width 383 height 17
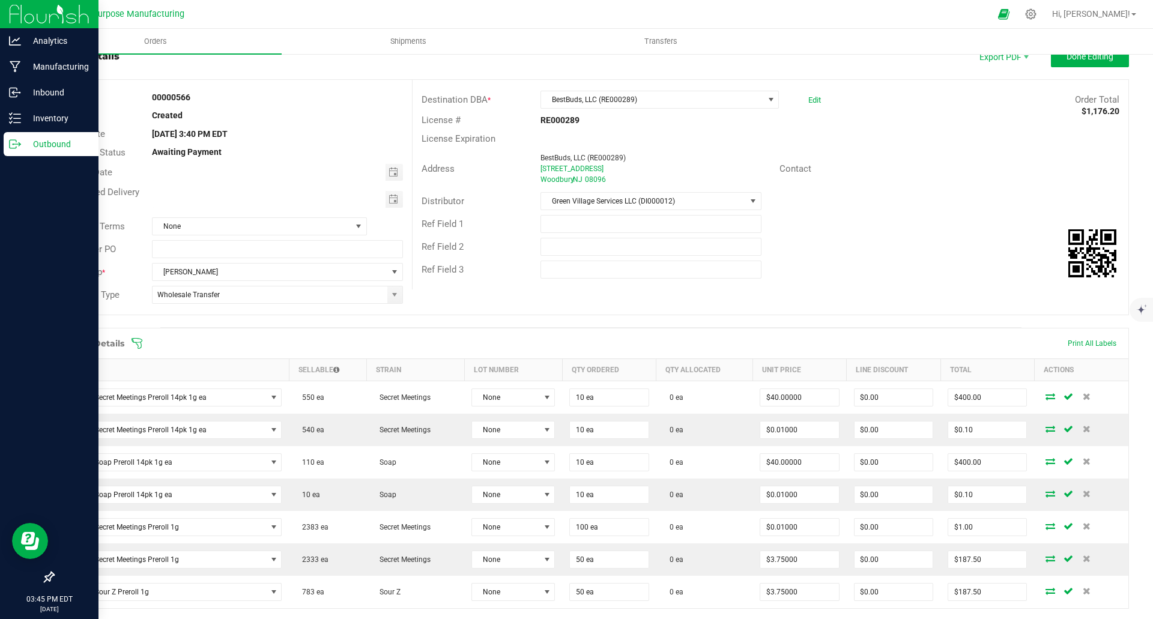
scroll to position [0, 0]
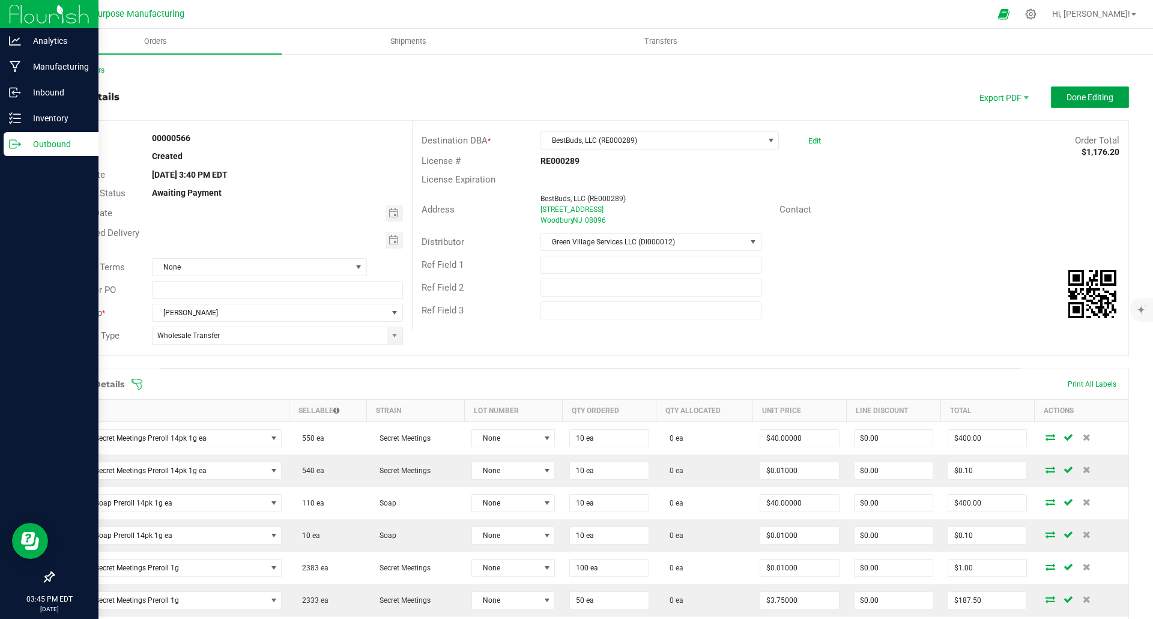
click at [1076, 103] on button "Done Editing" at bounding box center [1090, 97] width 78 height 22
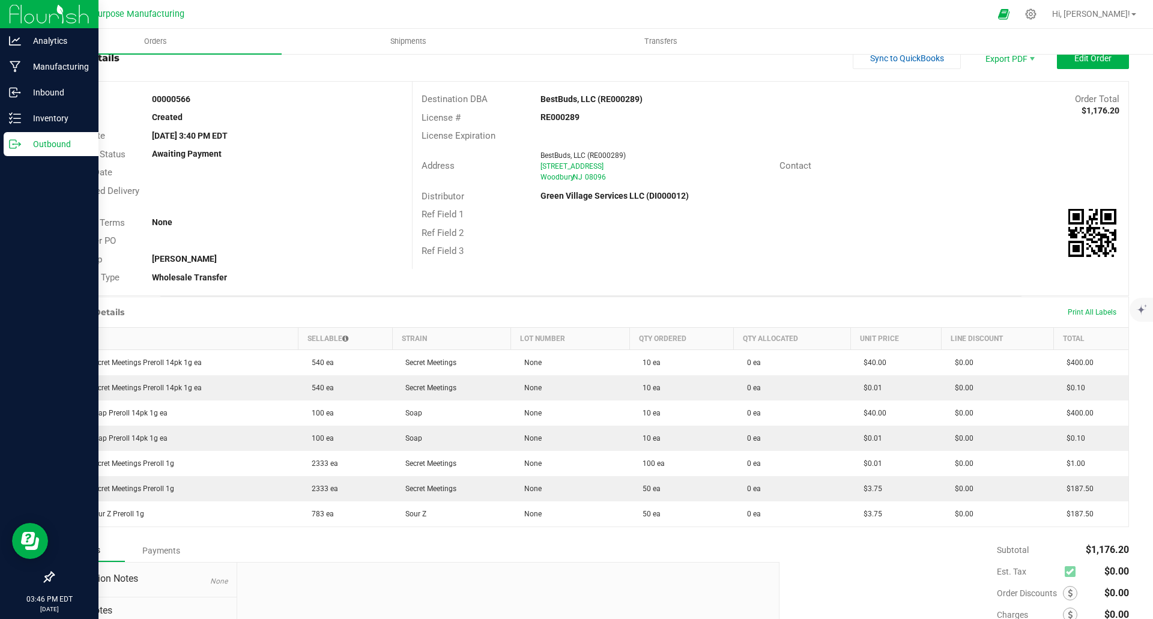
scroll to position [36, 0]
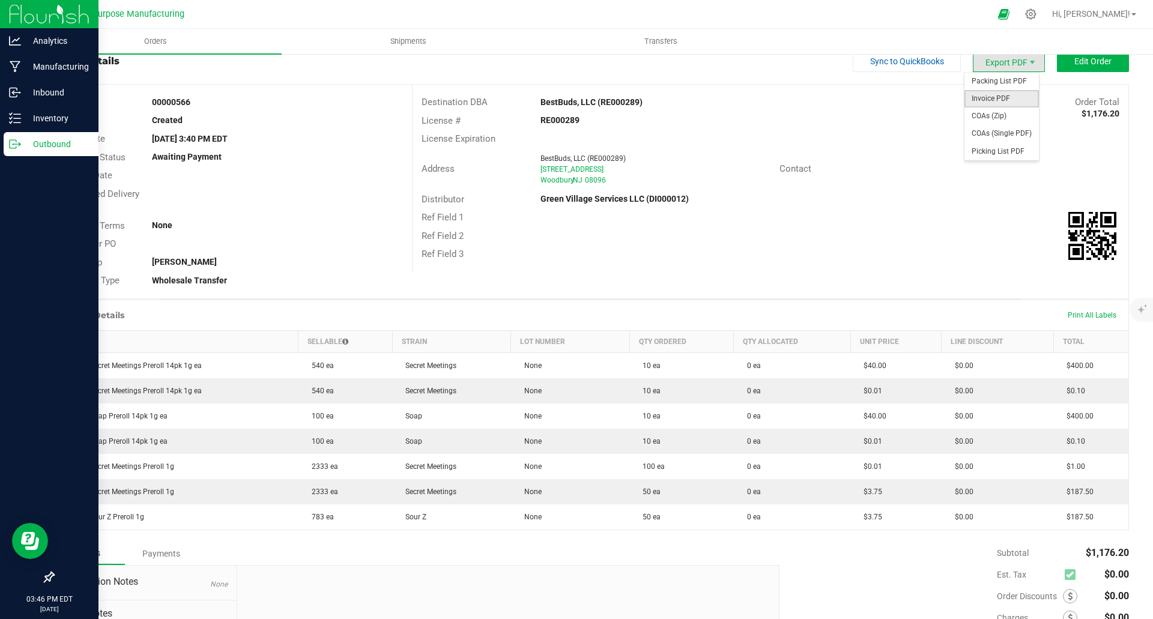
click at [1001, 97] on span "Invoice PDF" at bounding box center [1001, 98] width 74 height 17
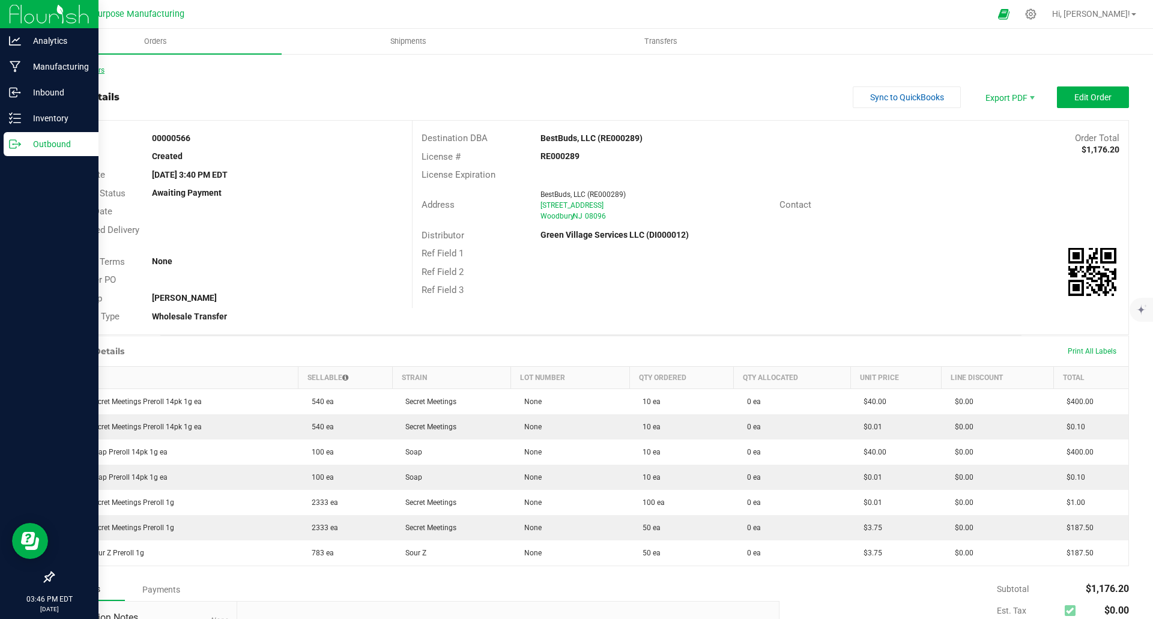
click at [81, 68] on link "Back to Orders" at bounding box center [79, 70] width 52 height 8
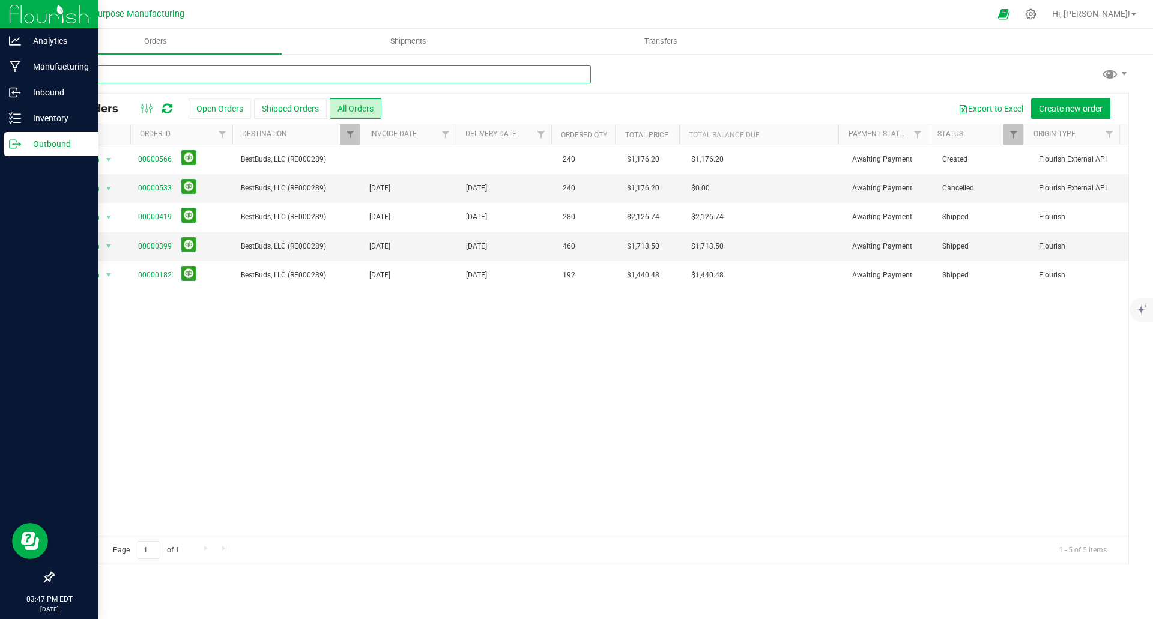
click at [209, 68] on input "text" at bounding box center [322, 74] width 538 height 18
paste input "Ruuted"
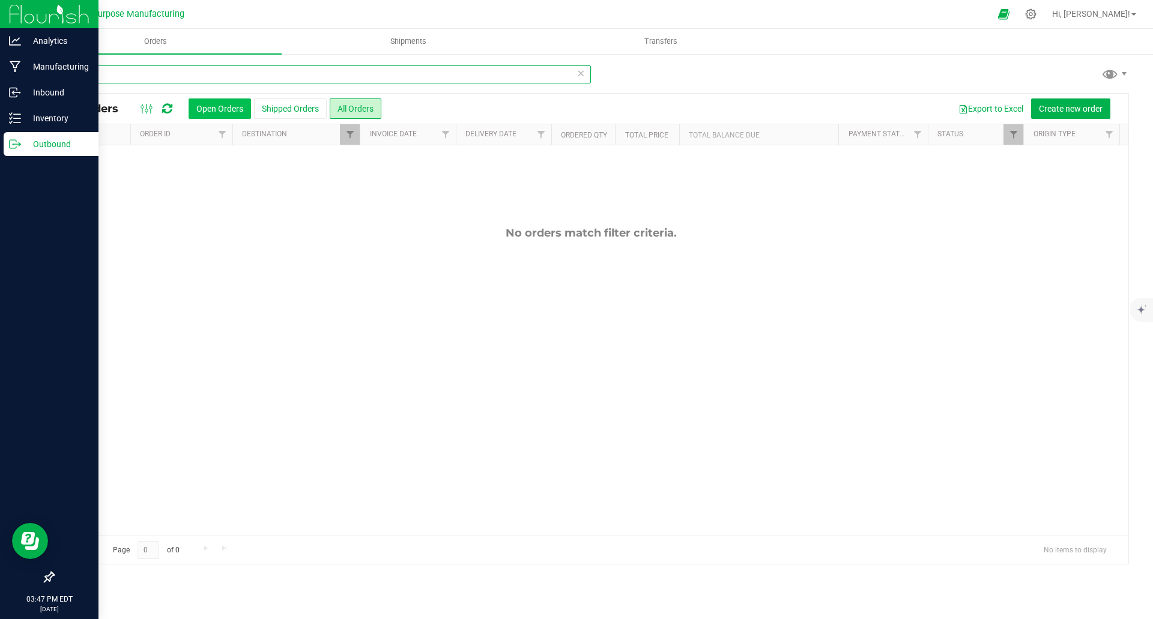
type input "Ruuted"
click at [230, 113] on button "Open Orders" at bounding box center [220, 108] width 62 height 20
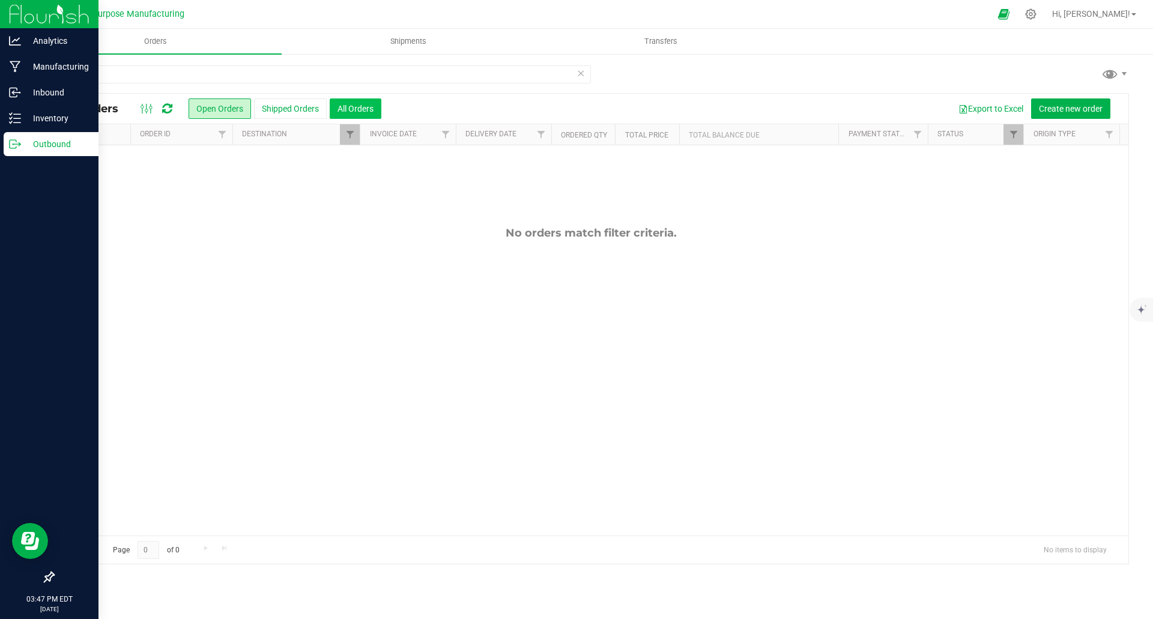
click at [361, 110] on button "All Orders" at bounding box center [356, 108] width 52 height 20
click at [120, 69] on input "Ruuted" at bounding box center [322, 74] width 538 height 18
type input "ruuted"
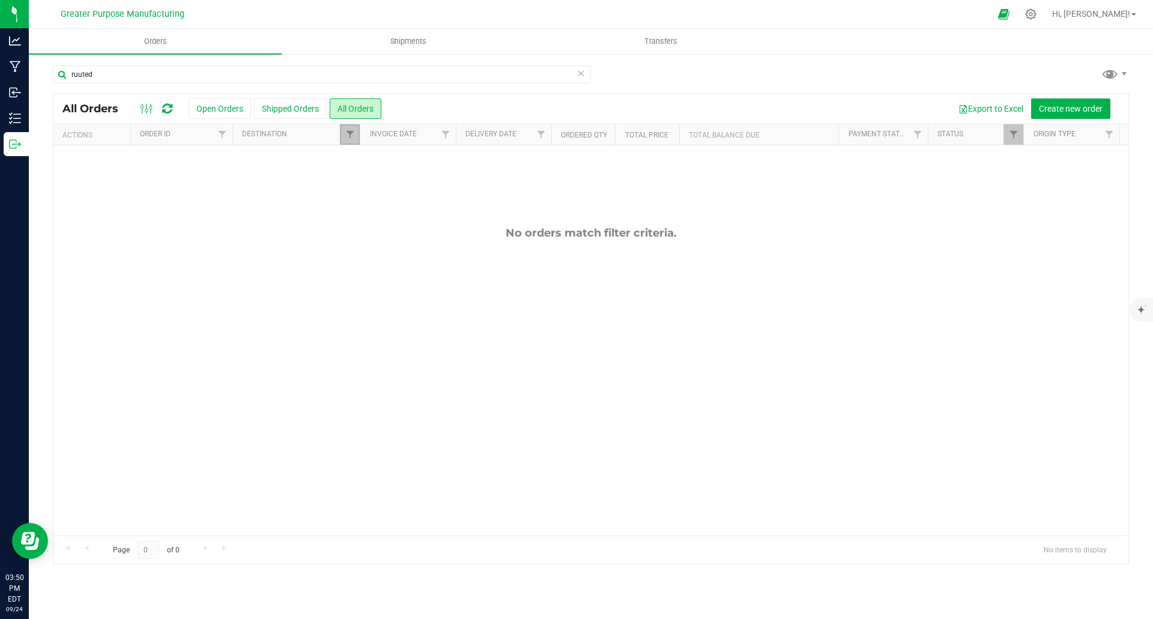
click at [355, 133] on link "Filter" at bounding box center [350, 134] width 20 height 20
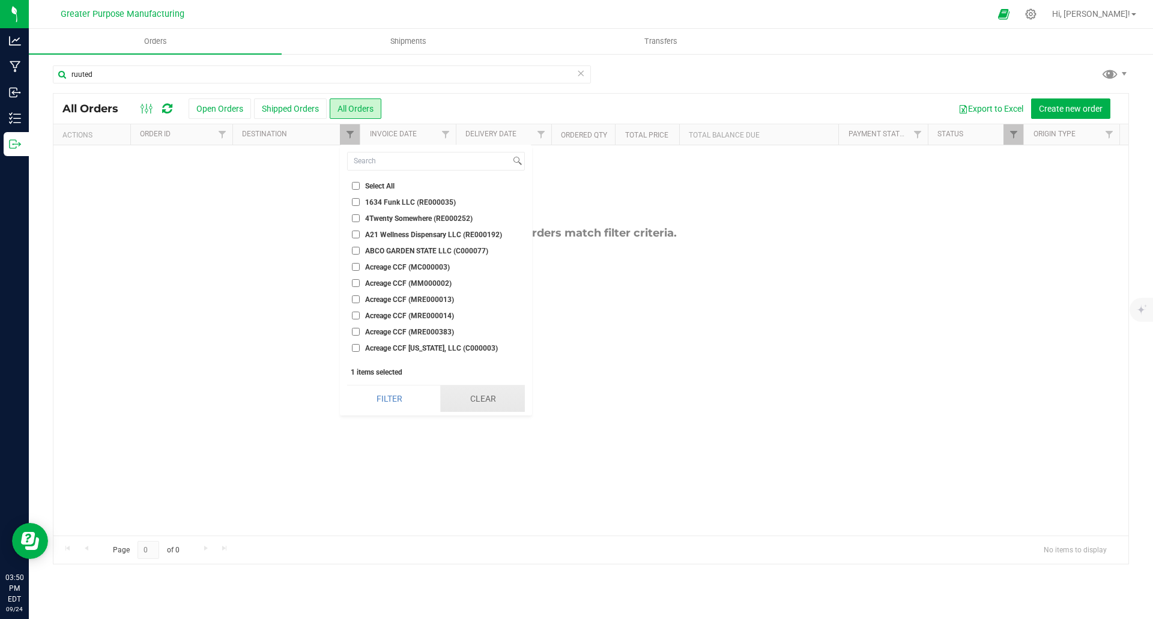
click at [486, 393] on button "Clear" at bounding box center [482, 398] width 85 height 26
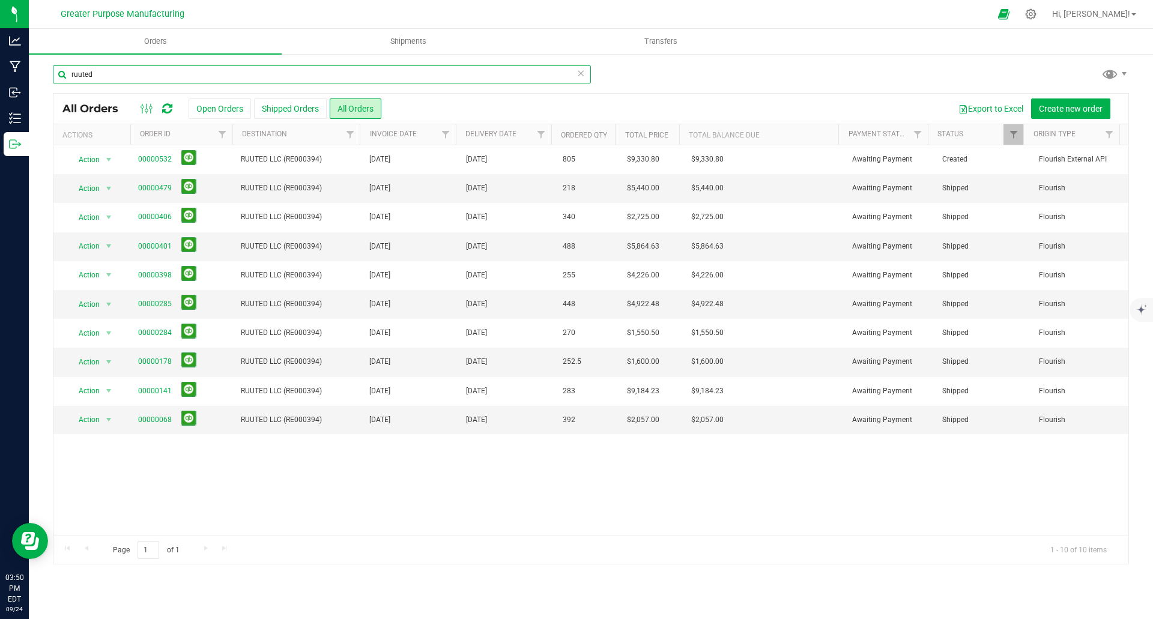
click at [144, 68] on input "ruuted" at bounding box center [322, 74] width 538 height 18
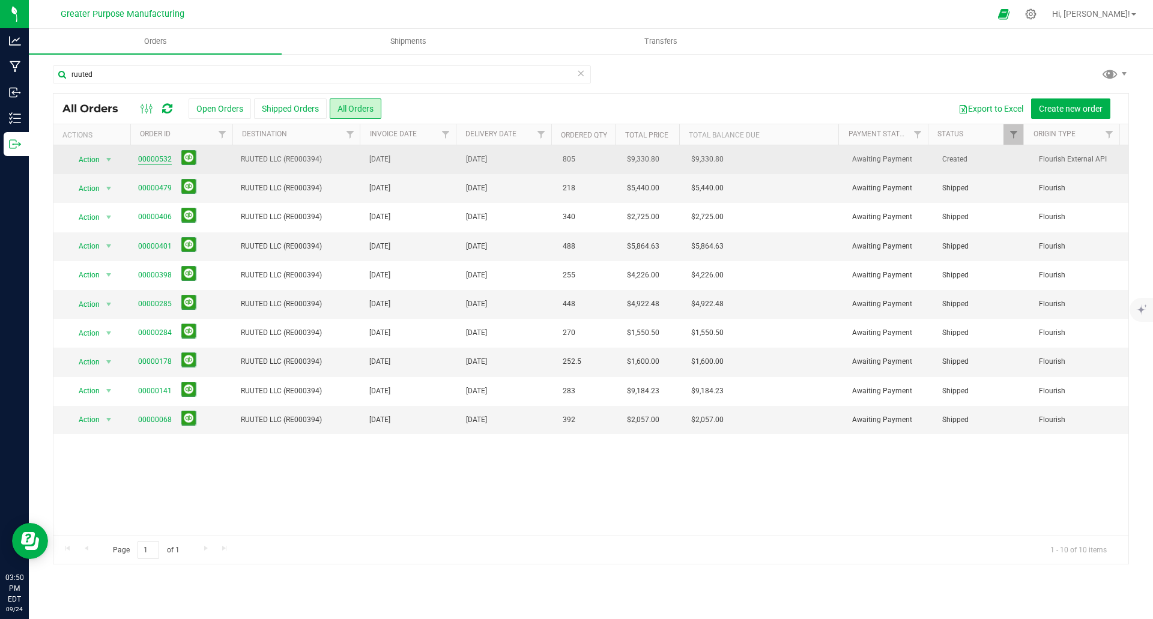
click at [150, 159] on link "00000532" at bounding box center [155, 159] width 34 height 11
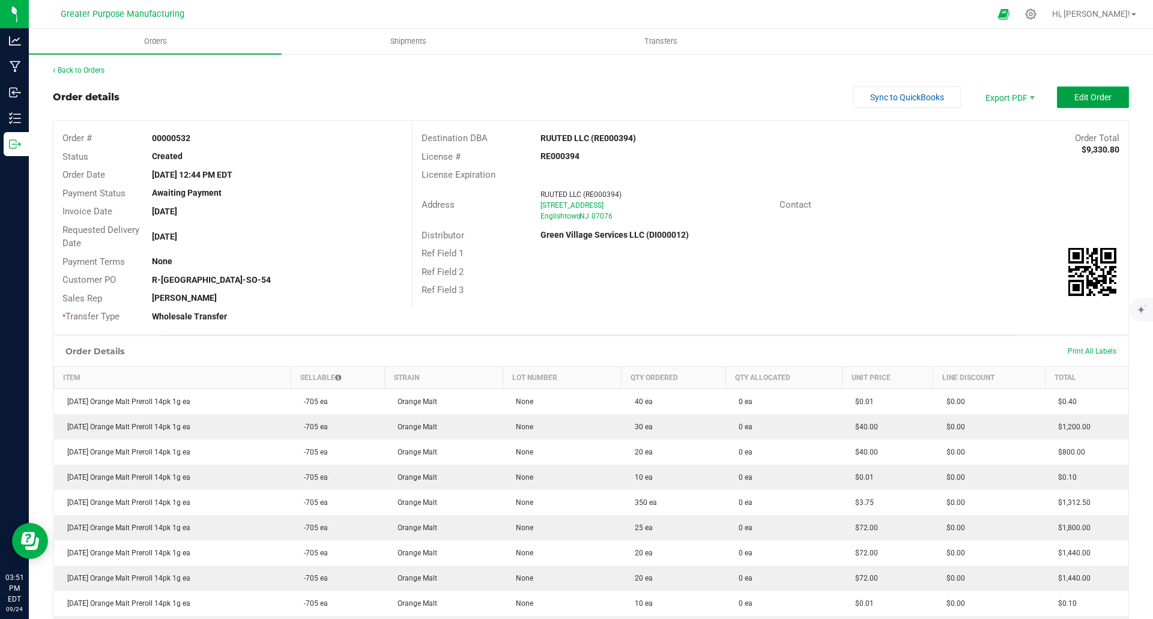
click at [1077, 98] on span "Edit Order" at bounding box center [1092, 97] width 37 height 10
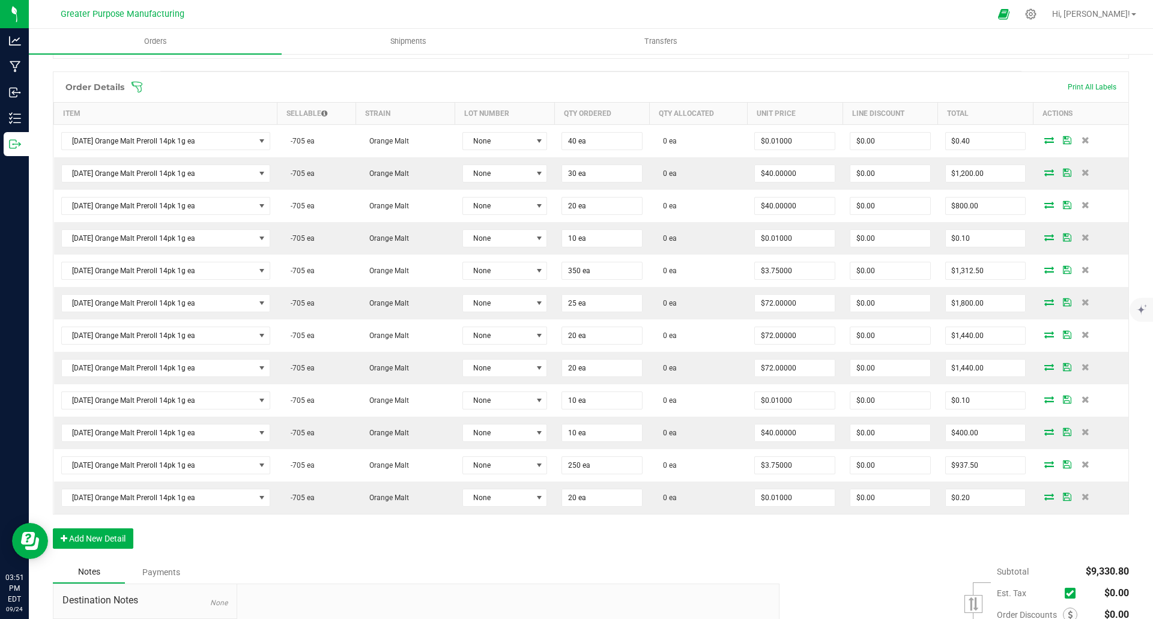
scroll to position [300, 0]
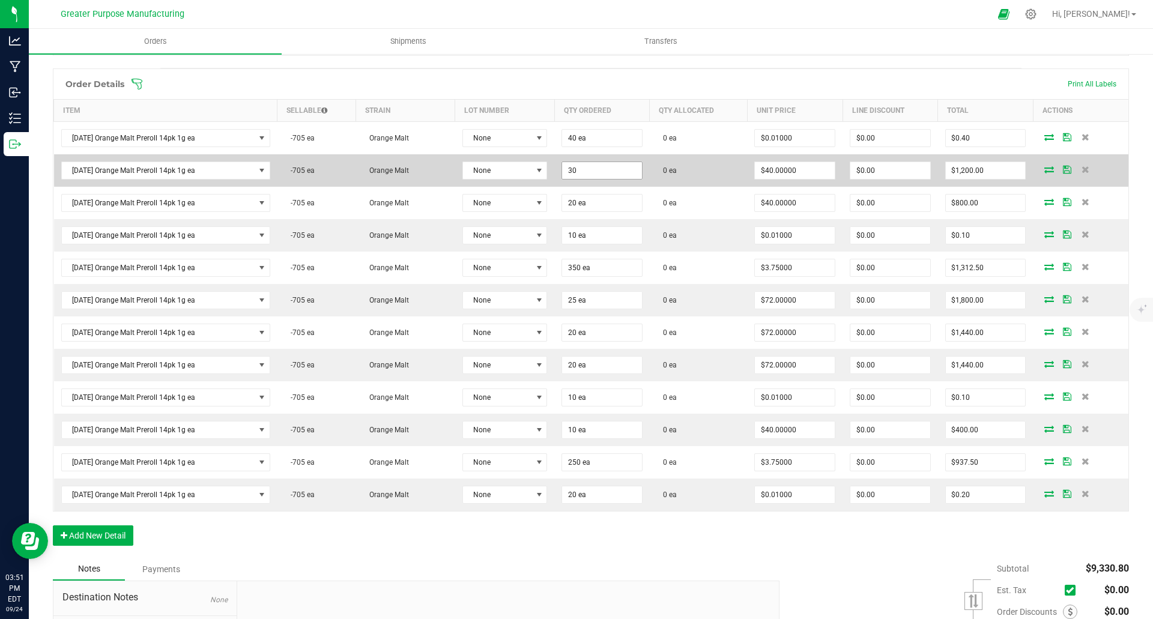
click at [609, 169] on input "30" at bounding box center [602, 170] width 80 height 17
type input "20 ea"
type input "40"
type input "$800.00"
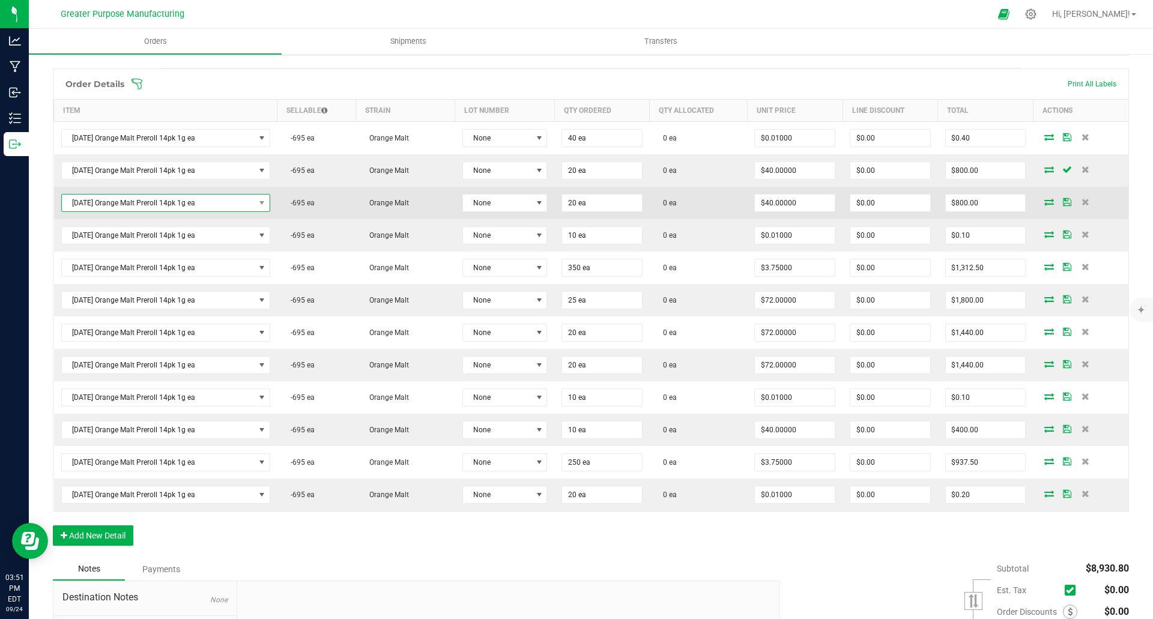
click at [207, 201] on span "Sunday Orange Malt Preroll 14pk 1g ea" at bounding box center [158, 203] width 193 height 17
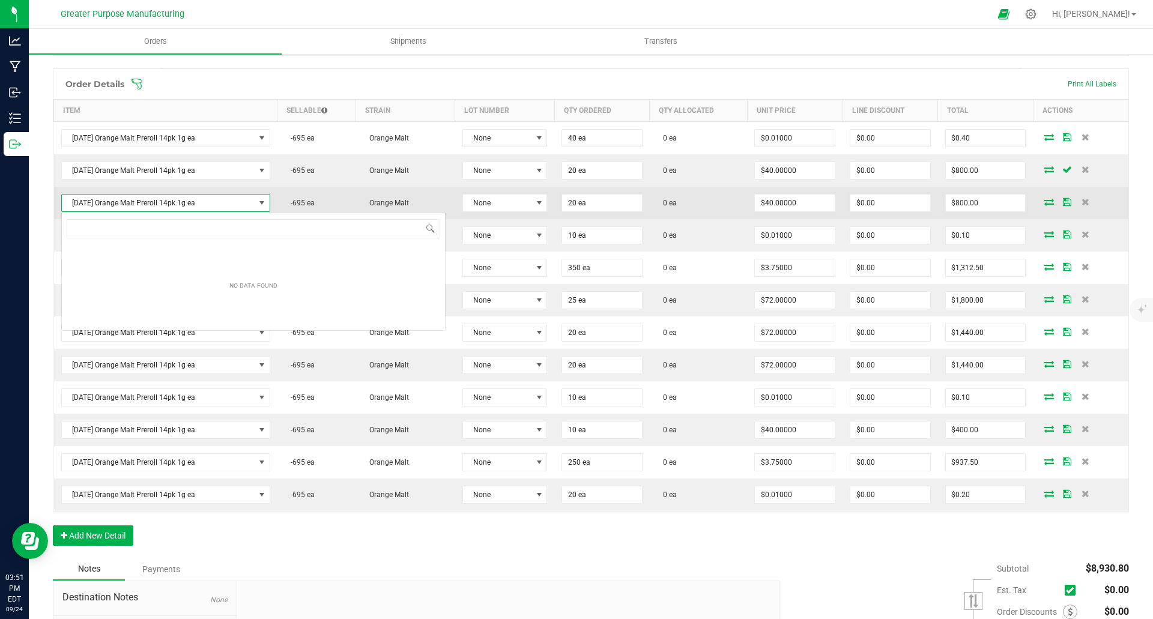
scroll to position [18, 208]
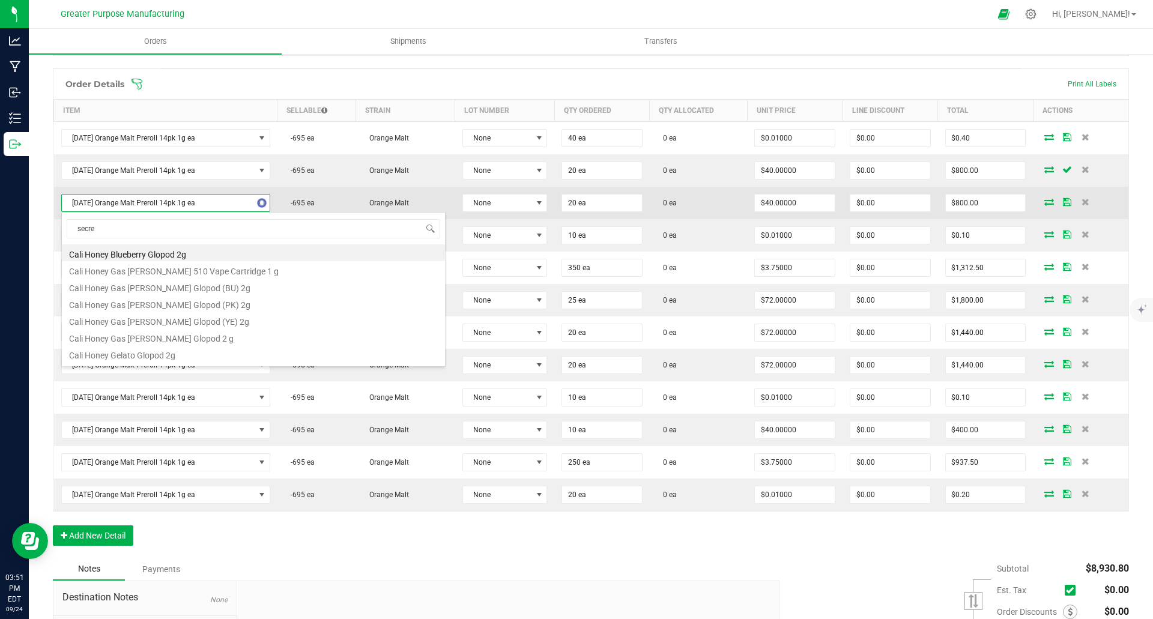
type input "secret"
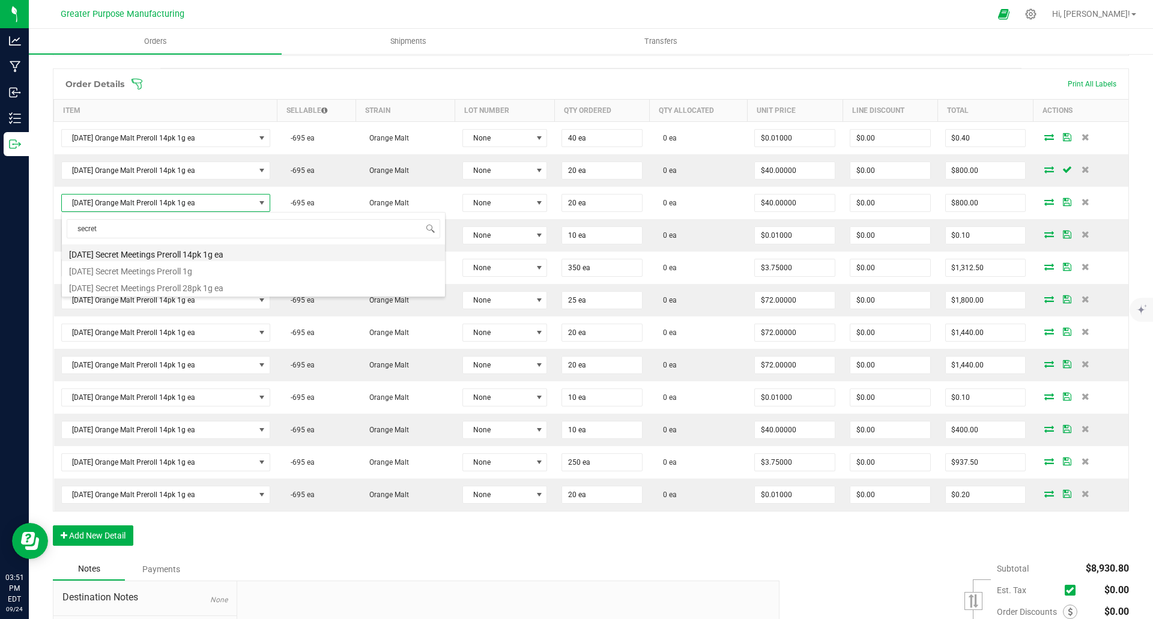
click at [184, 253] on li "Sunday Secret Meetings Preroll 14pk 1g ea" at bounding box center [253, 252] width 383 height 17
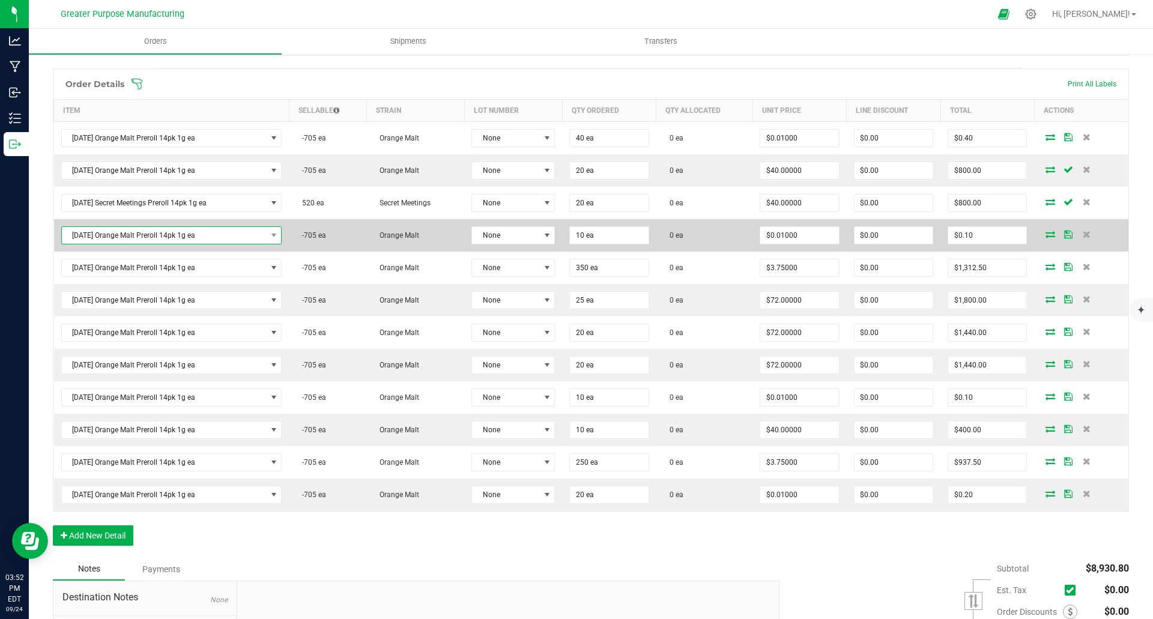
click at [175, 235] on span "Sunday Orange Malt Preroll 14pk 1g ea" at bounding box center [164, 235] width 205 height 17
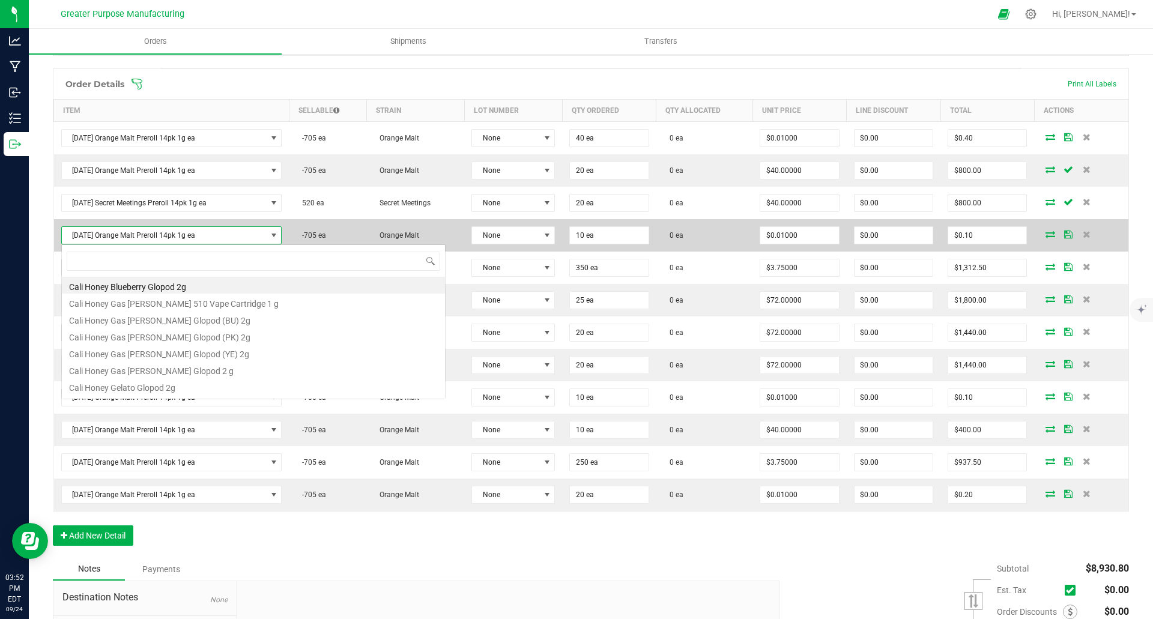
scroll to position [18, 221]
type input "secre"
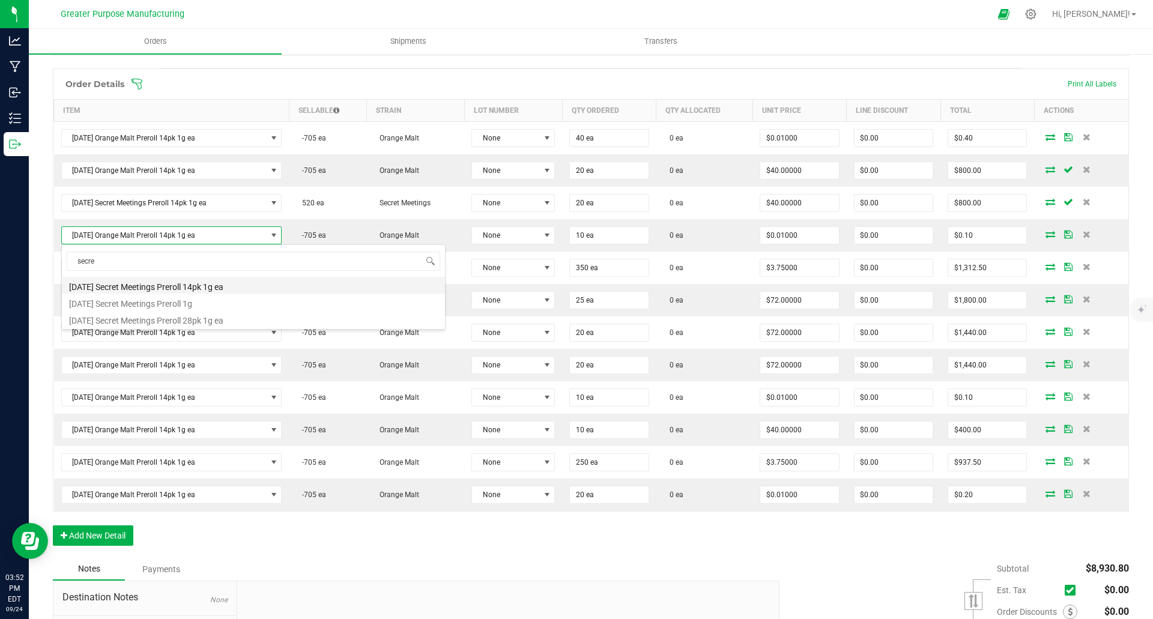
click at [172, 285] on li "Sunday Secret Meetings Preroll 14pk 1g ea" at bounding box center [253, 285] width 383 height 17
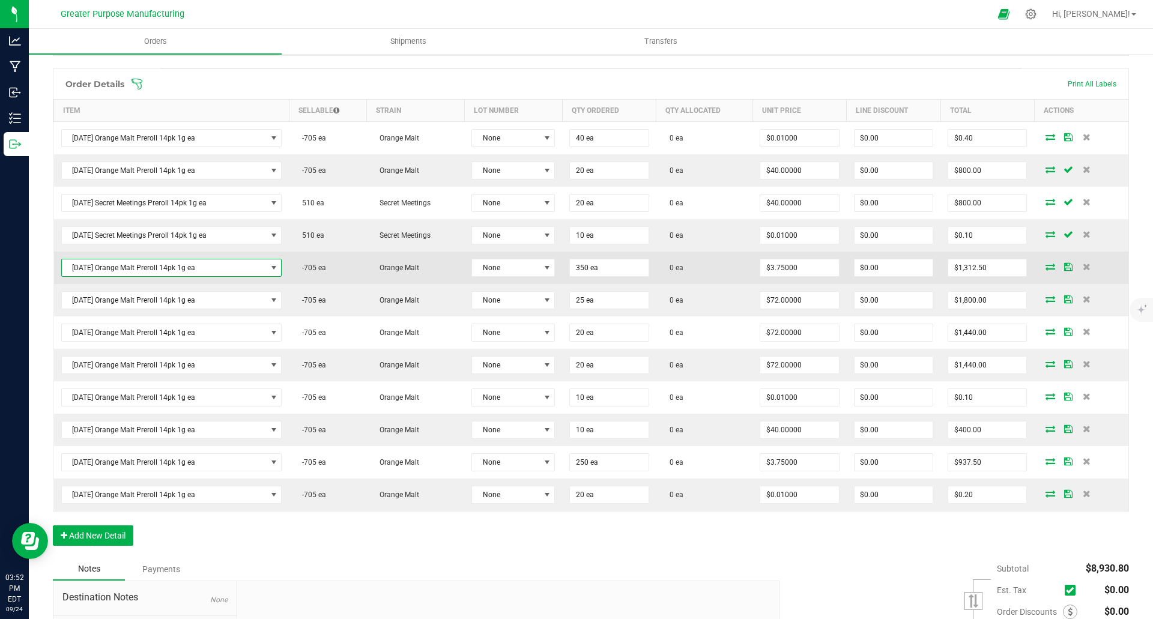
click at [165, 271] on span "Sunday Orange Malt Preroll 14pk 1g ea" at bounding box center [164, 267] width 205 height 17
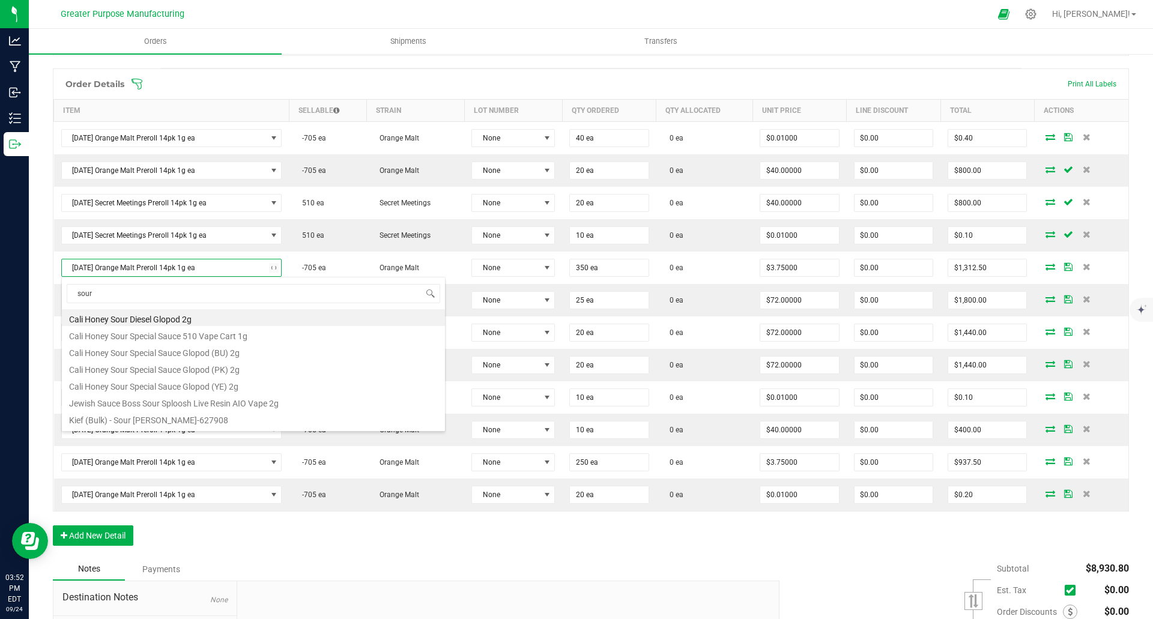
type input "sour z"
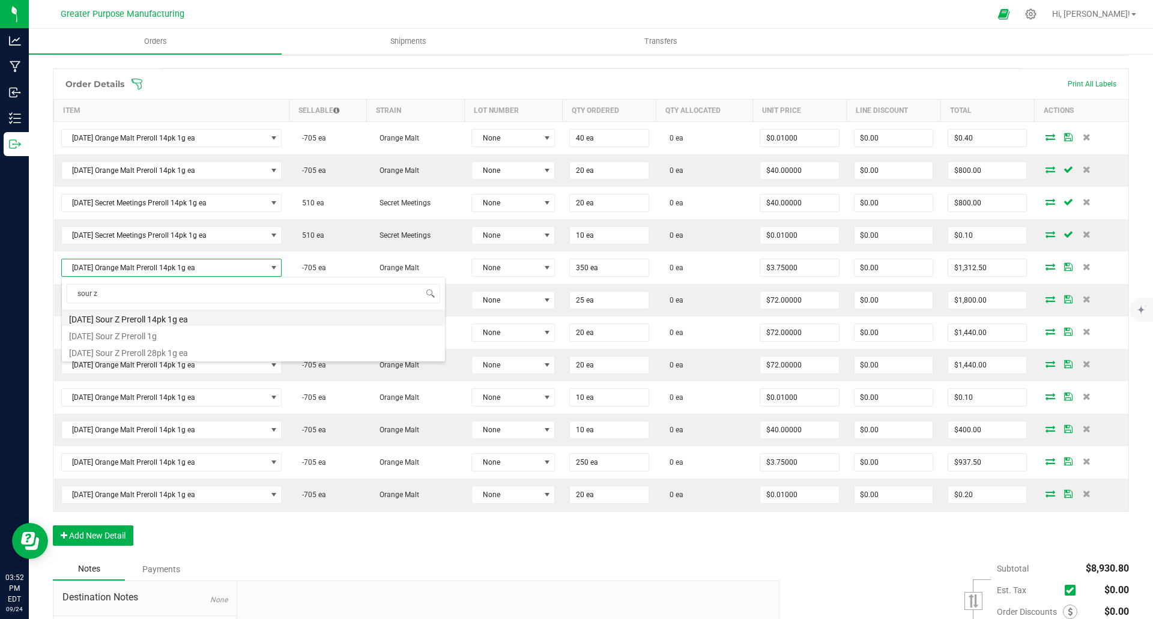
click at [149, 317] on li "Sunday Sour Z Preroll 14pk 1g ea" at bounding box center [253, 317] width 383 height 17
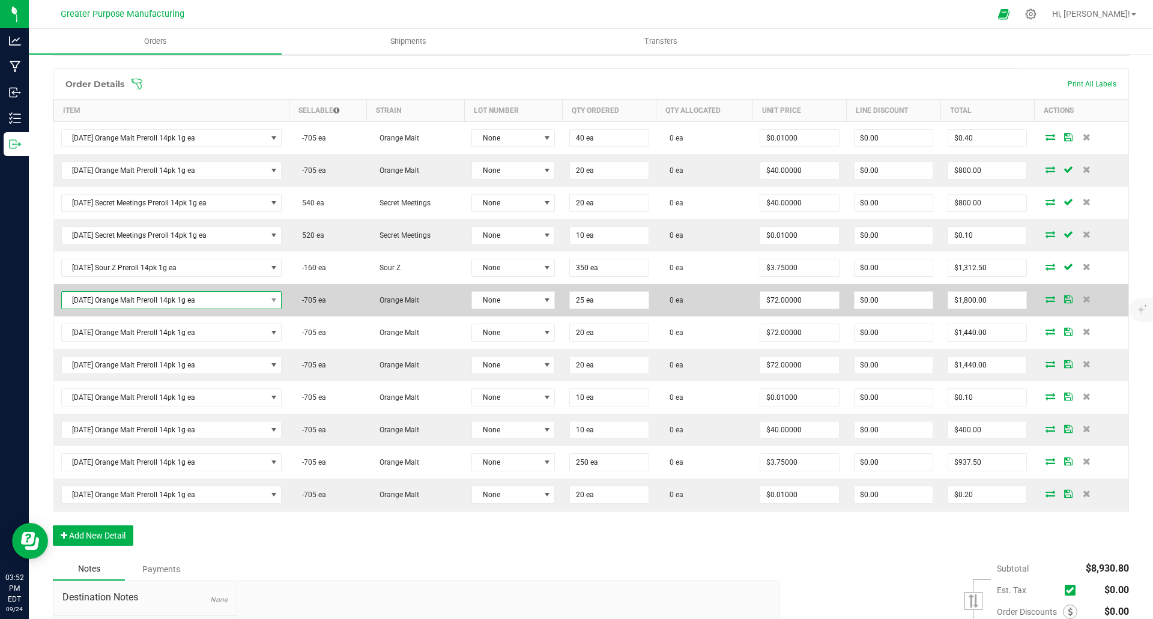
click at [172, 299] on span "Sunday Orange Malt Preroll 14pk 1g ea" at bounding box center [164, 300] width 205 height 17
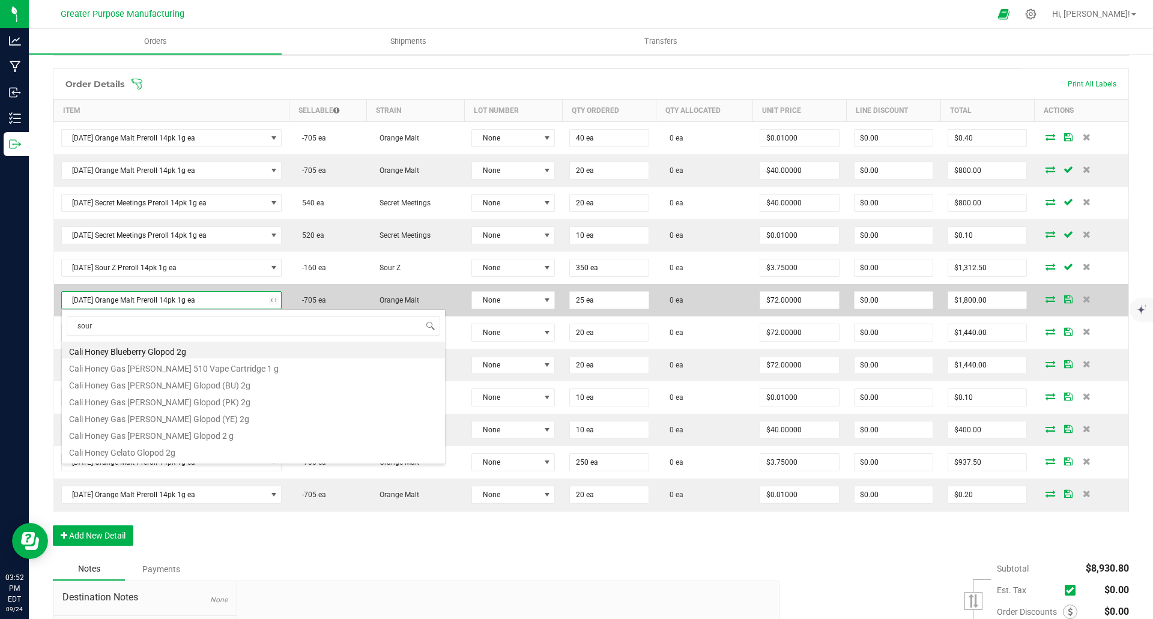
type input "sour z"
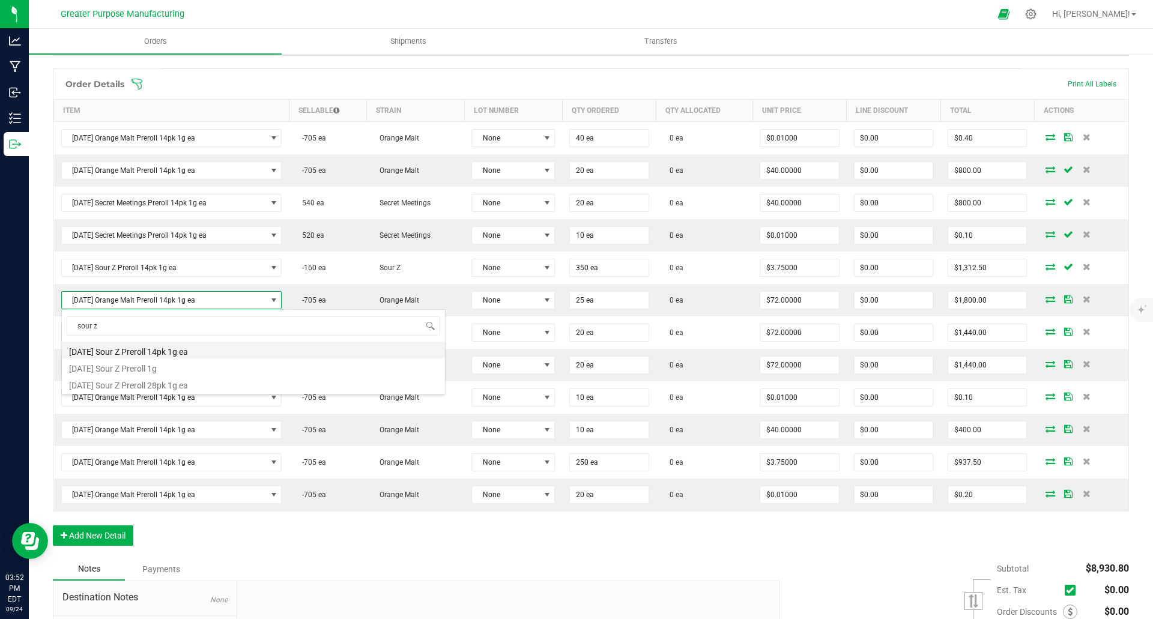
click at [159, 354] on li "Sunday Sour Z Preroll 14pk 1g ea" at bounding box center [253, 350] width 383 height 17
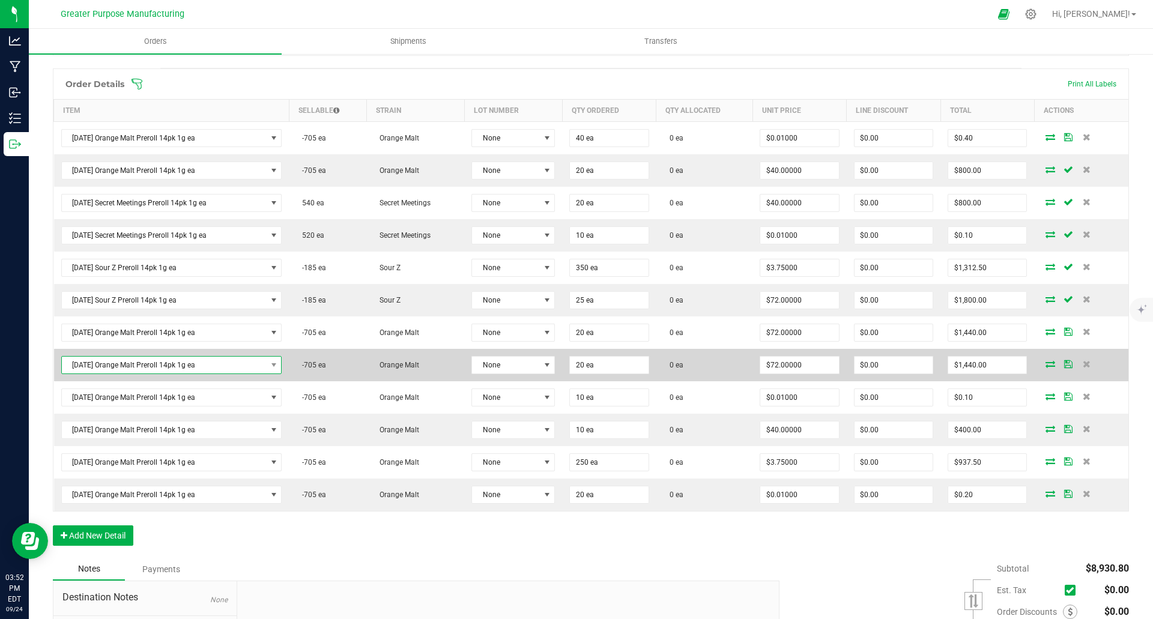
click at [165, 369] on span "Sunday Orange Malt Preroll 14pk 1g ea" at bounding box center [164, 365] width 205 height 17
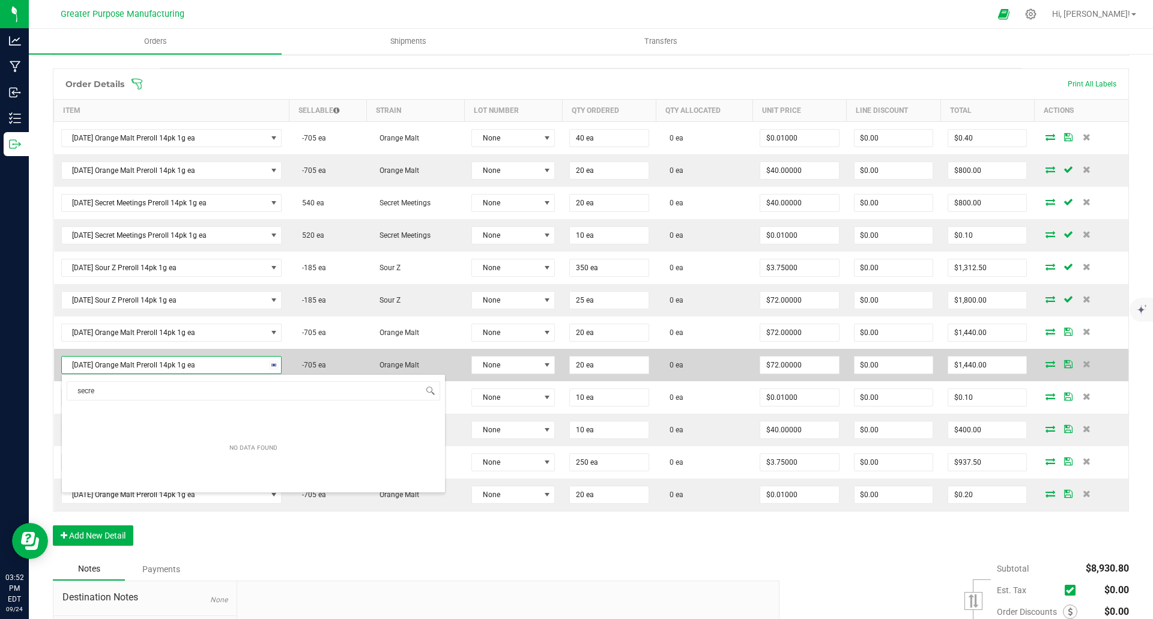
type input "secret"
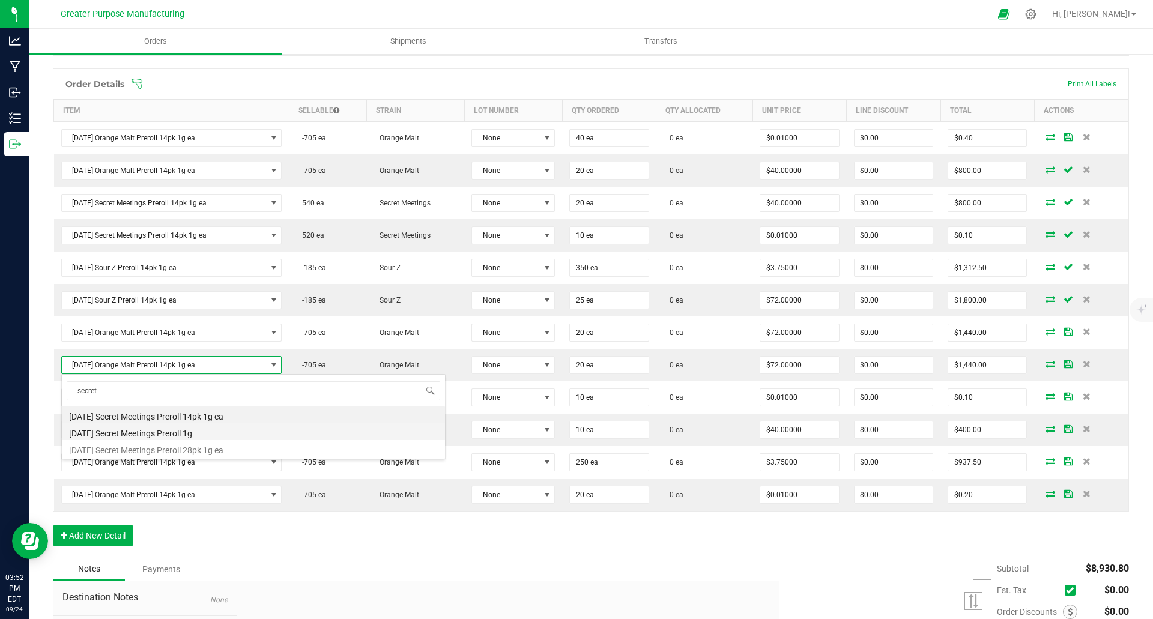
click at [155, 433] on li "[DATE] Secret Meetings Preroll 1g" at bounding box center [253, 431] width 383 height 17
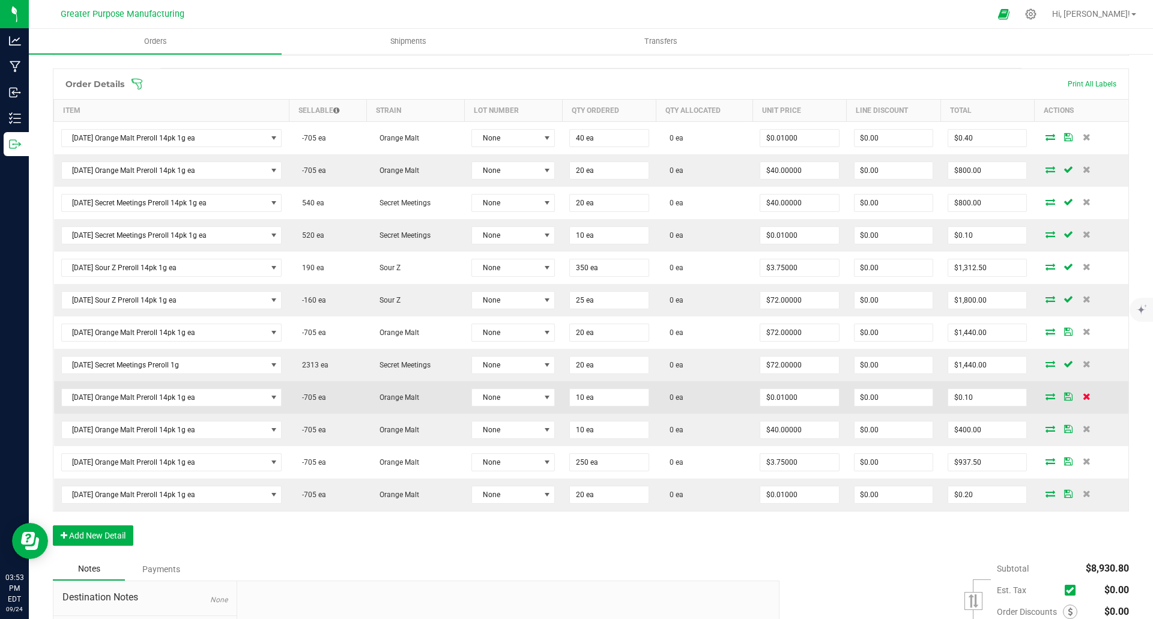
click at [1083, 397] on icon at bounding box center [1087, 396] width 8 height 7
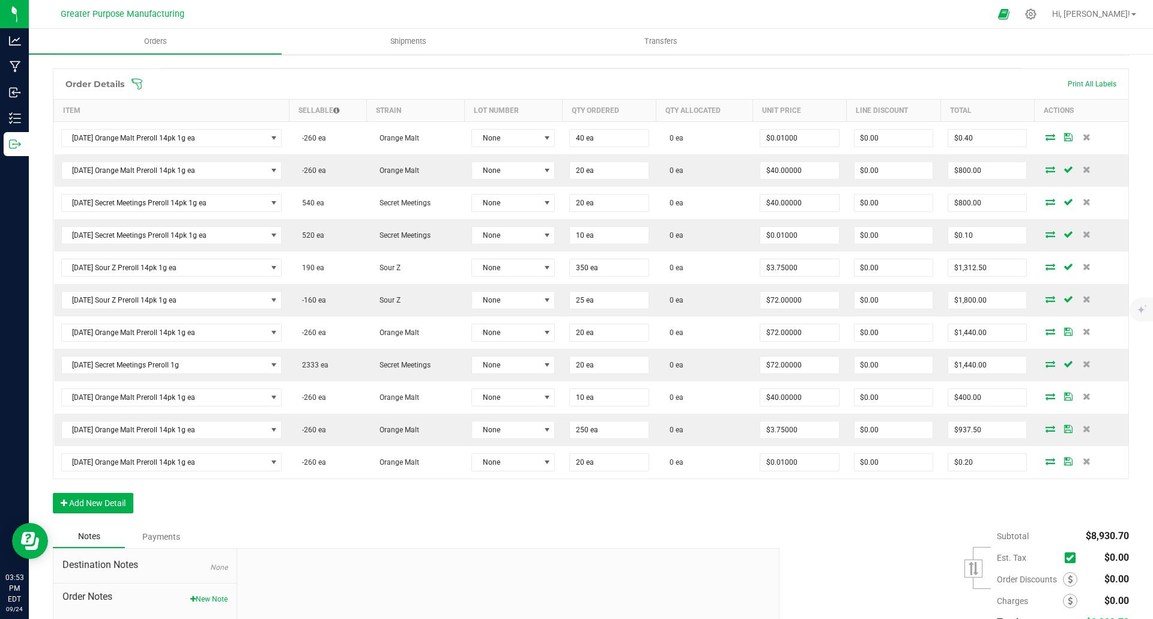
click at [1083, 397] on icon at bounding box center [1087, 396] width 8 height 7
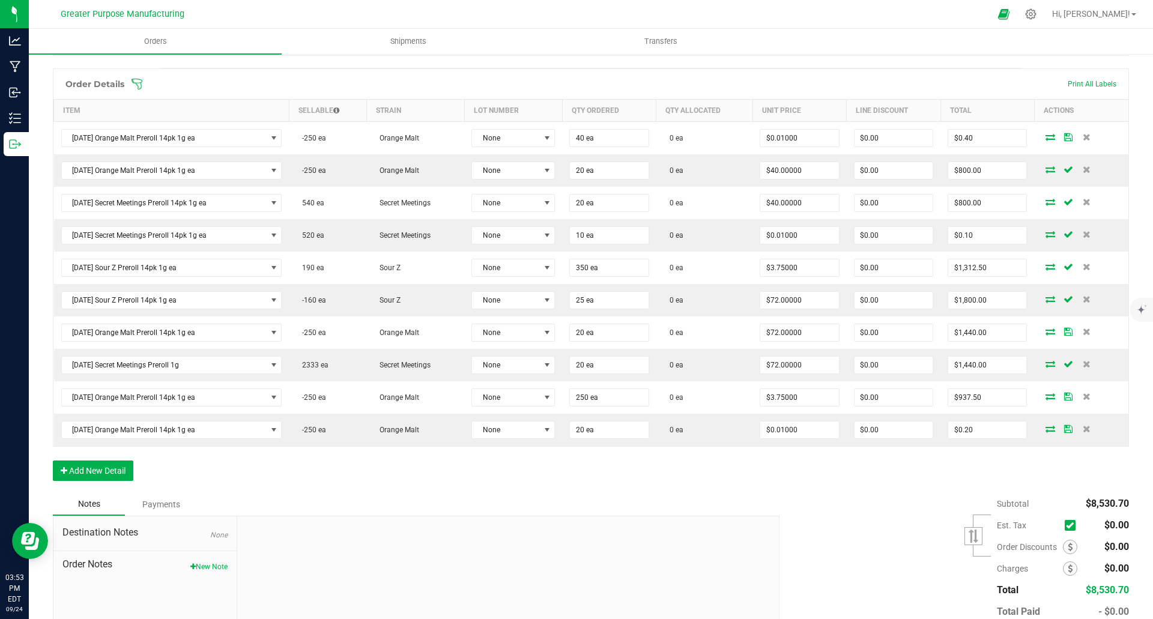
click at [1083, 397] on icon at bounding box center [1087, 396] width 8 height 7
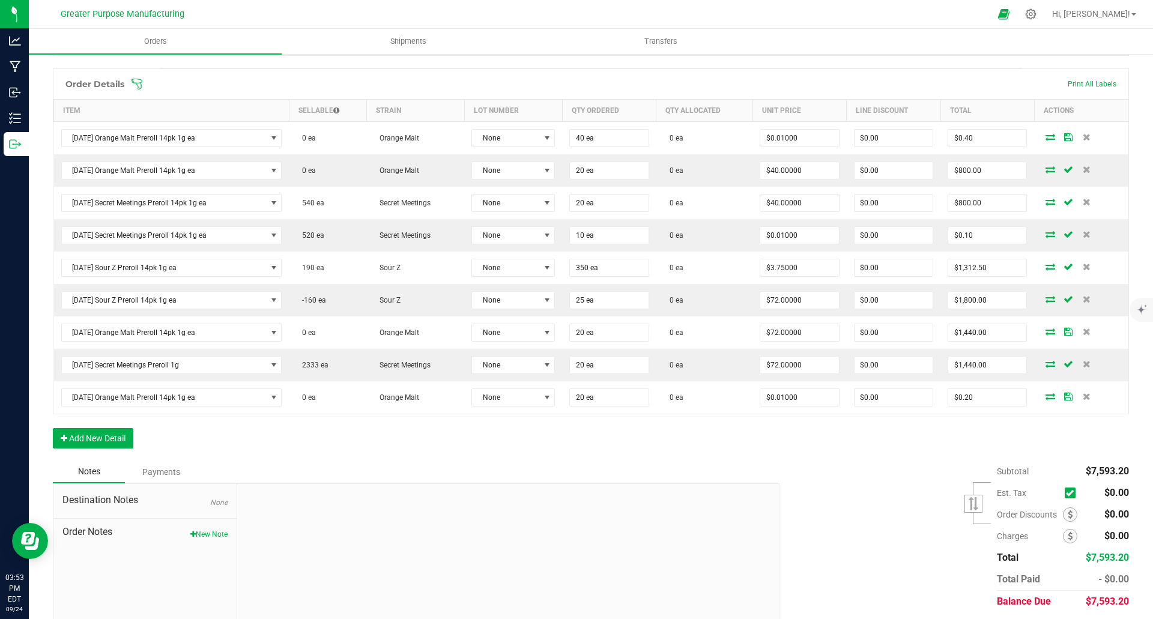
click at [1083, 397] on icon at bounding box center [1087, 396] width 8 height 7
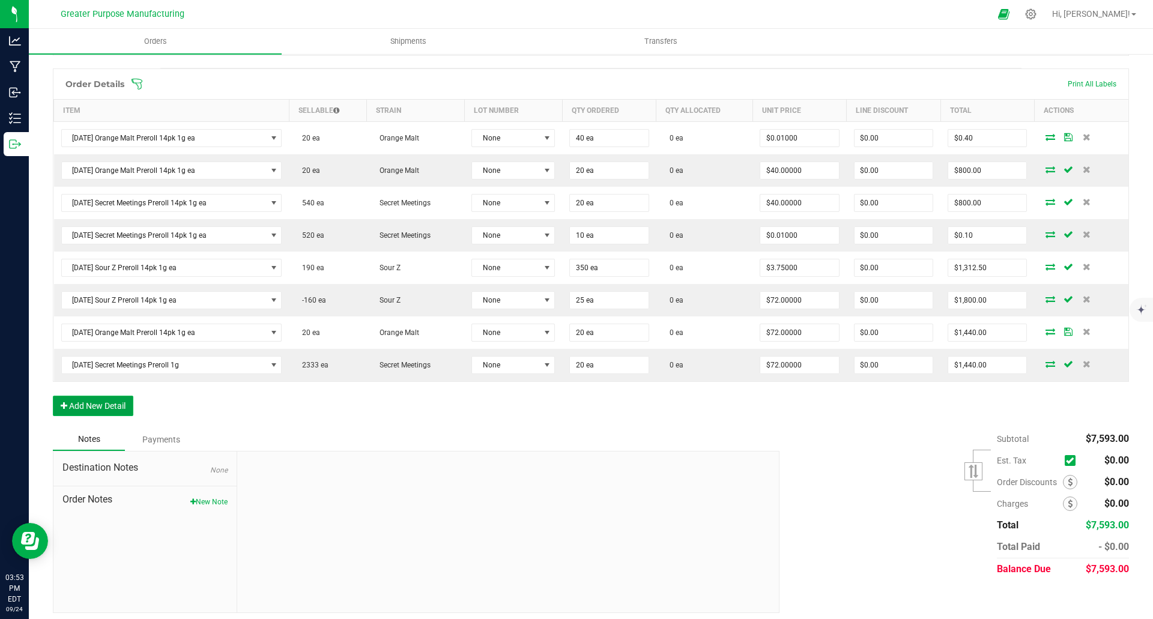
click at [119, 402] on button "Add New Detail" at bounding box center [93, 406] width 80 height 20
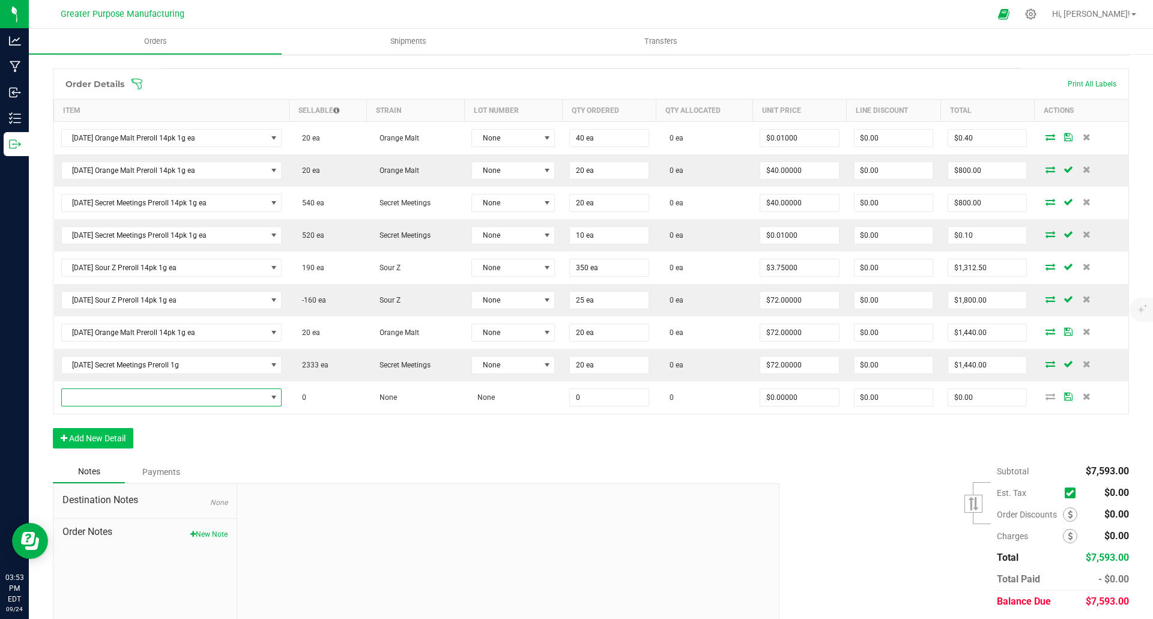
click at [119, 402] on span "NO DATA FOUND" at bounding box center [164, 397] width 205 height 17
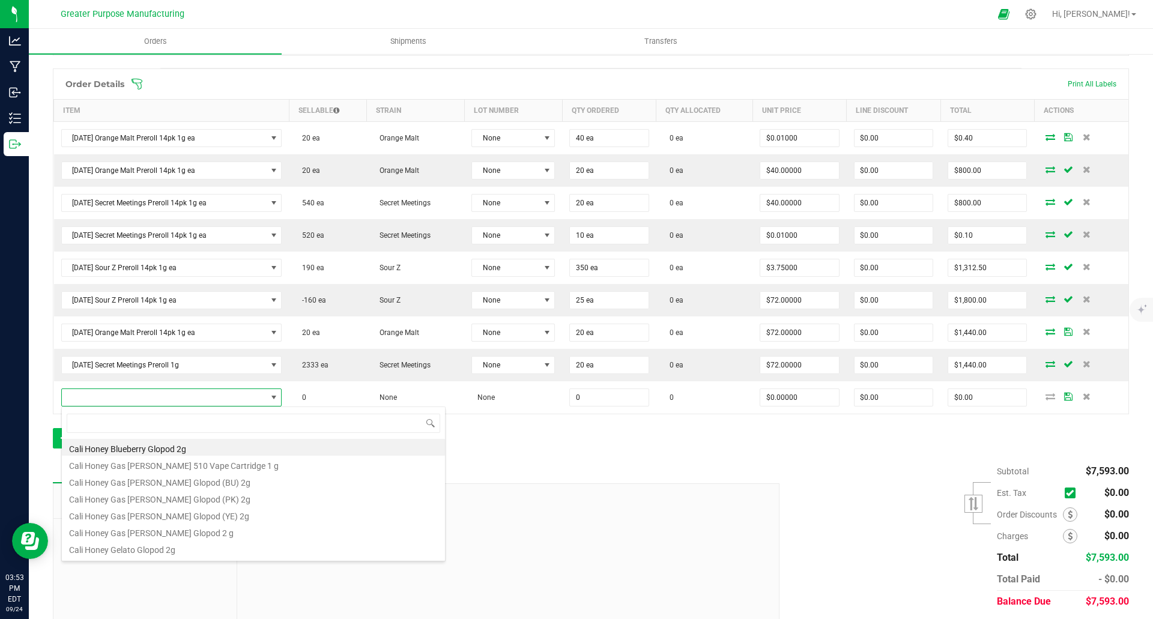
scroll to position [18, 219]
type input "sour z"
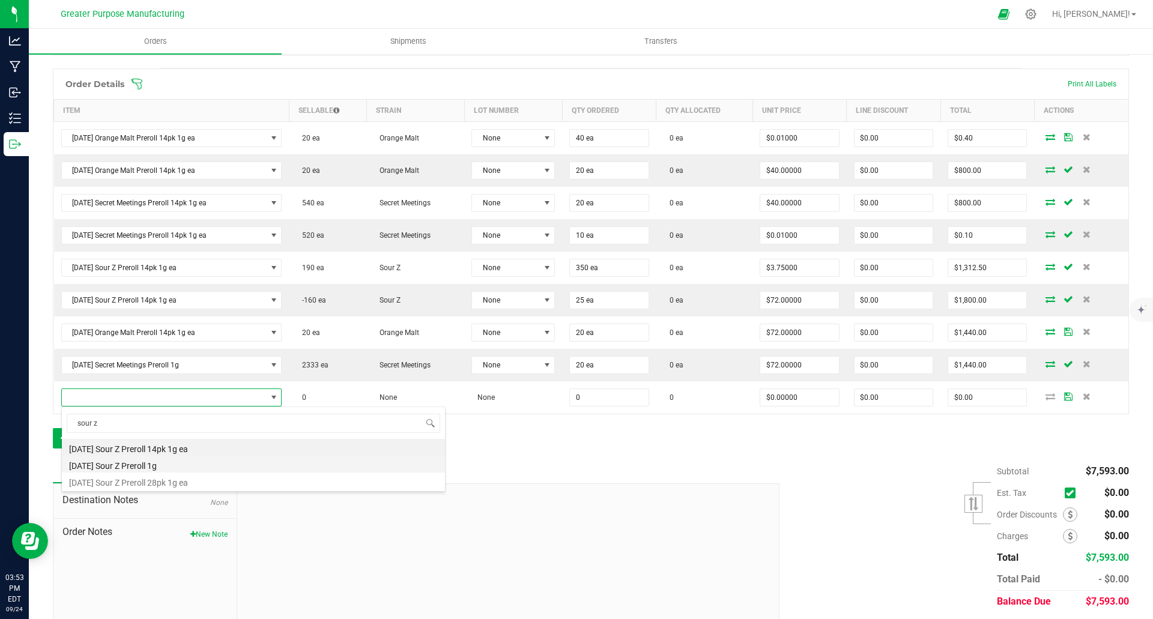
click at [132, 465] on li "Sunday Sour Z Preroll 1g" at bounding box center [253, 464] width 383 height 17
type input "0 ea"
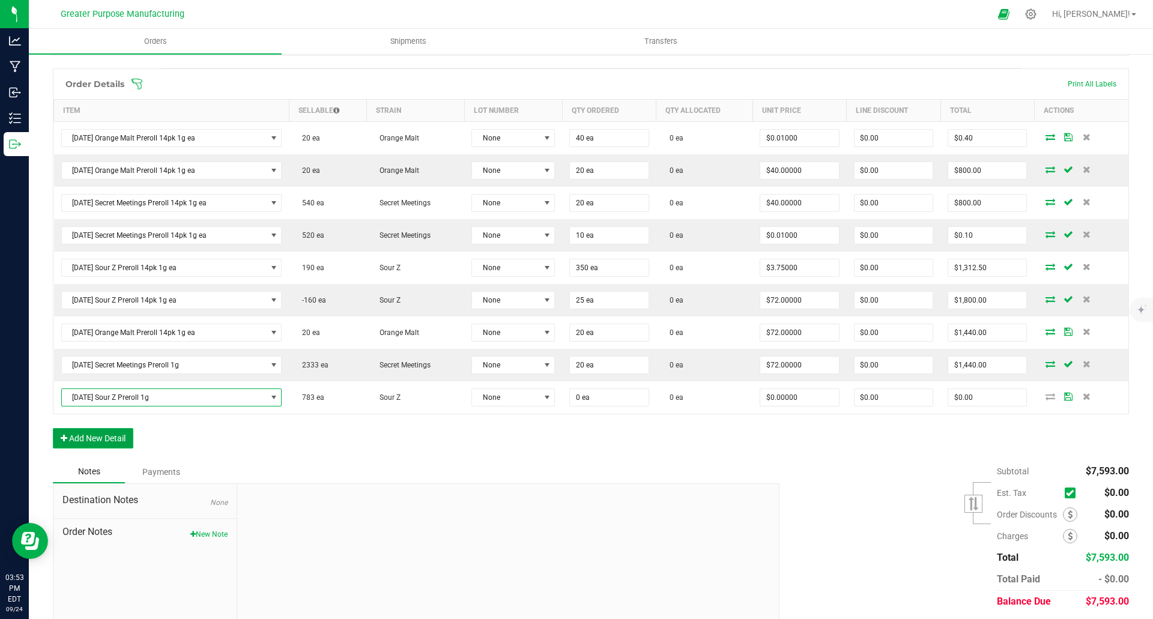
click at [97, 444] on button "Add New Detail" at bounding box center [93, 438] width 80 height 20
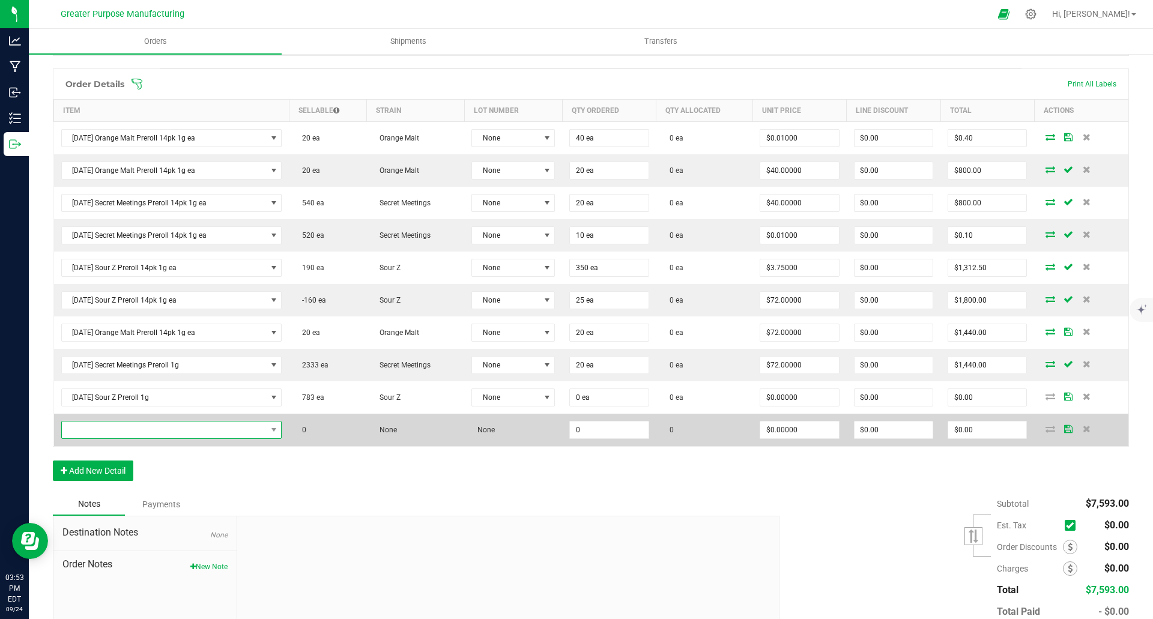
click at [97, 433] on span "NO DATA FOUND" at bounding box center [164, 430] width 205 height 17
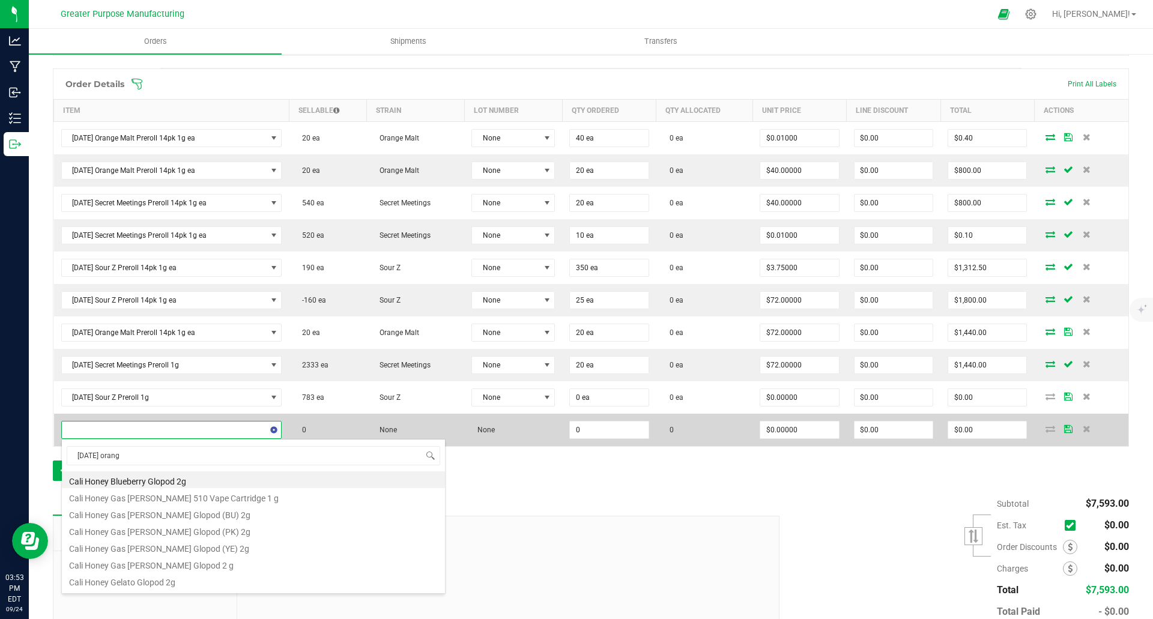
type input "sunday orange"
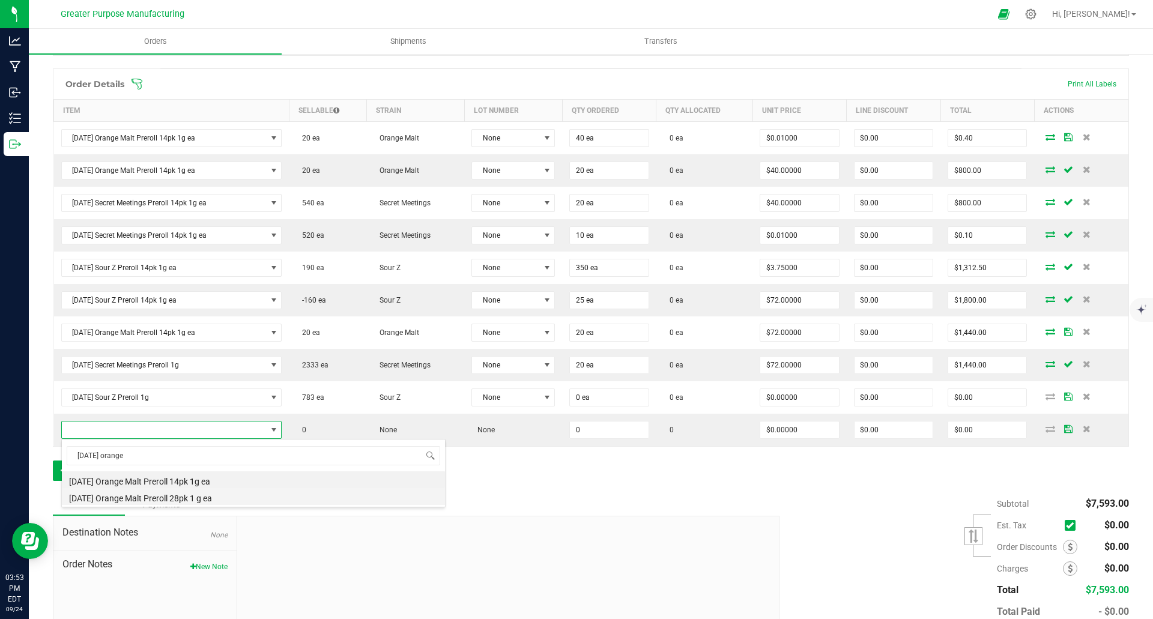
click at [144, 497] on li "Sunday Orange Malt Preroll 28pk 1 g ea" at bounding box center [253, 496] width 383 height 17
type input "0 ea"
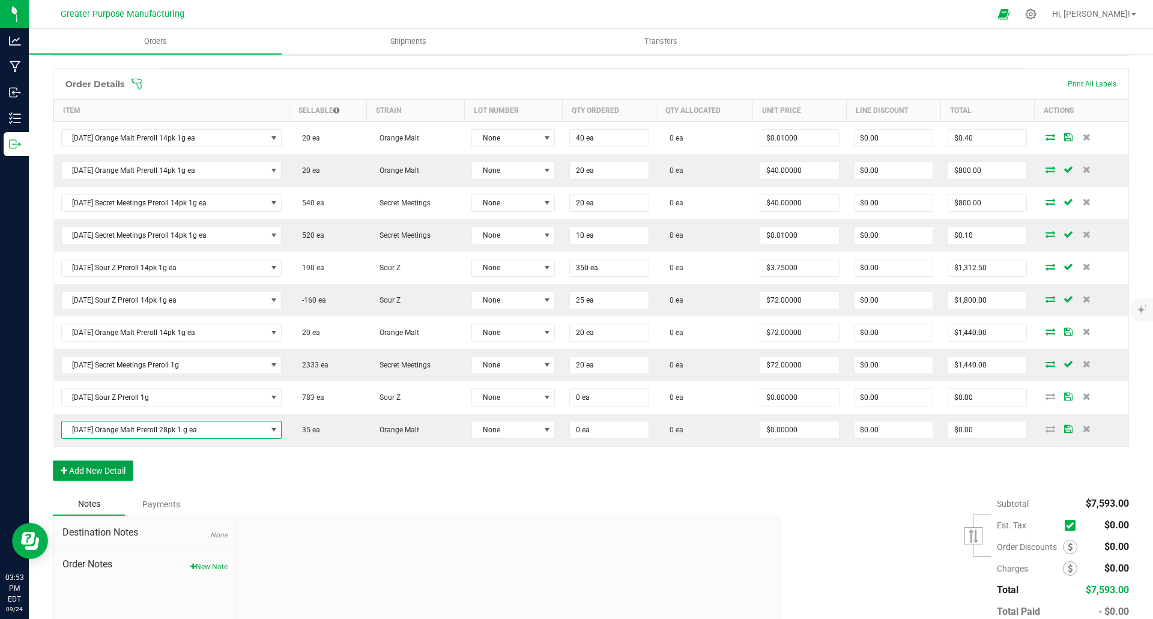
click at [94, 471] on button "Add New Detail" at bounding box center [93, 471] width 80 height 20
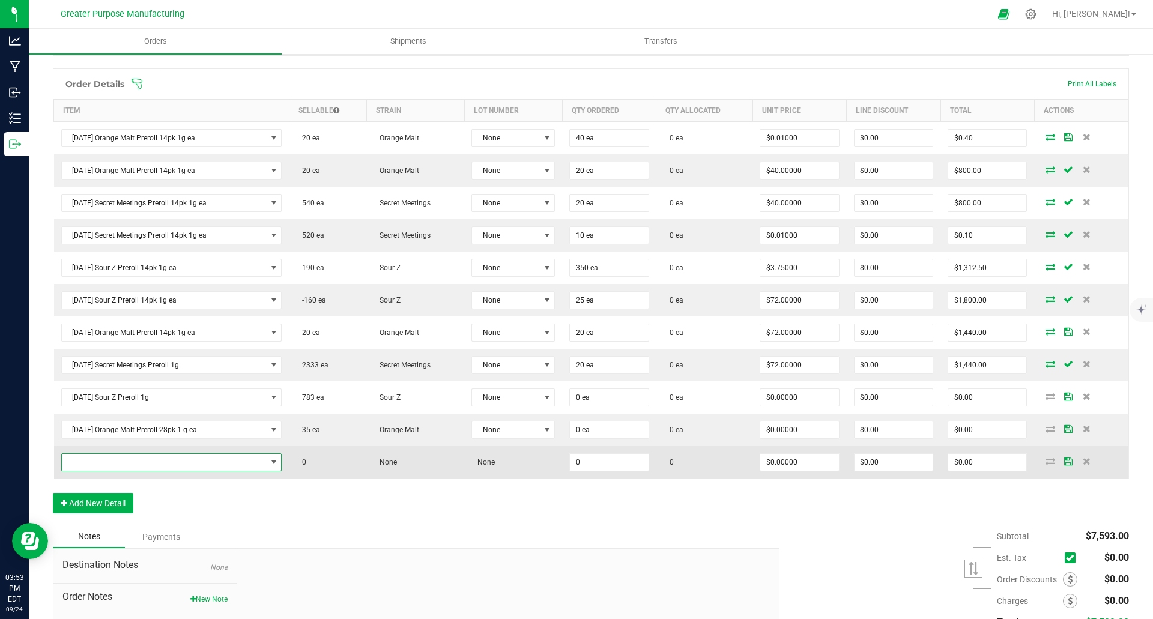
click at [110, 462] on span "NO DATA FOUND" at bounding box center [164, 462] width 205 height 17
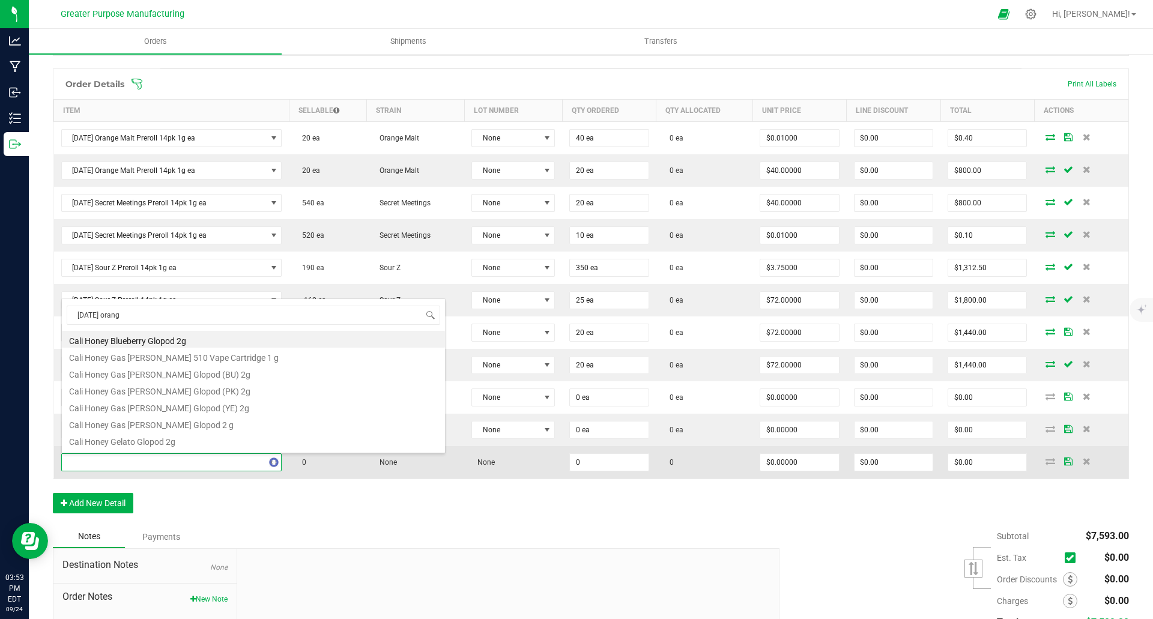
type input "sunday orange"
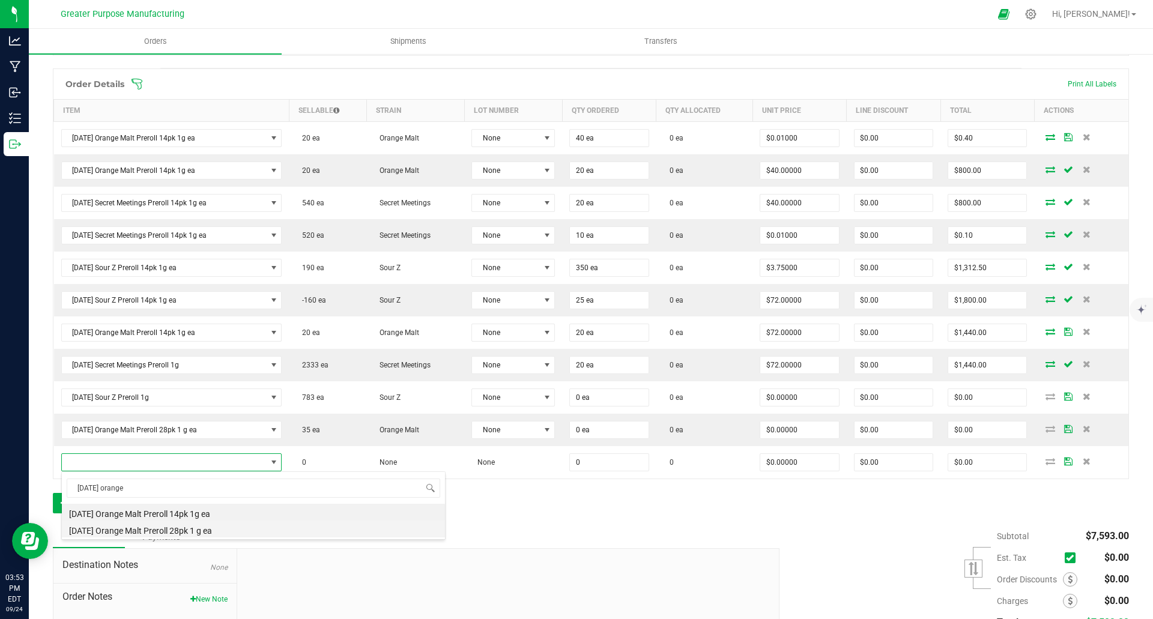
click at [167, 532] on li "Sunday Orange Malt Preroll 28pk 1 g ea" at bounding box center [253, 529] width 383 height 17
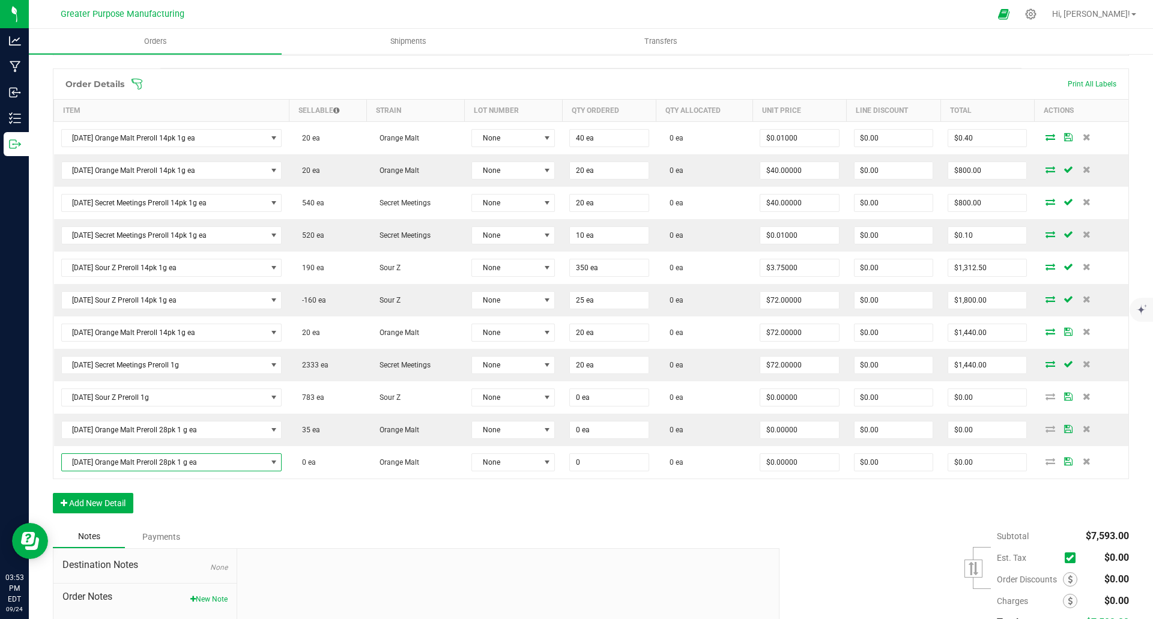
type input "0 ea"
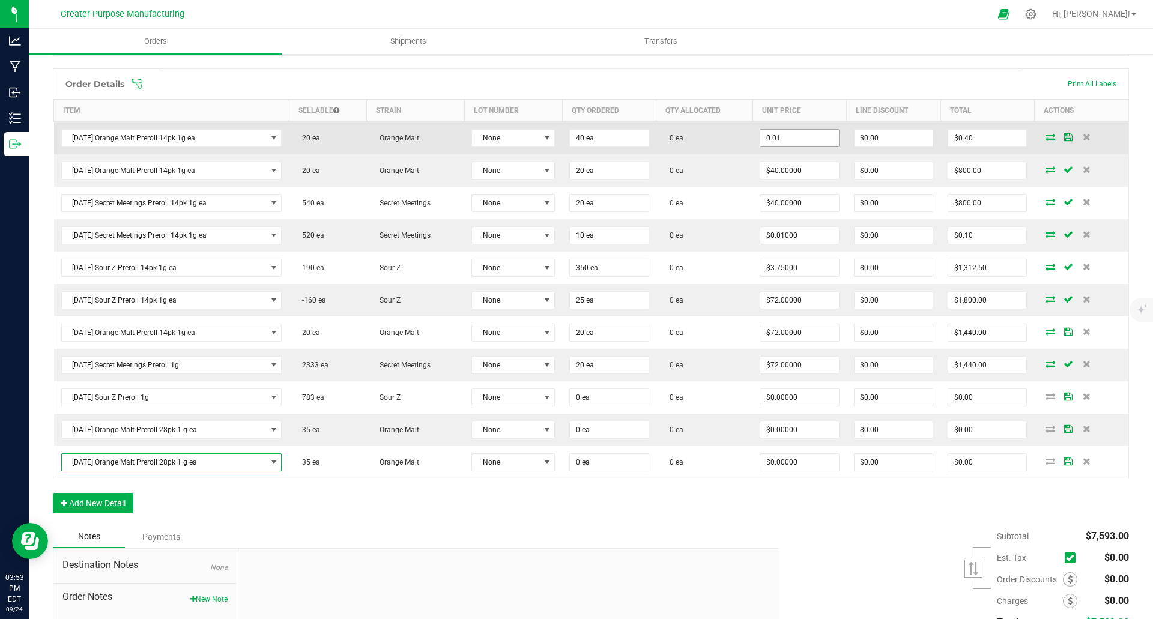
click at [821, 137] on input "0.01" at bounding box center [799, 138] width 78 height 17
type input "$0.10000"
type input "0"
type input "$4.00"
type input "$0.00"
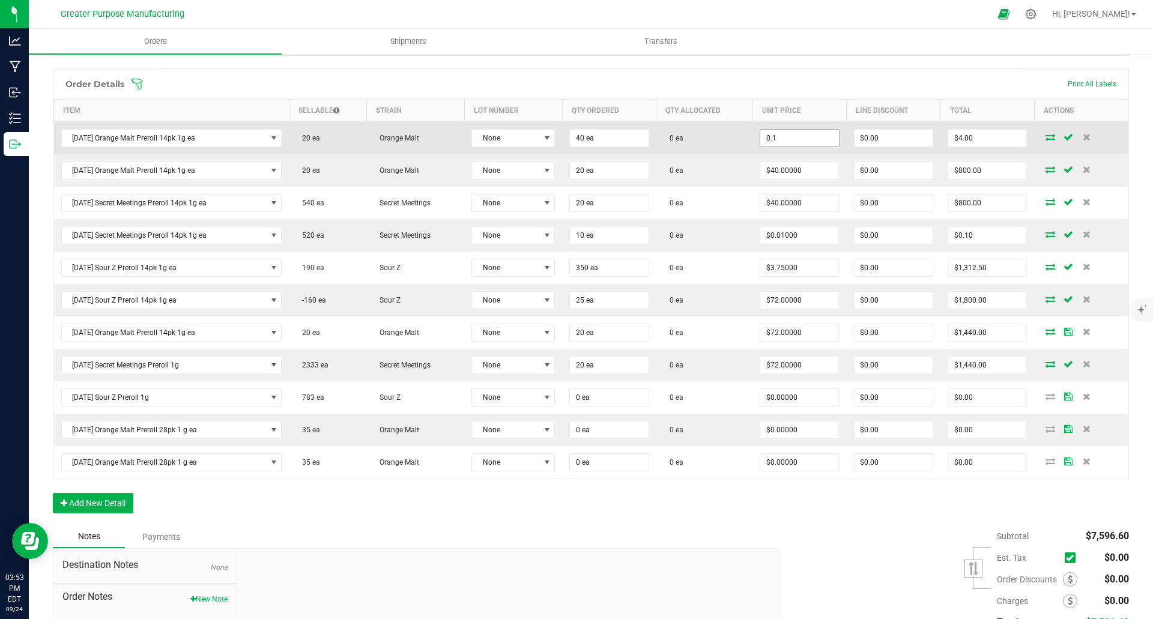
click at [808, 138] on input "0.1" at bounding box center [799, 138] width 78 height 17
type input "$0.01000"
type input "0"
type input "$0.40"
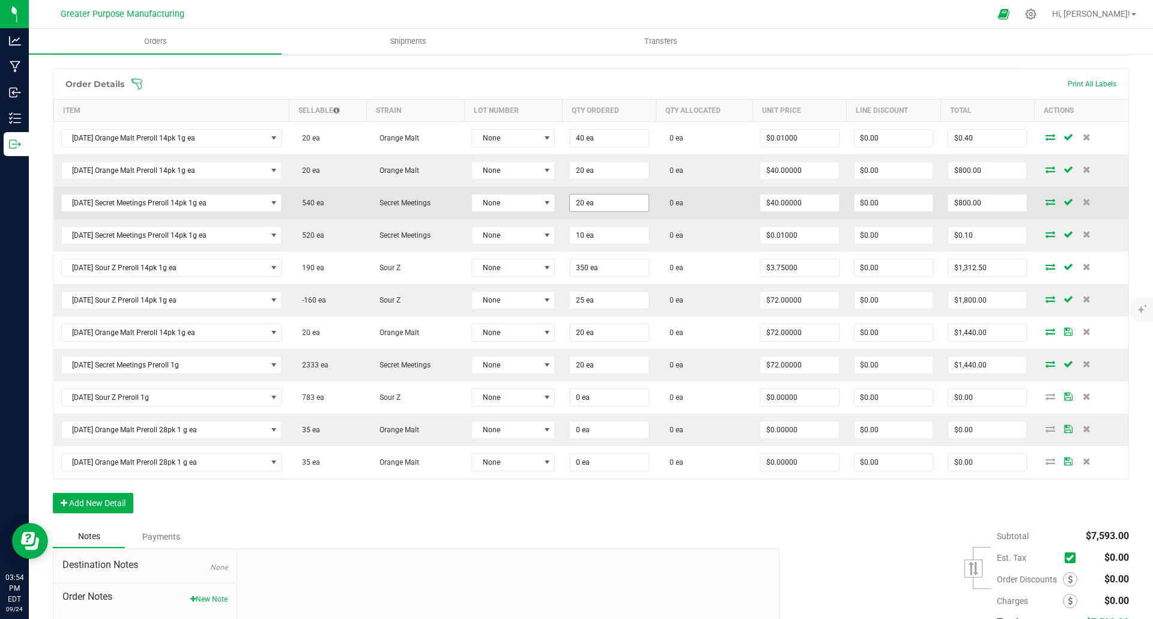
type input "20"
click at [620, 204] on input "20" at bounding box center [609, 203] width 78 height 17
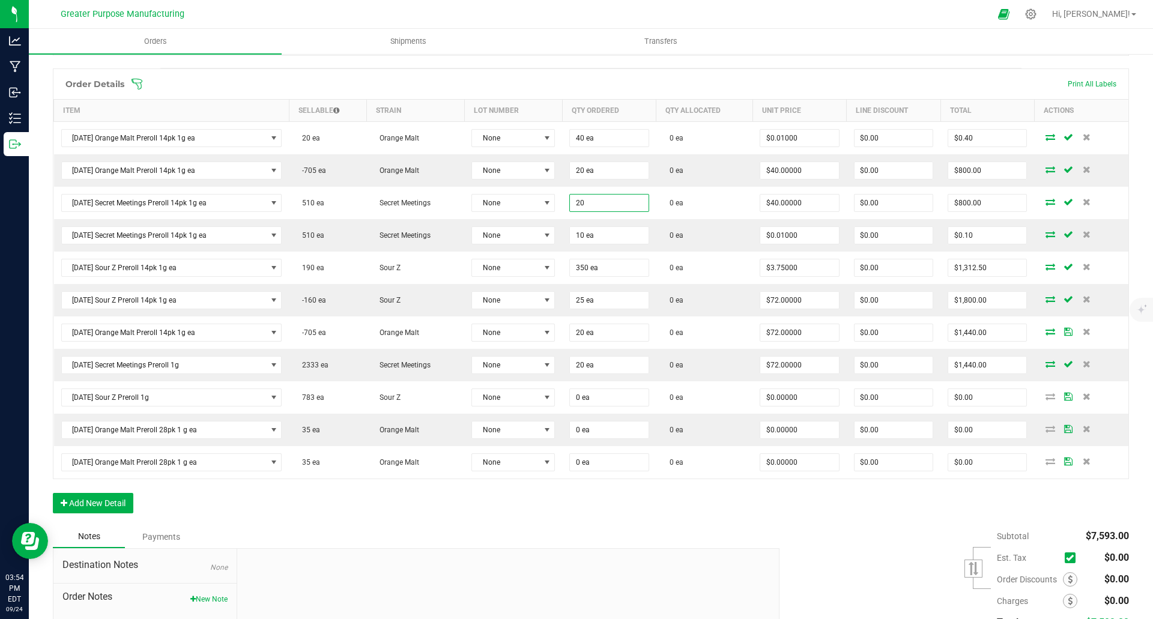
click at [620, 204] on input "20" at bounding box center [609, 203] width 78 height 17
type input "30 ea"
type input "40"
type input "$1,200.00"
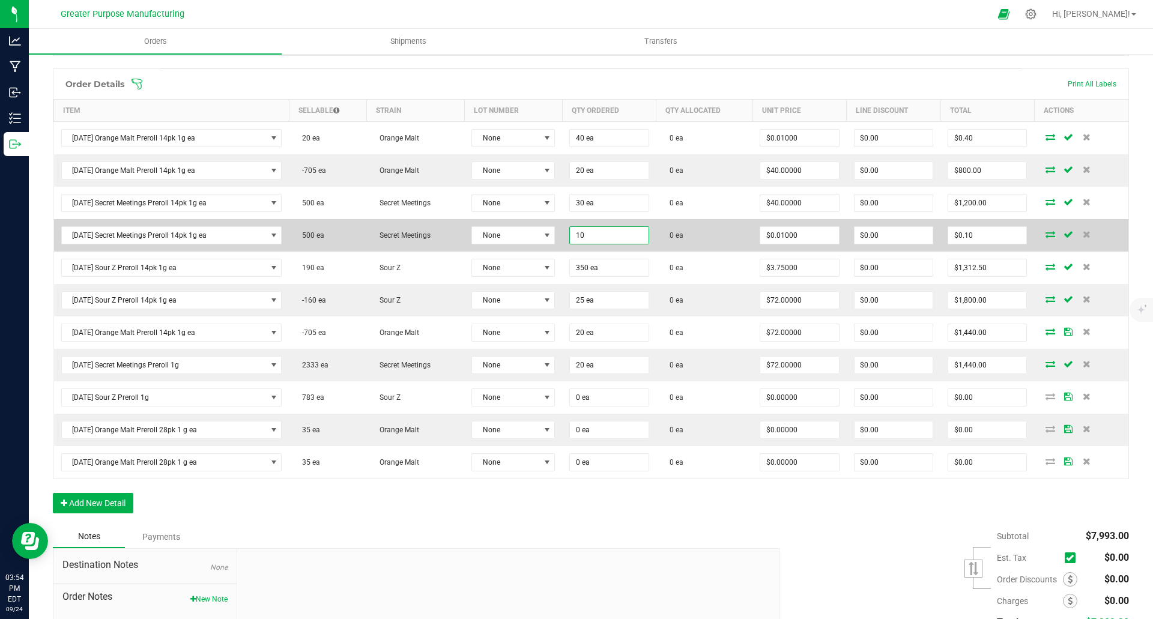
click at [615, 232] on input "10" at bounding box center [609, 235] width 78 height 17
type input "10 ea"
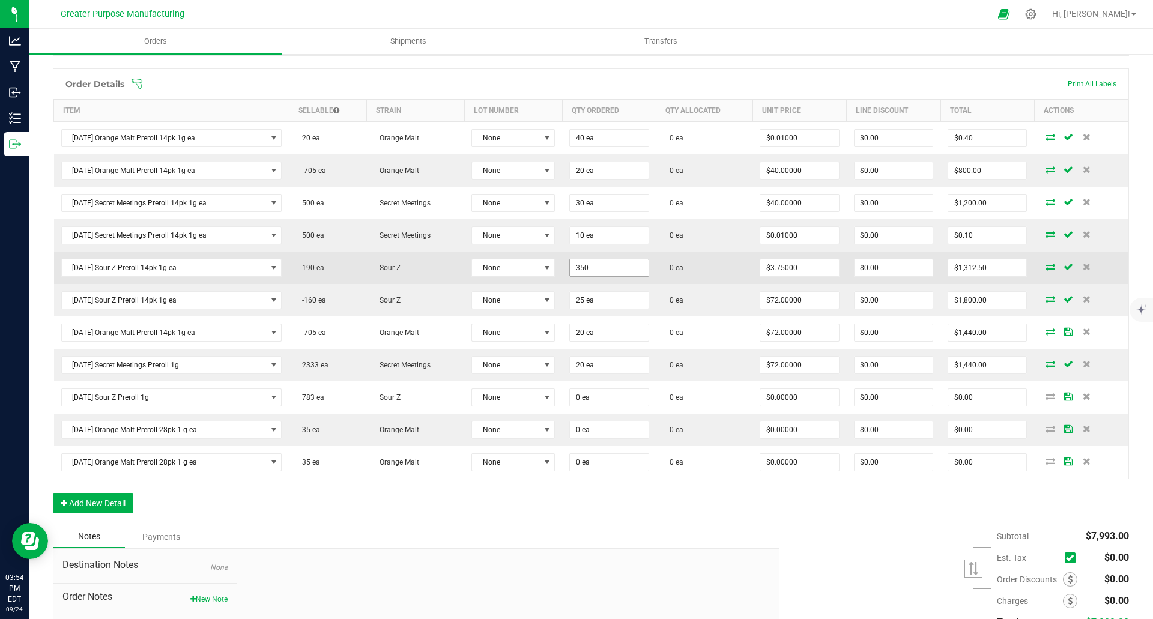
click at [614, 265] on input "350" at bounding box center [609, 267] width 78 height 17
type input "350 ea"
click at [625, 270] on input "350" at bounding box center [609, 267] width 78 height 17
type input "10 ea"
type input "3.75"
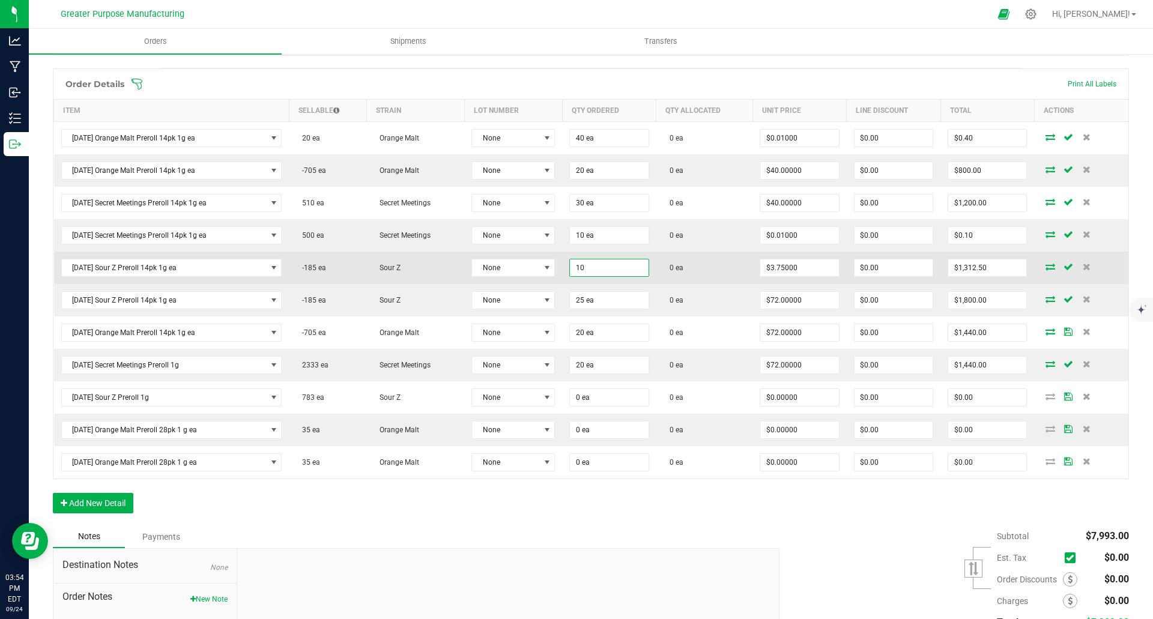
type input "$37.50"
click at [813, 263] on input "3.75" at bounding box center [799, 267] width 78 height 17
type input "$40.00000"
type input "0"
type input "$400.00"
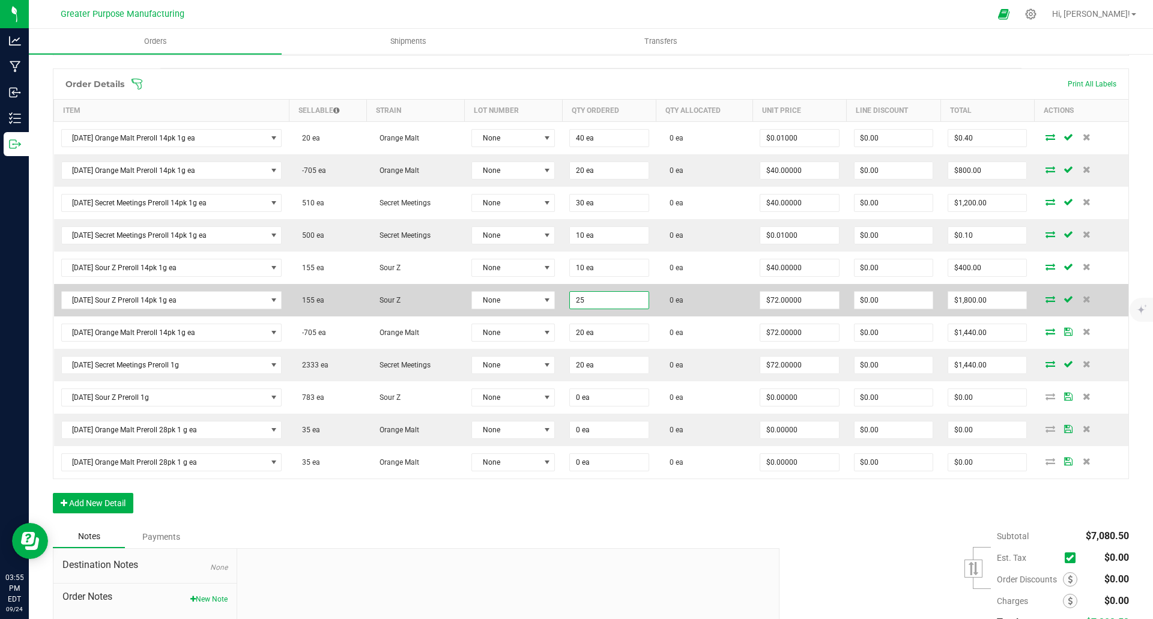
click at [615, 299] on input "25" at bounding box center [609, 300] width 78 height 17
type input "350 ea"
type input "72"
type input "$25,200.00"
click at [800, 307] on input "$72.00000" at bounding box center [799, 300] width 78 height 17
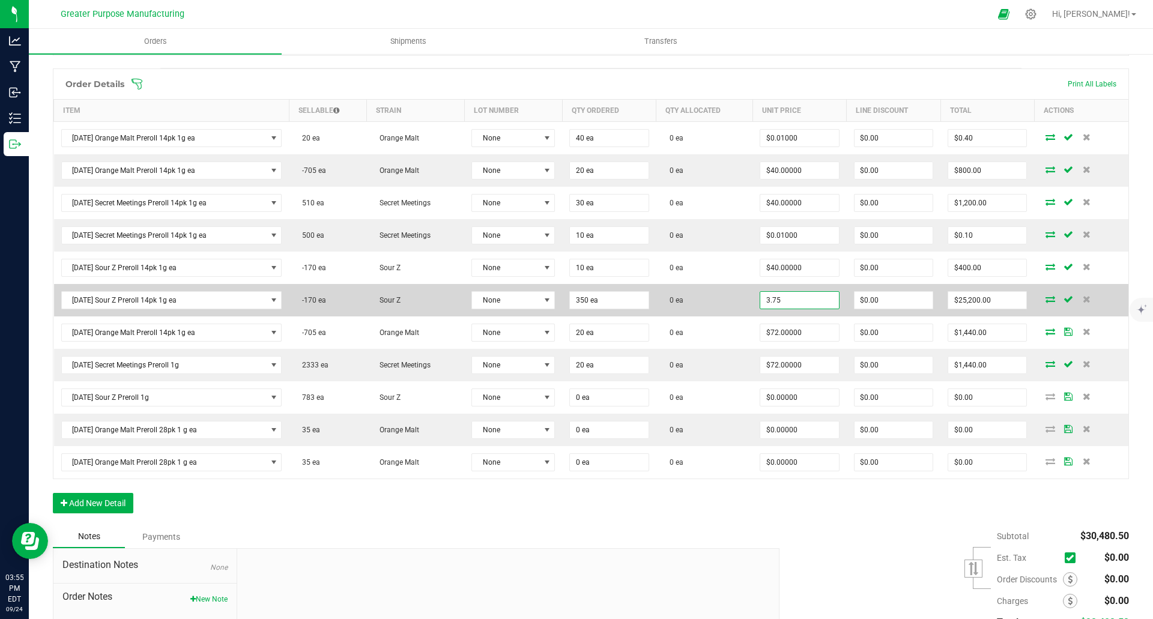
type input "$3.75000"
type input "0"
type input "$1,312.50"
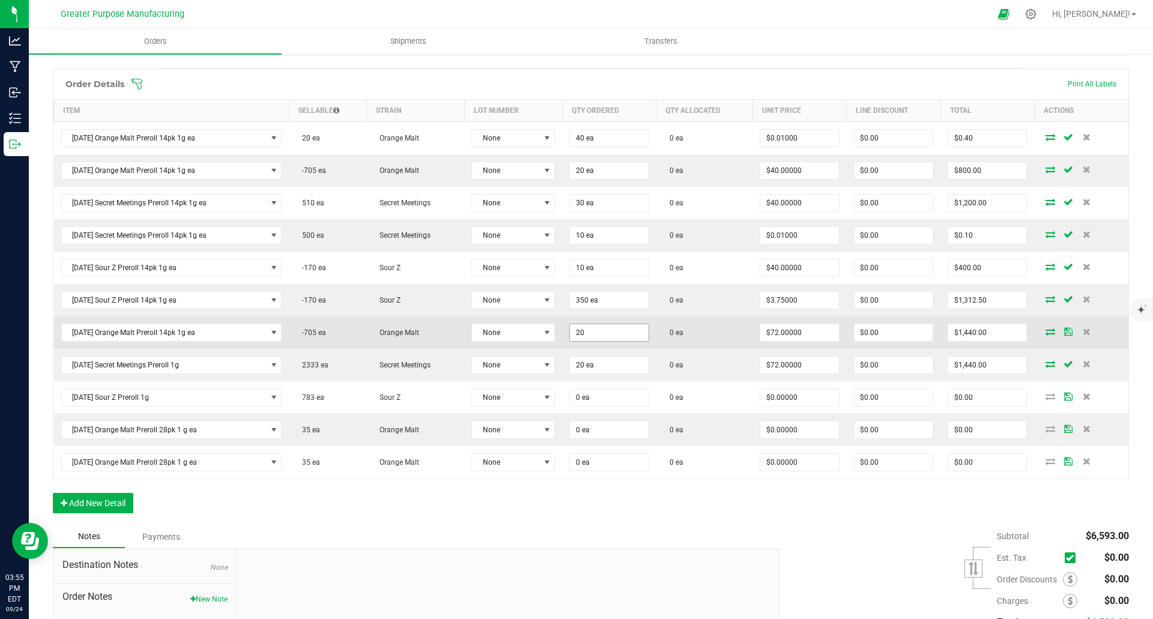
click at [618, 330] on input "20" at bounding box center [609, 332] width 78 height 17
type input "250 ea"
type input "72"
type input "$18,000.00"
click at [818, 332] on input "72" at bounding box center [799, 332] width 78 height 17
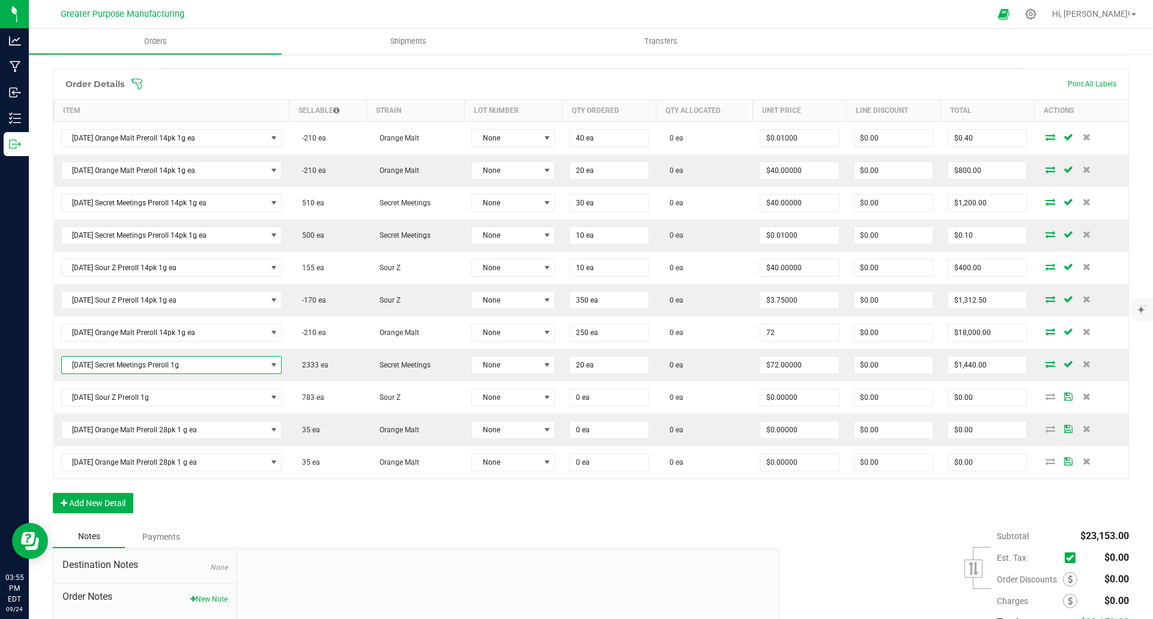
click at [818, 332] on input "72" at bounding box center [799, 332] width 78 height 17
type input "$3.75000"
type input "0"
type input "$937.50"
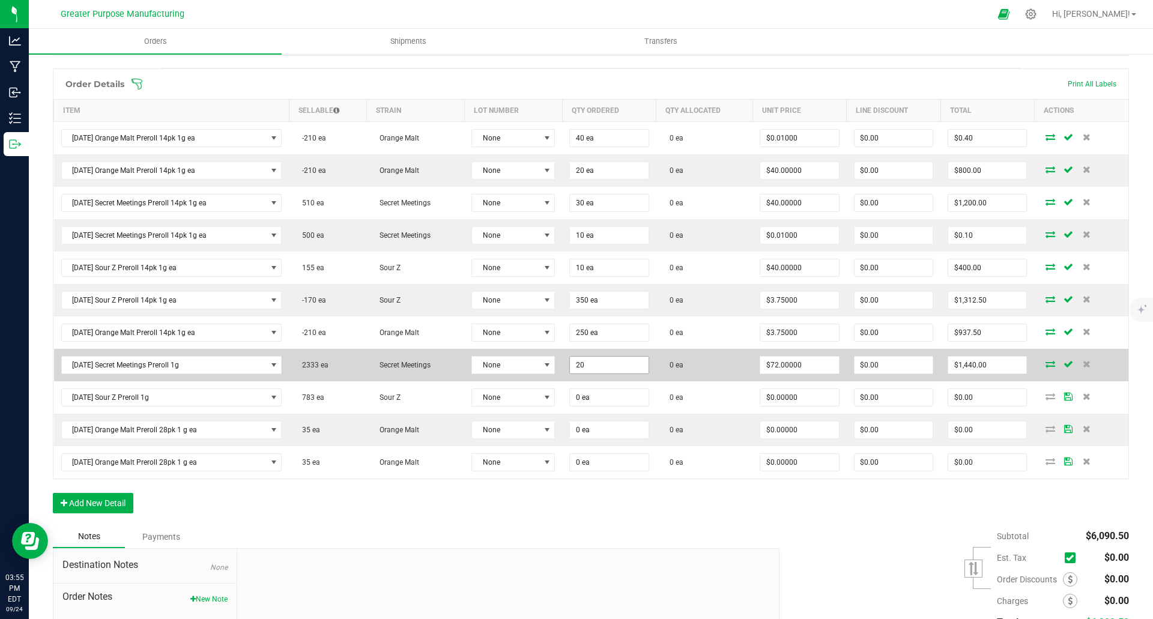
click at [624, 366] on input "20" at bounding box center [609, 365] width 78 height 17
type input "20 ea"
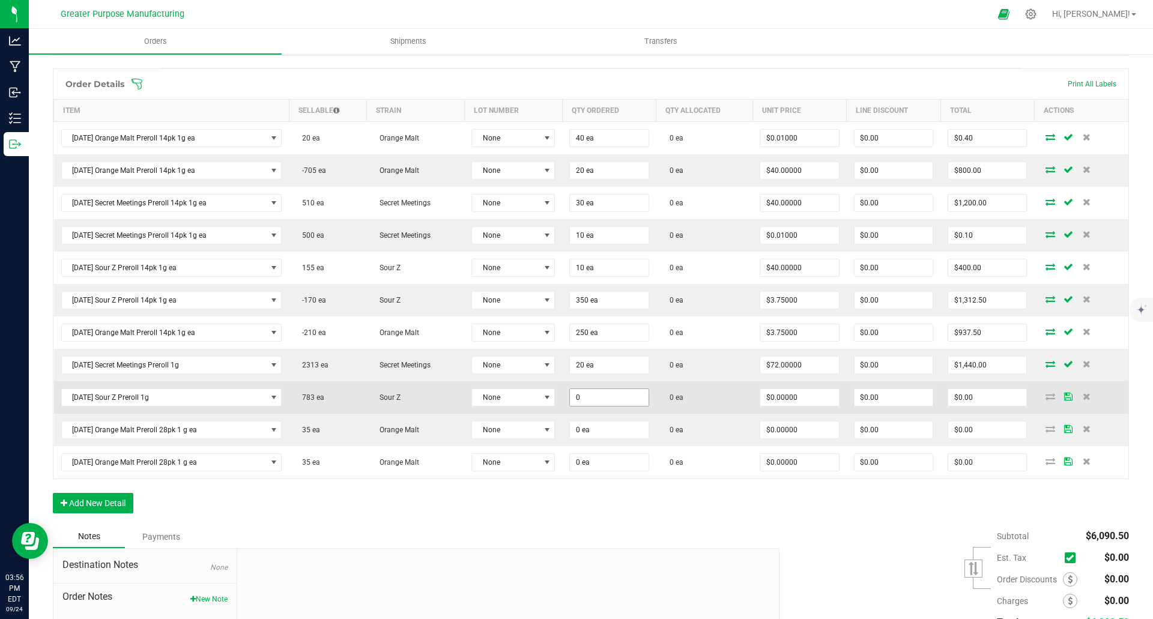
click at [617, 396] on input "0" at bounding box center [609, 397] width 78 height 17
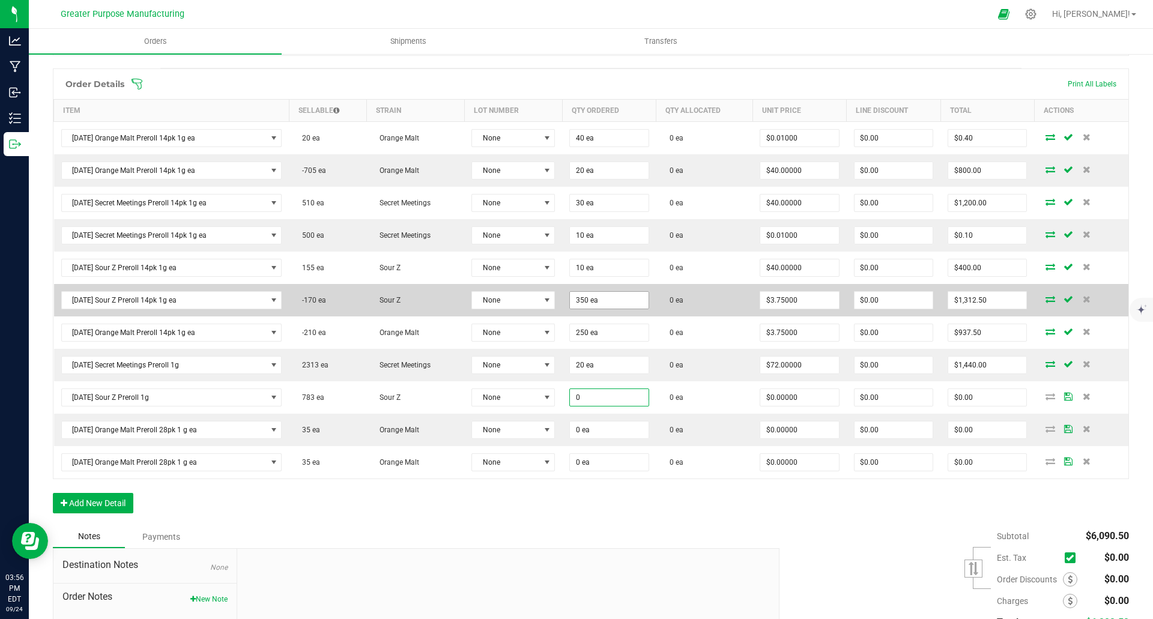
type input "0 ea"
click at [604, 303] on input "350" at bounding box center [609, 300] width 78 height 17
type input "10 ea"
type input "3.75"
type input "$37.50"
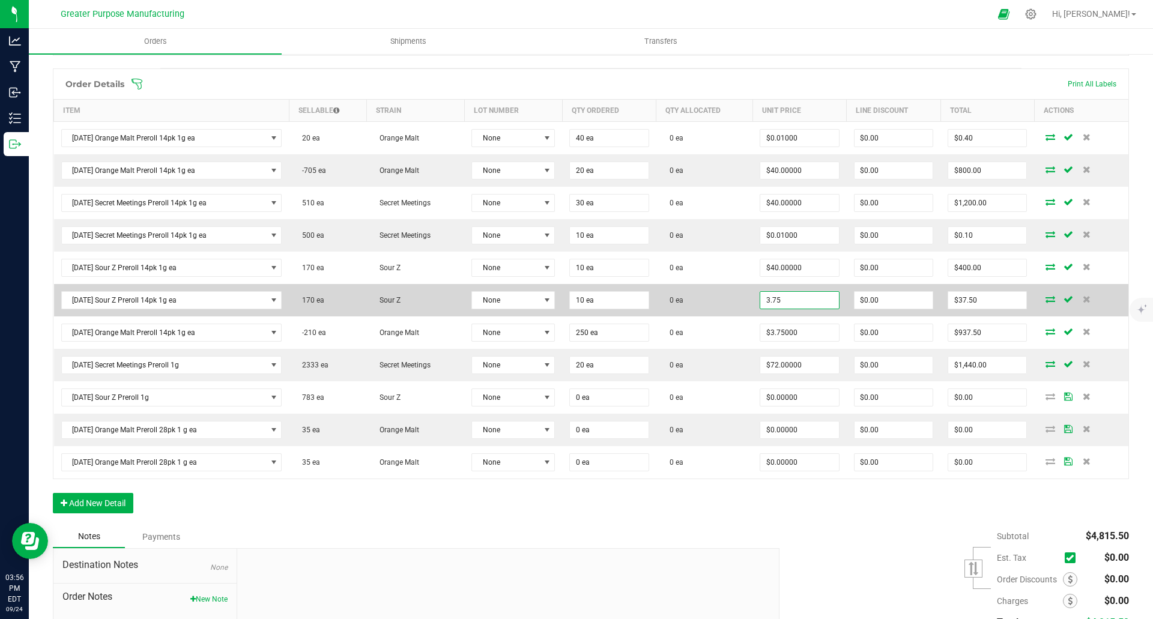
click at [805, 303] on input "3.75" at bounding box center [799, 300] width 78 height 17
type input "$40.00000"
type input "0"
type input "$400.00"
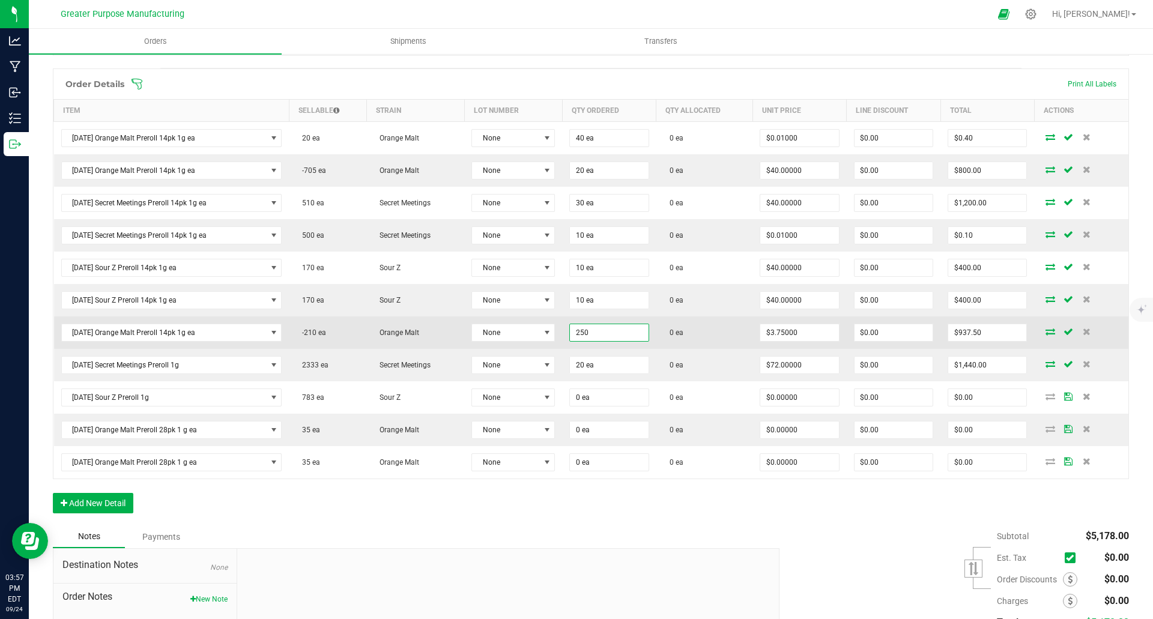
click at [628, 331] on input "250" at bounding box center [609, 332] width 78 height 17
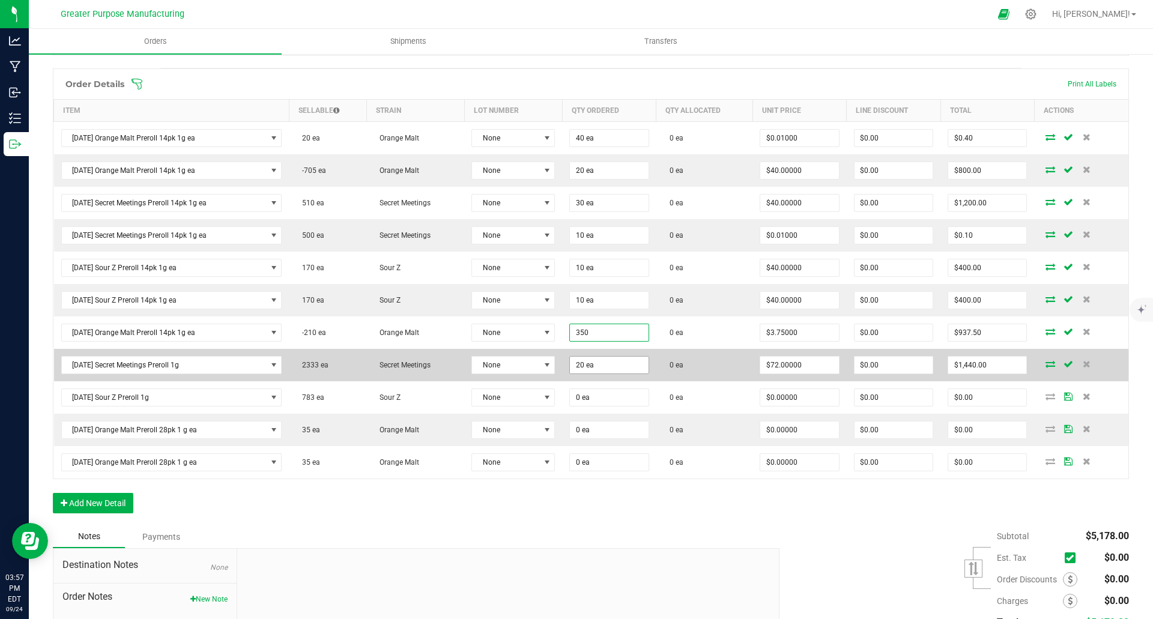
type input "350 ea"
type input "$1,312.50"
click at [618, 361] on input "20" at bounding box center [609, 365] width 78 height 17
type input "250 ea"
type input "72"
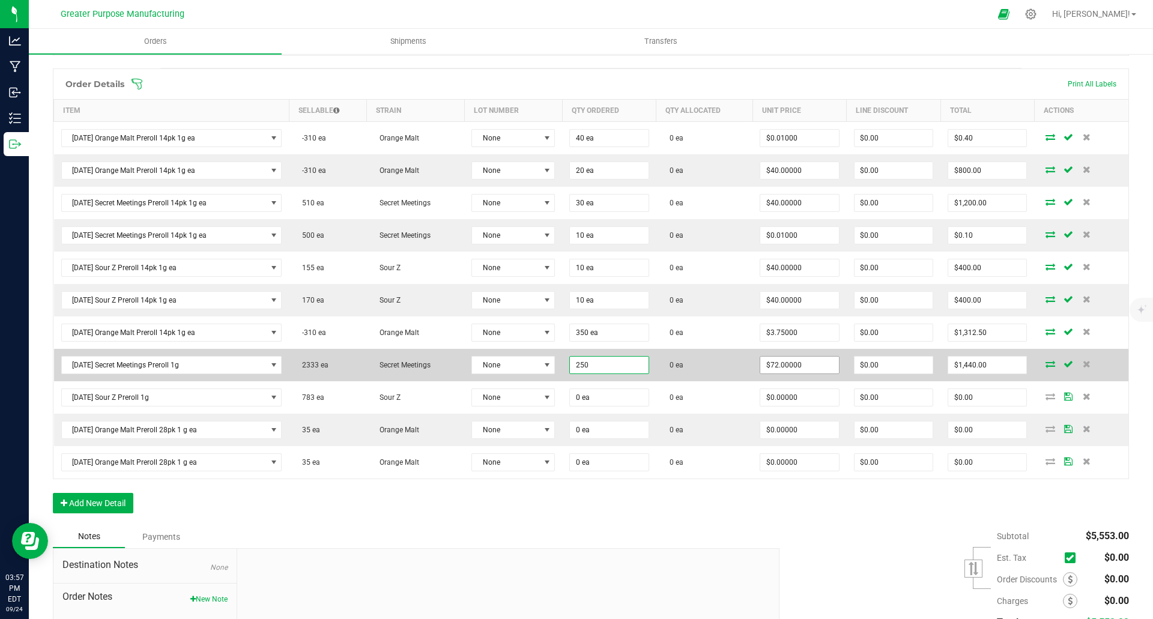
type input "$18,000.00"
click at [831, 366] on input "72" at bounding box center [799, 365] width 78 height 17
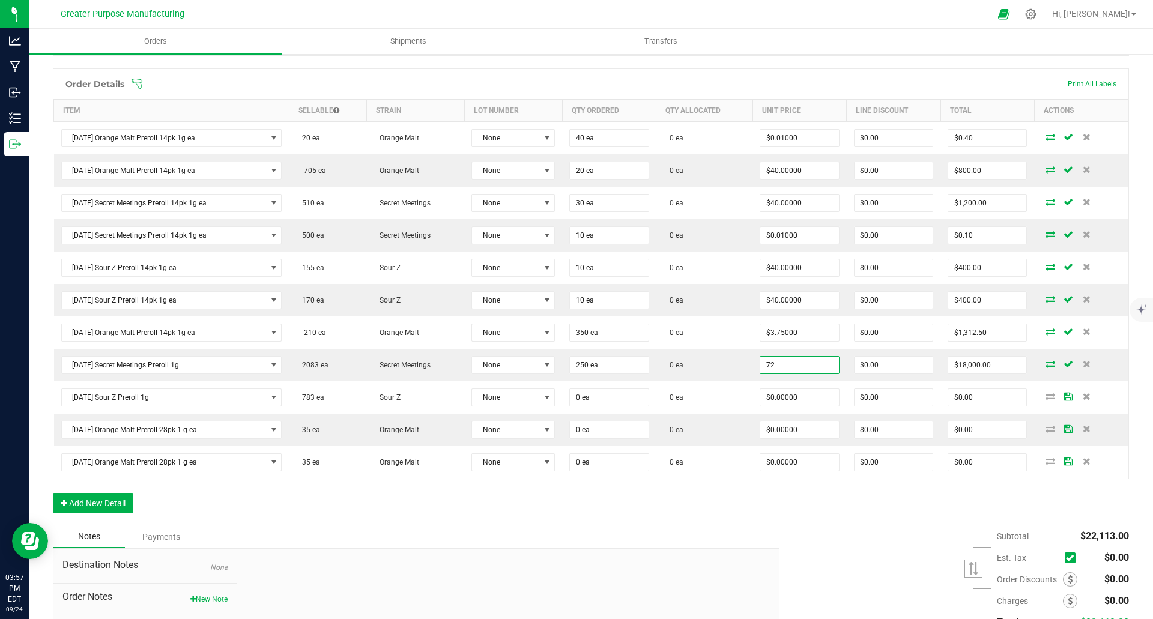
click at [822, 366] on input "72" at bounding box center [799, 365] width 78 height 17
type input "7"
type input "$3.75000"
type input "0"
type input "$937.50"
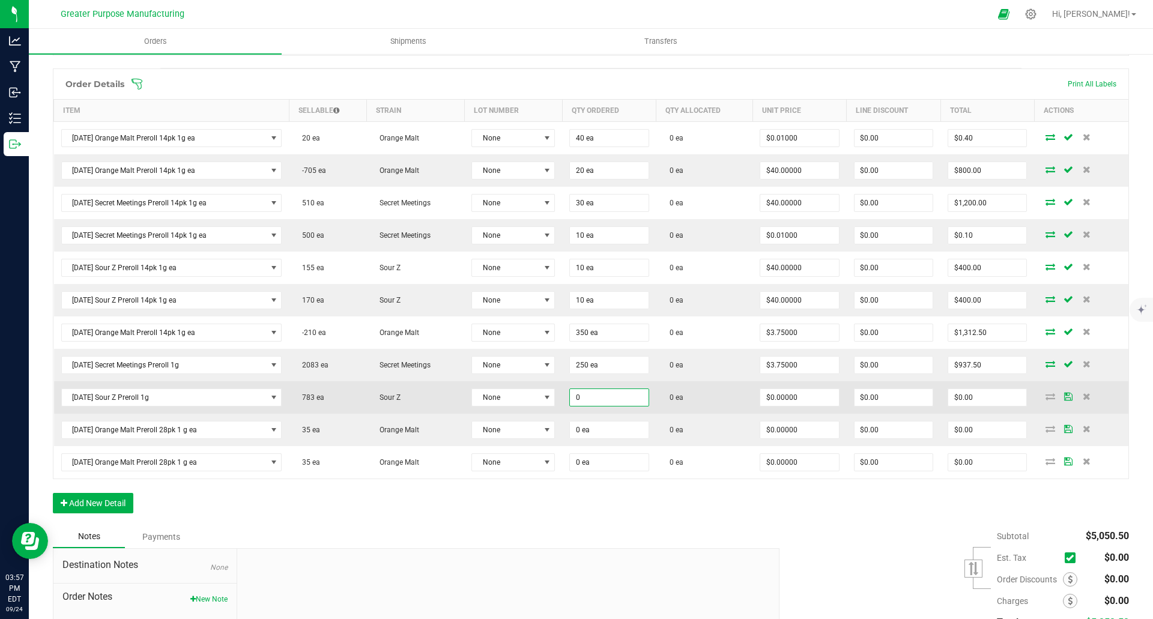
click at [613, 396] on input "0" at bounding box center [609, 397] width 78 height 17
type input "20 ea"
type input "0"
click at [818, 394] on input "0" at bounding box center [799, 397] width 78 height 17
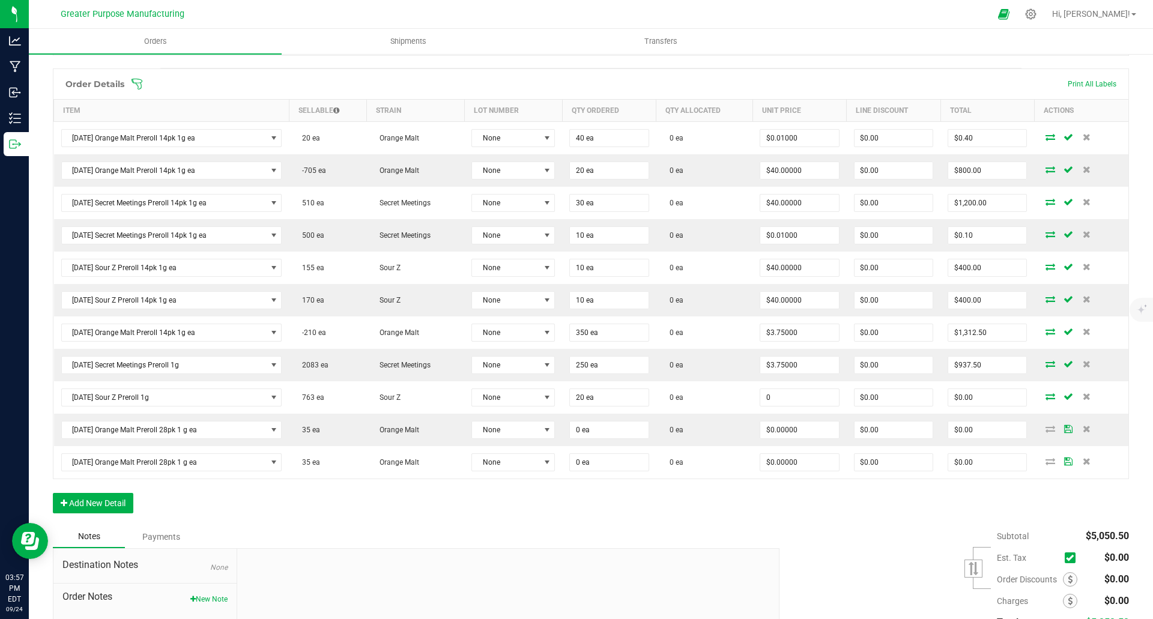
click at [818, 394] on input "0" at bounding box center [799, 397] width 78 height 17
type input "$72.00000"
type input "0"
type input "$1,440.00"
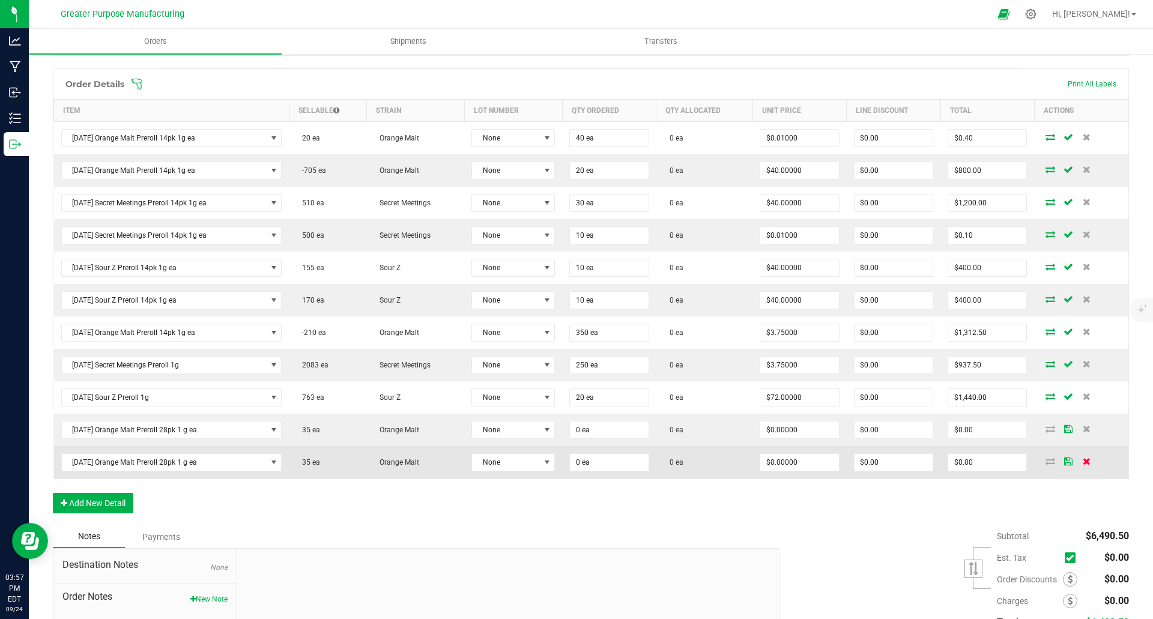
click at [1083, 461] on icon at bounding box center [1087, 461] width 8 height 7
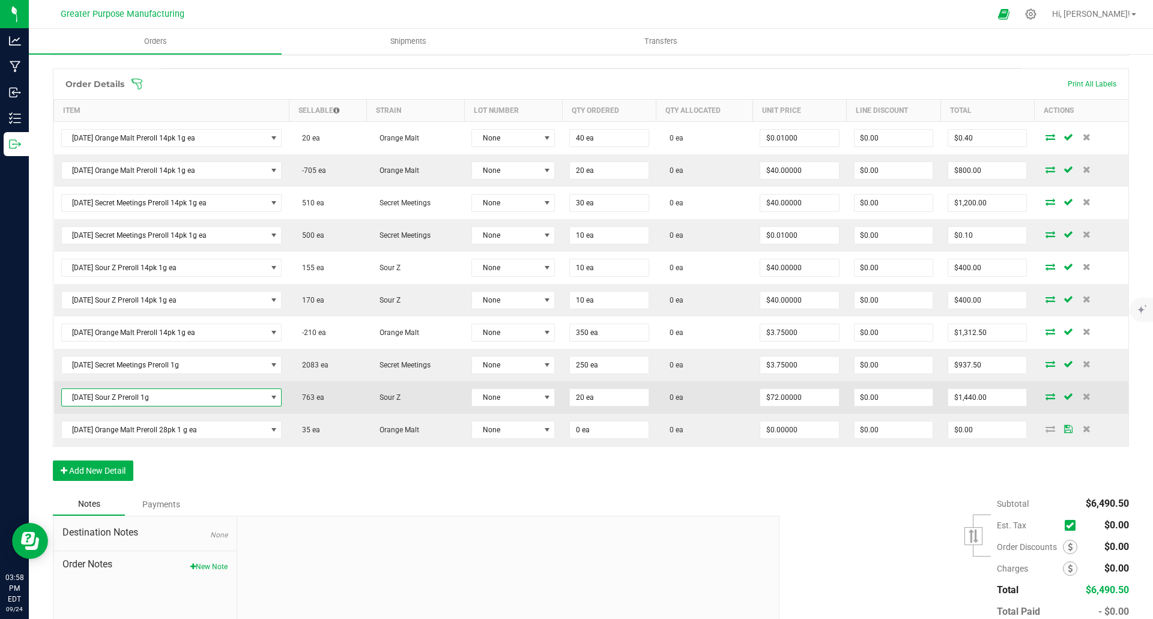
click at [195, 401] on span "Sunday Sour Z Preroll 1g" at bounding box center [164, 397] width 205 height 17
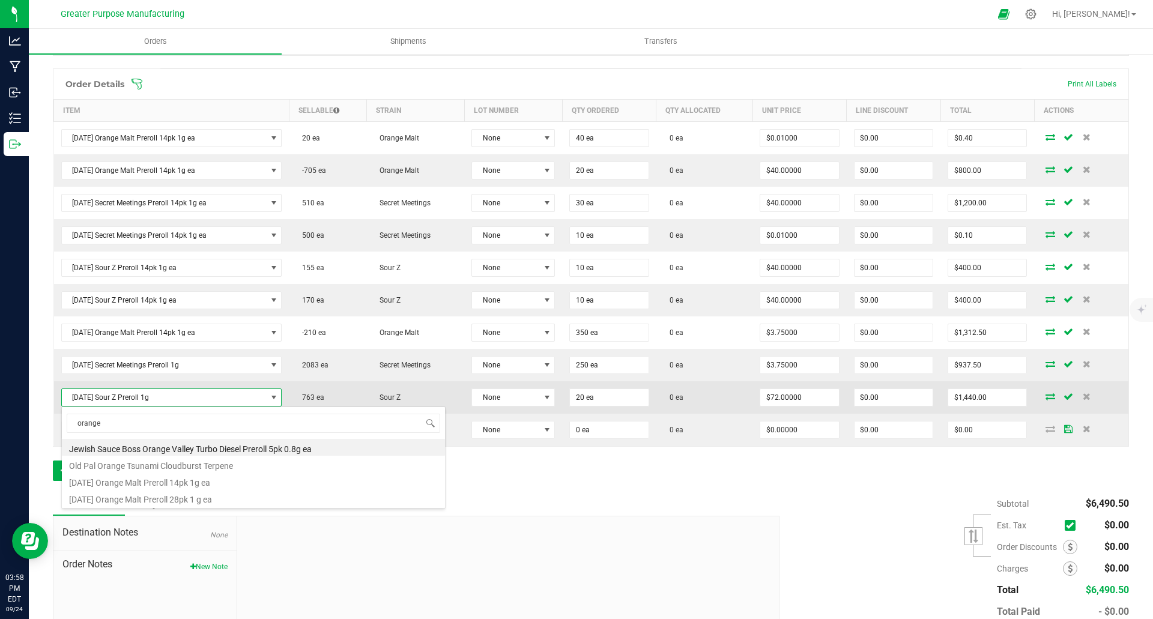
type input "orange"
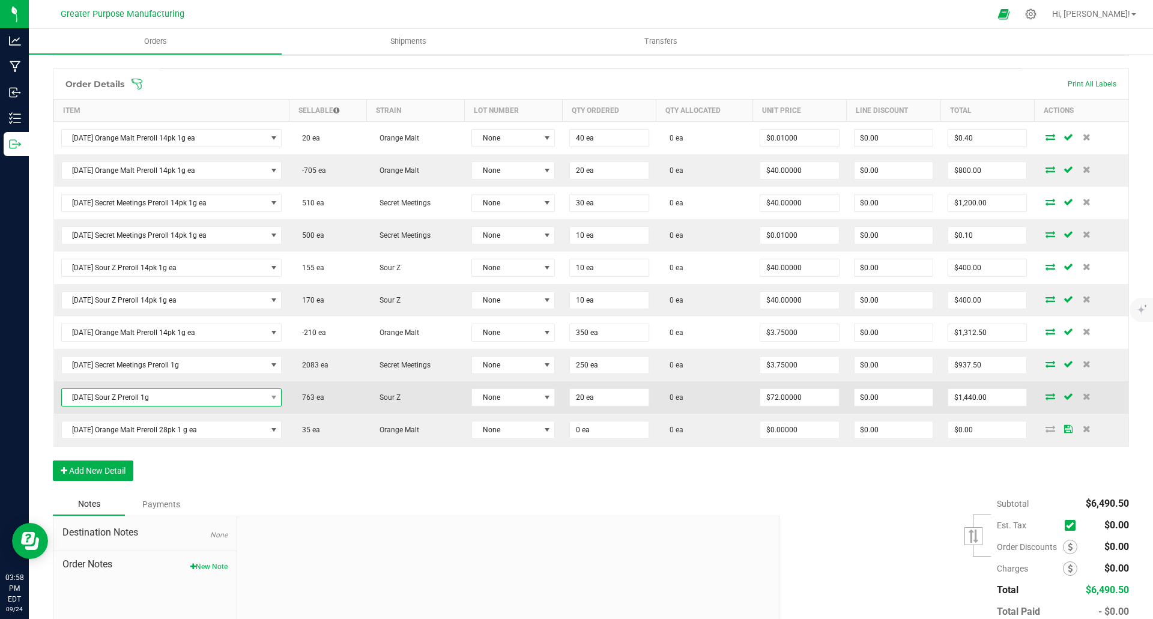
click at [195, 402] on span "Sunday Sour Z Preroll 1g" at bounding box center [164, 397] width 205 height 17
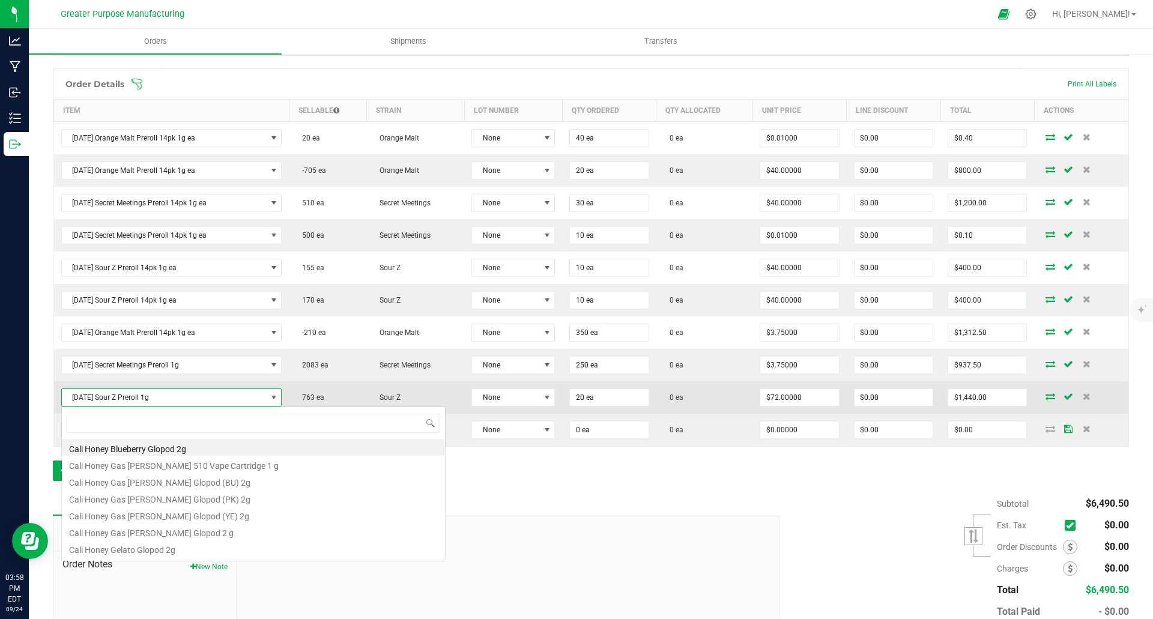
scroll to position [18, 221]
type input "orange malt"
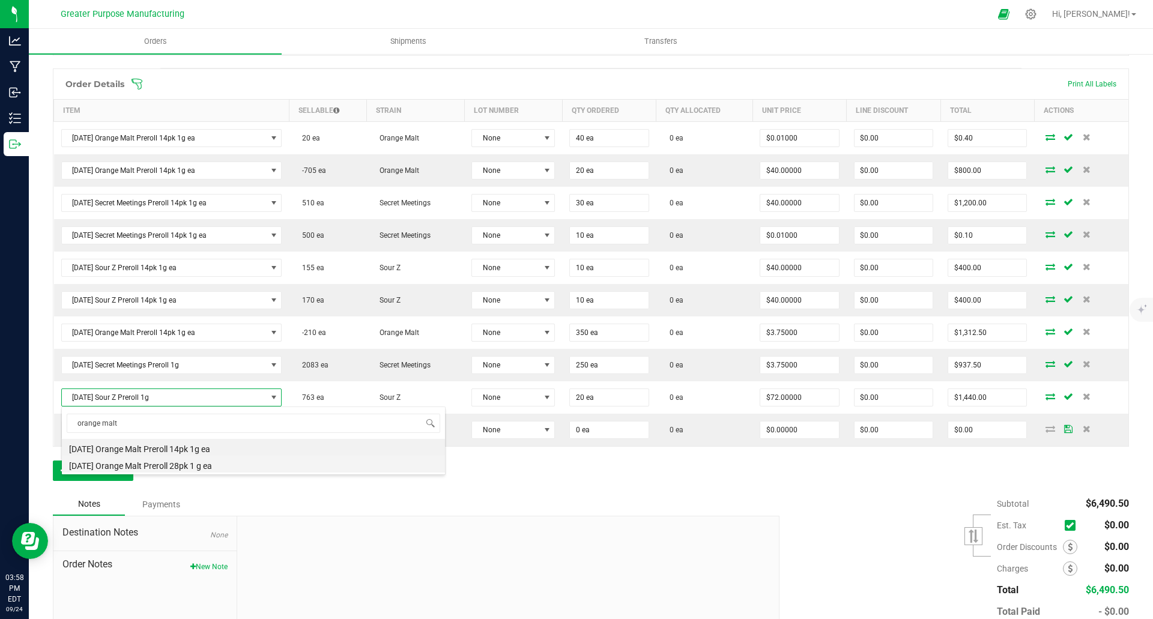
click at [180, 463] on li "Sunday Orange Malt Preroll 28pk 1 g ea" at bounding box center [253, 464] width 383 height 17
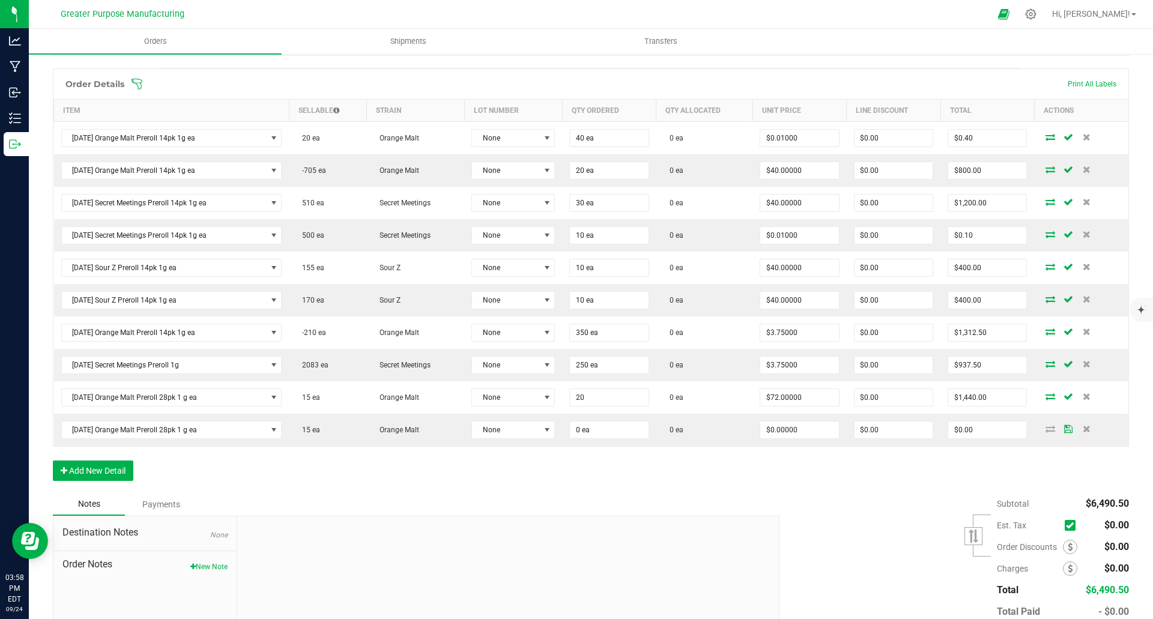
click at [623, 400] on input "20" at bounding box center [609, 397] width 78 height 17
type input "20 ea"
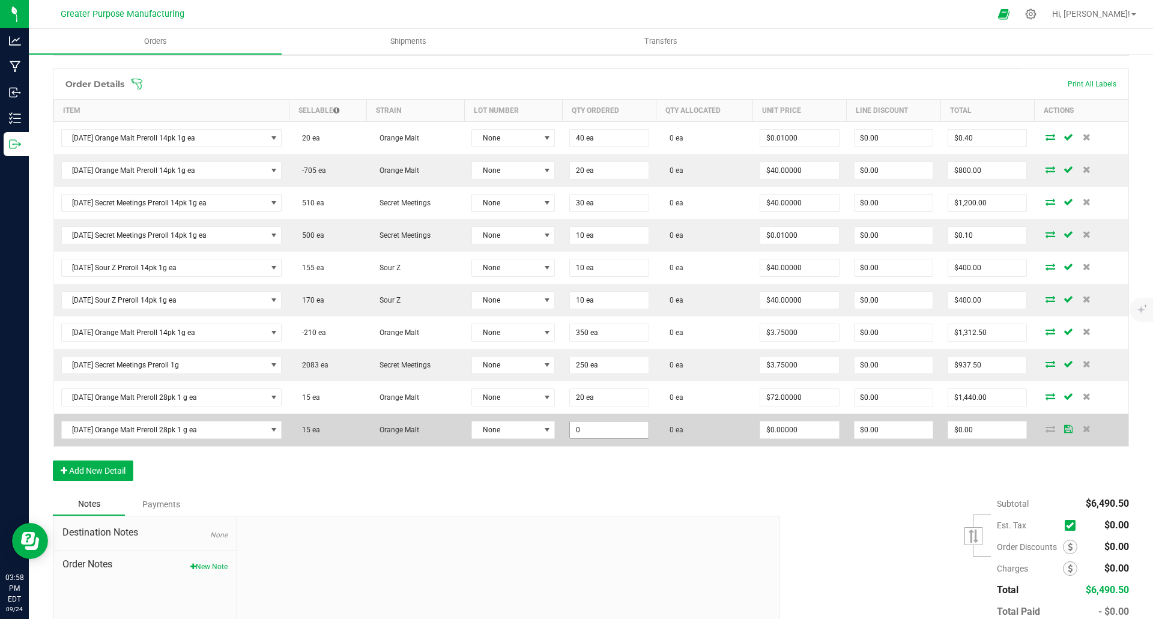
click at [620, 430] on input "0" at bounding box center [609, 430] width 78 height 17
type input "20 ea"
type input "0"
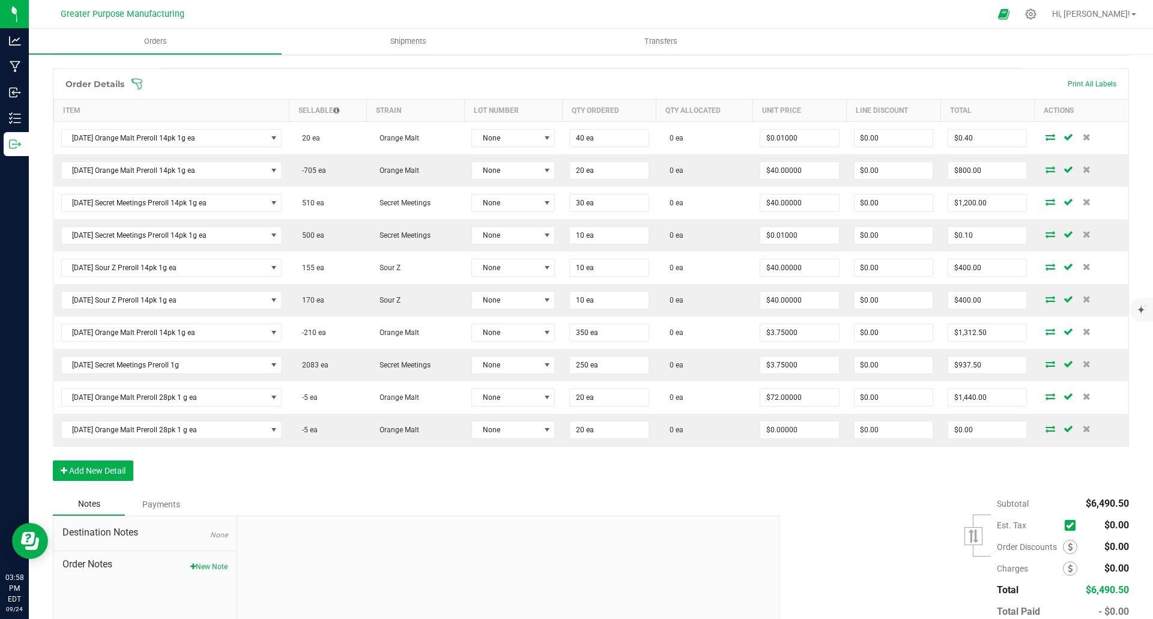
click at [796, 435] on input "$0.00000" at bounding box center [799, 430] width 78 height 17
type input "$0.01000"
type input "0"
type input "$0.20"
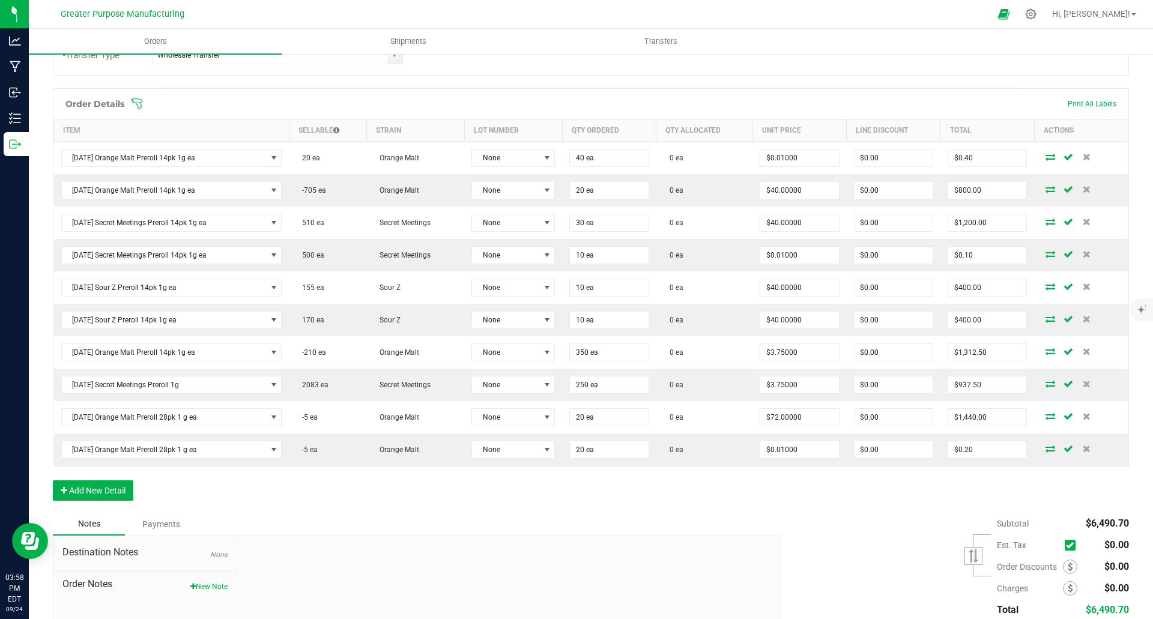
scroll to position [251, 0]
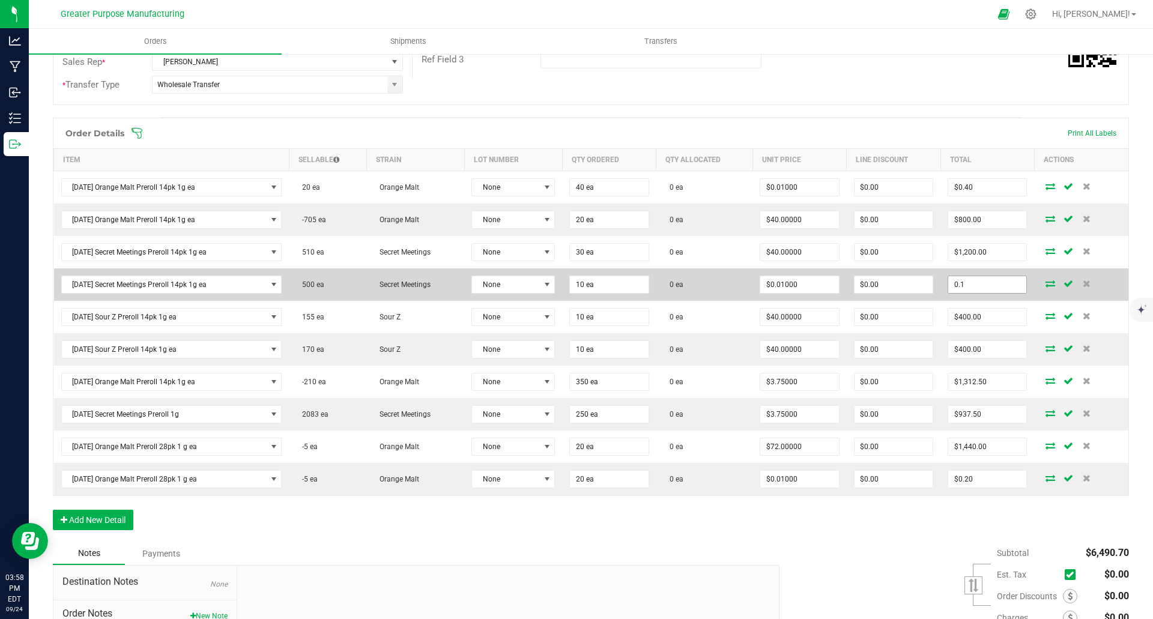
click at [1002, 290] on input "0.1" at bounding box center [987, 284] width 78 height 17
type input "$0.10"
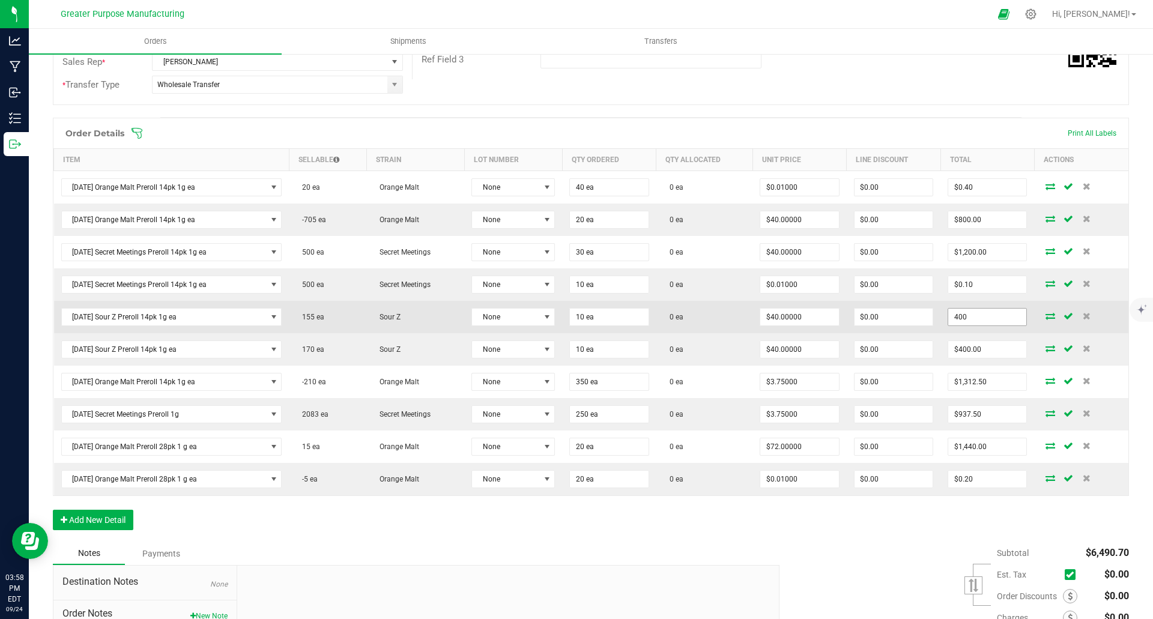
click at [990, 314] on input "400" at bounding box center [987, 317] width 78 height 17
type input "$400.00"
